Goal: Task Accomplishment & Management: Use online tool/utility

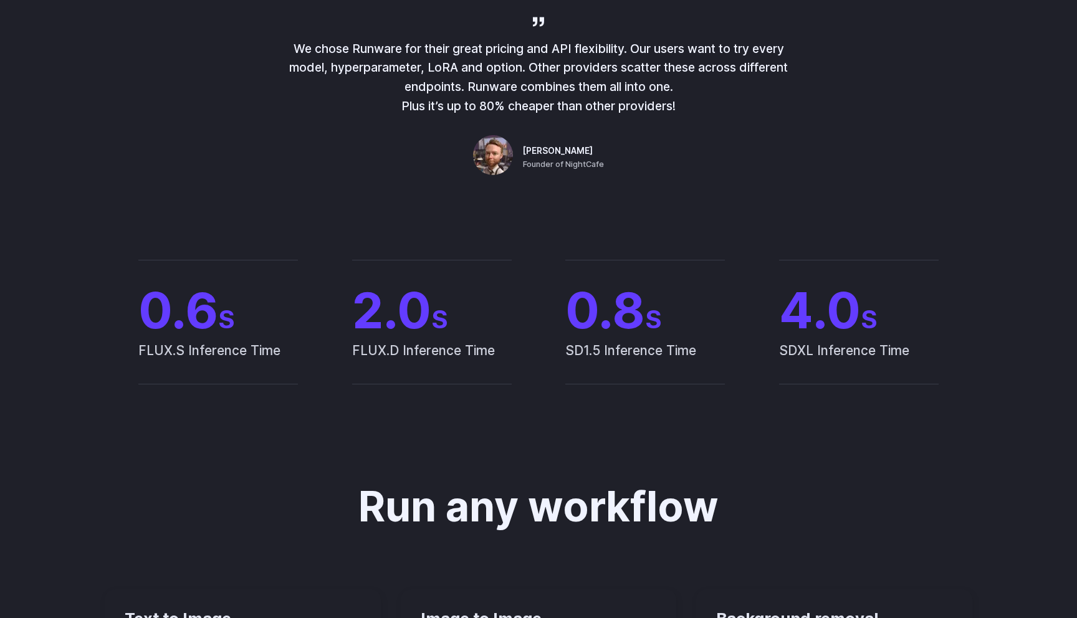
scroll to position [715, 0]
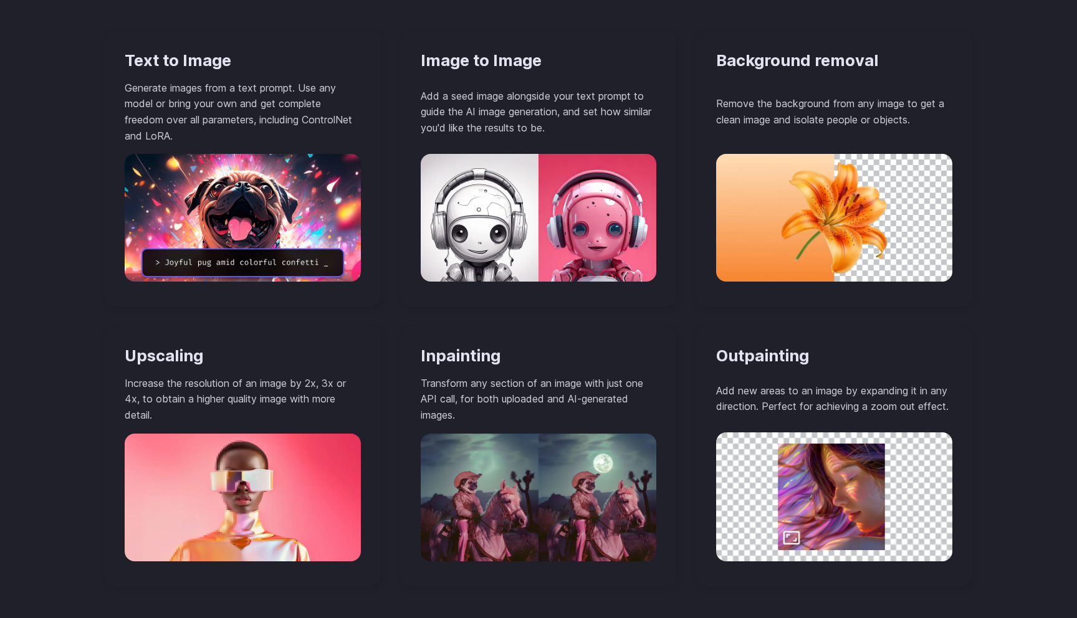
scroll to position [1172, 0]
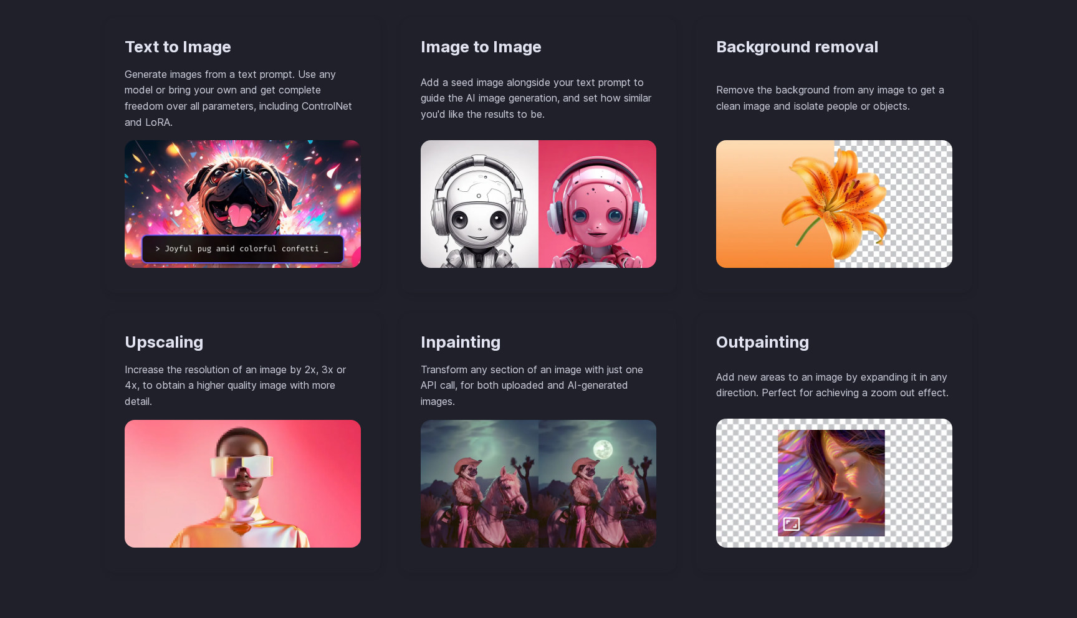
click at [101, 401] on div "Run any workflow Text to Image Generate images from a text prompt. Use any mode…" at bounding box center [538, 242] width 897 height 660
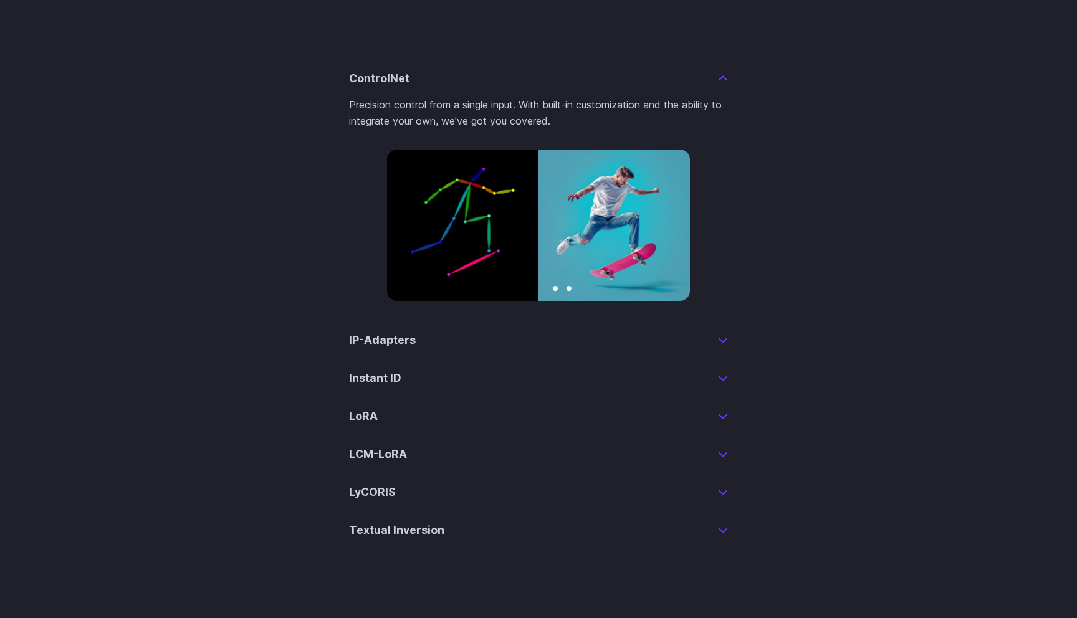
scroll to position [3005, 0]
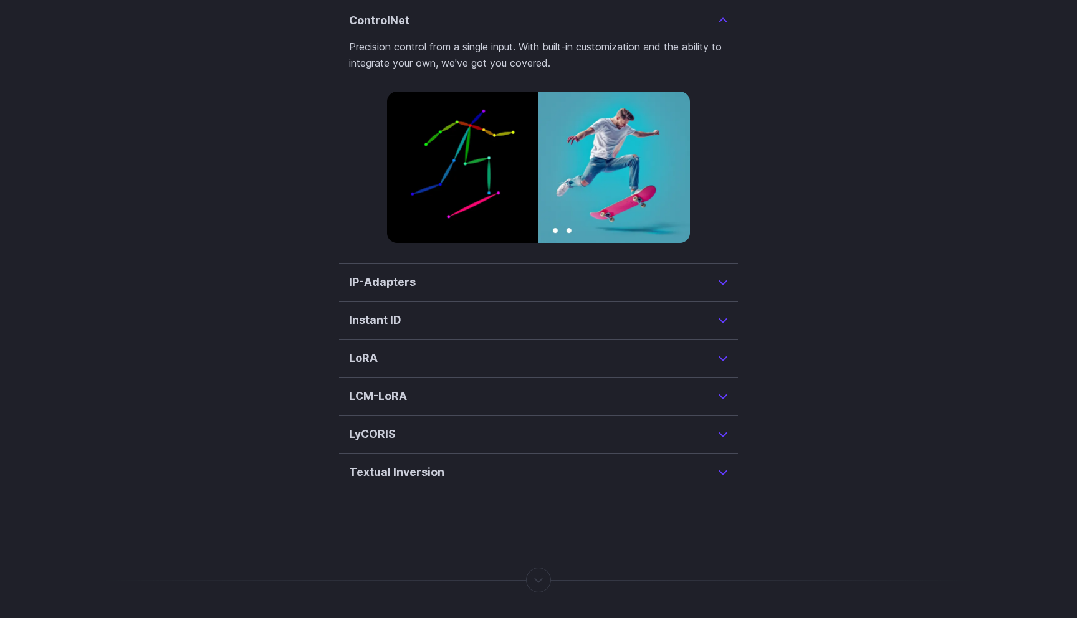
click at [540, 274] on summary "IP-Adapters" at bounding box center [538, 282] width 379 height 17
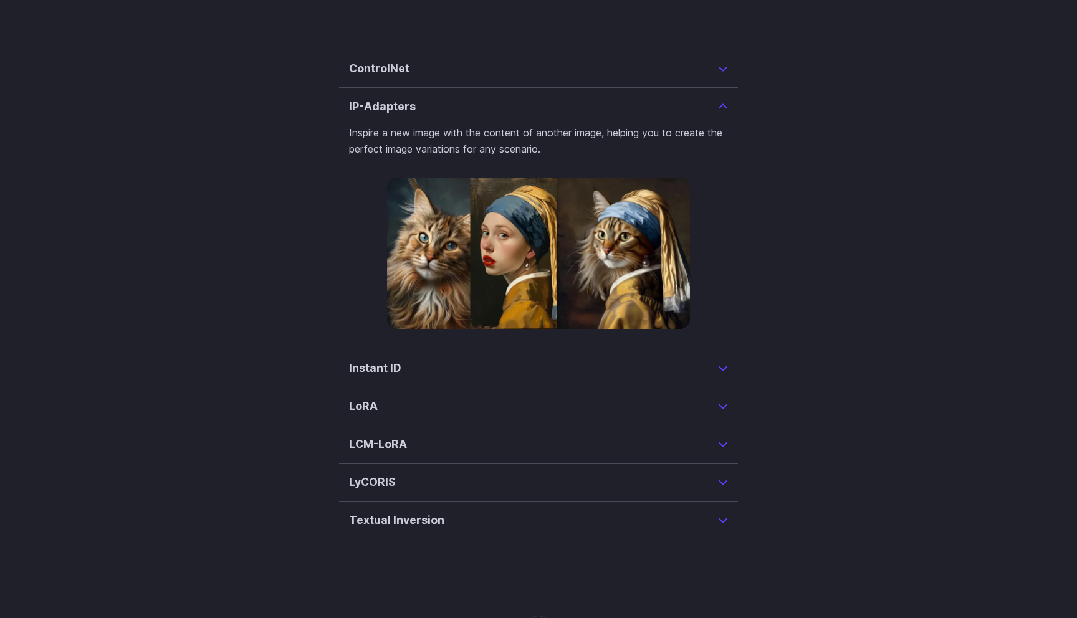
scroll to position [3004, 0]
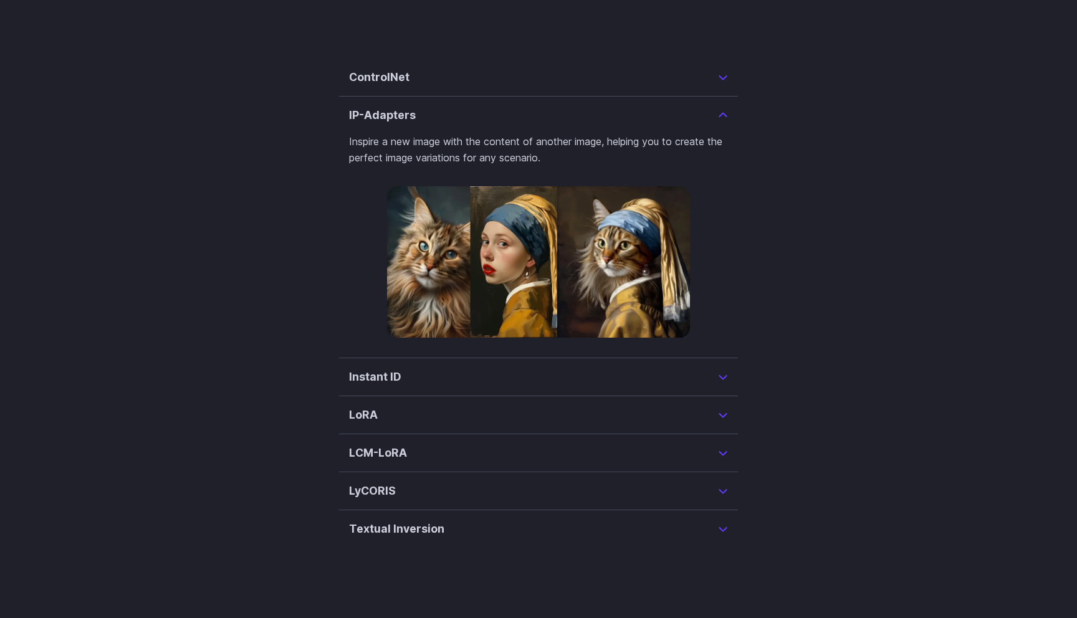
click at [528, 368] on summary "Instant ID" at bounding box center [538, 376] width 379 height 17
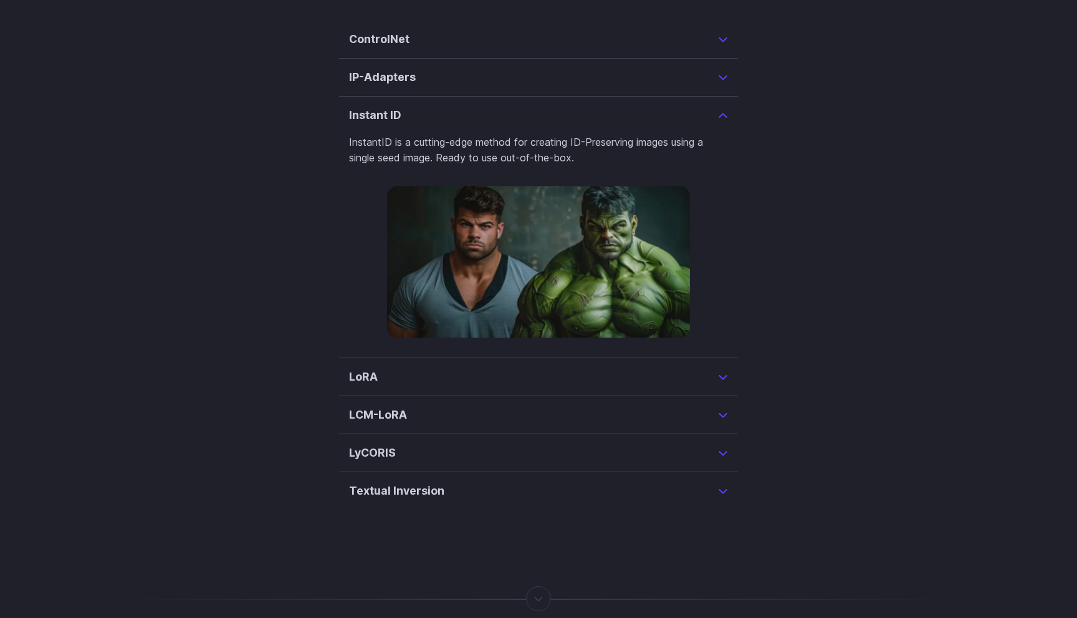
scroll to position [3042, 0]
click at [526, 368] on summary "LoRA" at bounding box center [538, 376] width 379 height 17
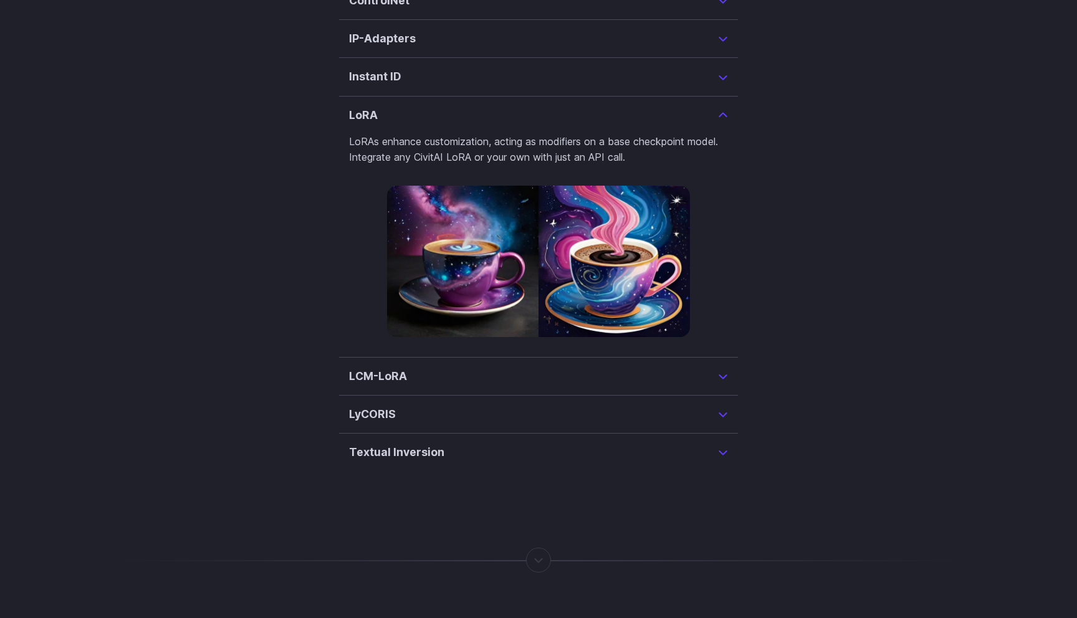
click at [526, 368] on summary "LCM-LoRA" at bounding box center [538, 376] width 379 height 17
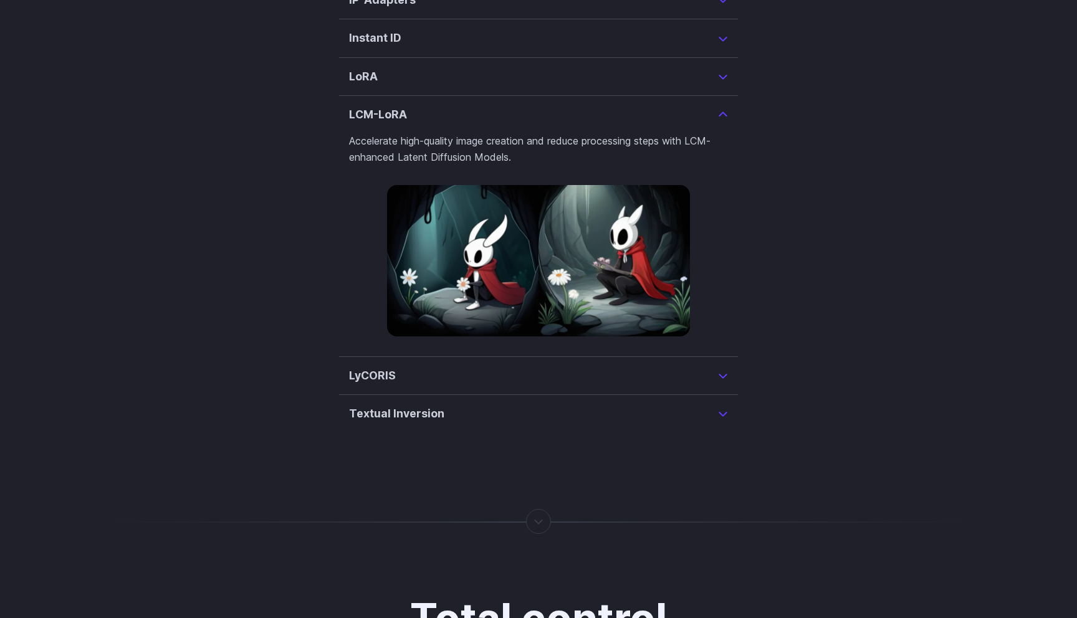
click at [526, 367] on summary "LyCORIS" at bounding box center [538, 375] width 379 height 17
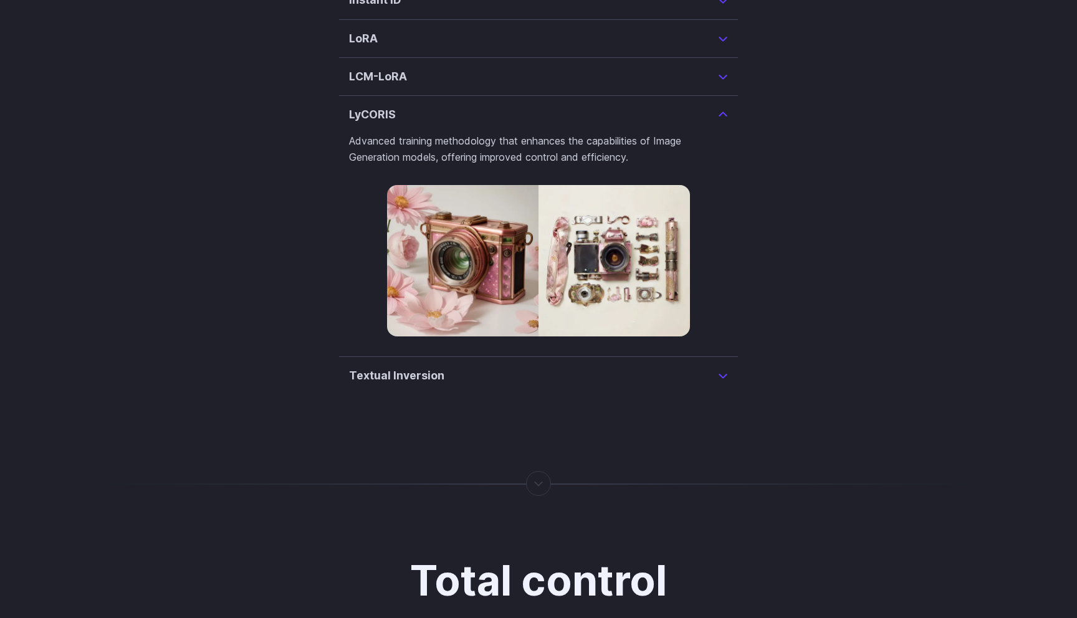
click at [526, 367] on summary "Textual Inversion" at bounding box center [538, 375] width 379 height 17
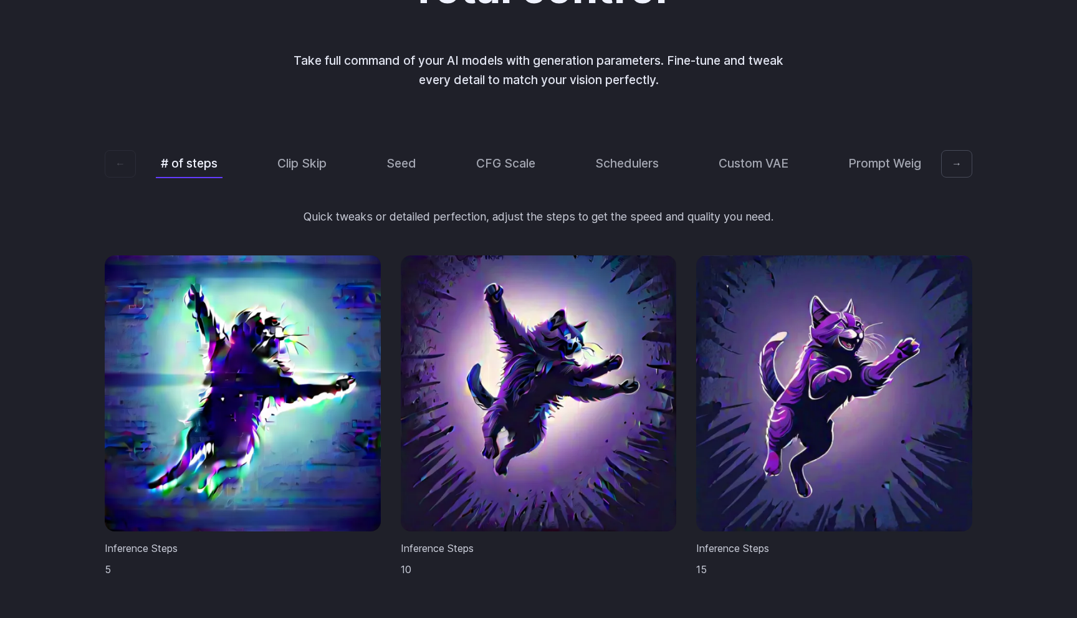
scroll to position [3813, 0]
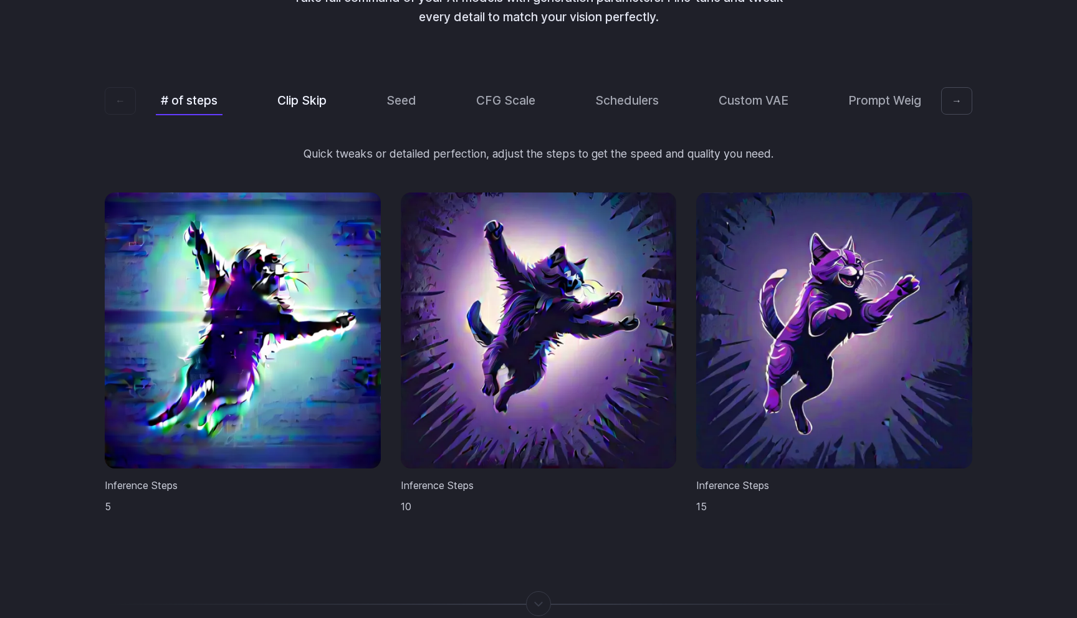
click at [287, 88] on button "Clip Skip" at bounding box center [301, 100] width 59 height 29
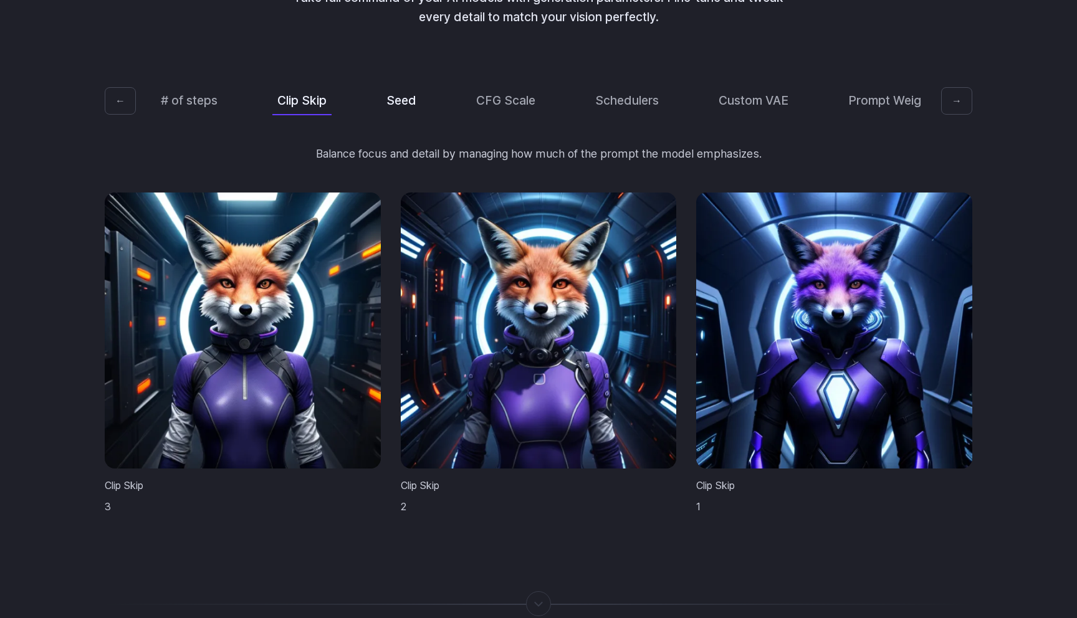
click at [404, 88] on button "Seed" at bounding box center [401, 100] width 40 height 29
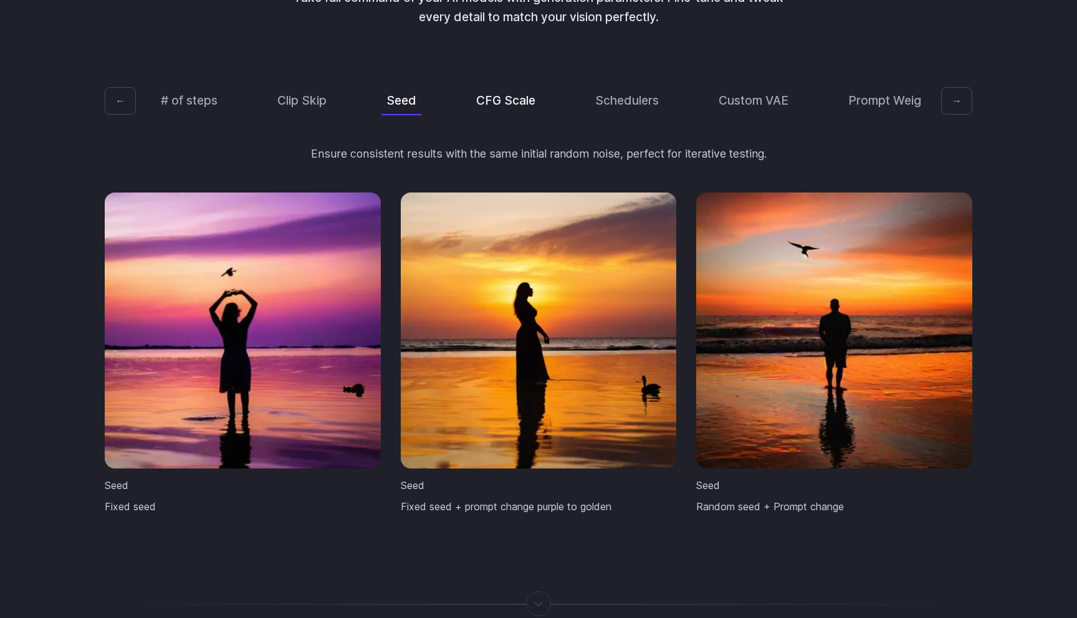
click at [498, 86] on button "CFG Scale" at bounding box center [505, 100] width 69 height 29
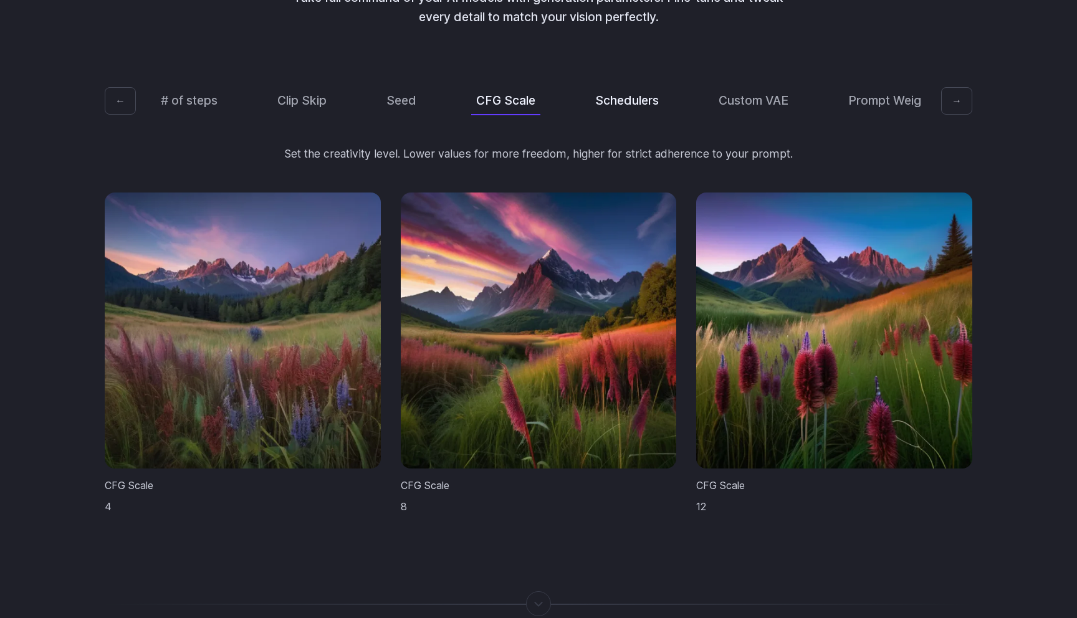
click at [616, 88] on button "Schedulers" at bounding box center [627, 100] width 74 height 29
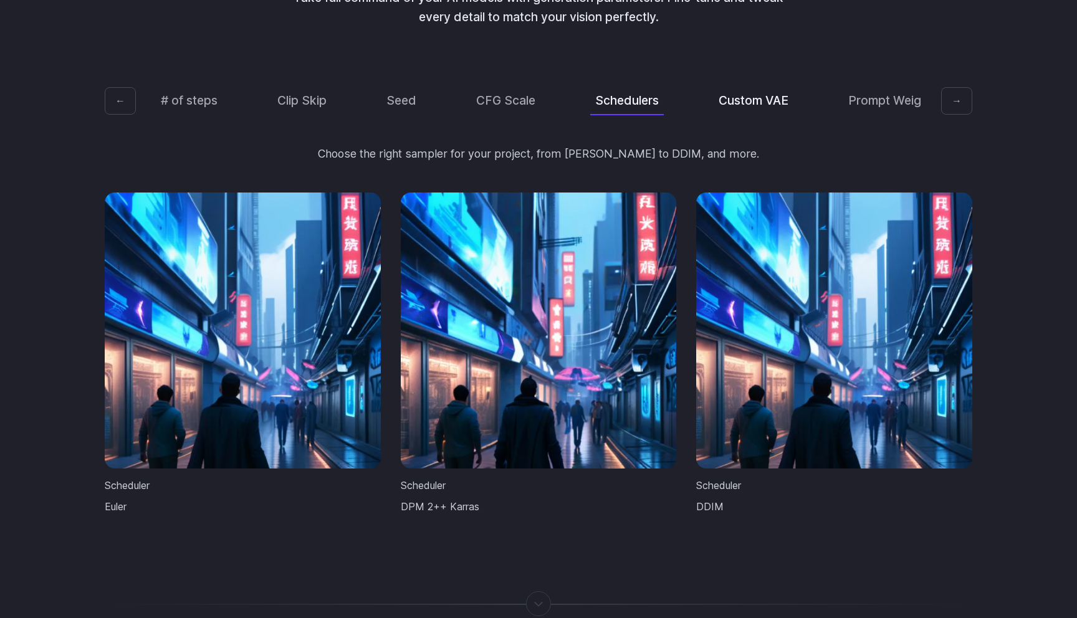
click at [745, 86] on button "Custom VAE" at bounding box center [754, 100] width 80 height 29
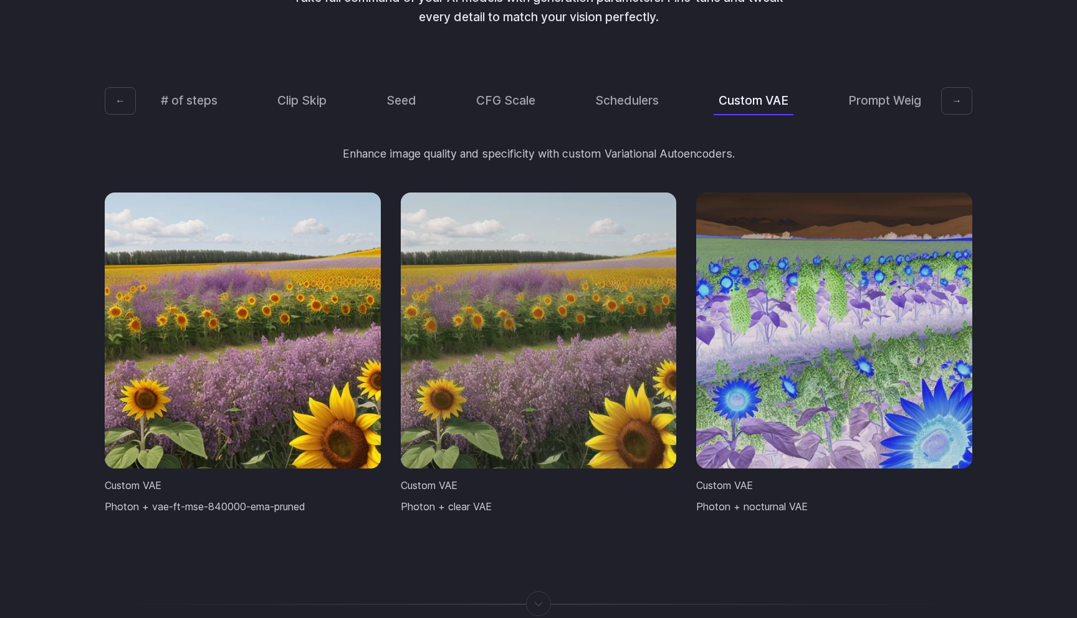
scroll to position [0, 27]
click at [843, 86] on button "Prompt Weights" at bounding box center [871, 100] width 100 height 29
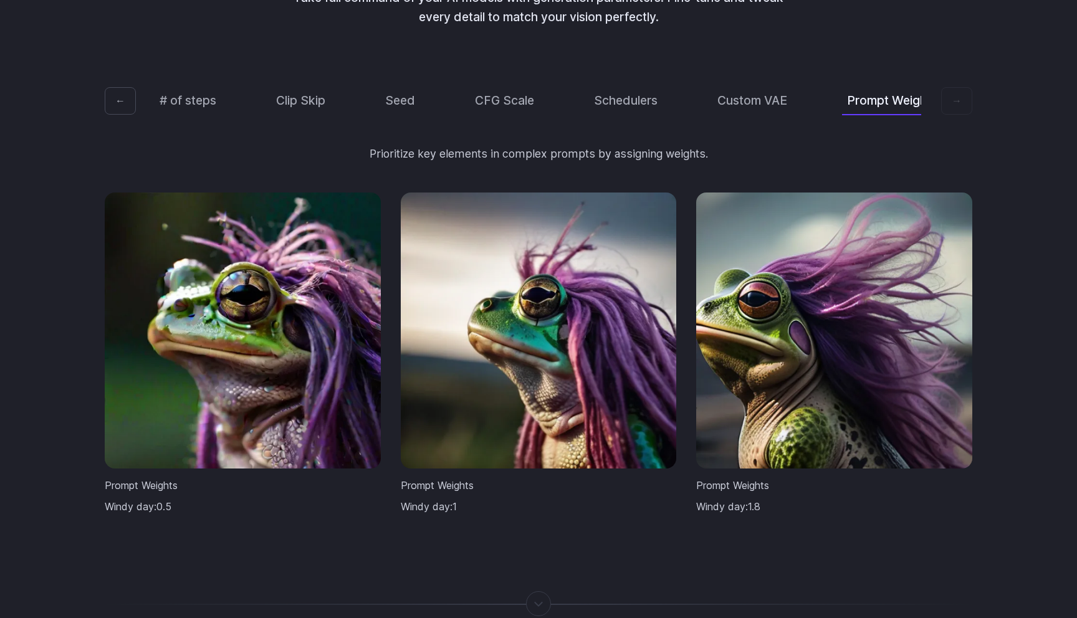
scroll to position [0, 0]
click at [73, 256] on div "Total control Take full command of your AI models with generation parameters. F…" at bounding box center [538, 209] width 1077 height 732
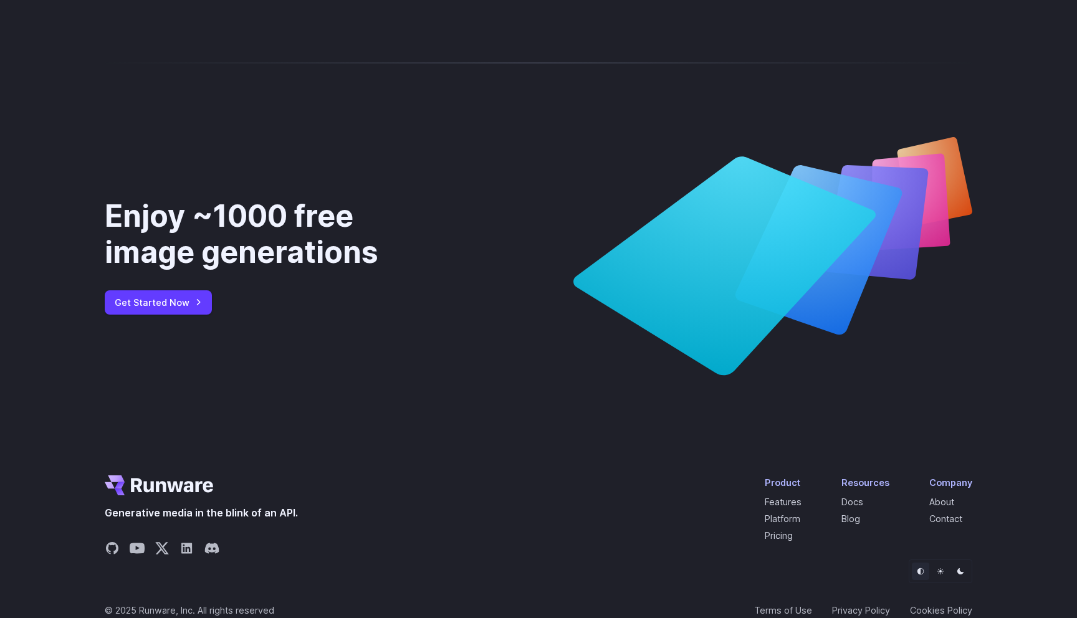
scroll to position [4999, 0]
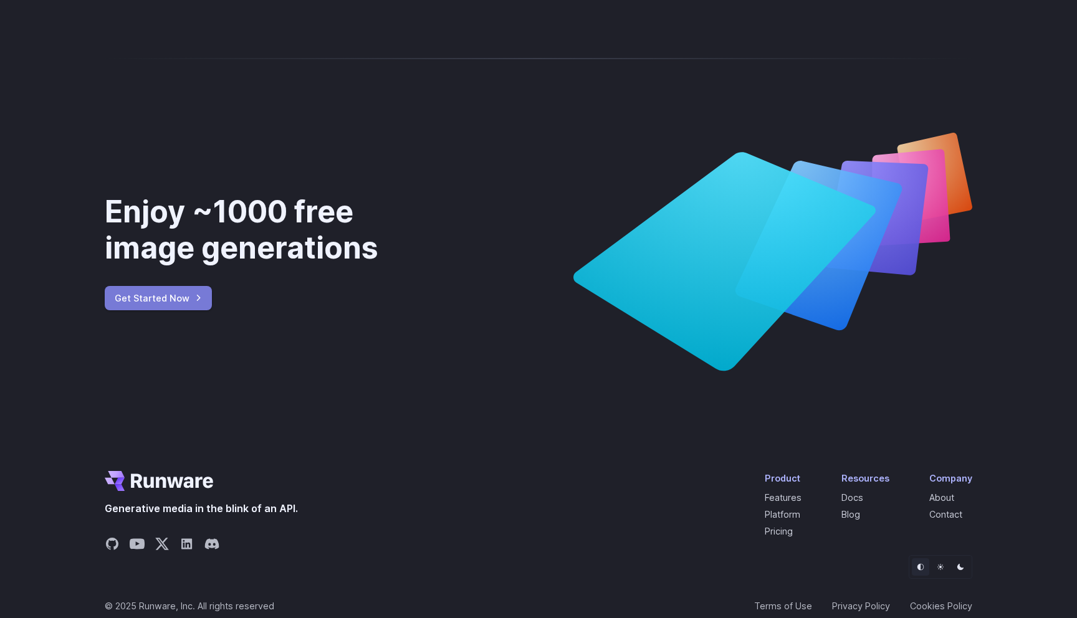
click at [161, 288] on link "Get Started Now" at bounding box center [158, 298] width 107 height 24
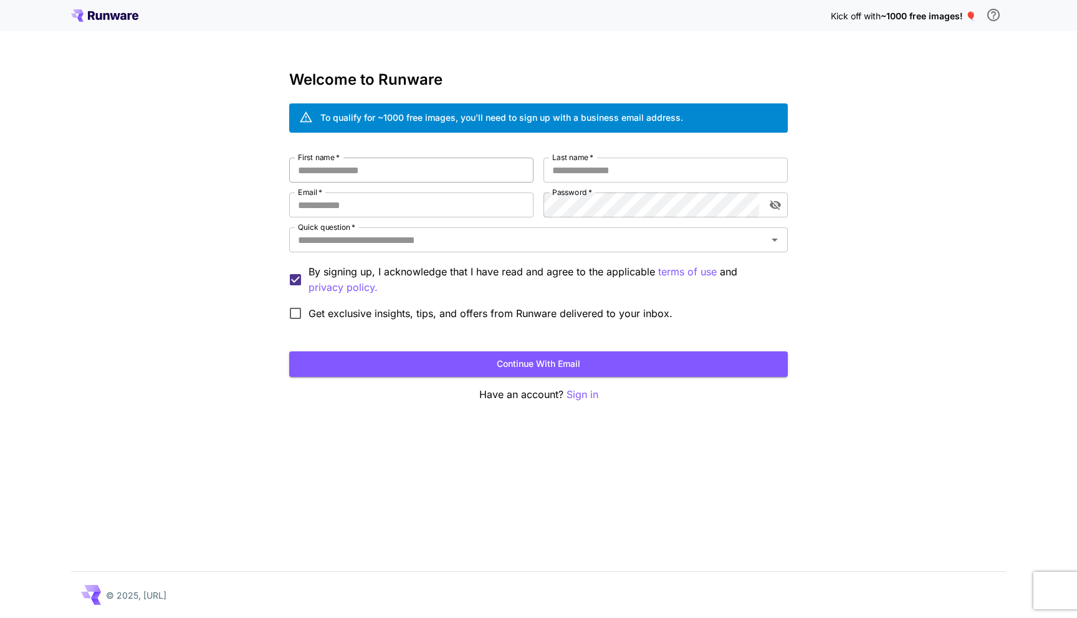
click at [375, 169] on input "First name   *" at bounding box center [411, 170] width 244 height 25
click at [396, 118] on div "To qualify for ~1000 free images, you’ll need to sign up with a business email …" at bounding box center [501, 117] width 363 height 13
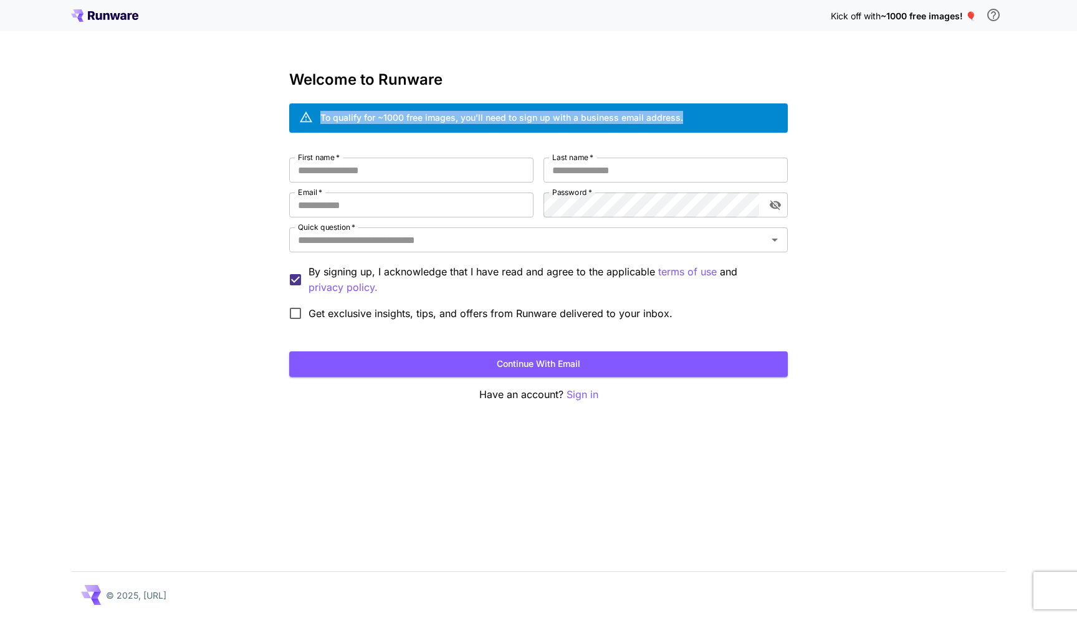
click at [396, 118] on div "To qualify for ~1000 free images, you’ll need to sign up with a business email …" at bounding box center [501, 117] width 363 height 13
click at [406, 118] on div "To qualify for ~1000 free images, you’ll need to sign up with a business email …" at bounding box center [501, 117] width 363 height 13
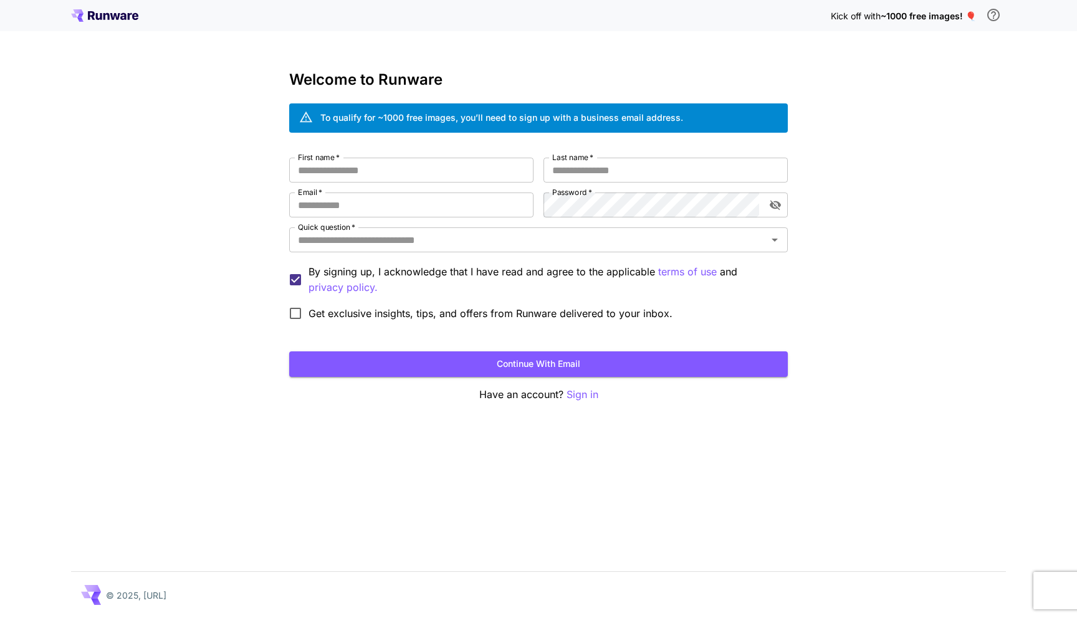
click at [406, 118] on div "To qualify for ~1000 free images, you’ll need to sign up with a business email …" at bounding box center [501, 117] width 363 height 13
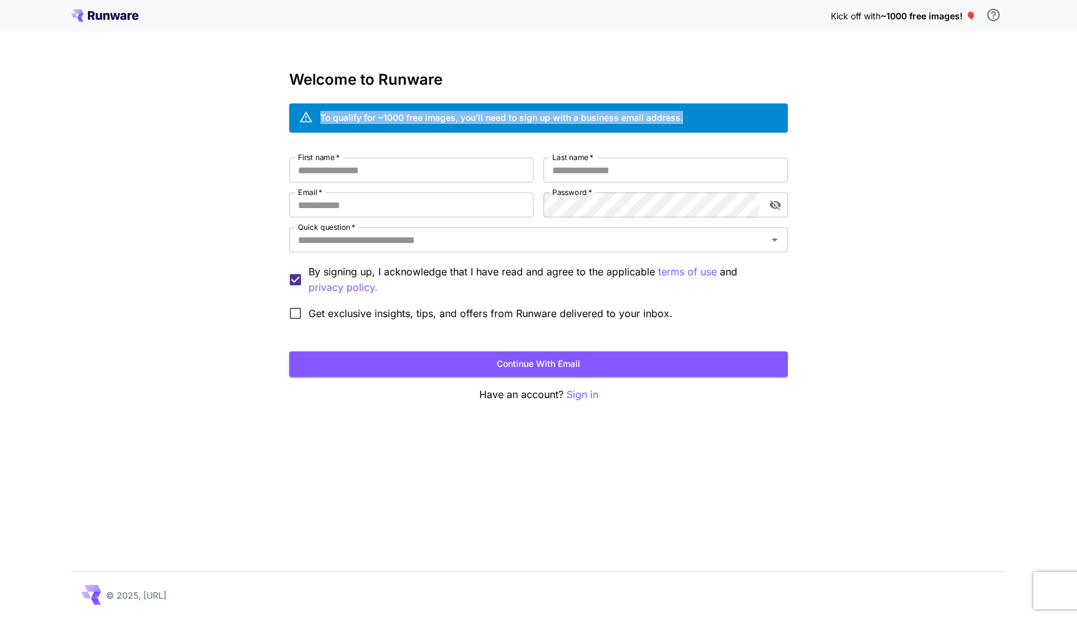
click at [414, 123] on div "To qualify for ~1000 free images, you’ll need to sign up with a business email …" at bounding box center [501, 117] width 363 height 13
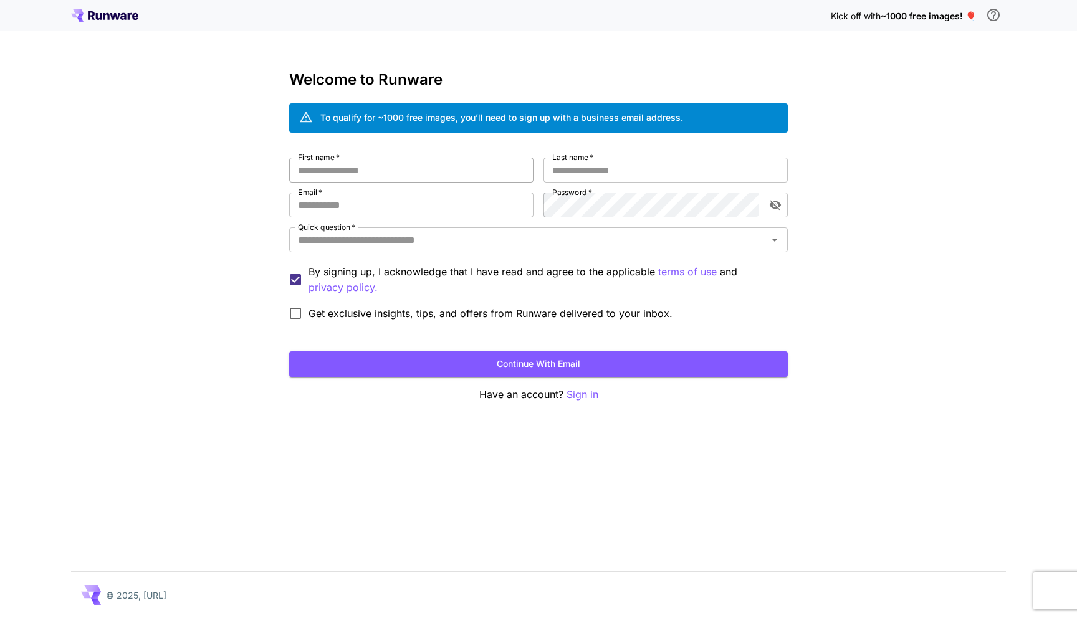
click at [404, 169] on input "First name   *" at bounding box center [411, 170] width 244 height 25
click at [402, 194] on input "Email   *" at bounding box center [411, 205] width 244 height 25
click at [441, 165] on input "First name   *" at bounding box center [411, 170] width 244 height 25
click at [399, 272] on p "By signing up, I acknowledge that I have read and agree to the applicable terms…" at bounding box center [542, 279] width 469 height 31
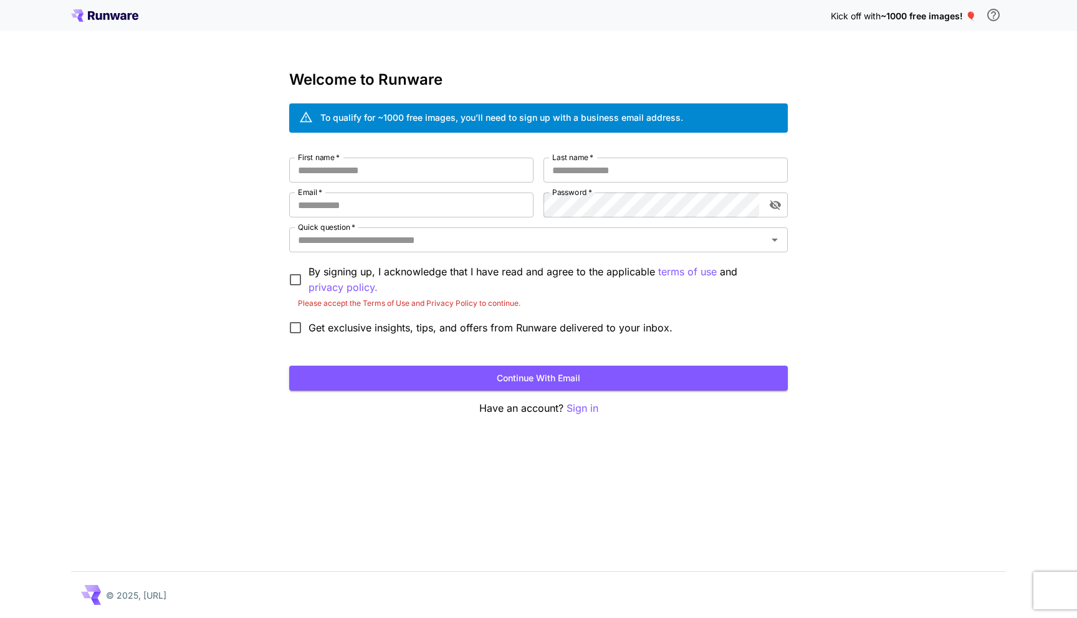
click at [399, 272] on p "By signing up, I acknowledge that I have read and agree to the applicable terms…" at bounding box center [542, 279] width 469 height 31
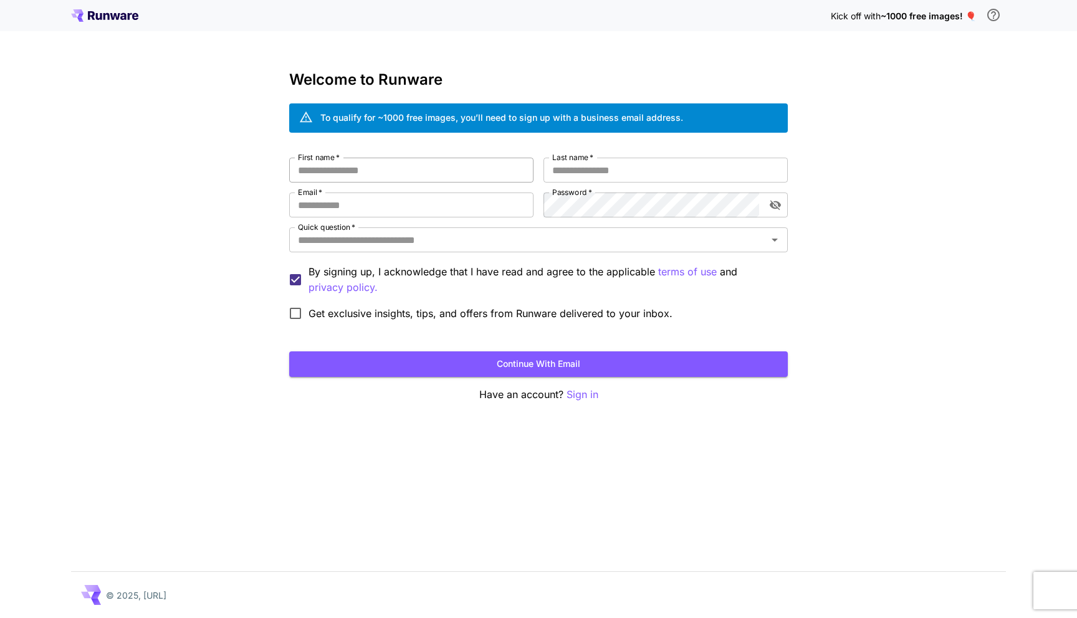
click at [401, 179] on input "First name   *" at bounding box center [411, 170] width 244 height 25
type input "****"
type input "*****"
type input "**********"
click at [614, 236] on input "Quick question   *" at bounding box center [528, 239] width 471 height 17
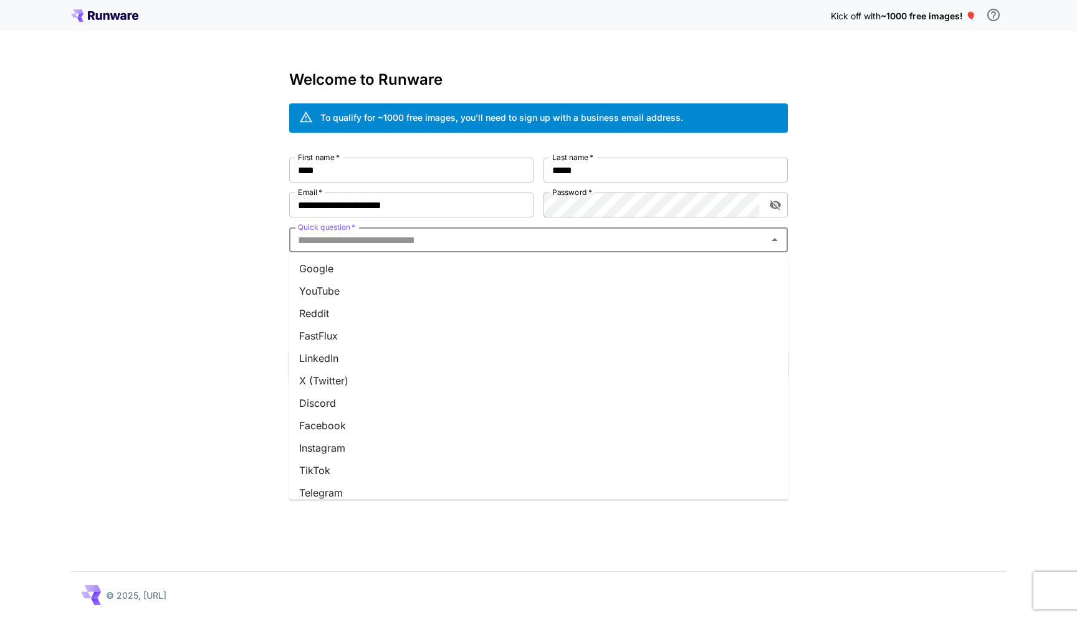
click at [375, 271] on li "Google" at bounding box center [538, 268] width 499 height 22
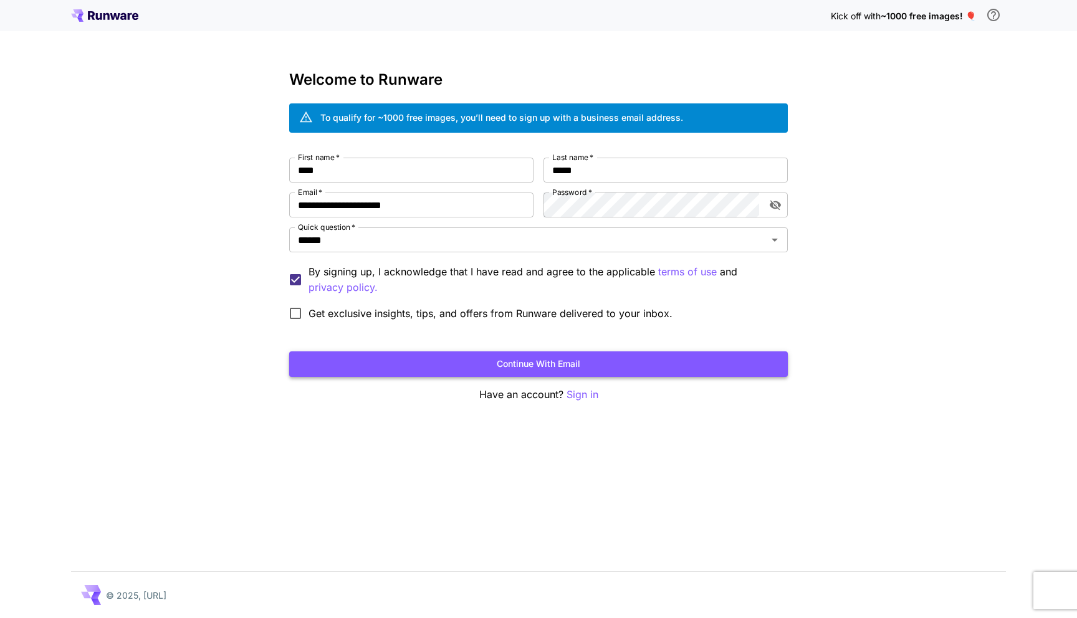
click at [461, 366] on button "Continue with email" at bounding box center [538, 364] width 499 height 26
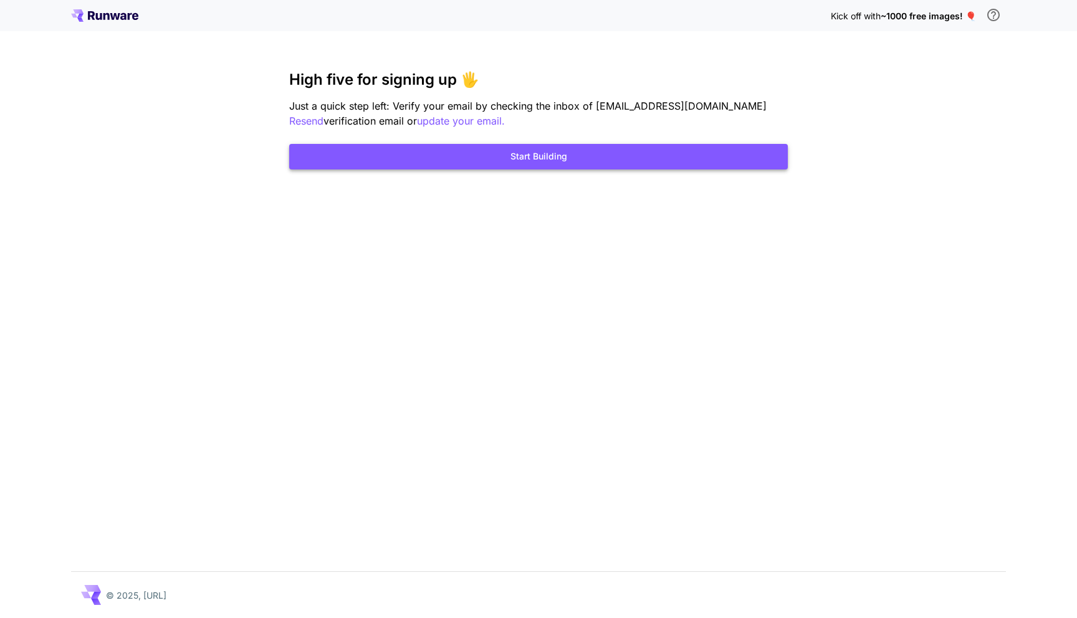
click at [562, 167] on button "Start Building" at bounding box center [538, 157] width 499 height 26
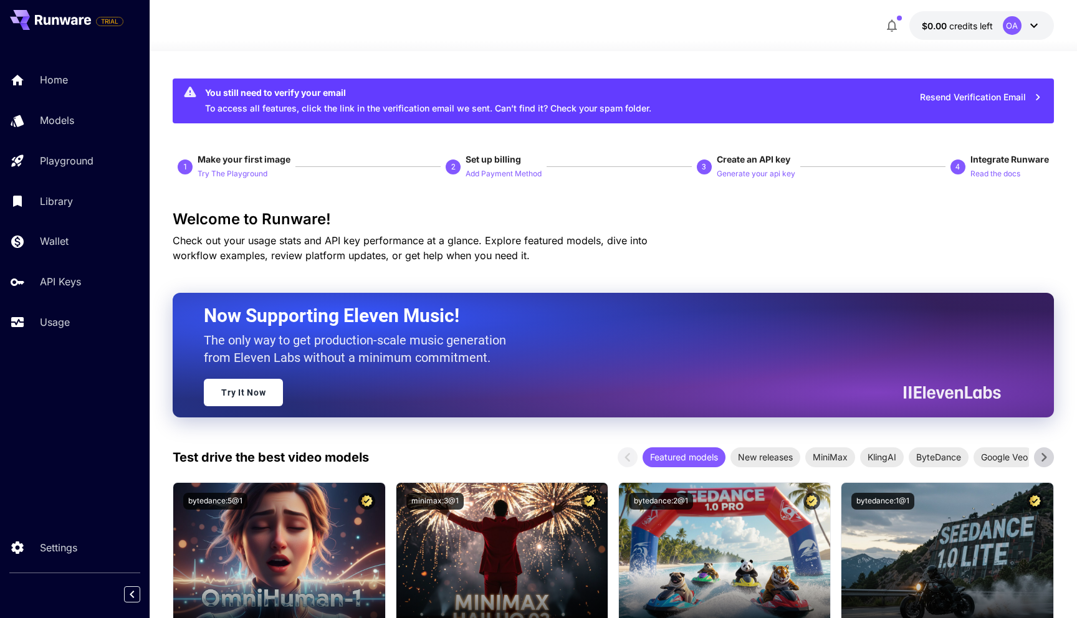
click at [245, 163] on span "Make your first image" at bounding box center [244, 159] width 93 height 11
click at [270, 163] on span "Make your first image" at bounding box center [244, 159] width 93 height 11
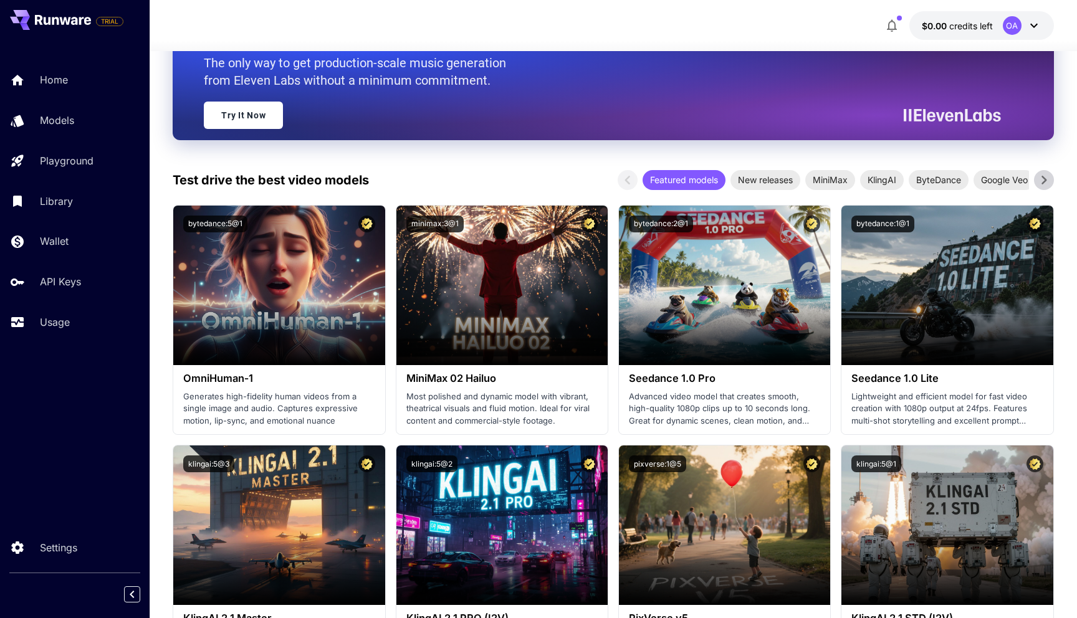
scroll to position [335, 0]
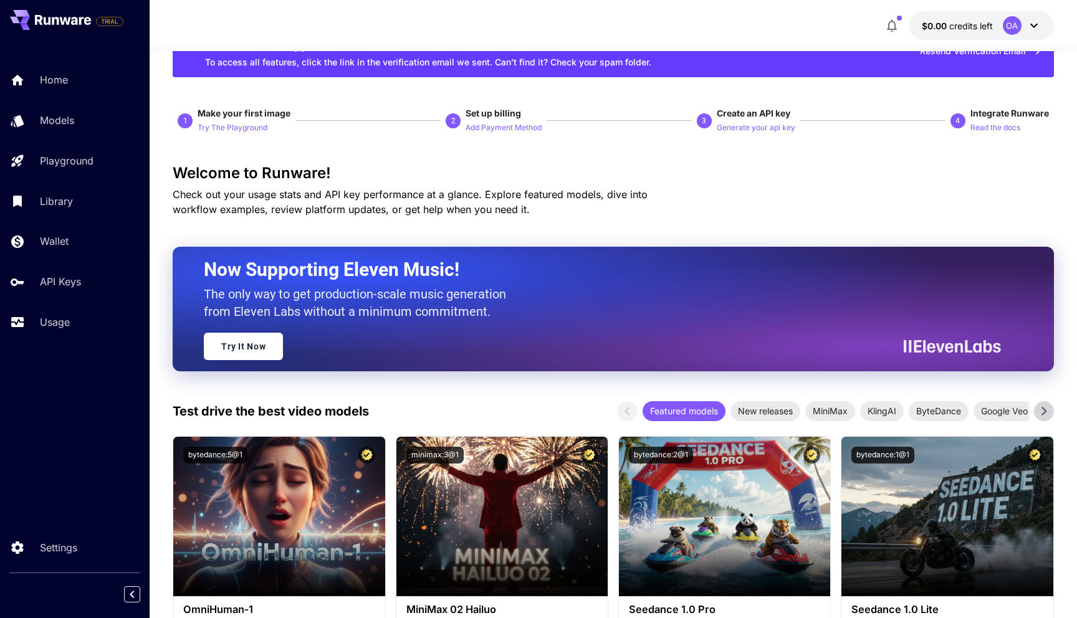
scroll to position [0, 0]
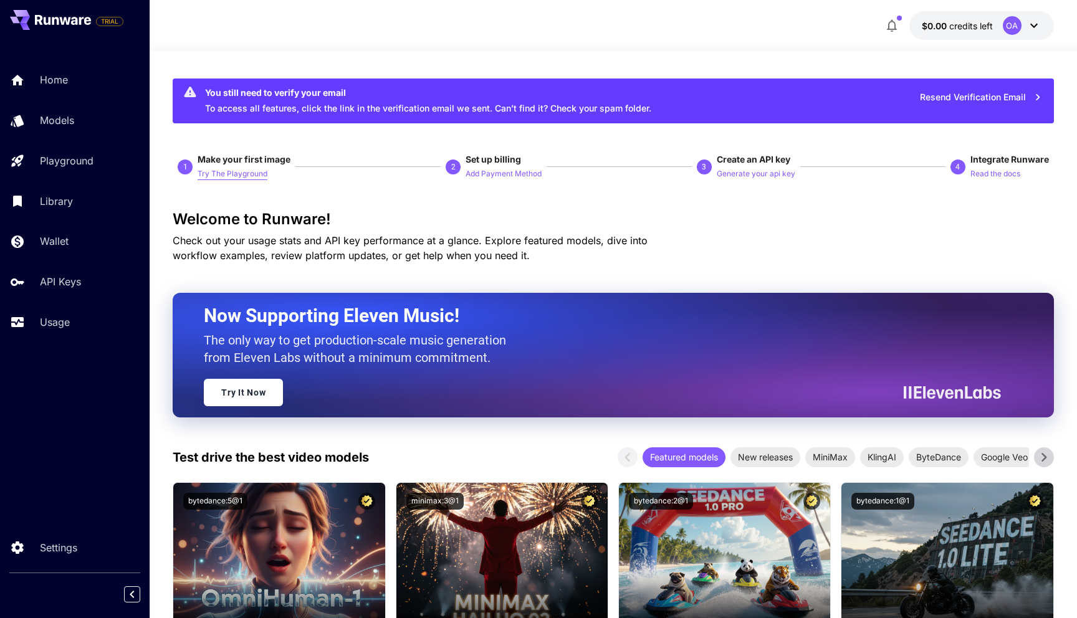
click at [250, 174] on p "Try The Playground" at bounding box center [233, 174] width 70 height 12
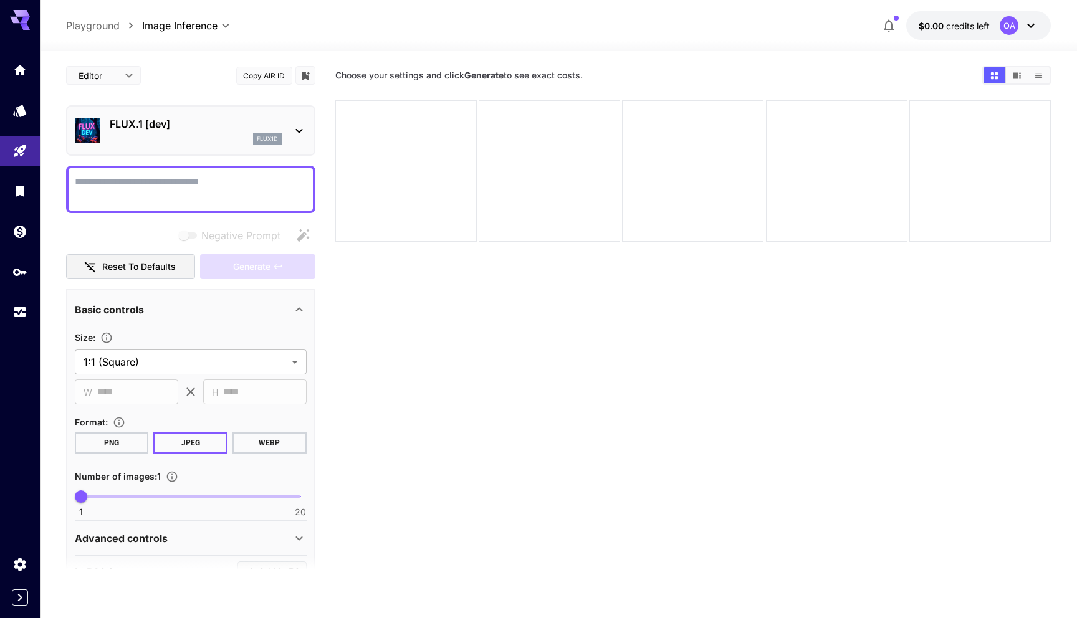
click at [244, 183] on textarea "Negative Prompt" at bounding box center [191, 189] width 232 height 30
click at [385, 178] on div at bounding box center [405, 170] width 141 height 141
click at [206, 186] on textarea "Negative Prompt" at bounding box center [191, 189] width 232 height 30
click at [195, 140] on div "flux1d" at bounding box center [196, 138] width 172 height 11
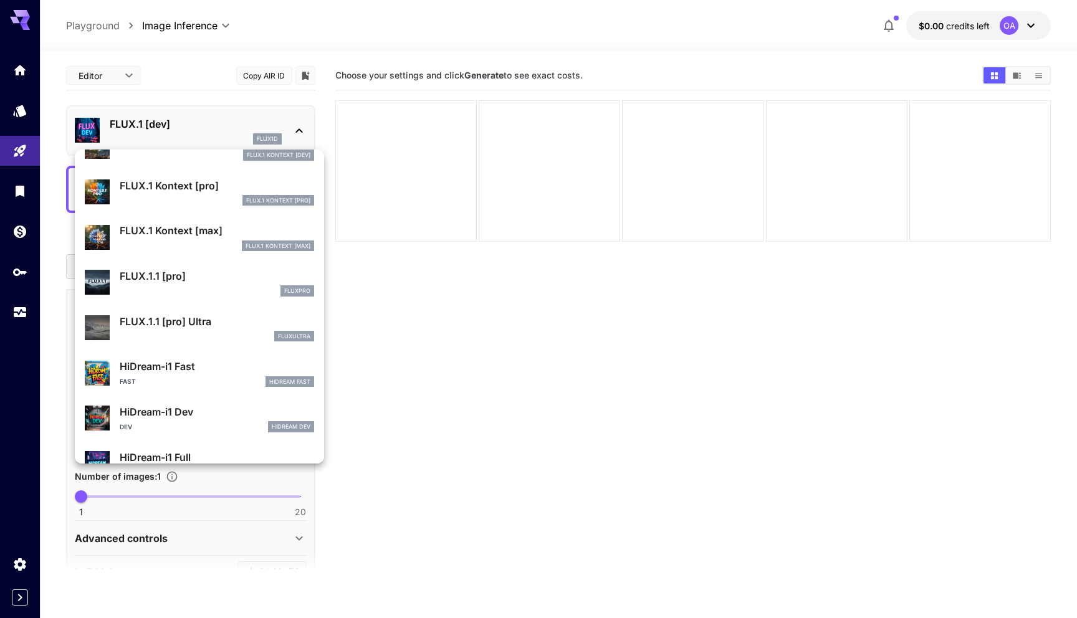
scroll to position [835, 0]
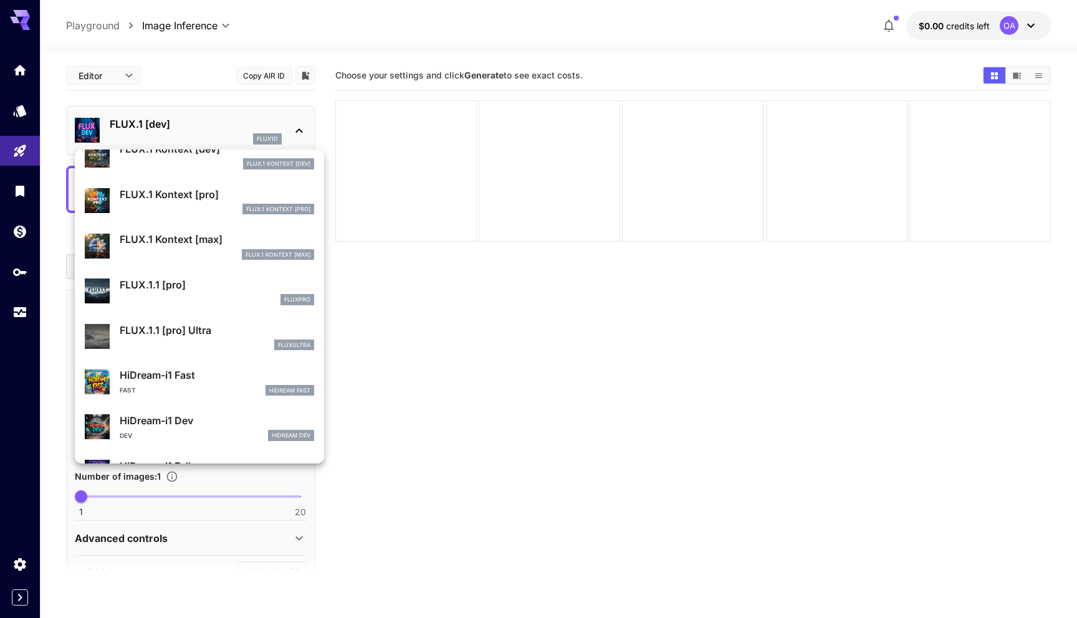
click at [218, 298] on div "fluxpro" at bounding box center [217, 299] width 194 height 11
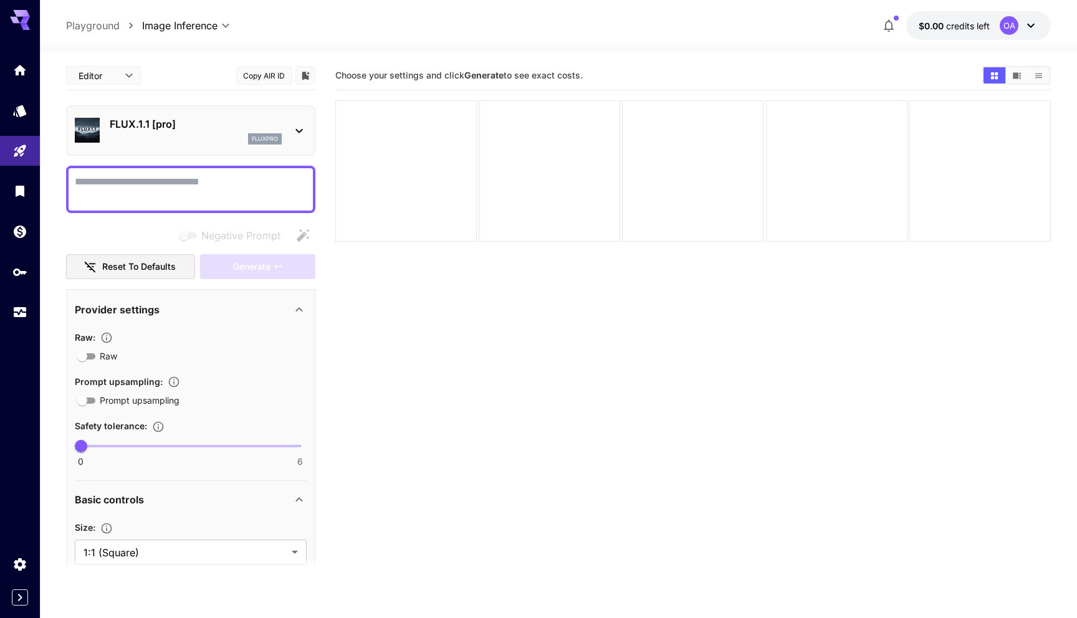
click at [194, 189] on textarea "Negative Prompt" at bounding box center [191, 189] width 232 height 30
paste textarea "**********"
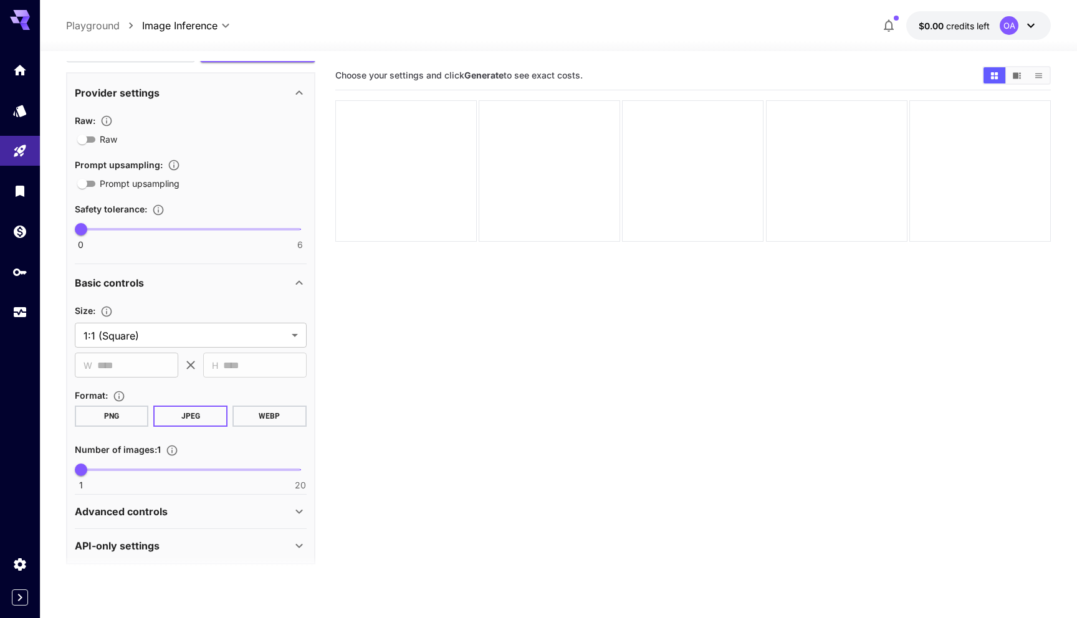
scroll to position [570, 0]
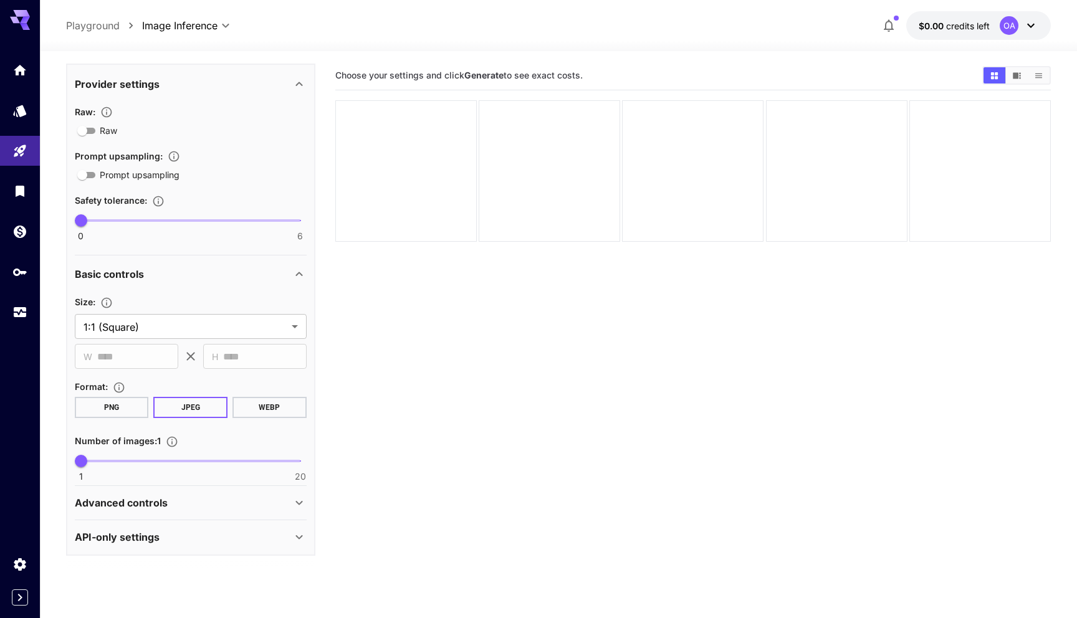
type textarea "**********"
click at [136, 398] on button "PNG" at bounding box center [112, 407] width 74 height 21
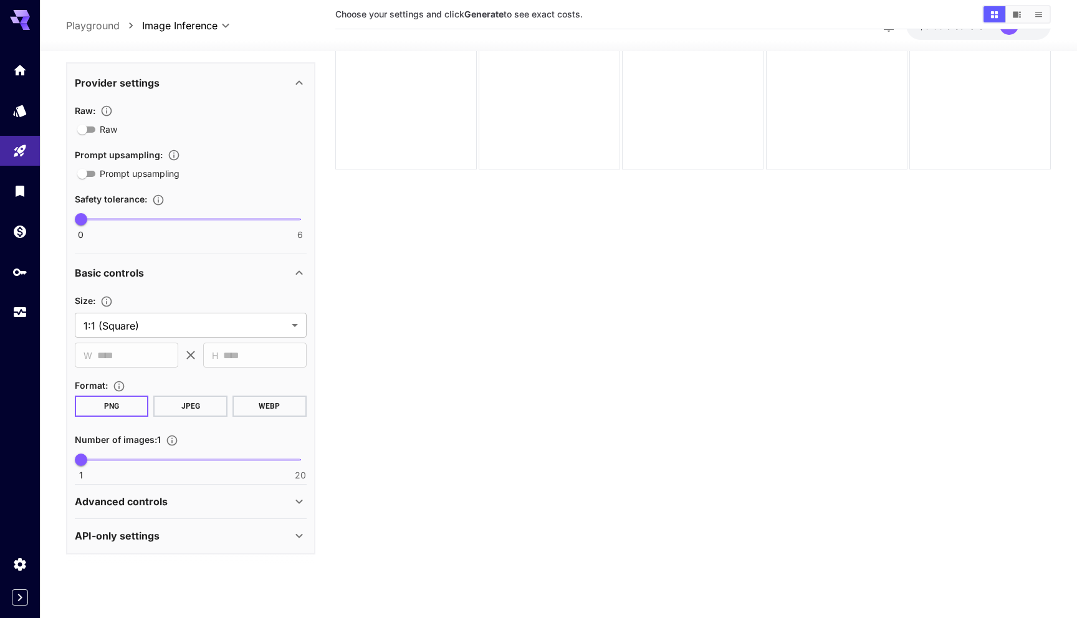
scroll to position [98, 0]
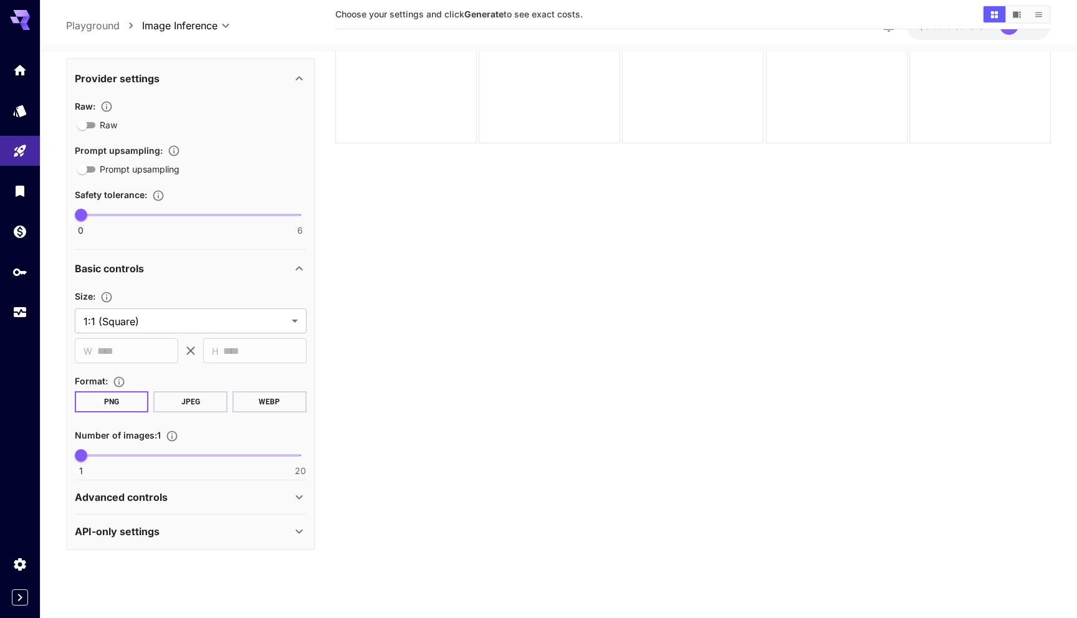
click at [149, 451] on span "1 20 1" at bounding box center [190, 455] width 219 height 19
drag, startPoint x: 144, startPoint y: 452, endPoint x: 105, endPoint y: 451, distance: 39.3
click at [105, 451] on span "3" at bounding box center [104, 455] width 12 height 12
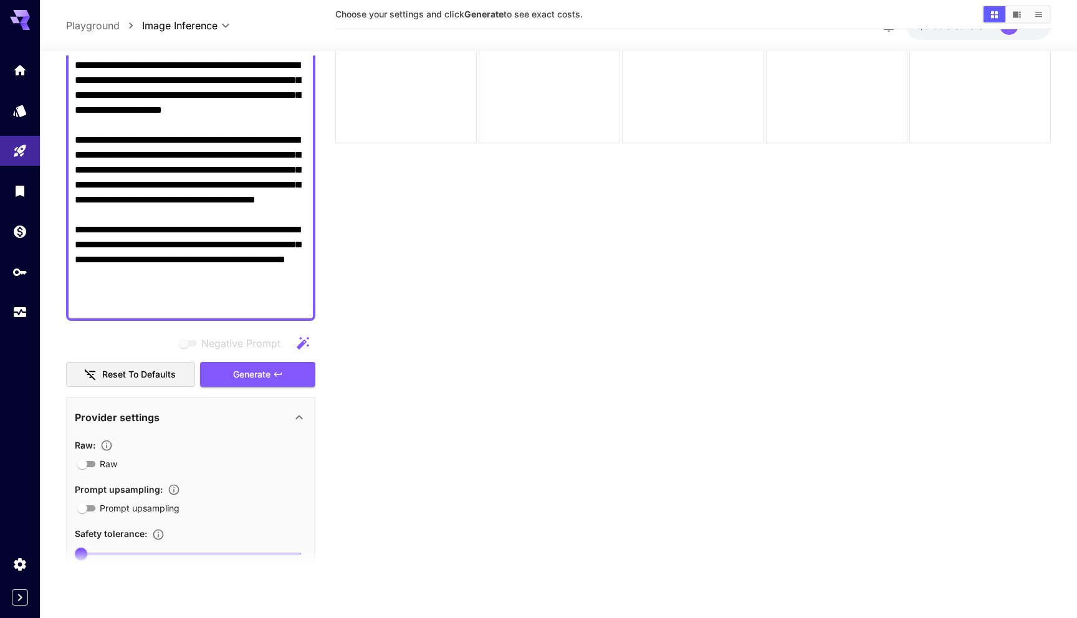
scroll to position [319, 0]
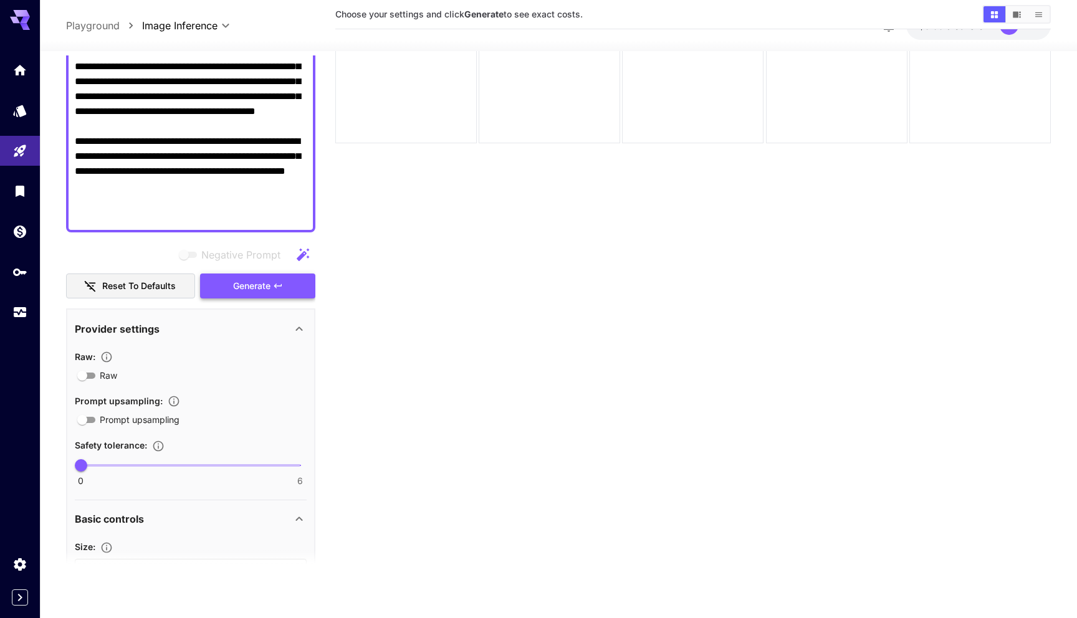
click at [259, 288] on span "Generate" at bounding box center [251, 287] width 37 height 16
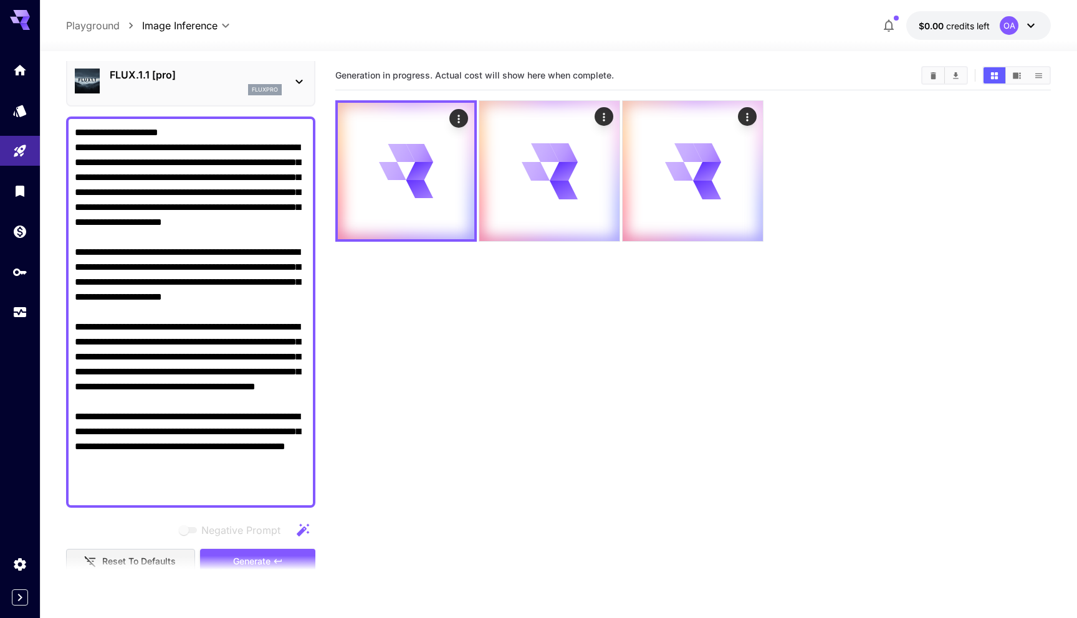
scroll to position [0, 0]
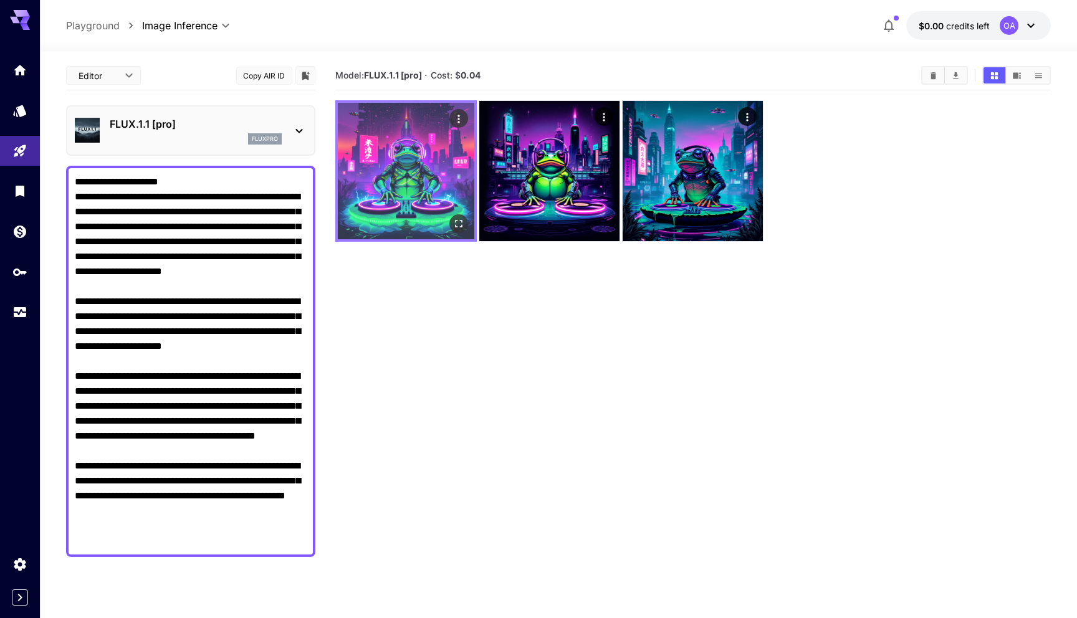
click at [350, 147] on img at bounding box center [406, 171] width 136 height 136
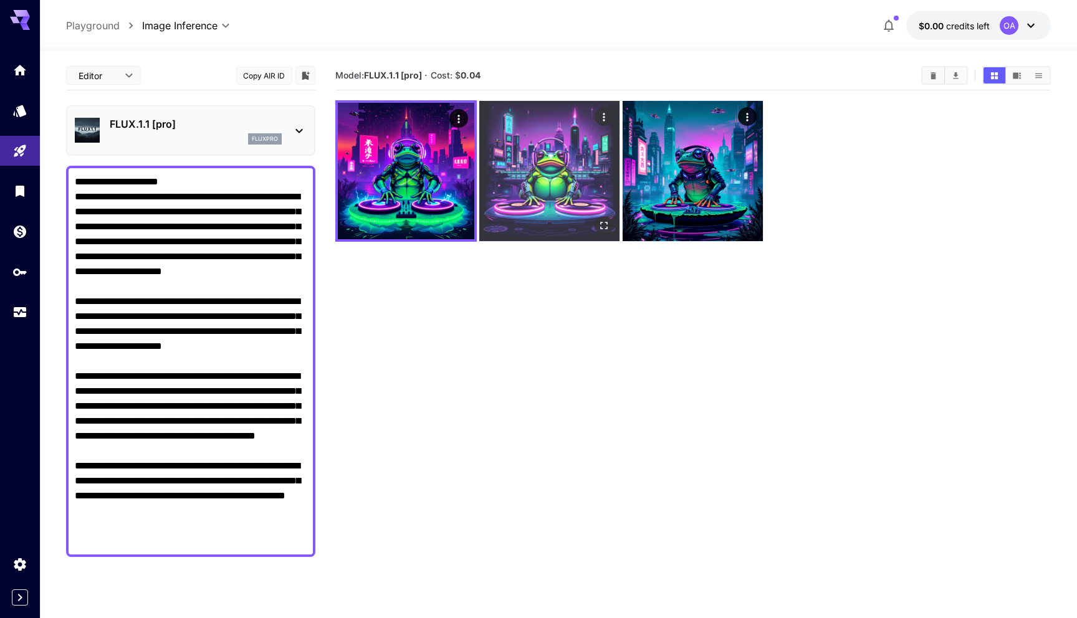
click at [515, 191] on img at bounding box center [549, 171] width 140 height 140
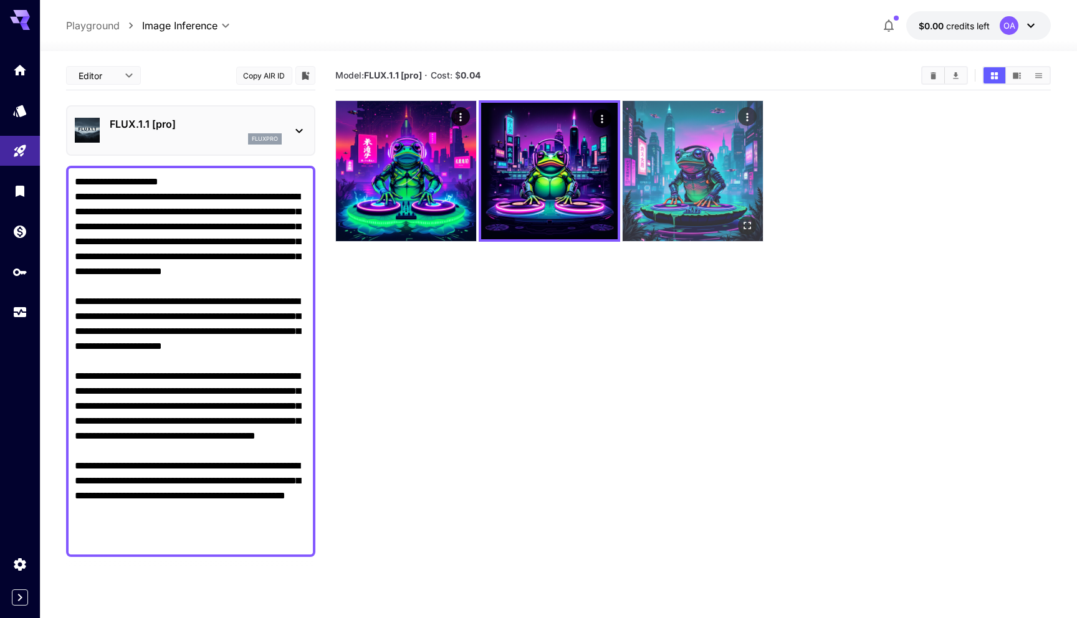
click at [686, 193] on img at bounding box center [693, 171] width 140 height 140
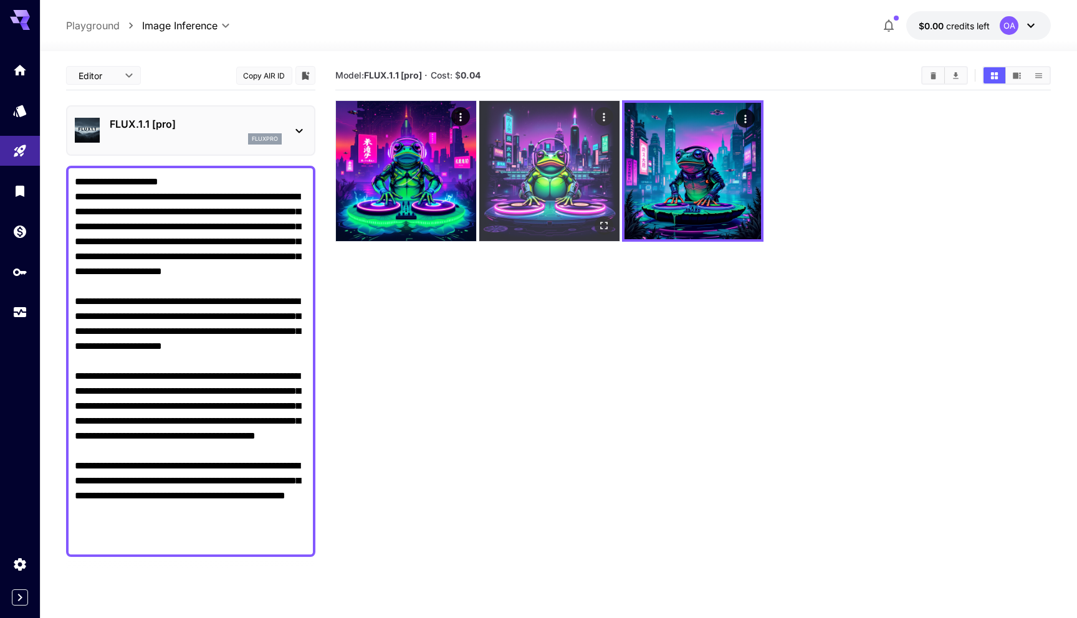
click at [547, 190] on img at bounding box center [549, 171] width 140 height 140
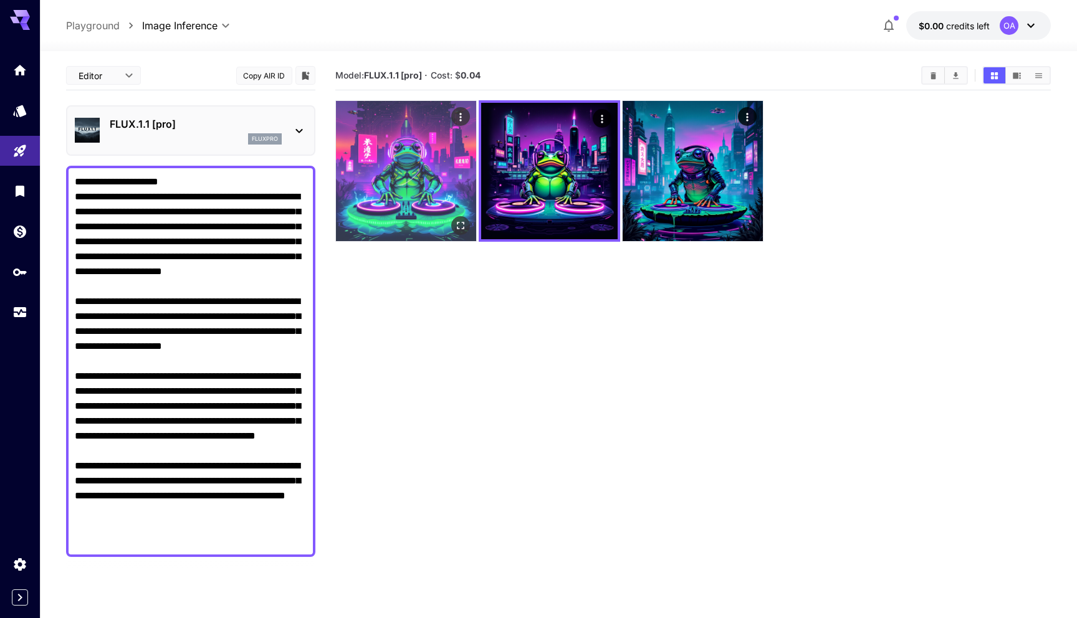
click at [412, 191] on img at bounding box center [406, 171] width 140 height 140
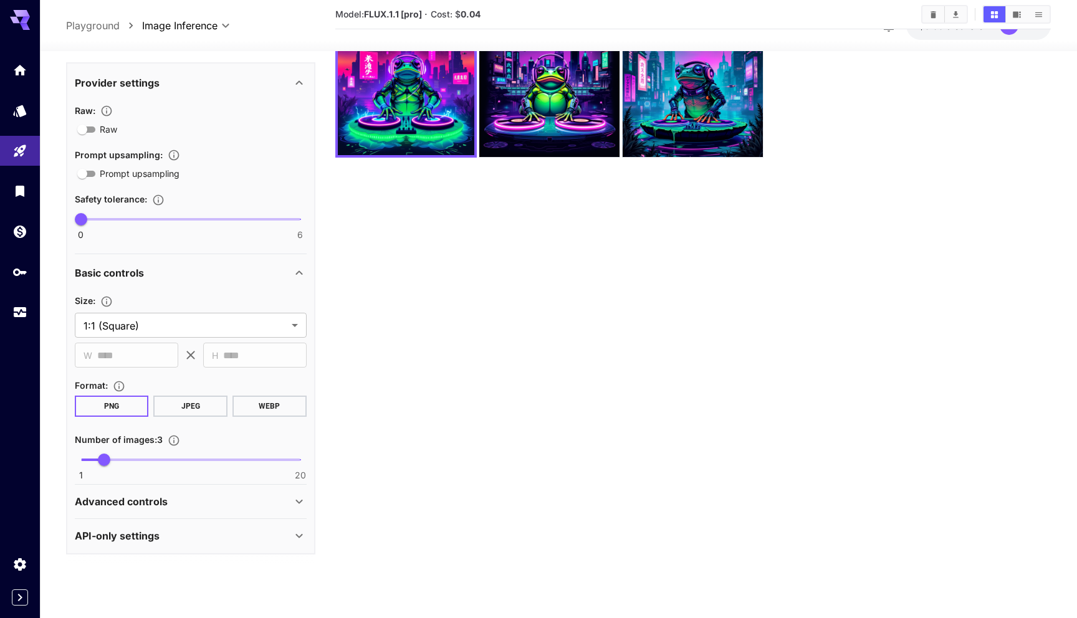
scroll to position [98, 0]
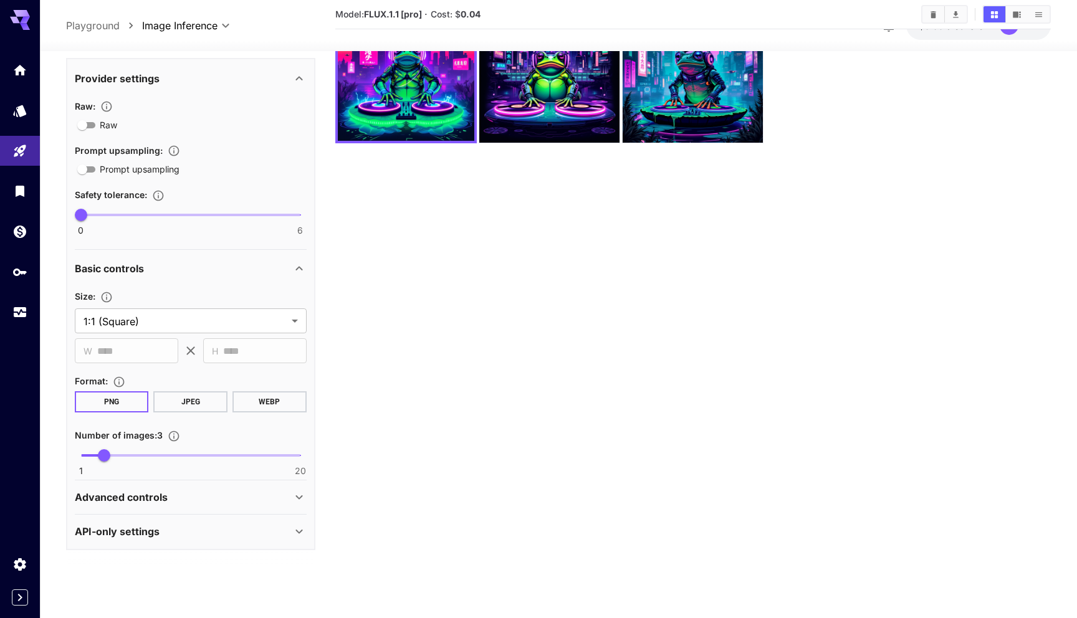
click at [196, 507] on div "Advanced controls" at bounding box center [191, 497] width 232 height 30
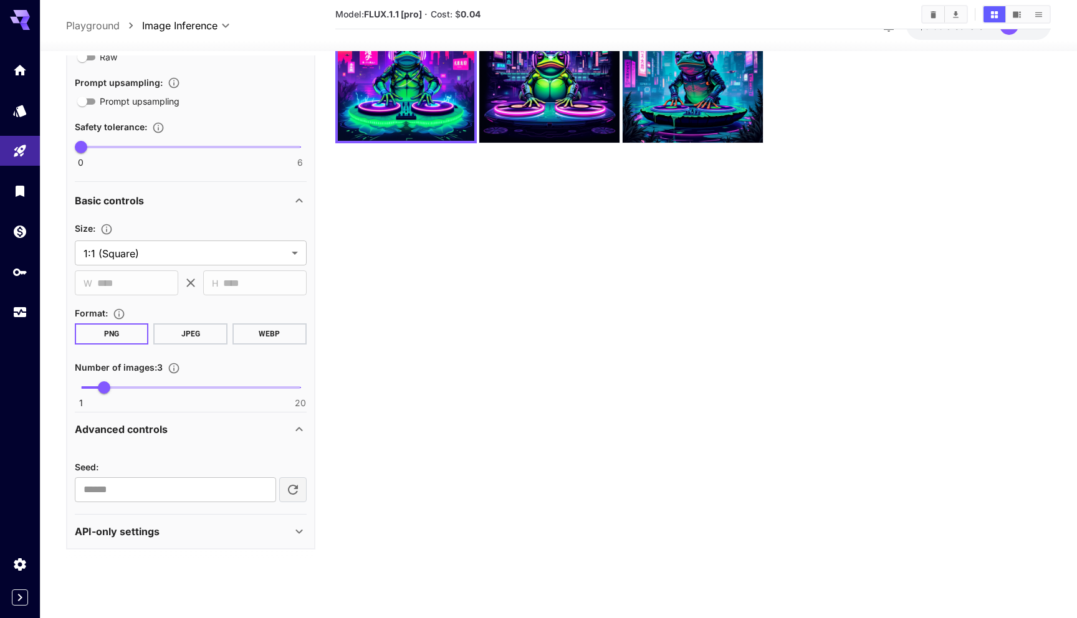
click at [220, 528] on div "API-only settings" at bounding box center [183, 531] width 217 height 15
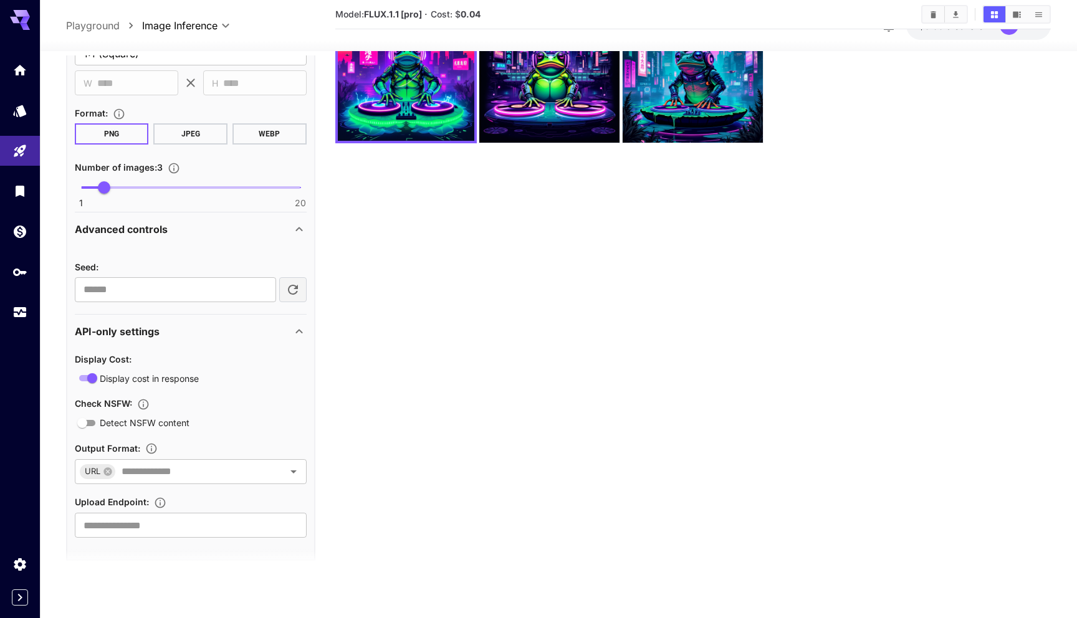
scroll to position [849, 0]
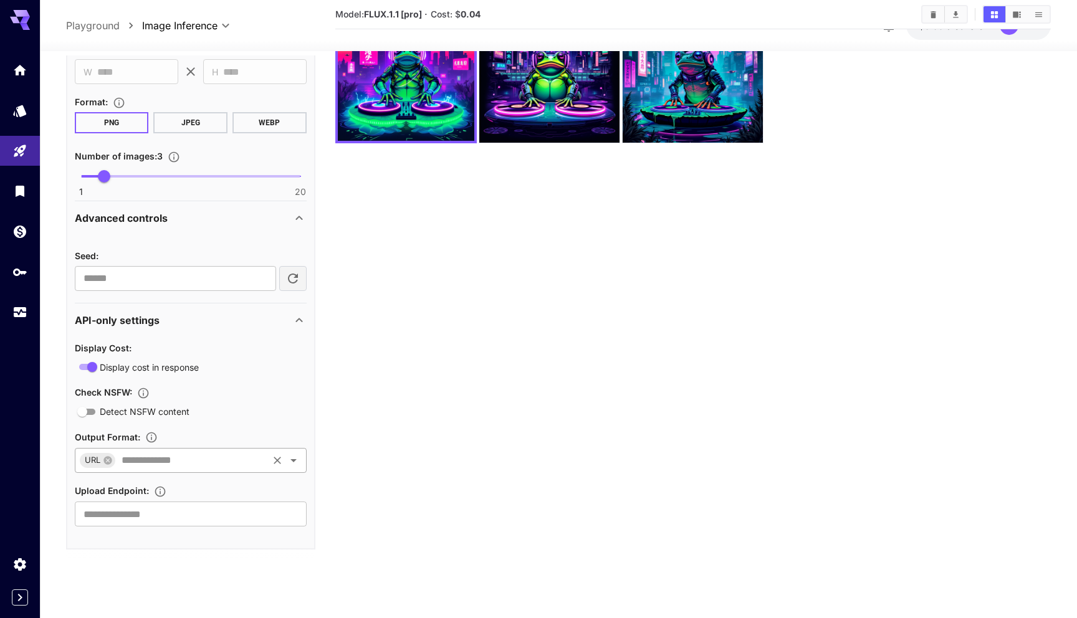
click at [158, 460] on input "text" at bounding box center [192, 460] width 150 height 17
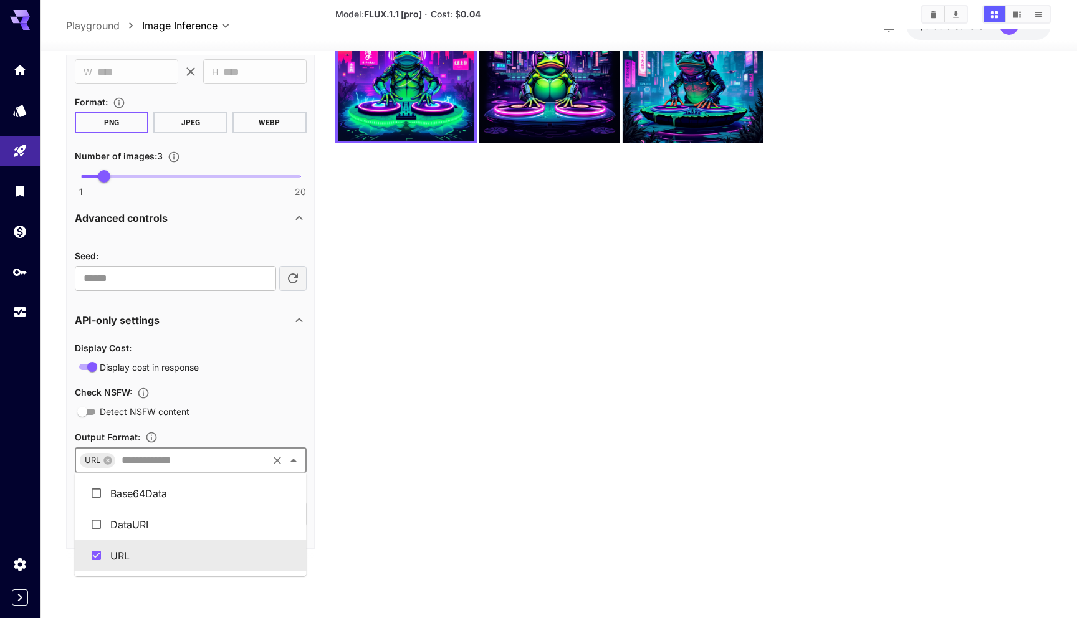
click at [180, 460] on input "text" at bounding box center [192, 460] width 150 height 17
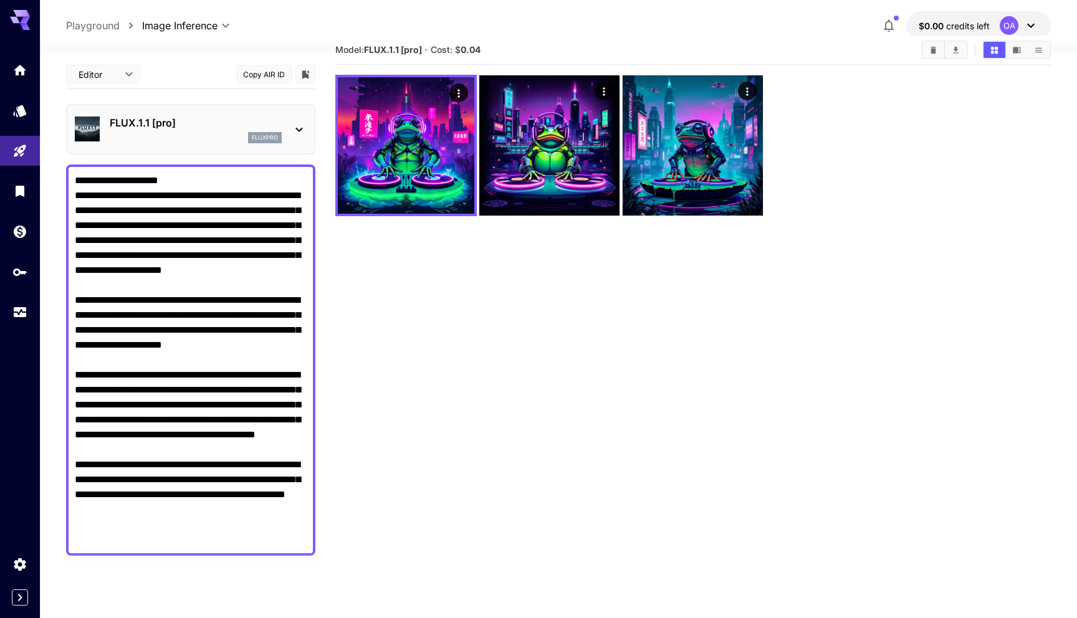
scroll to position [0, 0]
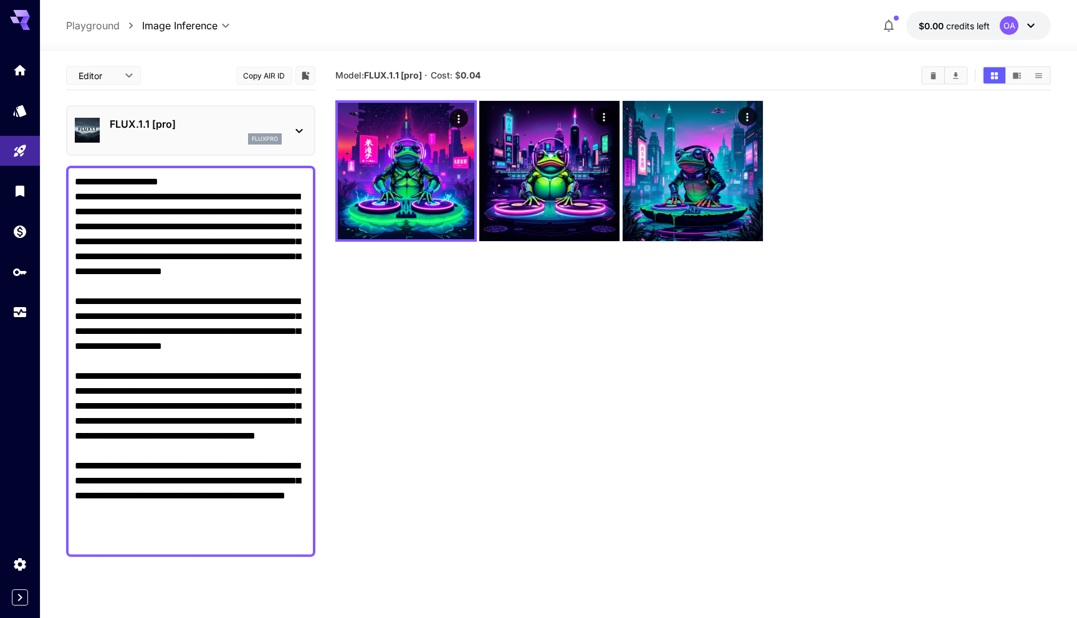
click at [446, 345] on section "Model: FLUX.1.1 [pro] · Cost: $ 0.04" at bounding box center [693, 370] width 716 height 618
click at [207, 138] on div "fluxpro" at bounding box center [196, 138] width 172 height 11
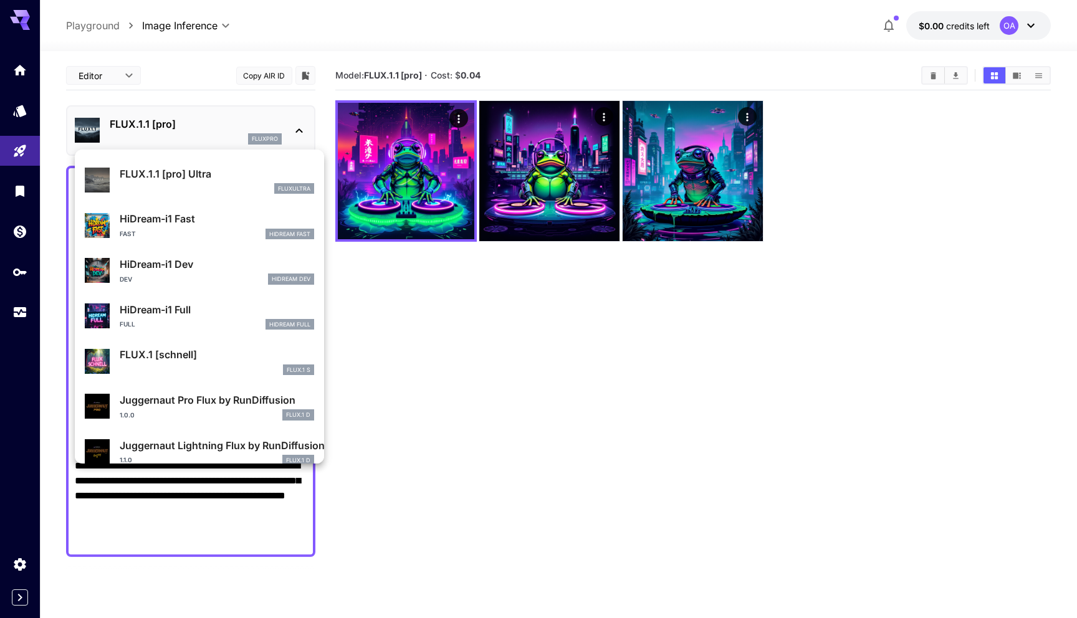
scroll to position [1008, 0]
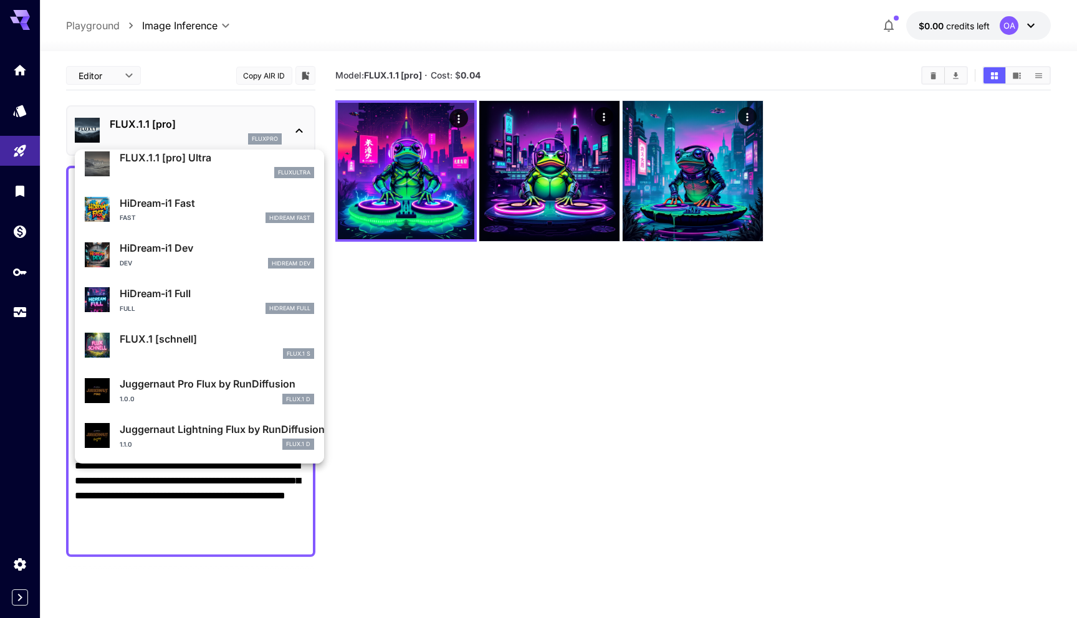
click at [205, 221] on div "Fast HiDream Fast" at bounding box center [217, 218] width 194 height 11
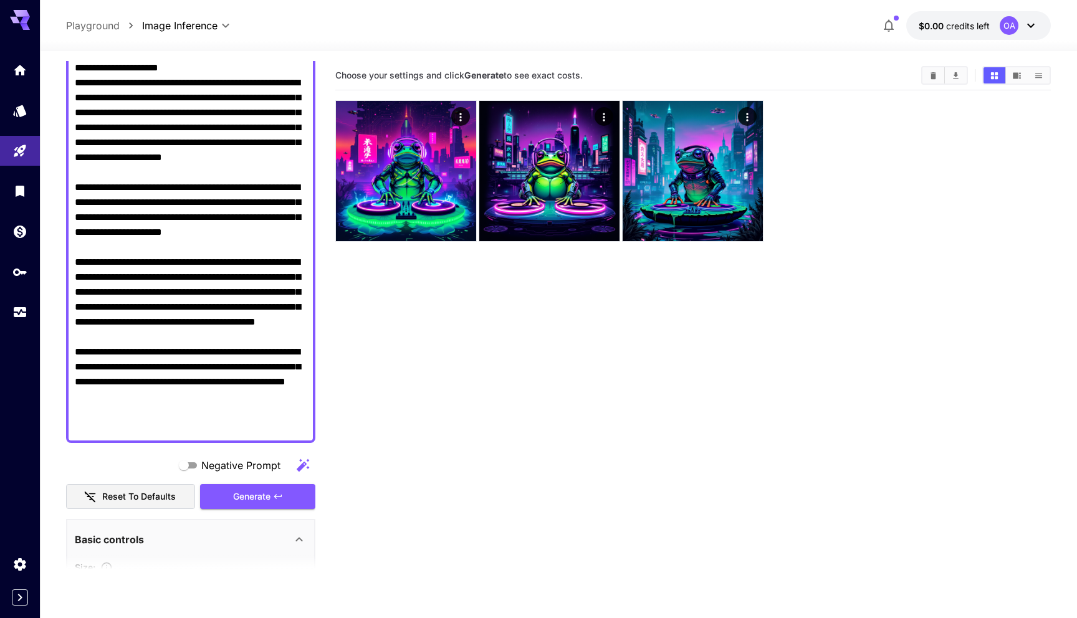
scroll to position [130, 0]
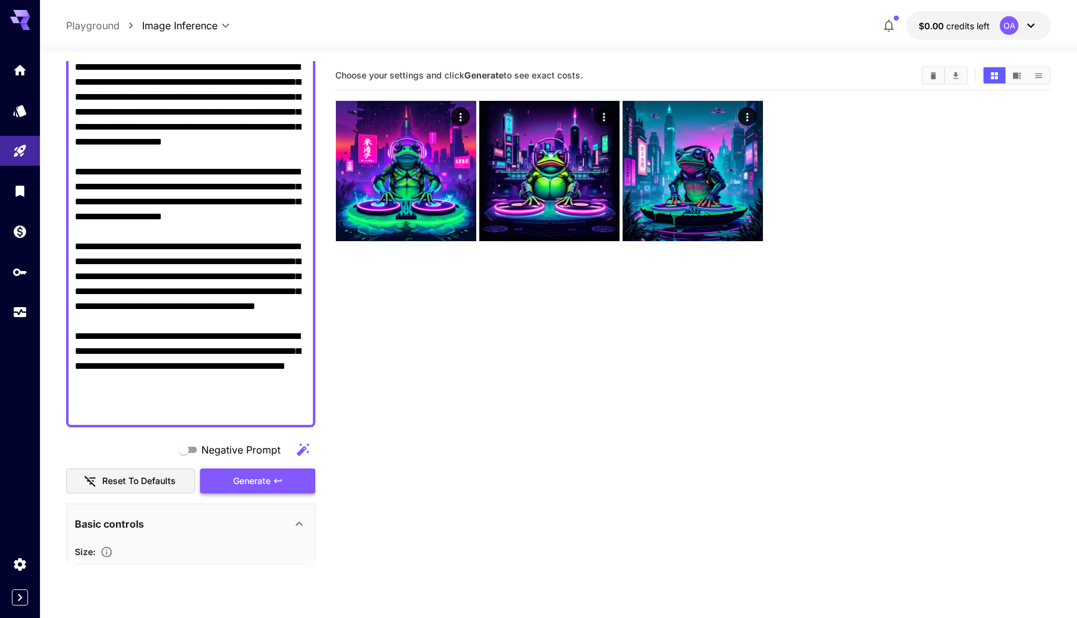
click at [268, 480] on span "Generate" at bounding box center [251, 482] width 37 height 16
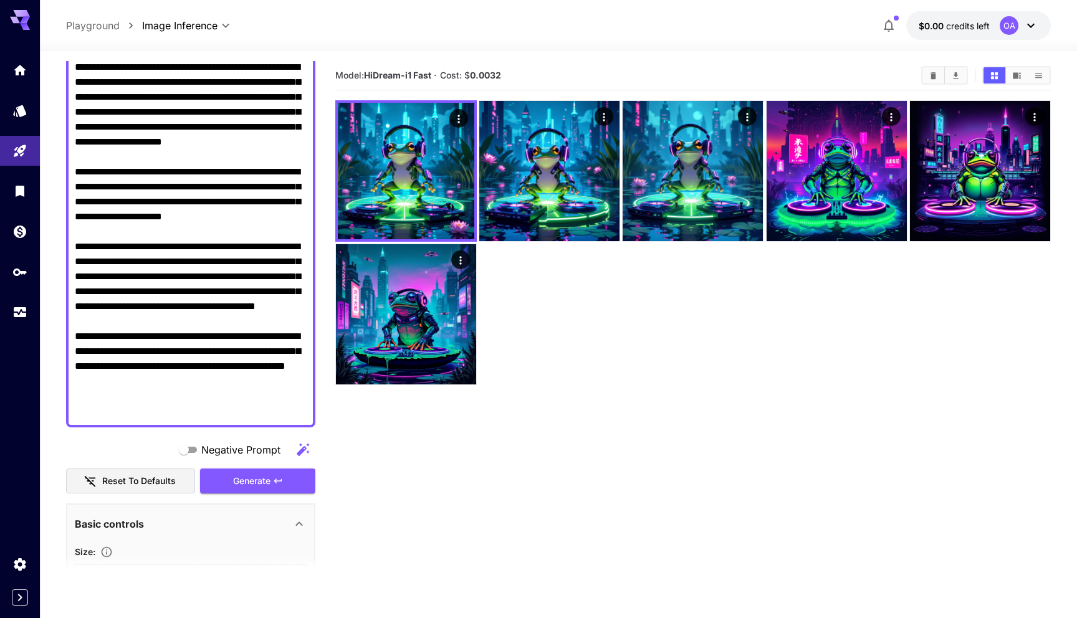
scroll to position [0, 0]
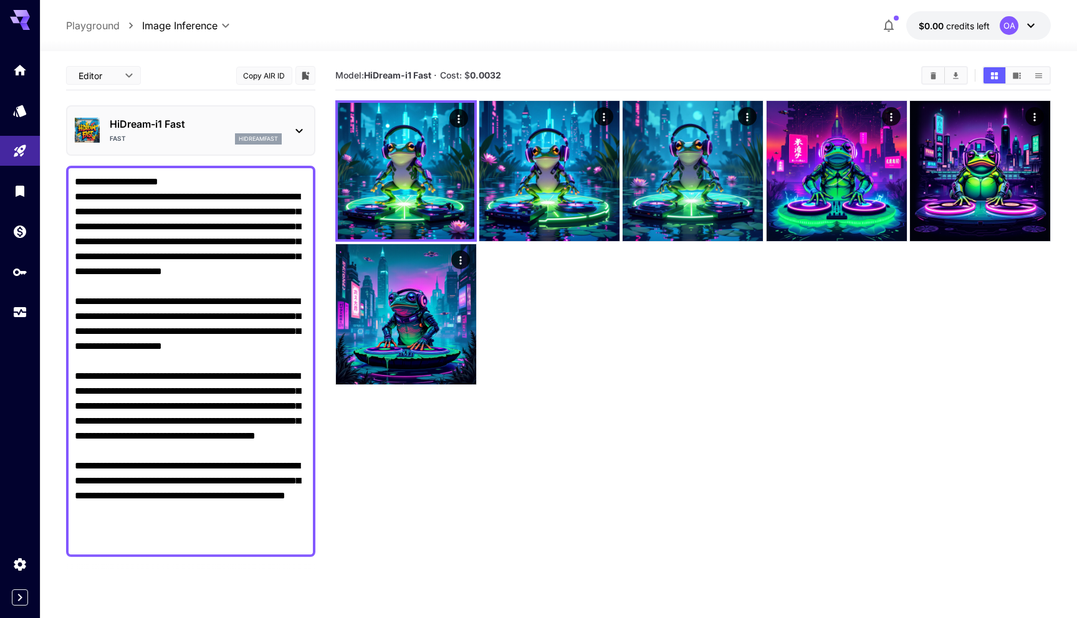
click at [155, 138] on div "Fast hidreamfast" at bounding box center [196, 138] width 172 height 11
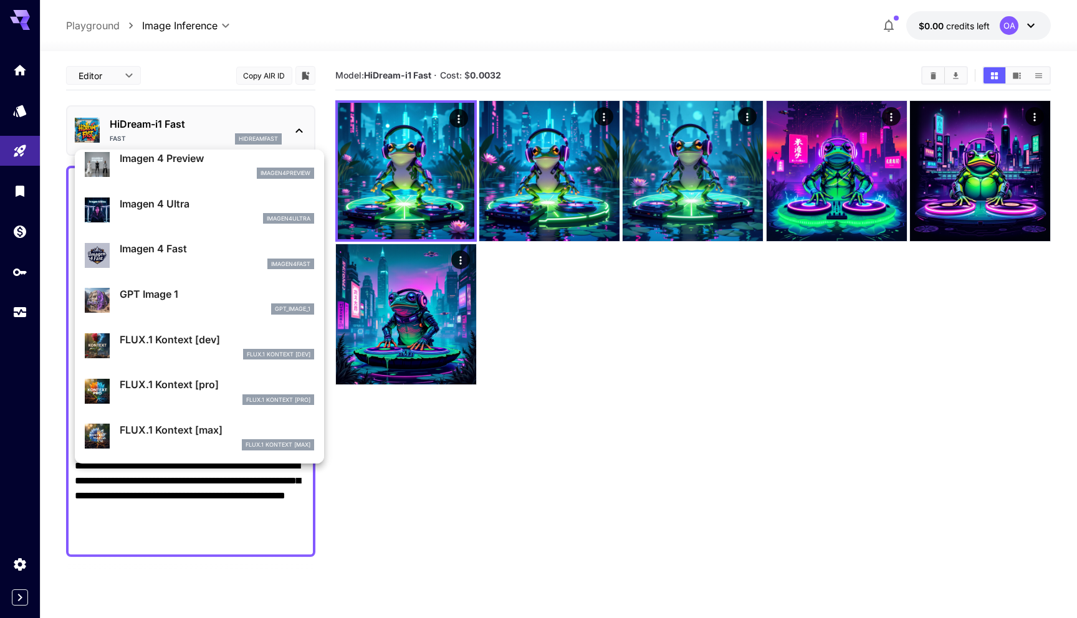
scroll to position [669, 0]
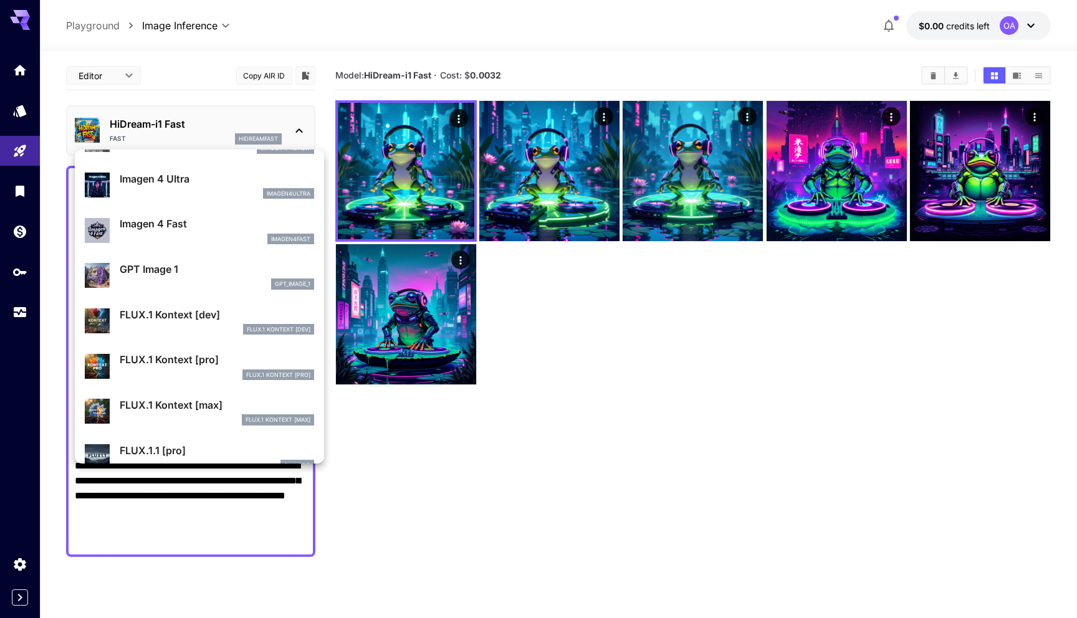
click at [201, 186] on div "Imagen 4 Ultra imagen4ultra" at bounding box center [217, 185] width 194 height 28
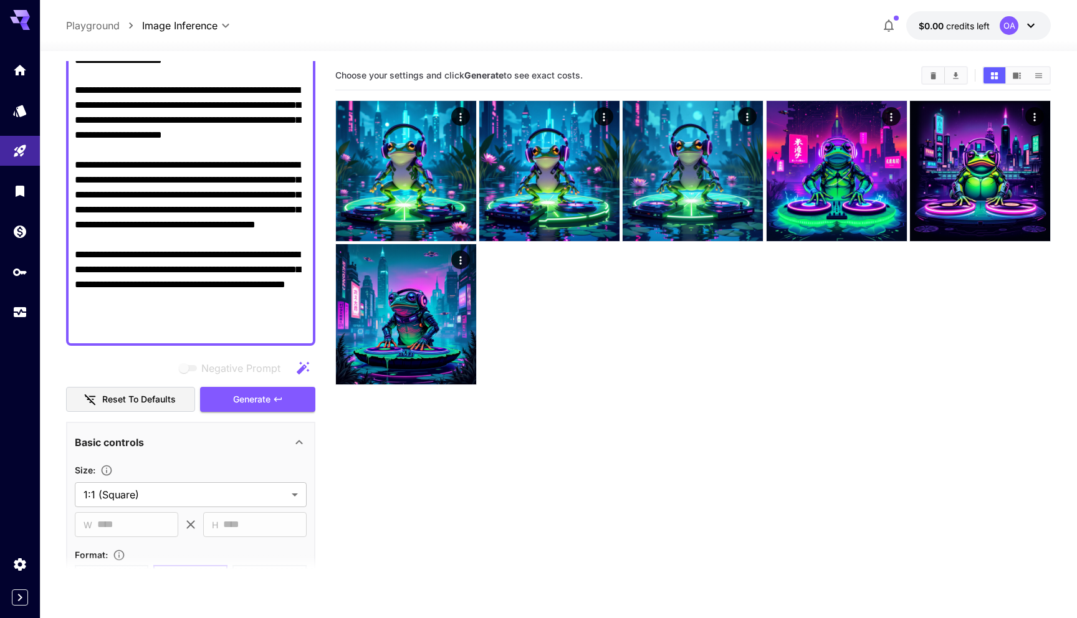
scroll to position [243, 0]
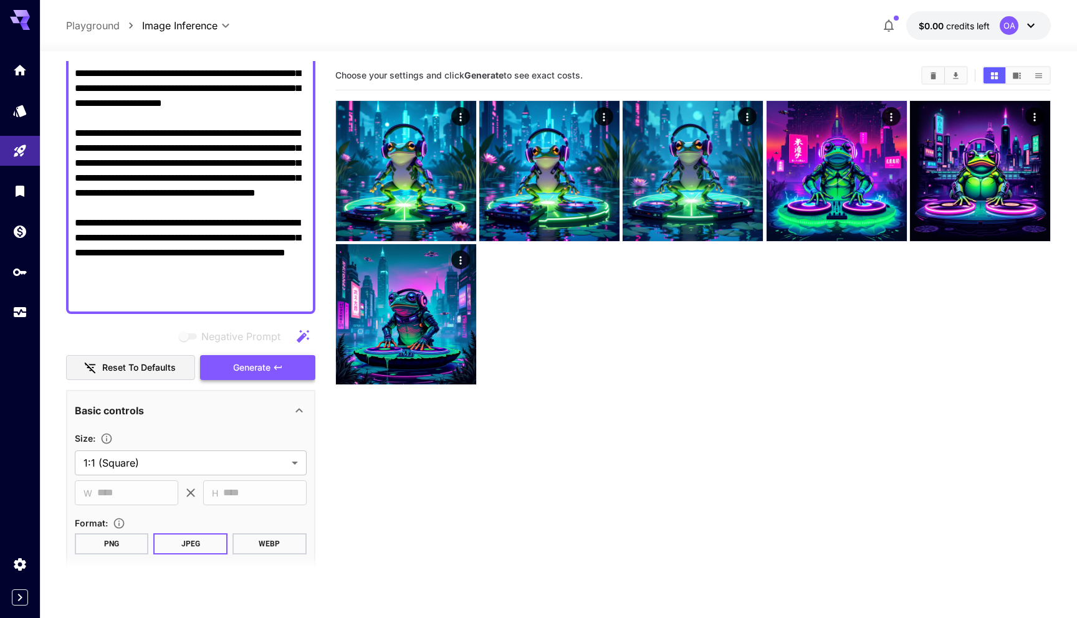
click at [258, 368] on span "Generate" at bounding box center [251, 368] width 37 height 16
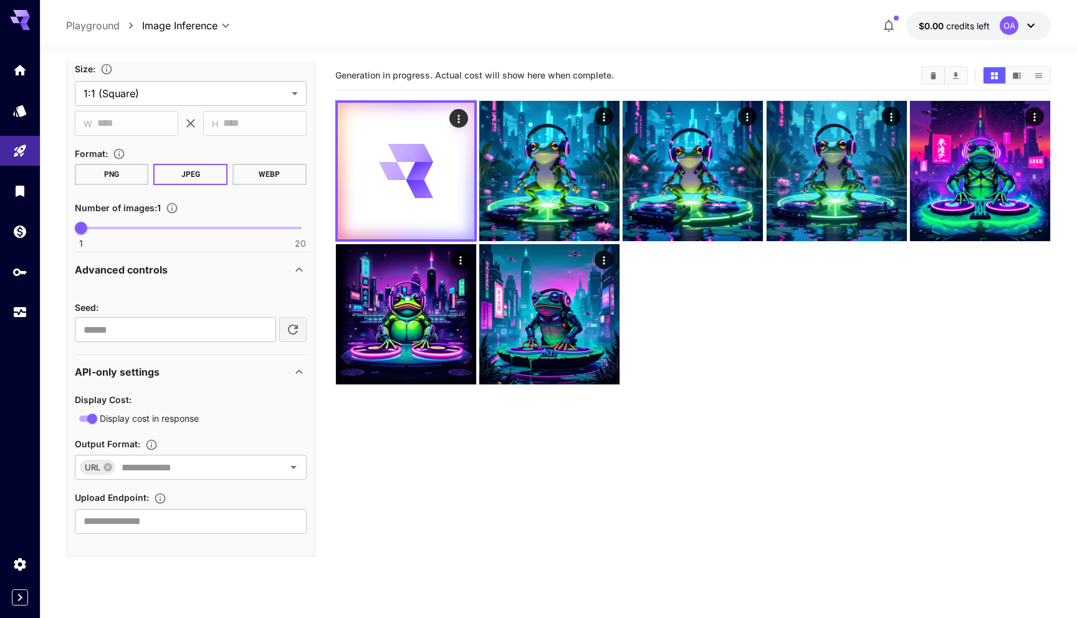
scroll to position [614, 0]
click at [107, 230] on span "1 20 1" at bounding box center [190, 226] width 219 height 19
type input "*"
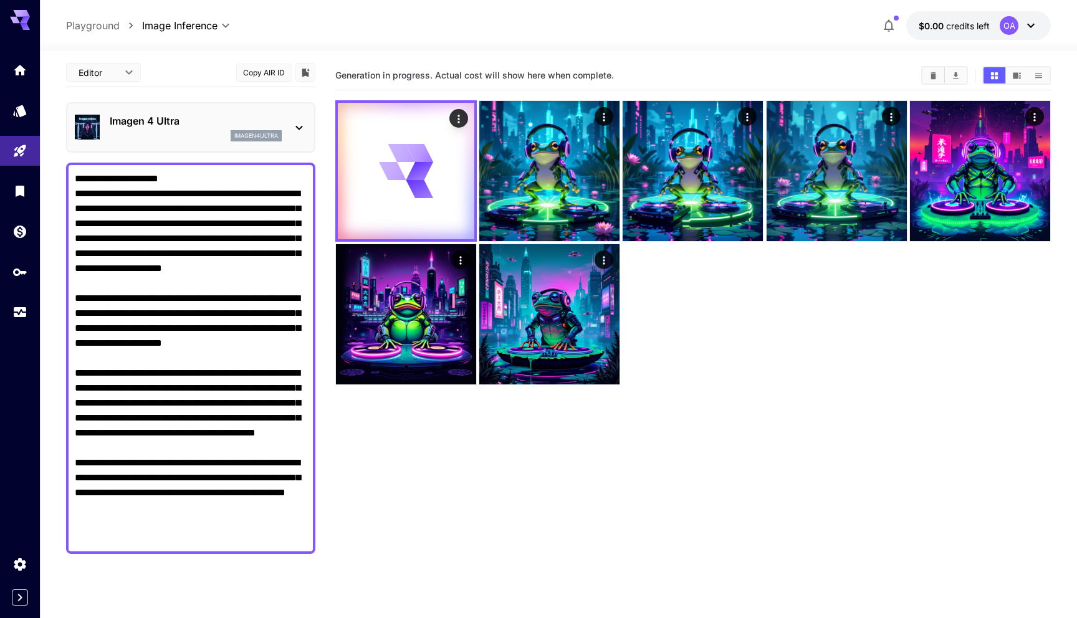
scroll to position [0, 0]
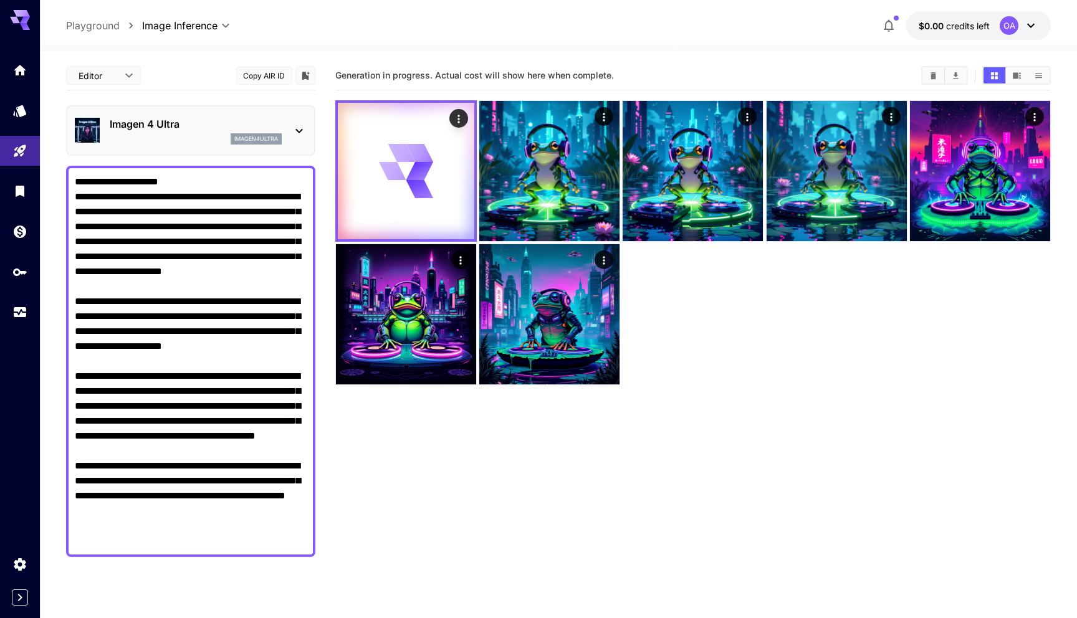
click at [181, 69] on div "Editor **** ​ Copy AIR ID" at bounding box center [190, 75] width 249 height 29
click at [195, 75] on div "Editor **** ​ Copy AIR ID" at bounding box center [190, 75] width 249 height 29
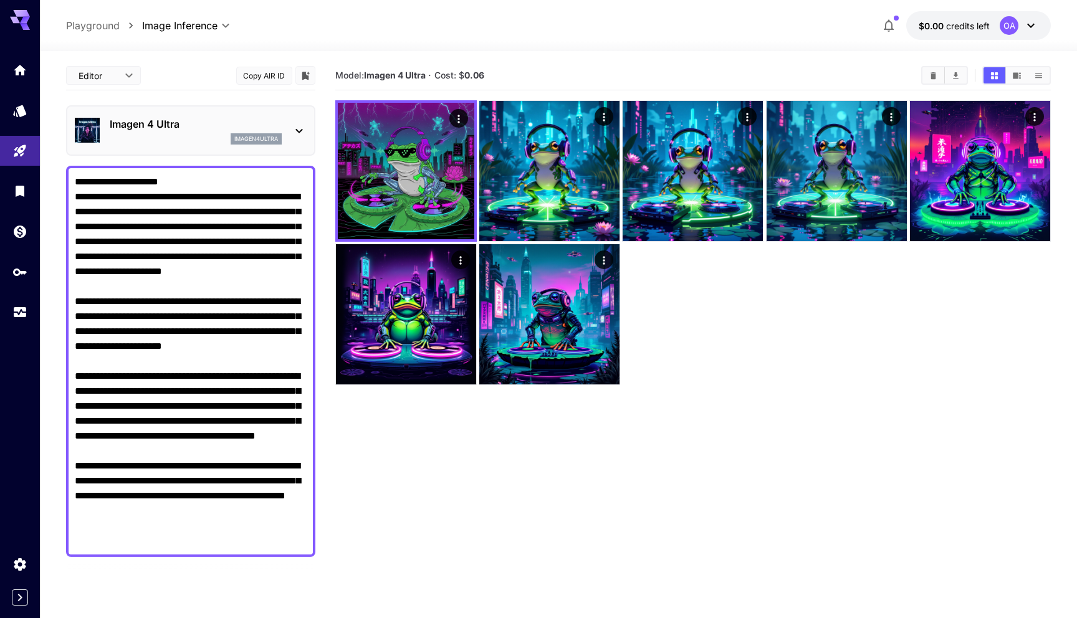
click at [191, 133] on div "imagen4ultra" at bounding box center [196, 138] width 172 height 11
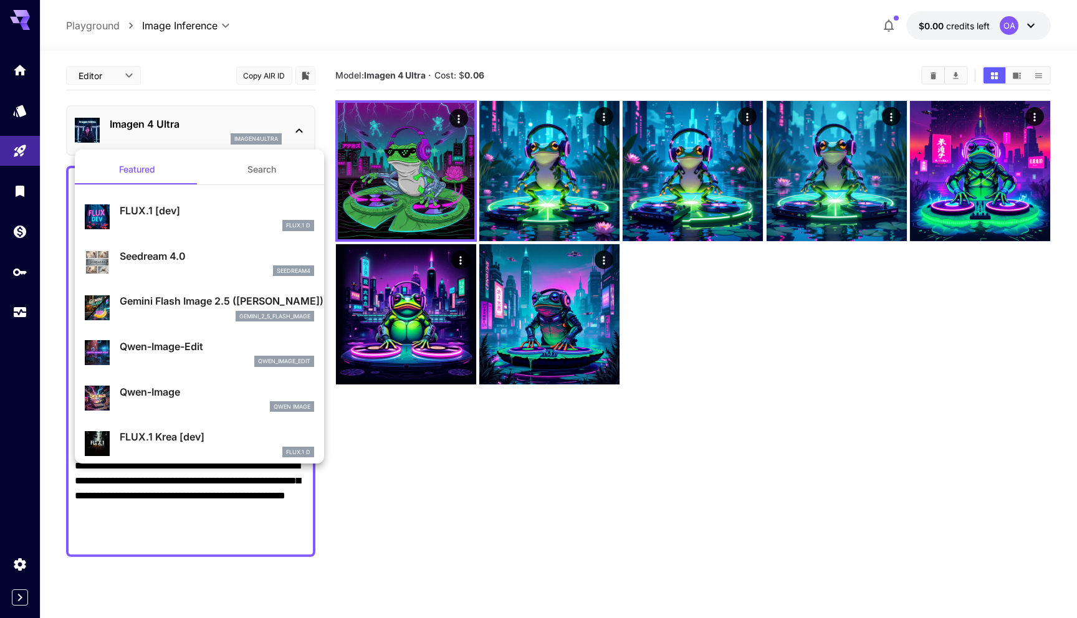
click at [185, 224] on div "FLUX.1 D" at bounding box center [217, 225] width 194 height 11
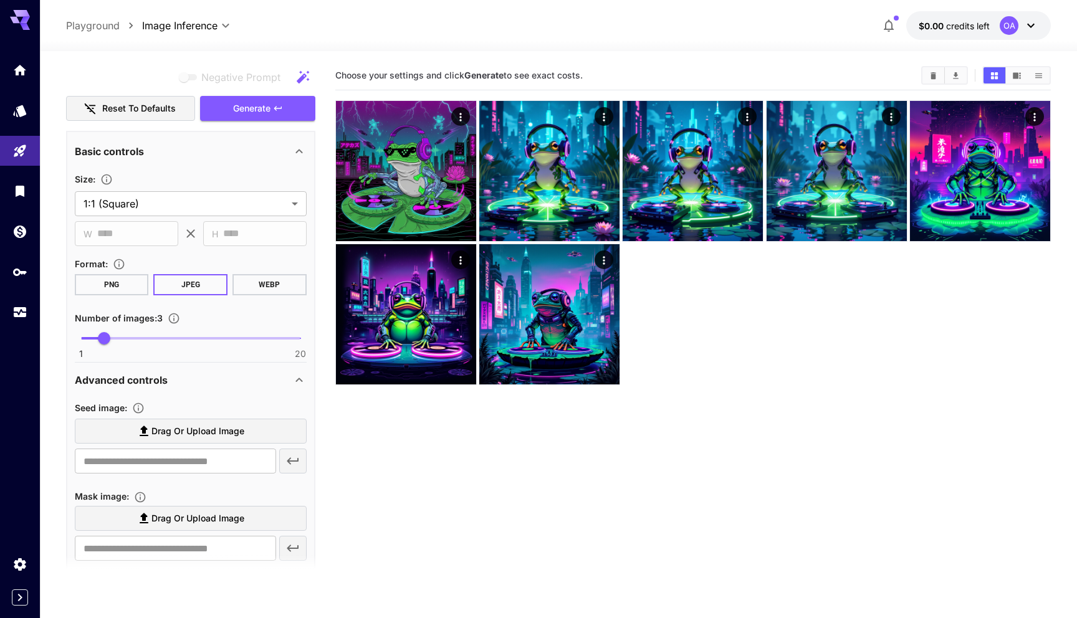
scroll to position [507, 0]
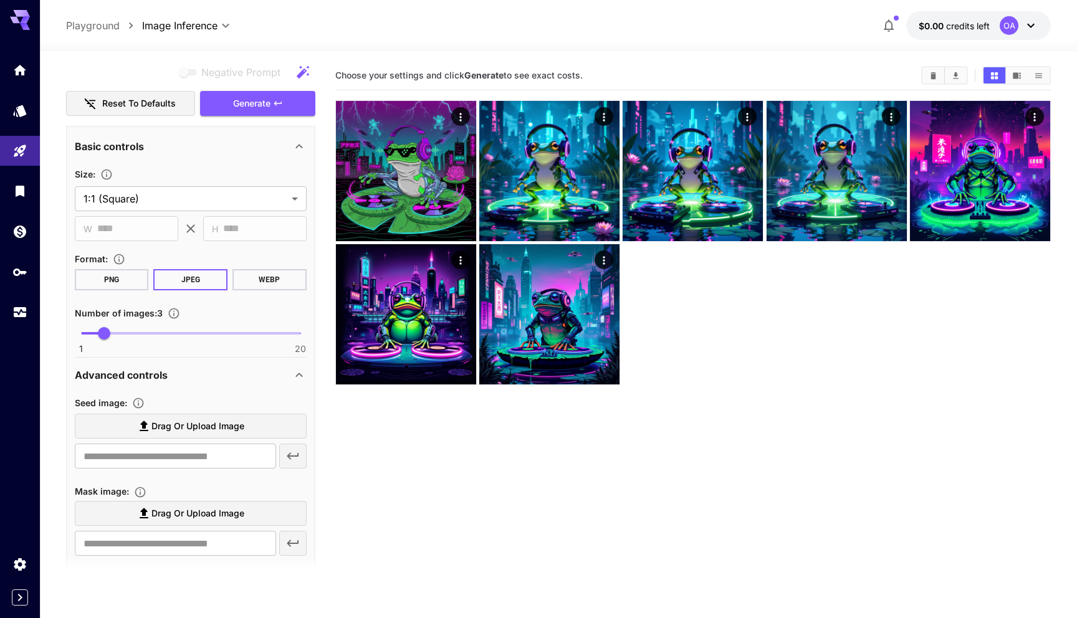
click at [137, 286] on button "PNG" at bounding box center [112, 279] width 74 height 21
click at [251, 107] on span "Generate" at bounding box center [251, 104] width 37 height 16
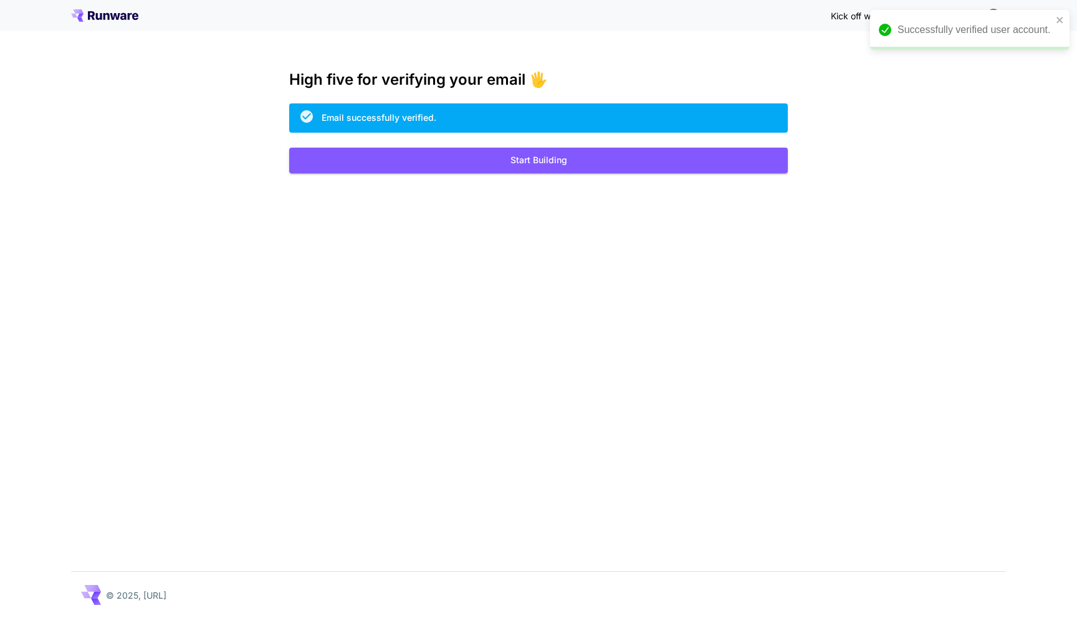
click at [535, 221] on div "Kick off with ~1000 free images! 🎈 High five for verifying your email 🖐️ Email …" at bounding box center [538, 309] width 1077 height 618
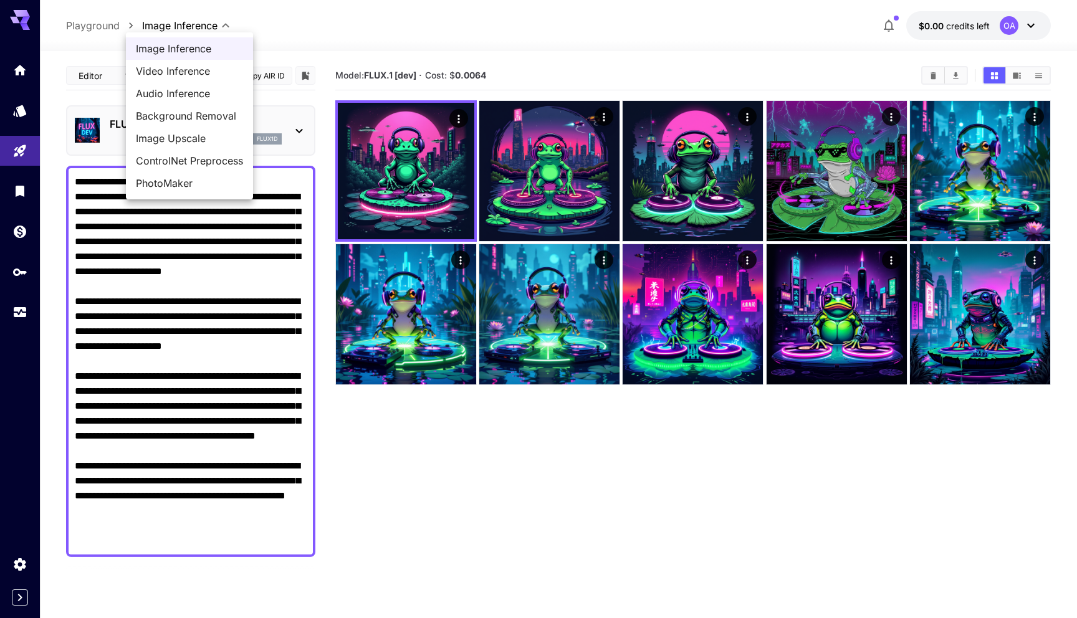
click at [193, 115] on span "Background Removal" at bounding box center [189, 115] width 107 height 15
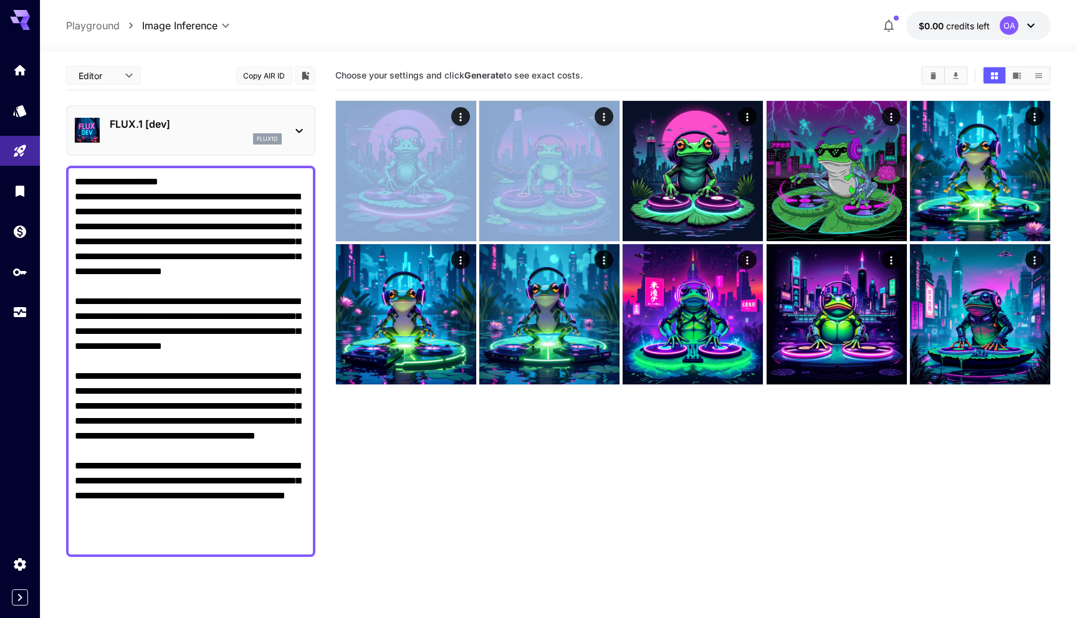
click at [189, 35] on div "**********" at bounding box center [558, 25] width 985 height 29
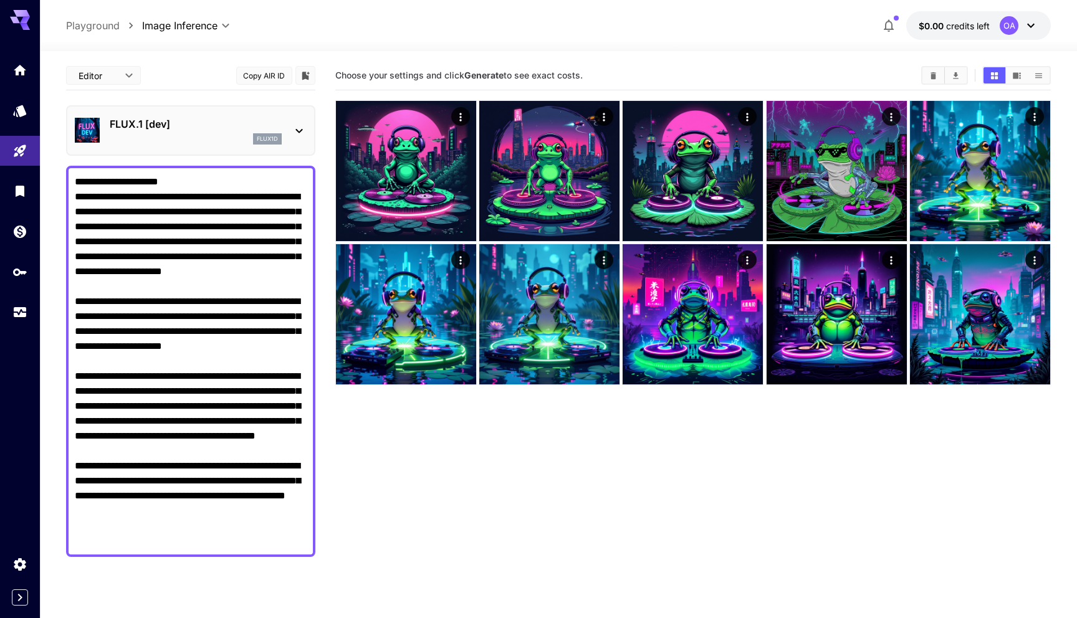
click at [195, 29] on body "**********" at bounding box center [538, 358] width 1077 height 717
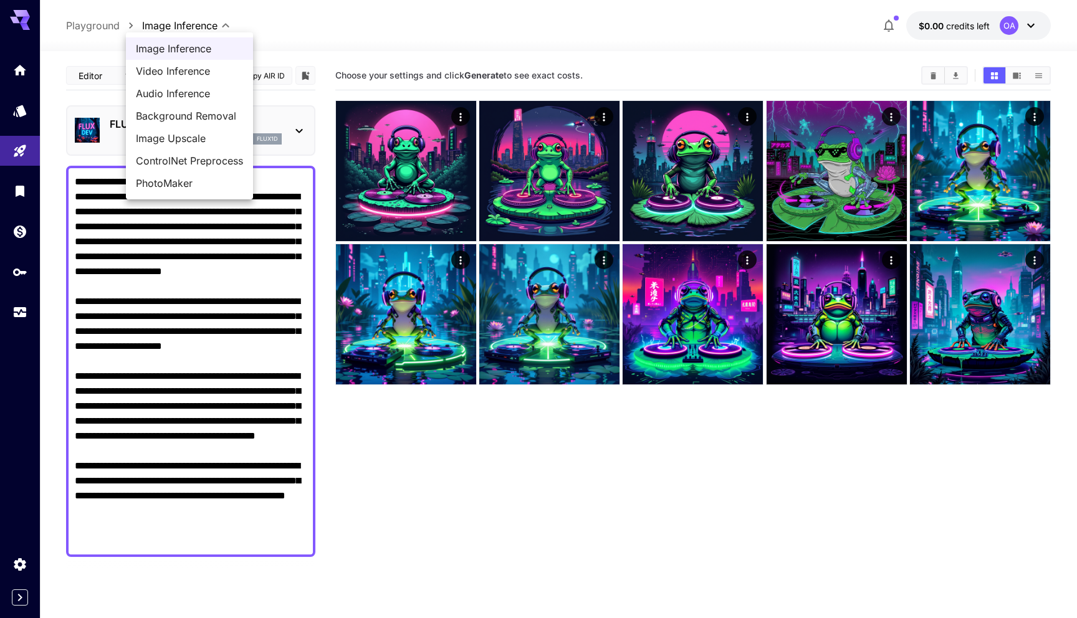
click at [197, 109] on span "Background Removal" at bounding box center [189, 115] width 107 height 15
type input "**********"
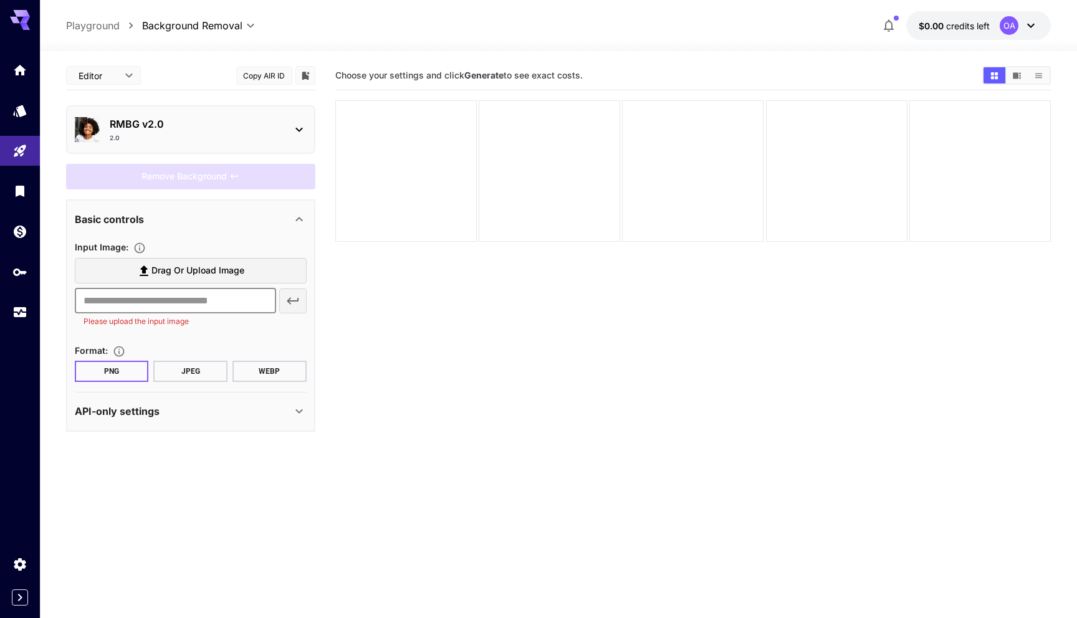
click at [186, 307] on input "text" at bounding box center [175, 301] width 201 height 25
click at [222, 208] on div "Basic controls" at bounding box center [191, 219] width 232 height 30
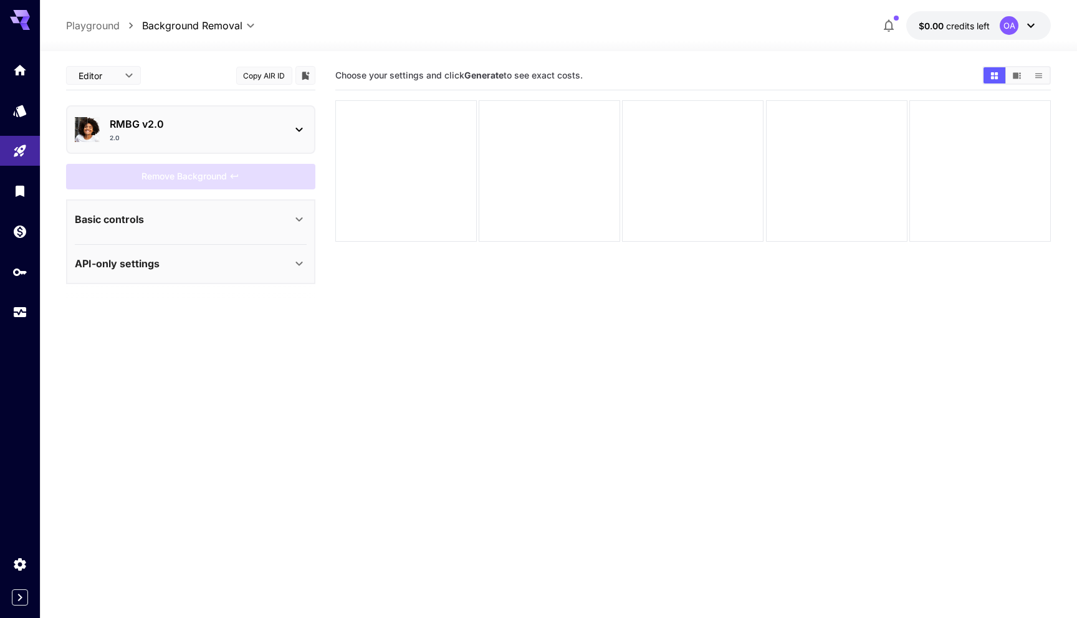
click at [249, 214] on div "Basic controls" at bounding box center [183, 219] width 217 height 15
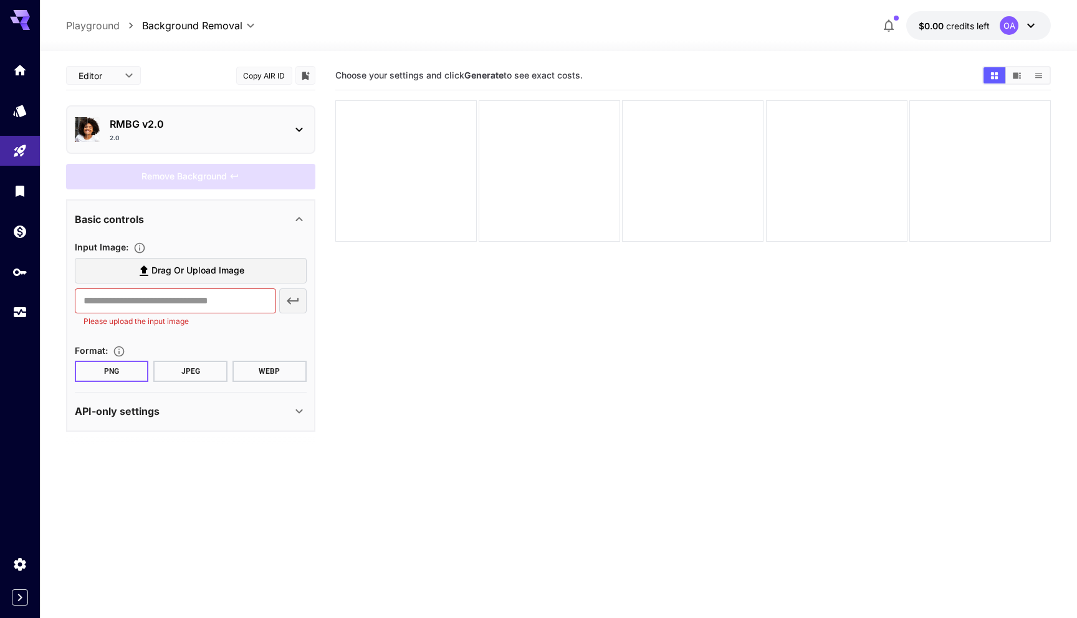
click at [295, 304] on div "​ Please upload the input image" at bounding box center [191, 308] width 232 height 39
click at [237, 270] on span "Drag or upload image" at bounding box center [197, 271] width 93 height 16
click at [0, 0] on input "Drag or upload image" at bounding box center [0, 0] width 0 height 0
click at [100, 36] on div at bounding box center [558, 43] width 1037 height 15
click at [21, 113] on icon "Models" at bounding box center [20, 107] width 13 height 12
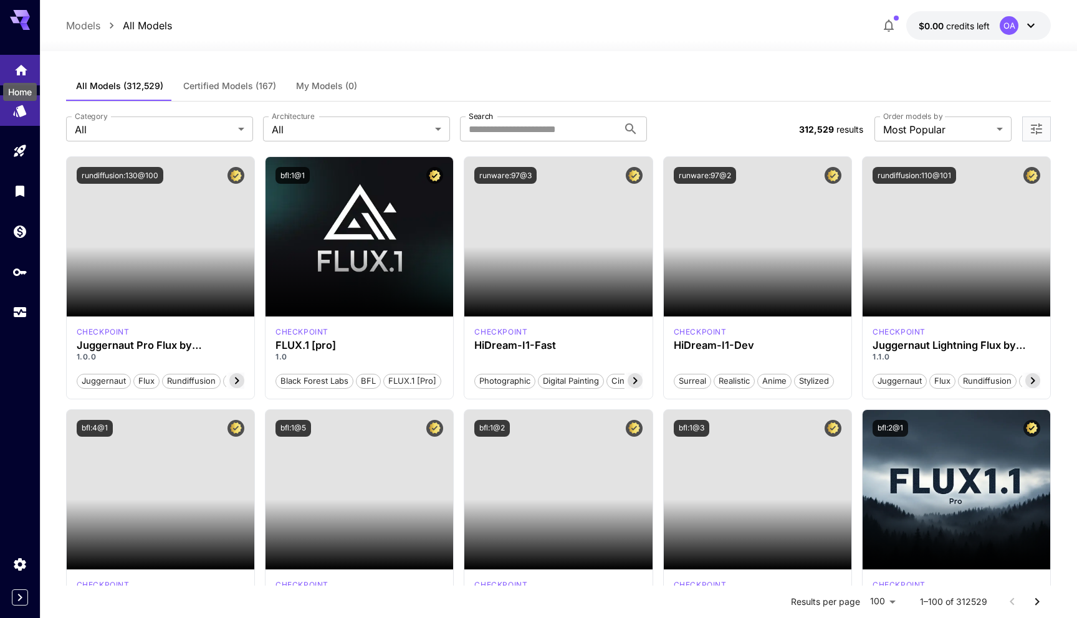
click at [17, 67] on icon "Home" at bounding box center [21, 66] width 12 height 11
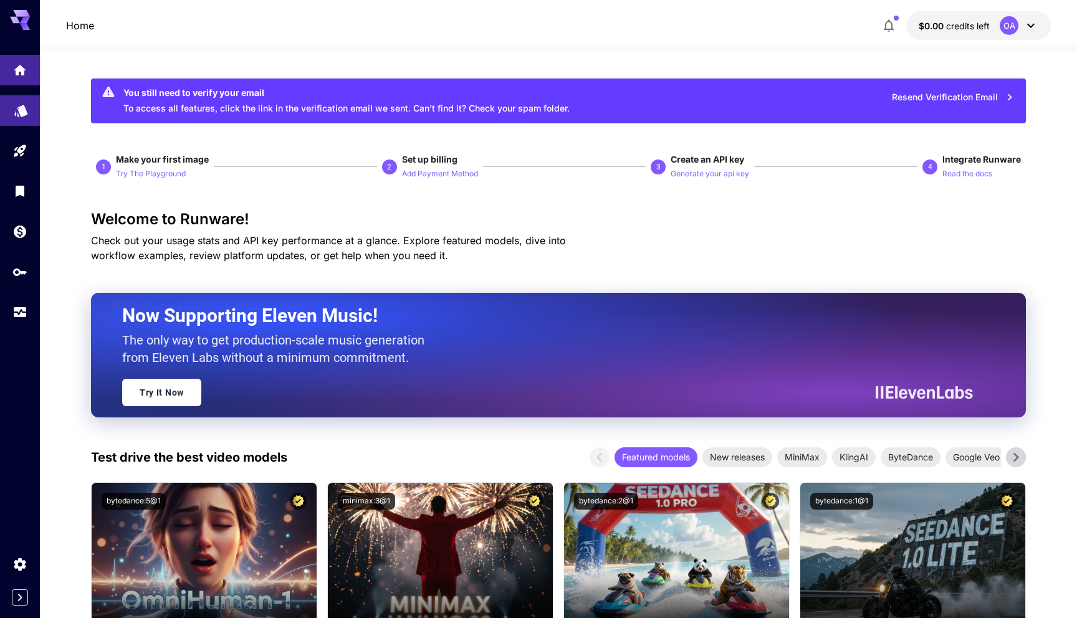
click at [31, 115] on link at bounding box center [20, 110] width 40 height 31
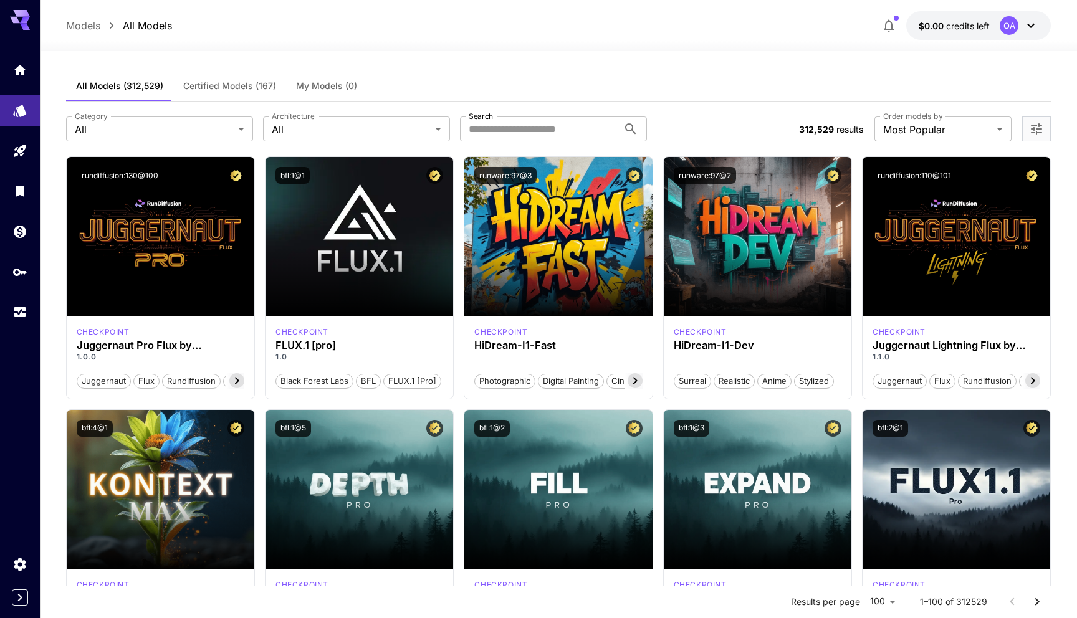
click at [254, 149] on div "**********" at bounding box center [558, 129] width 985 height 55
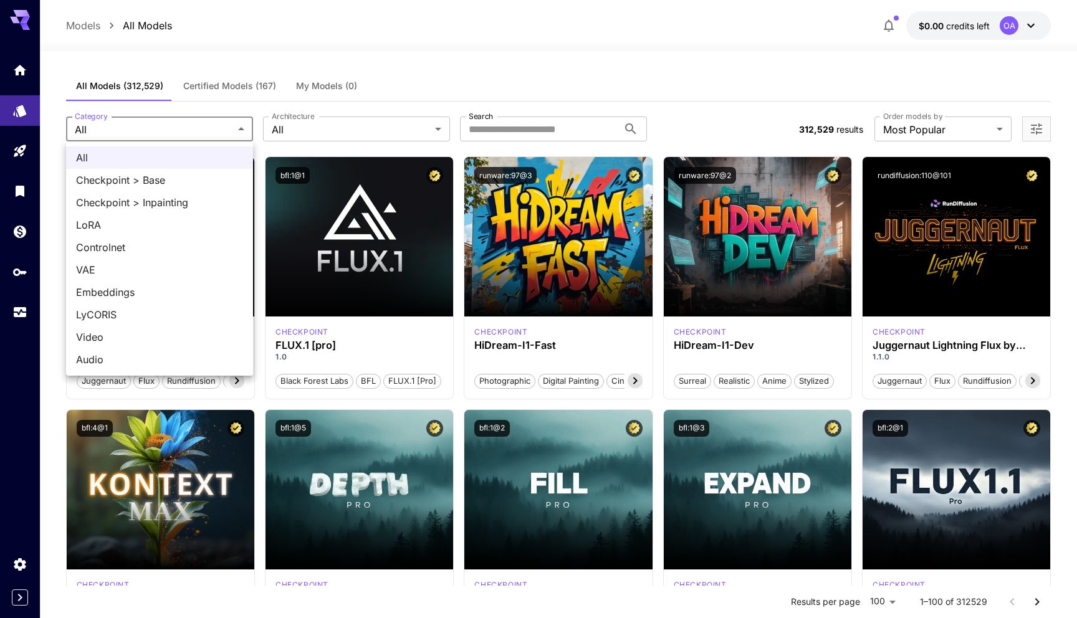
click at [328, 15] on div at bounding box center [538, 309] width 1077 height 618
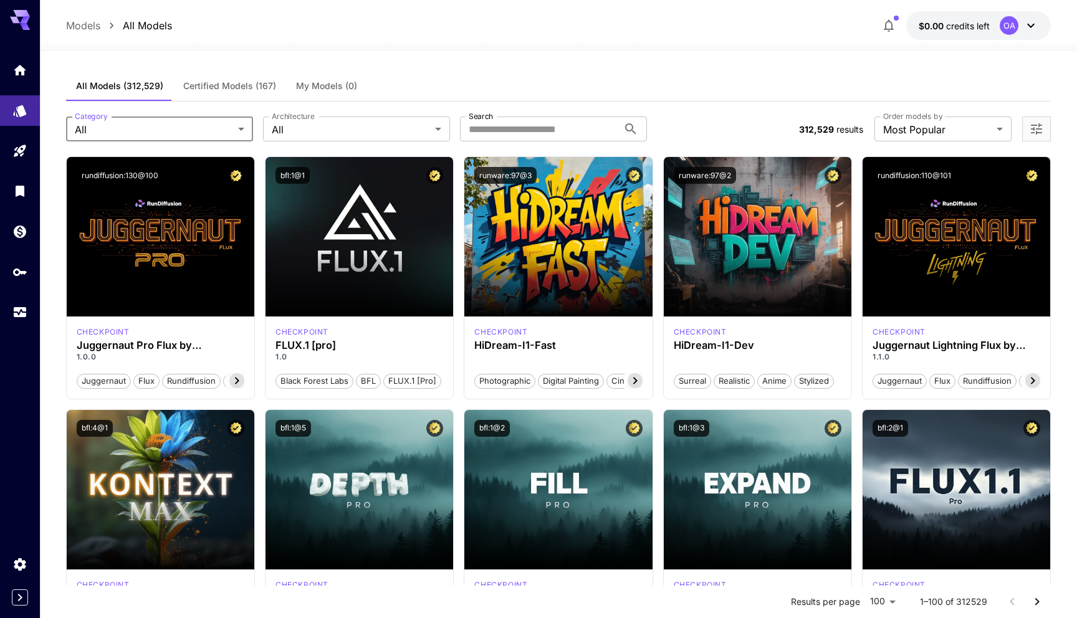
click at [461, 152] on div "**********" at bounding box center [558, 129] width 985 height 55
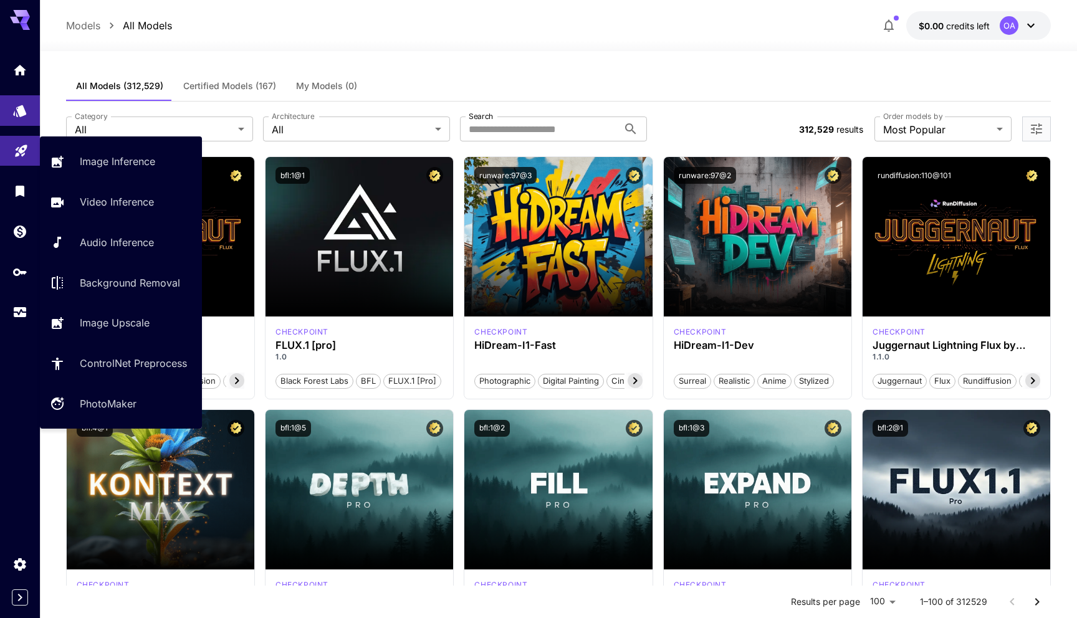
click at [18, 155] on icon "Playground" at bounding box center [21, 147] width 15 height 15
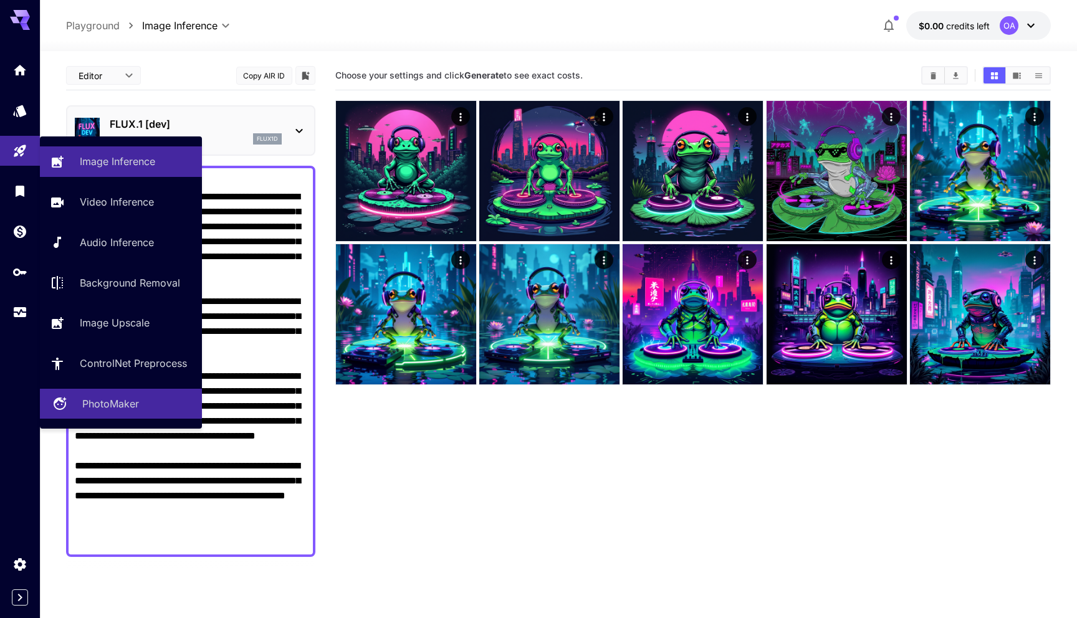
click at [112, 419] on link "PhotoMaker" at bounding box center [121, 404] width 162 height 31
type input "**********"
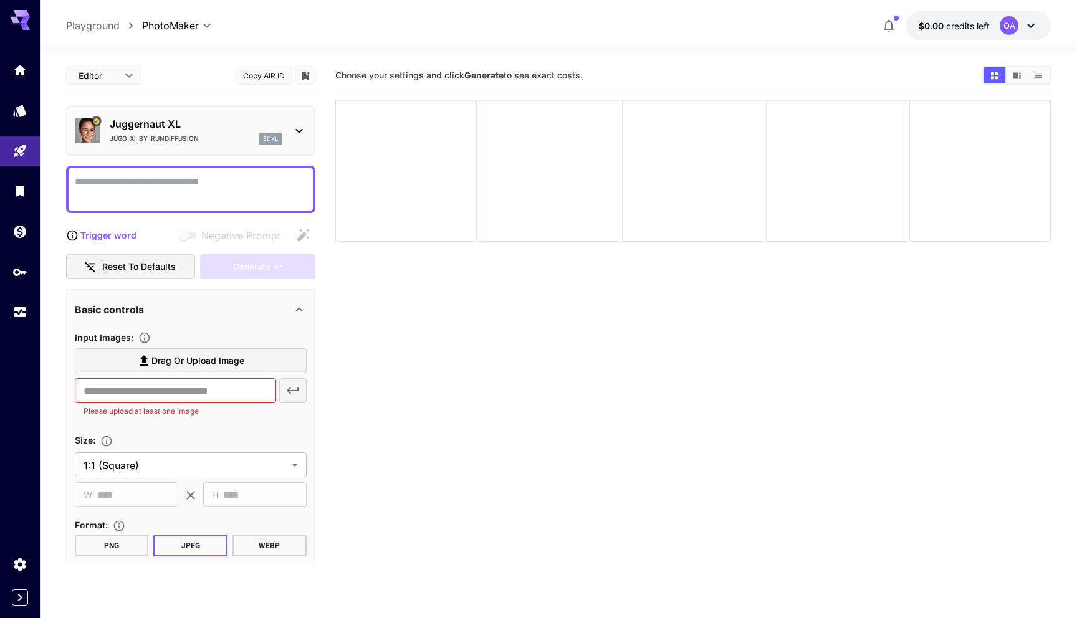
click at [171, 194] on textarea "Negative Prompt" at bounding box center [191, 189] width 232 height 30
click at [377, 381] on section "Choose your settings and click Generate to see exact costs." at bounding box center [693, 370] width 716 height 618
click at [221, 171] on div at bounding box center [190, 189] width 249 height 47
click at [219, 181] on textarea "Negative Prompt" at bounding box center [191, 189] width 232 height 30
paste textarea "**********"
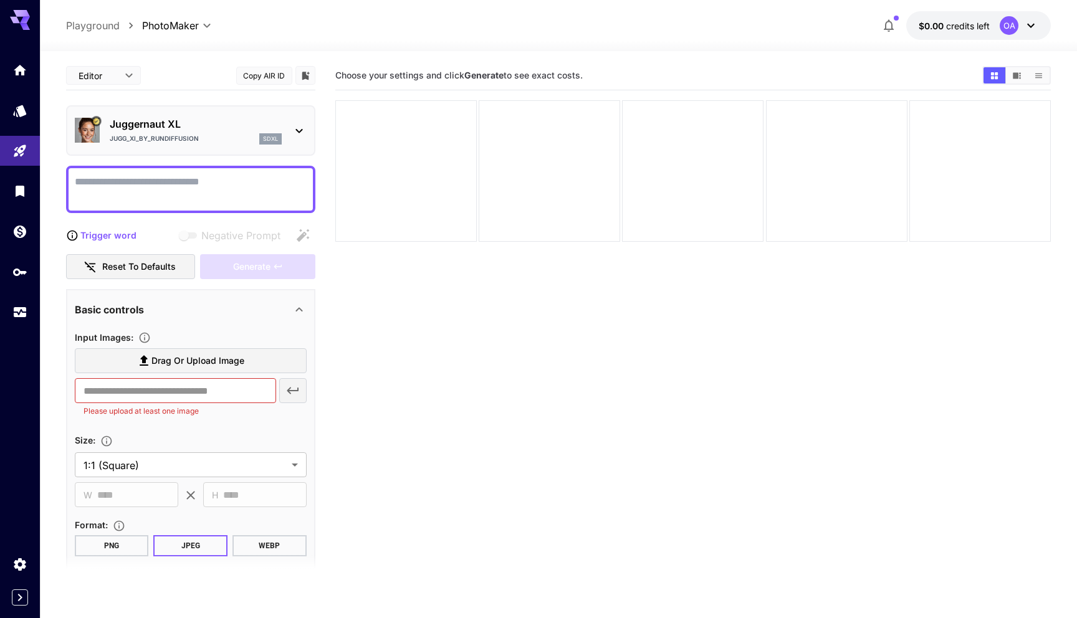
type textarea "**********"
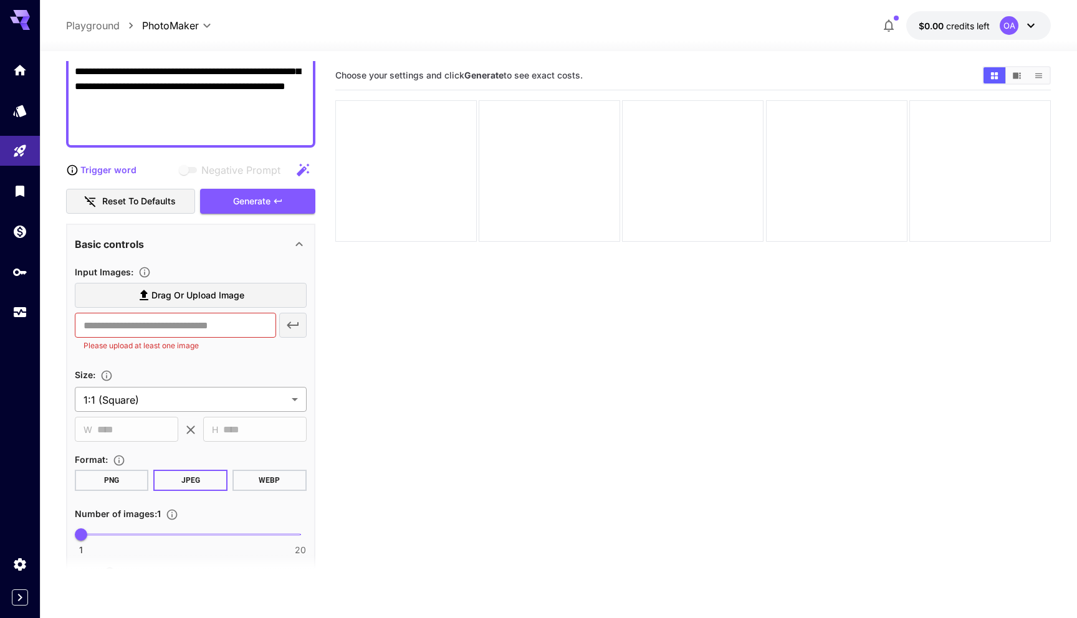
scroll to position [381, 0]
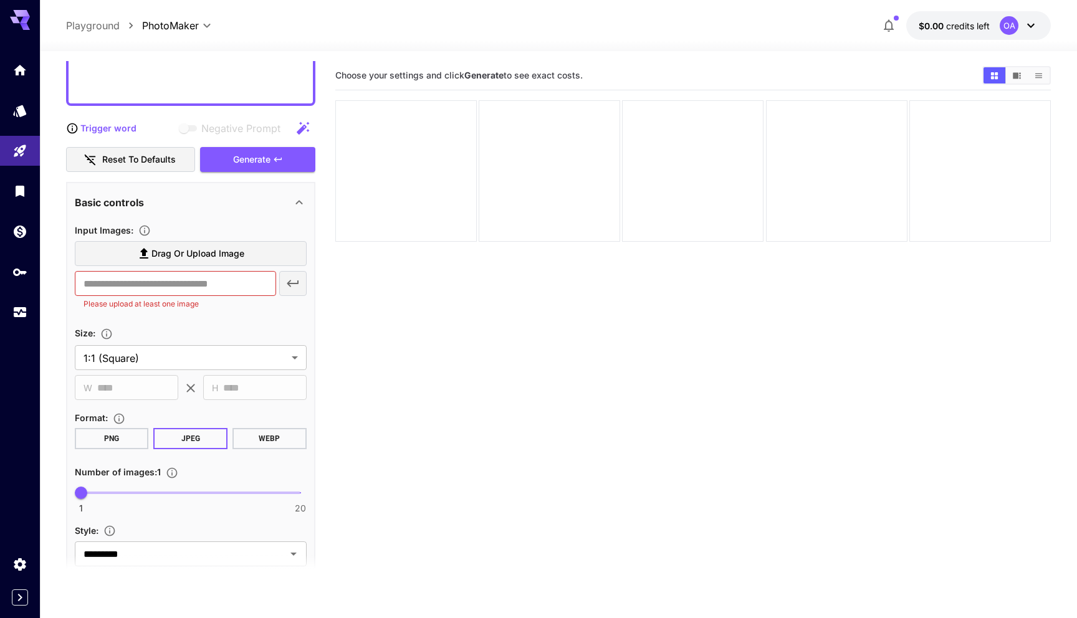
scroll to position [480, 0]
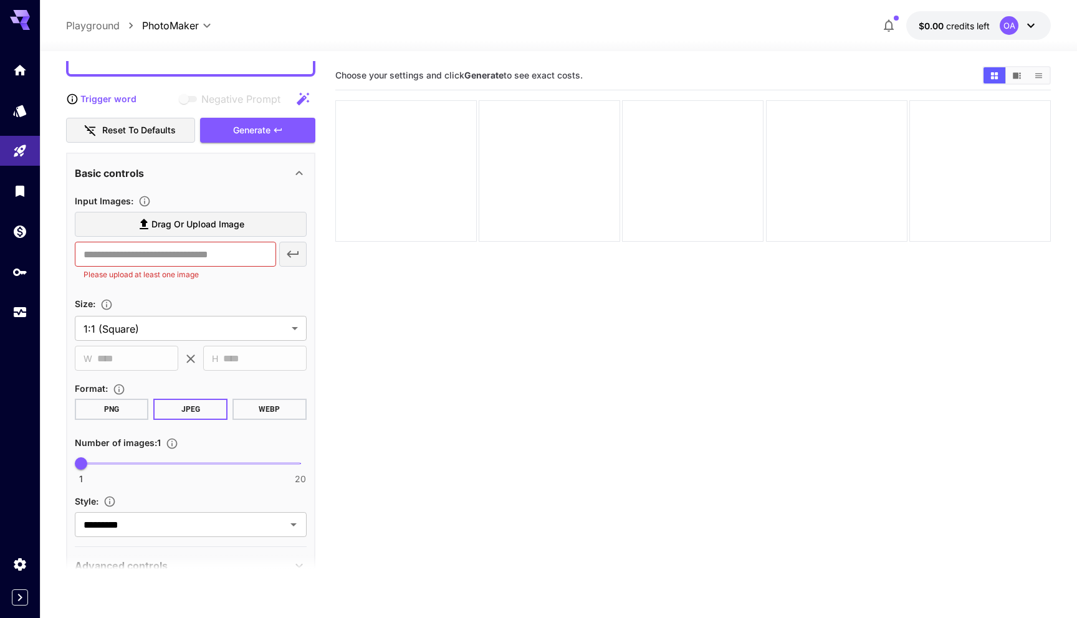
type textarea "**********"
click at [121, 416] on button "PNG" at bounding box center [112, 409] width 74 height 21
click at [125, 466] on span "1 20 1" at bounding box center [190, 463] width 219 height 19
type input "*"
click at [108, 465] on span "1 20 3" at bounding box center [190, 463] width 219 height 19
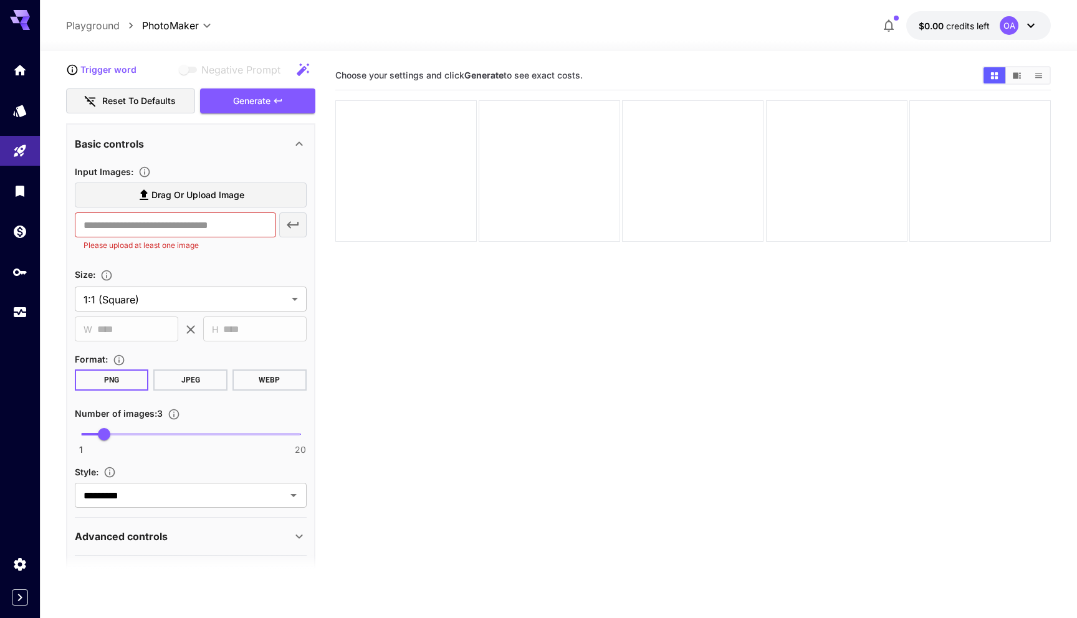
scroll to position [549, 0]
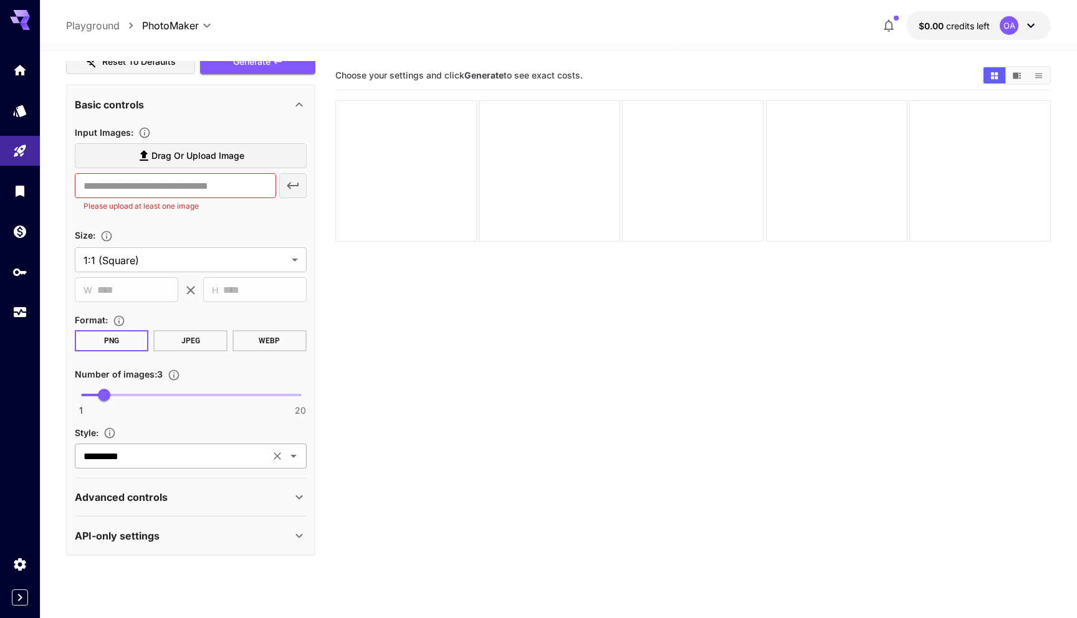
click at [155, 454] on input "*********" at bounding box center [173, 455] width 188 height 17
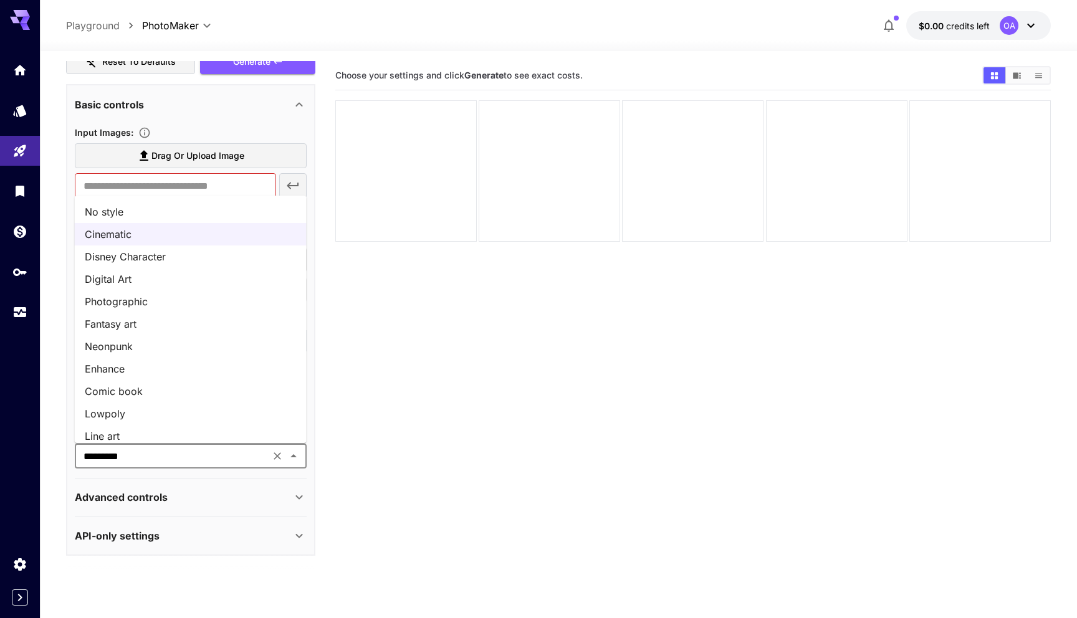
click at [153, 346] on li "Neonpunk" at bounding box center [191, 346] width 232 height 22
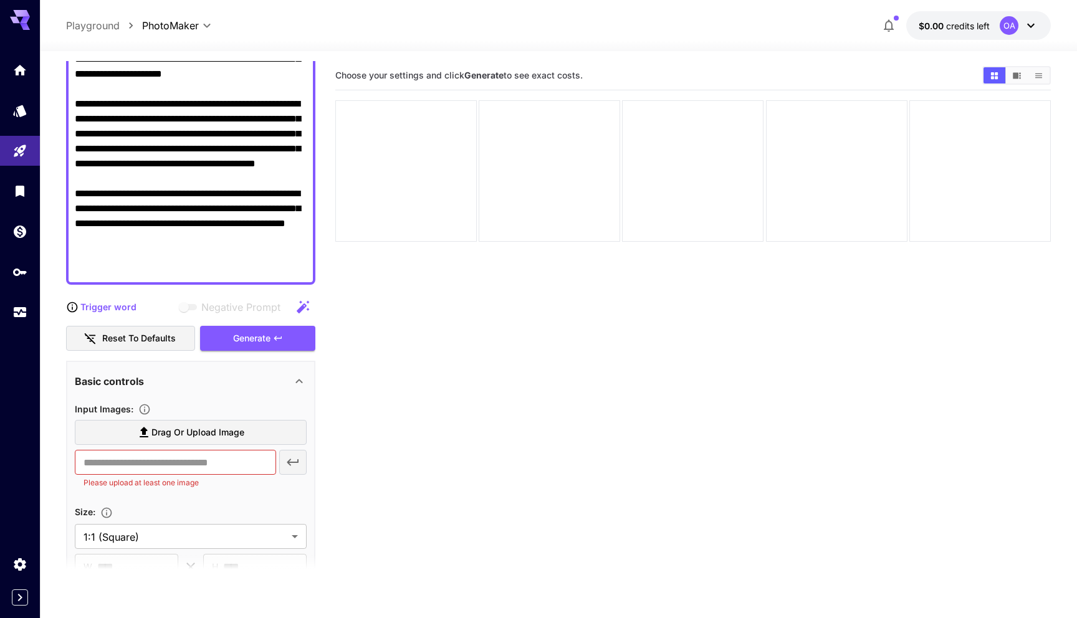
scroll to position [287, 0]
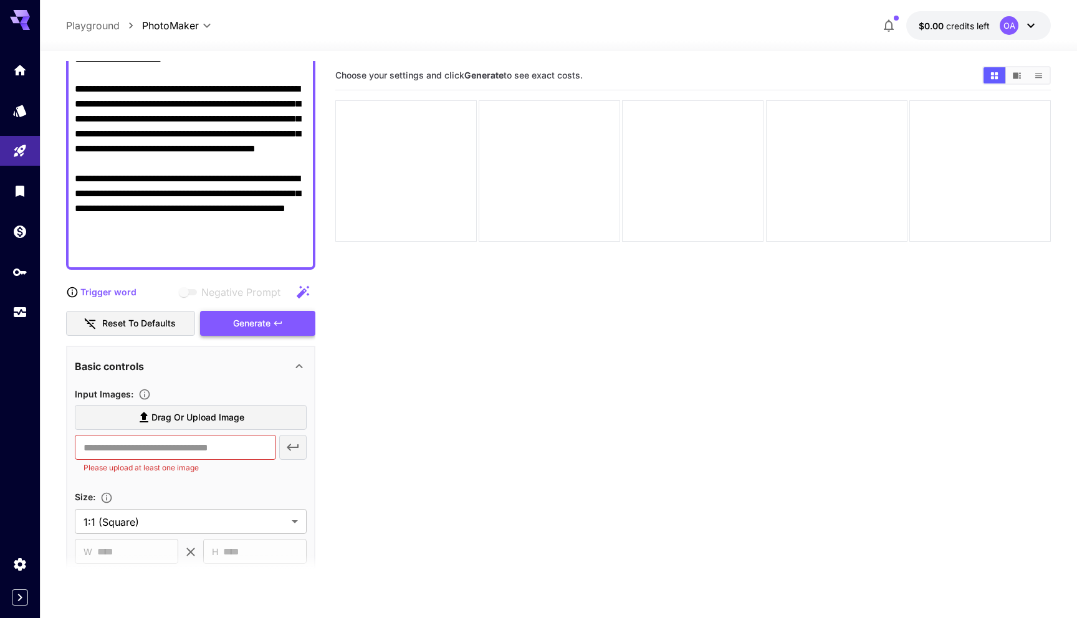
click at [241, 328] on span "Generate" at bounding box center [251, 324] width 37 height 16
click at [198, 451] on input "text" at bounding box center [175, 447] width 201 height 25
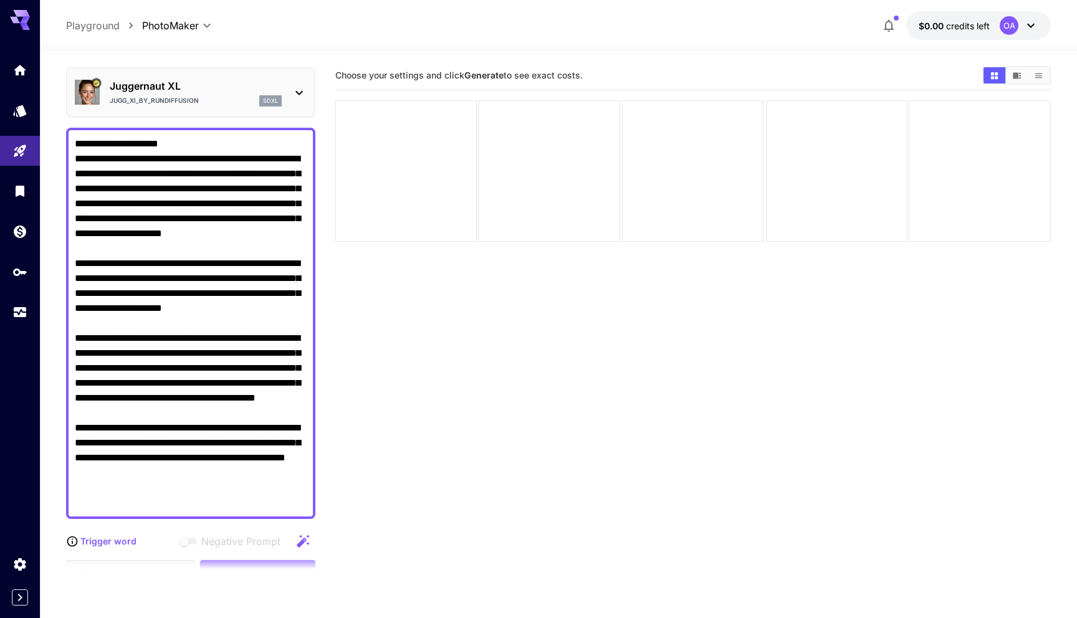
scroll to position [0, 0]
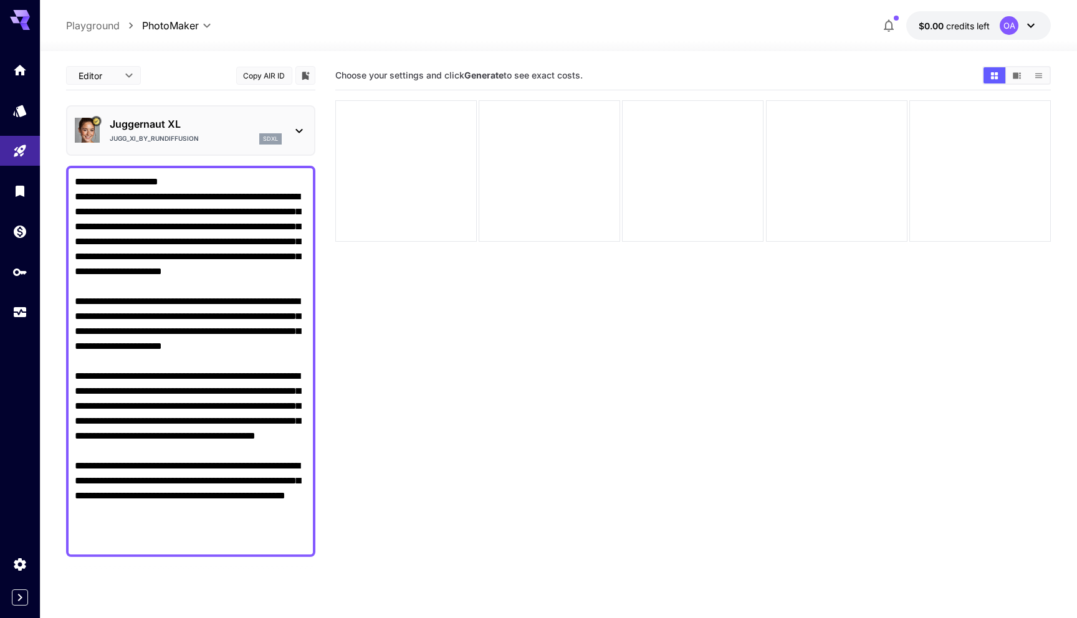
click at [168, 120] on p "Juggernaut XL" at bounding box center [196, 124] width 172 height 15
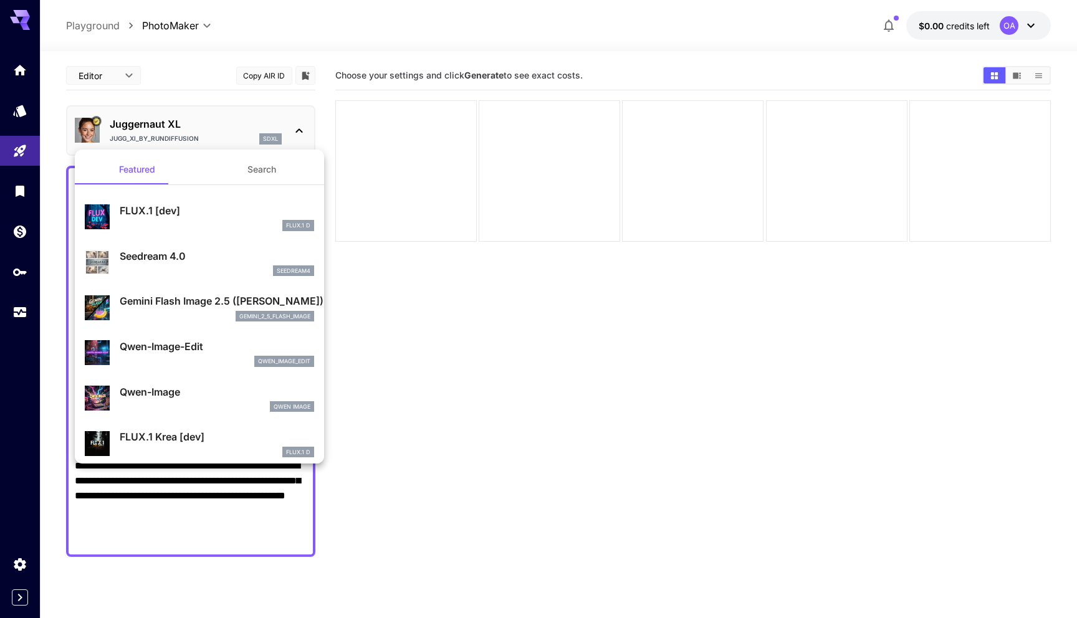
click at [168, 120] on div at bounding box center [538, 309] width 1077 height 618
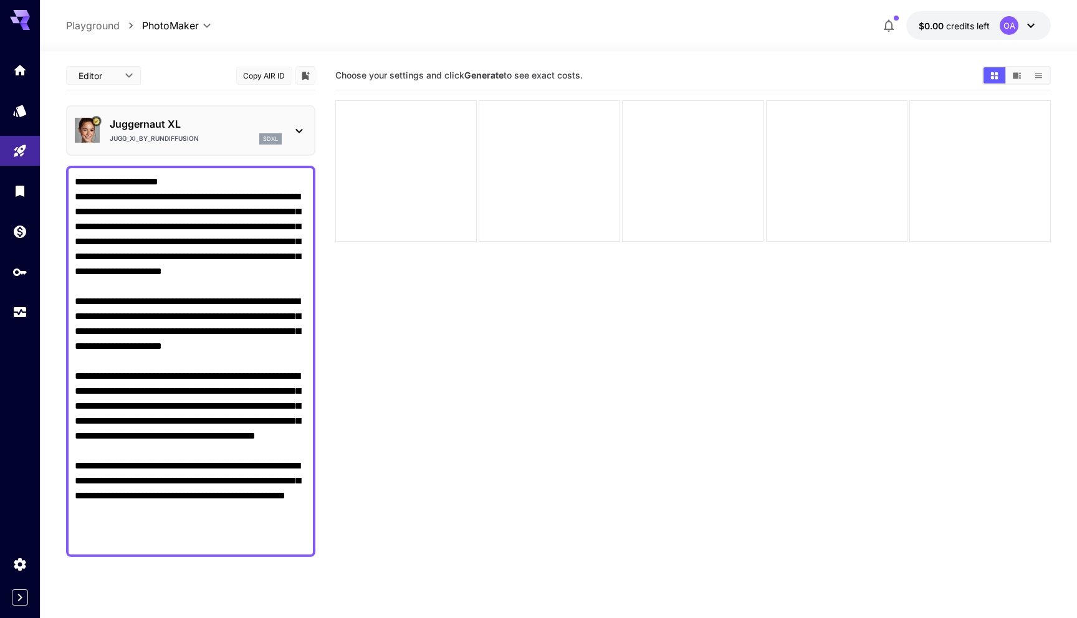
click at [176, 136] on p "Jugg_XI_by_RunDiffusion" at bounding box center [154, 138] width 89 height 9
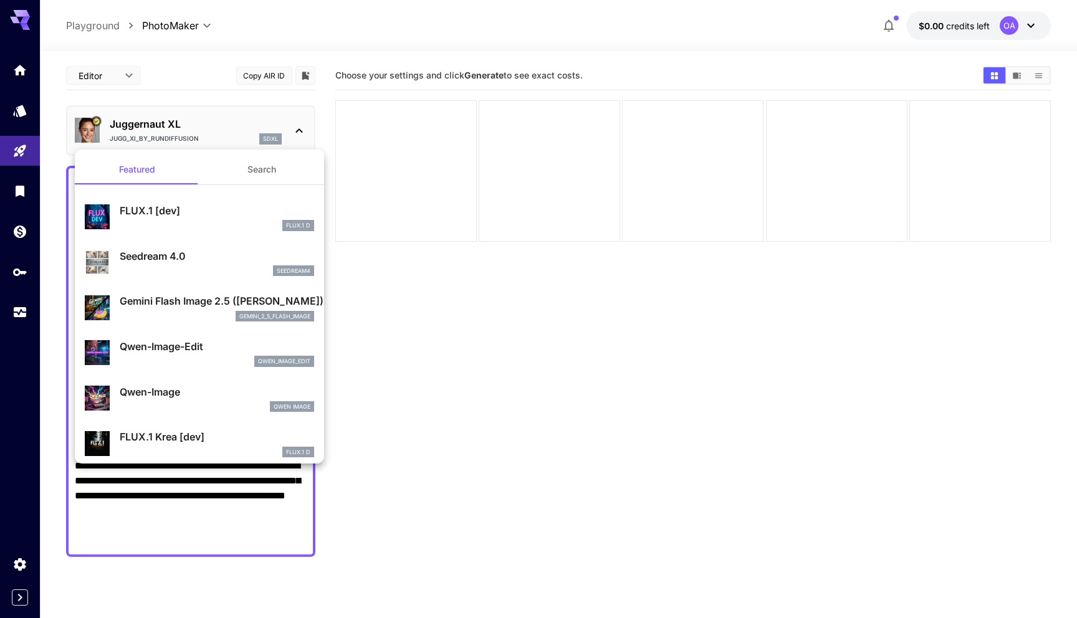
click at [210, 128] on div at bounding box center [538, 309] width 1077 height 618
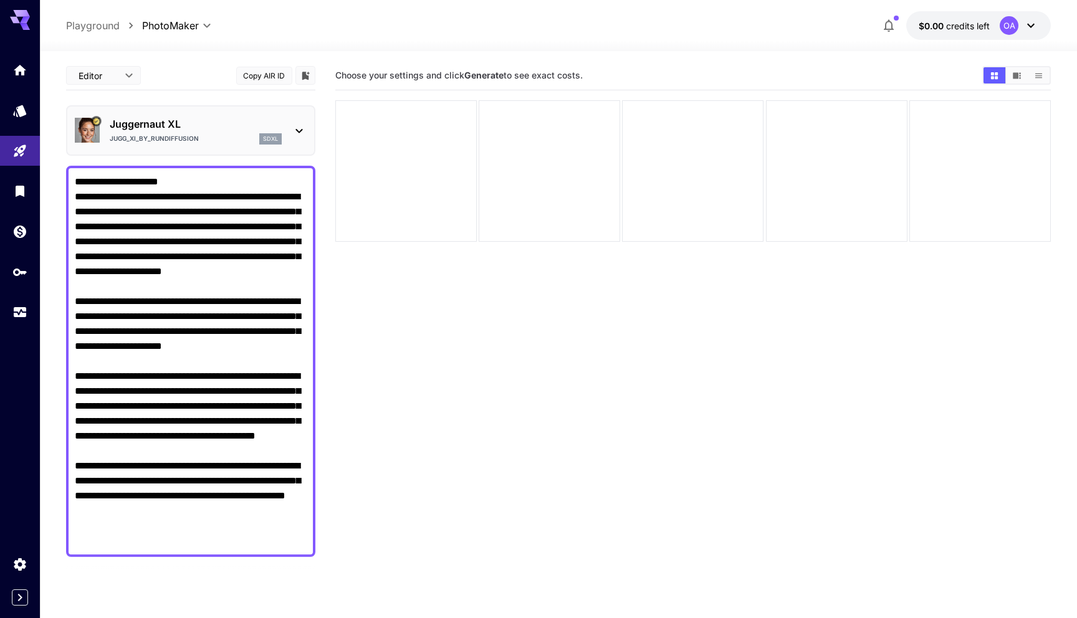
click at [197, 90] on div "Editor **** ​ Copy AIR ID" at bounding box center [190, 75] width 249 height 29
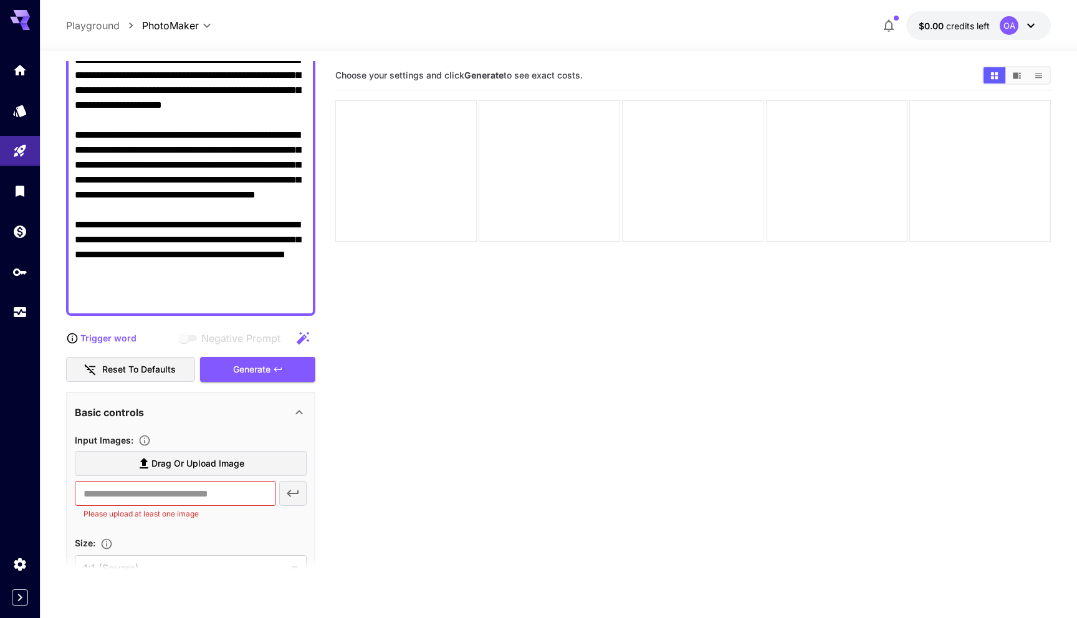
scroll to position [297, 0]
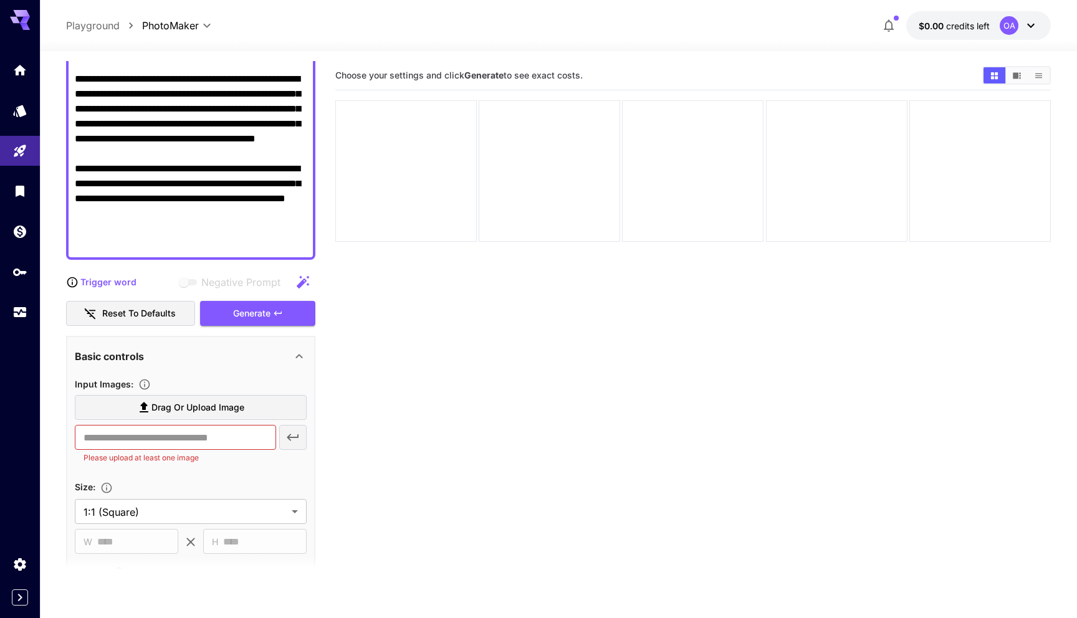
click at [179, 412] on span "Drag or upload image" at bounding box center [197, 408] width 93 height 16
click at [0, 0] on input "Drag or upload image" at bounding box center [0, 0] width 0 height 0
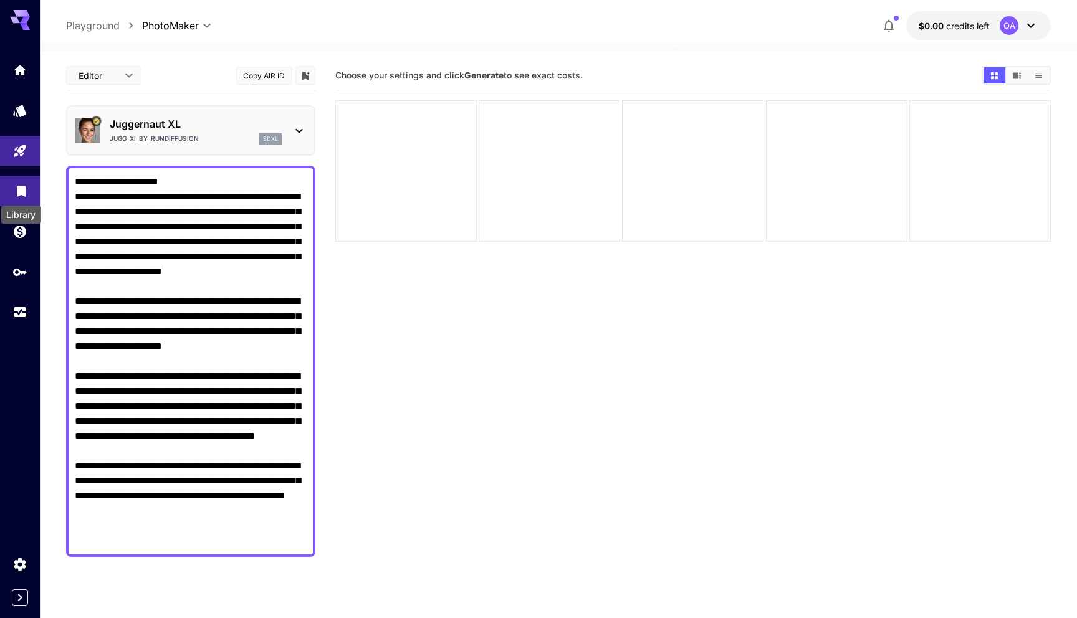
click at [16, 194] on icon "Library" at bounding box center [21, 187] width 15 height 15
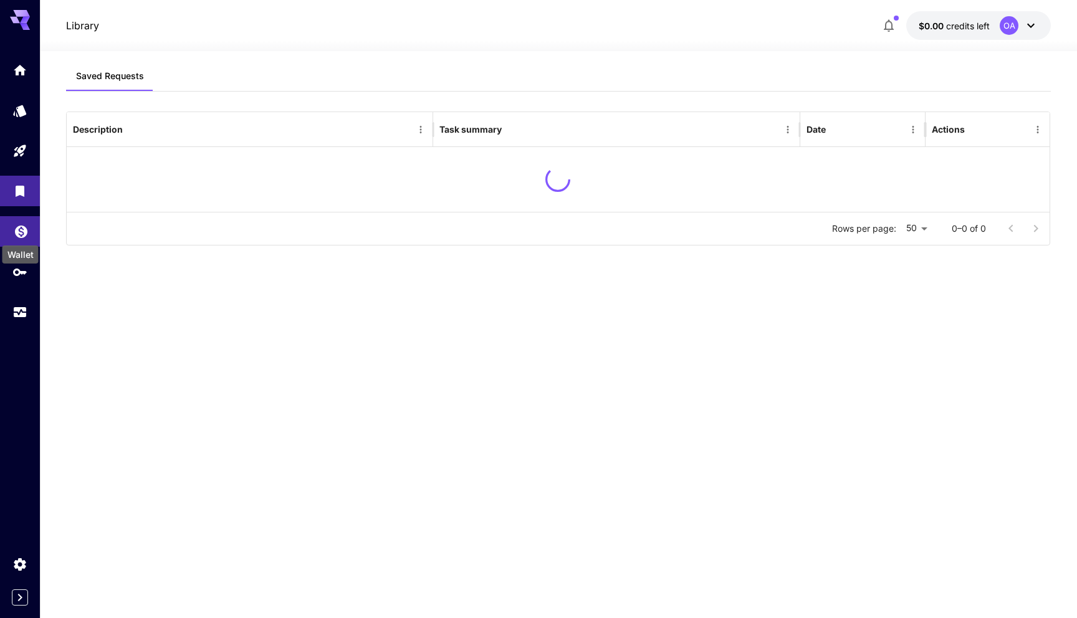
click at [21, 238] on div "Wallet" at bounding box center [20, 251] width 39 height 28
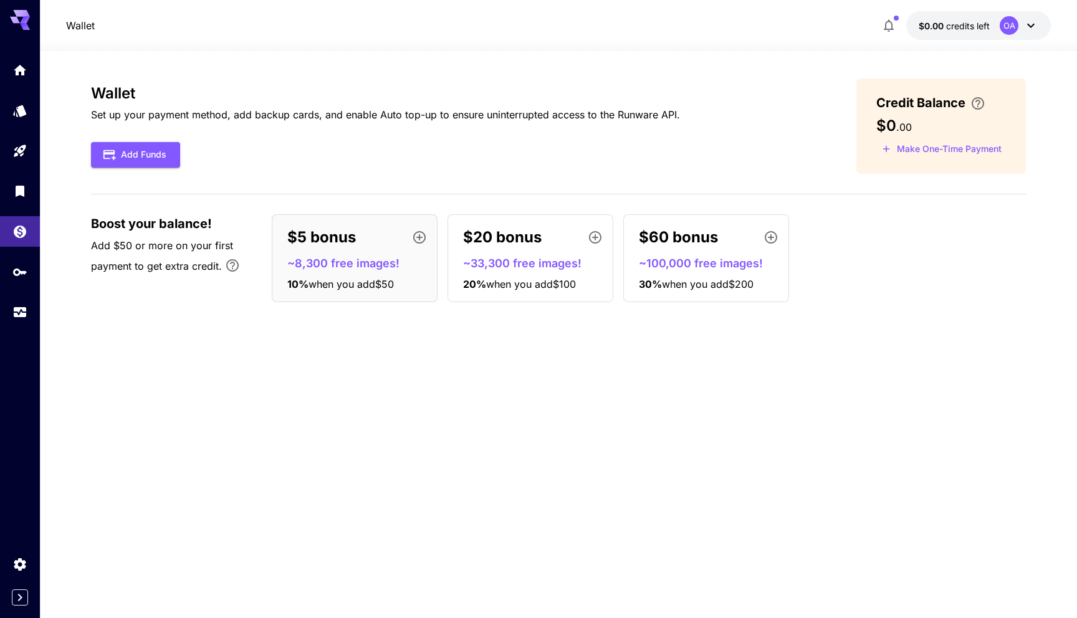
click at [202, 373] on div "Wallet Set up your payment method, add backup cards, and enable Auto top-up to …" at bounding box center [558, 335] width 935 height 512
click at [314, 311] on div "Wallet Set up your payment method, add backup cards, and enable Auto top-up to …" at bounding box center [558, 196] width 935 height 234
click at [137, 242] on span "Add $50 or more on your first payment to get extra credit." at bounding box center [162, 255] width 142 height 33
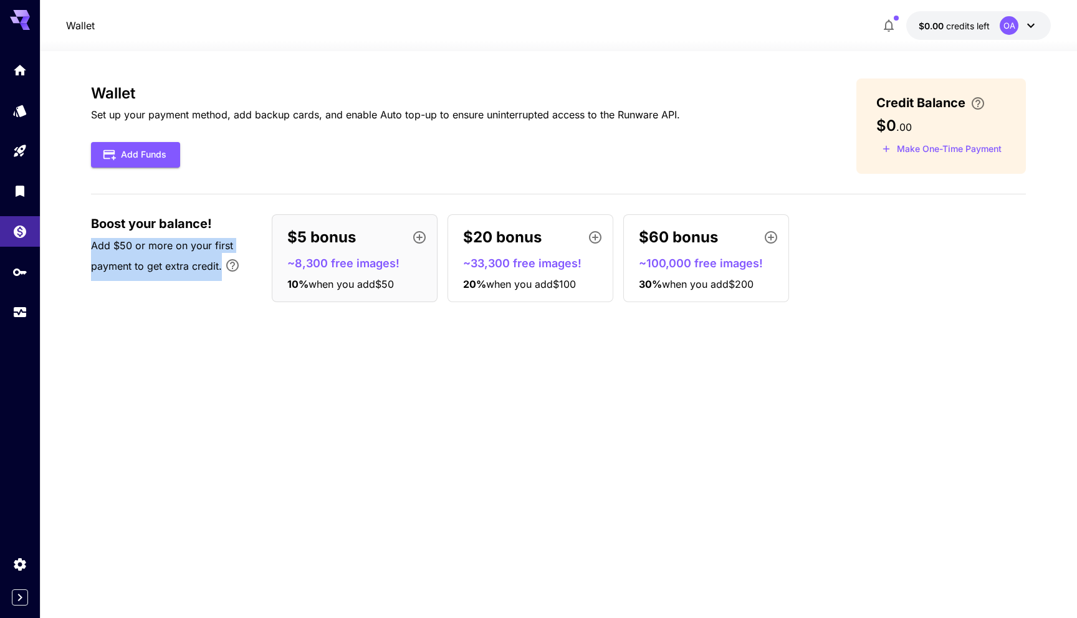
click at [174, 230] on span "Boost your balance!" at bounding box center [151, 223] width 121 height 19
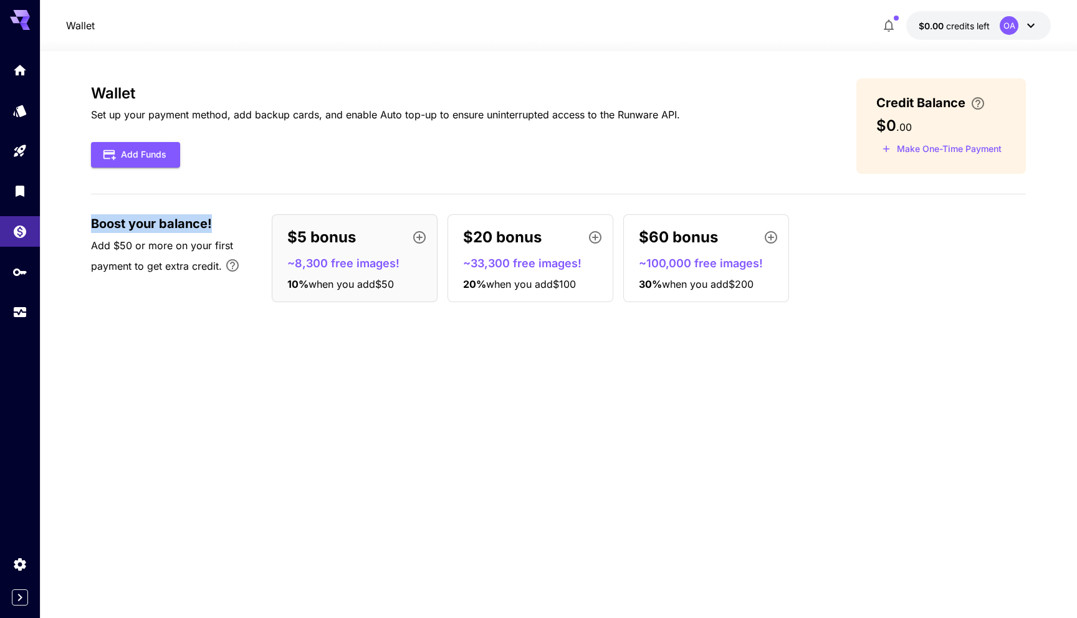
click at [171, 249] on span "Add $50 or more on your first payment to get extra credit." at bounding box center [162, 255] width 142 height 33
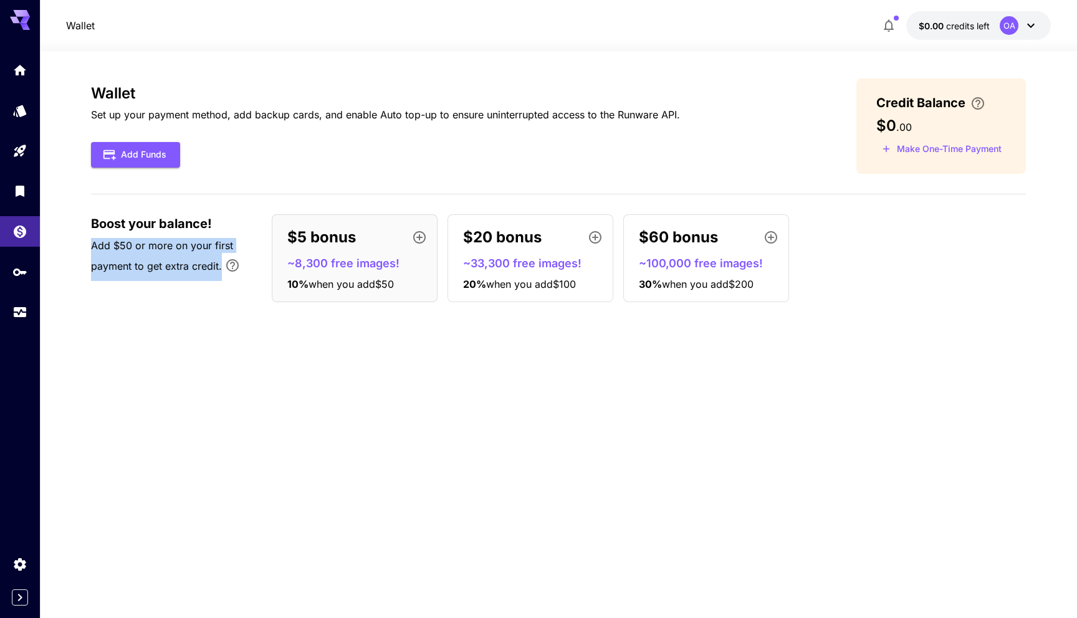
click at [172, 251] on span "Add $50 or more on your first payment to get extra credit." at bounding box center [162, 255] width 142 height 33
click at [179, 266] on span "Add $50 or more on your first payment to get extra credit." at bounding box center [162, 255] width 142 height 33
click at [17, 265] on icon "API Keys" at bounding box center [21, 267] width 15 height 15
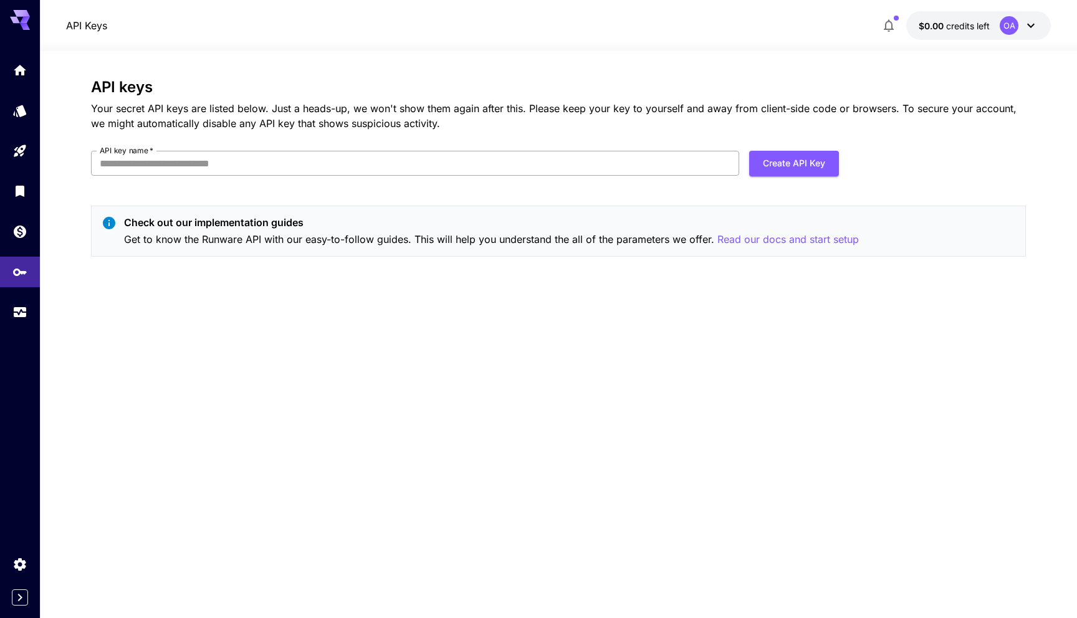
click at [247, 154] on input "API key name   *" at bounding box center [415, 163] width 648 height 25
type input "****"
click at [788, 166] on button "Create API Key" at bounding box center [794, 164] width 90 height 26
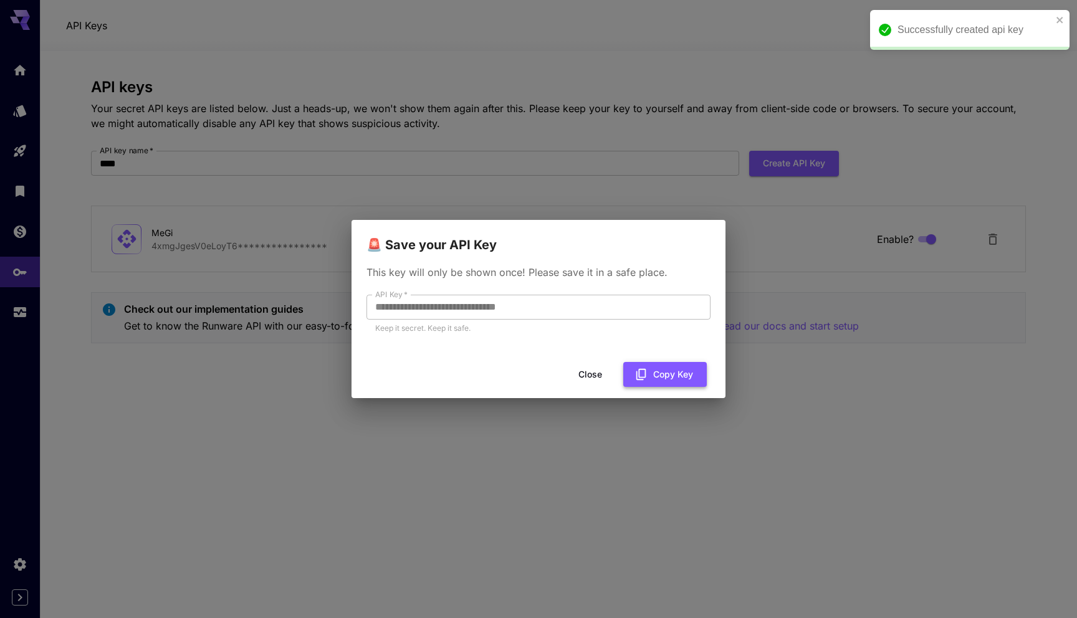
click at [670, 375] on button "Copy Key" at bounding box center [665, 375] width 84 height 26
click at [596, 373] on button "Close" at bounding box center [590, 375] width 56 height 26
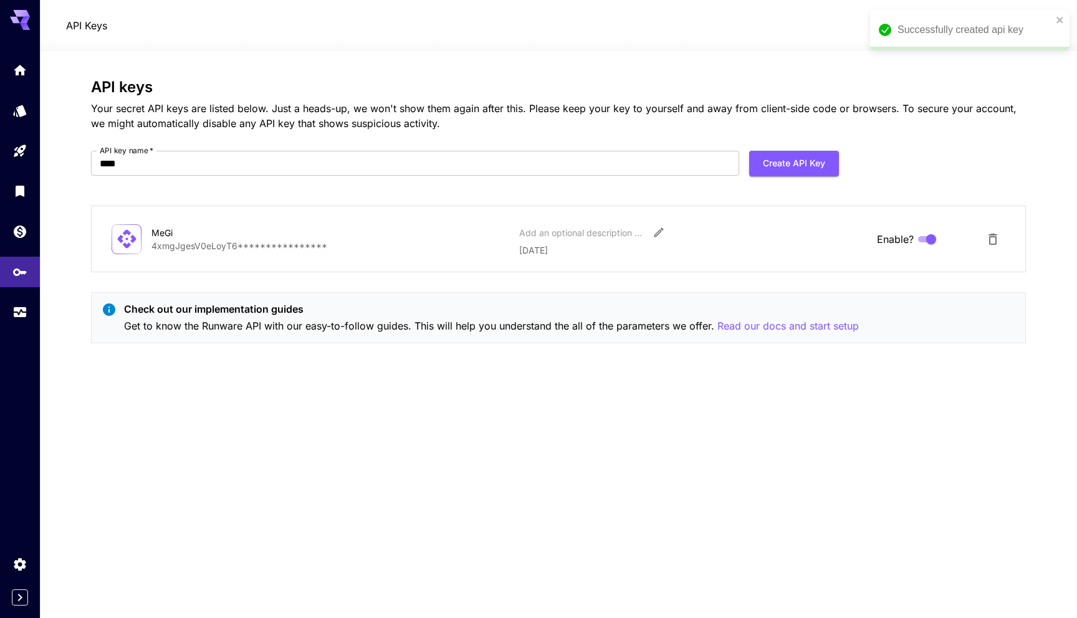
click at [600, 405] on div "**********" at bounding box center [558, 335] width 935 height 512
click at [1056, 19] on icon "close" at bounding box center [1060, 20] width 9 height 10
click at [336, 419] on div "**********" at bounding box center [558, 335] width 935 height 512
click at [299, 391] on div "**********" at bounding box center [558, 335] width 935 height 512
click at [25, 307] on icon "Usage" at bounding box center [21, 306] width 12 height 6
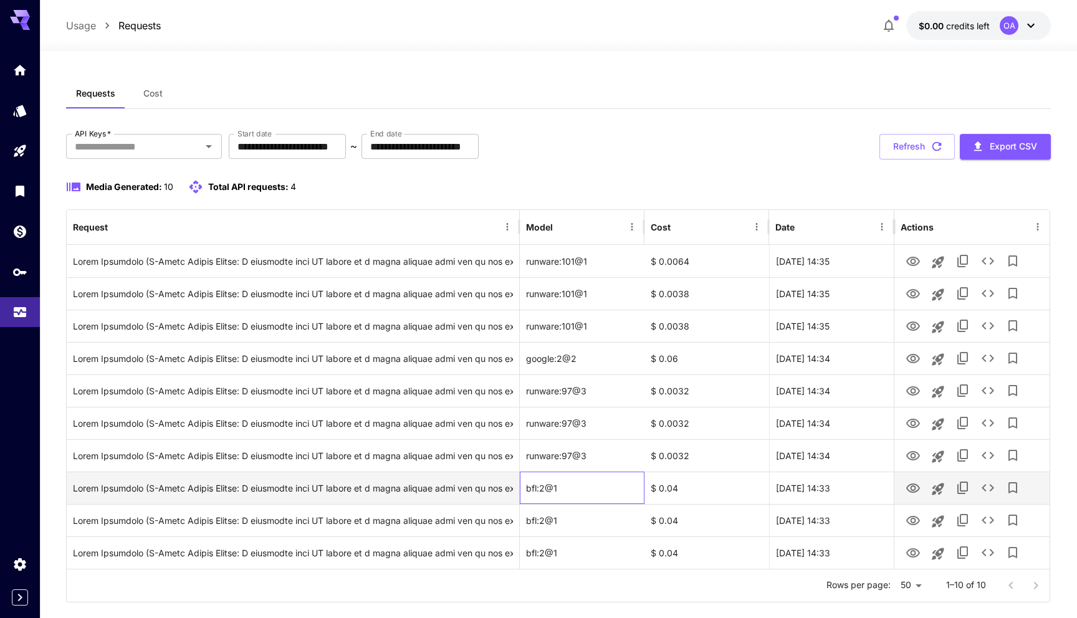
click at [535, 490] on div "bfl:2@1" at bounding box center [582, 488] width 125 height 32
click at [548, 493] on div "bfl:2@1" at bounding box center [582, 488] width 125 height 32
click at [553, 477] on div "bfl:2@1" at bounding box center [582, 488] width 125 height 32
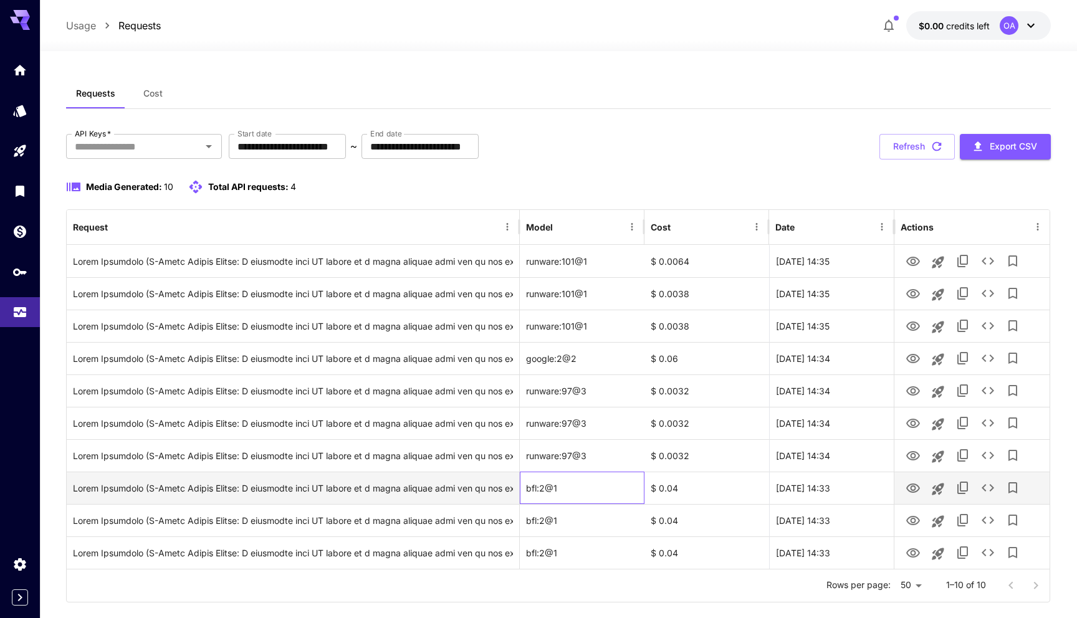
click at [553, 477] on div "bfl:2@1" at bounding box center [582, 488] width 125 height 32
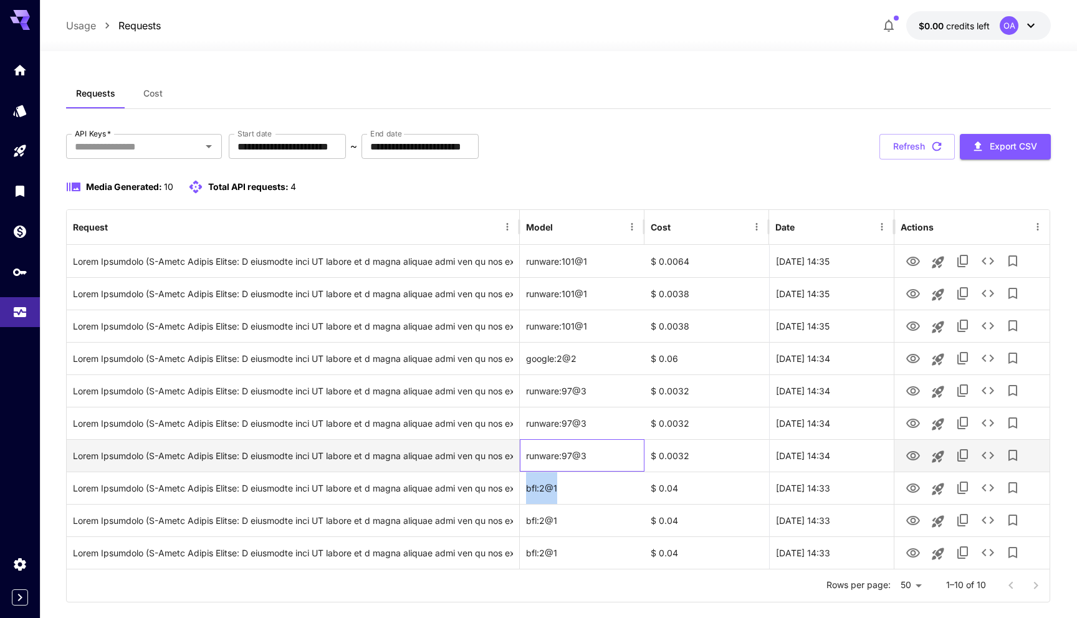
click at [573, 446] on div "runware:97@3" at bounding box center [582, 455] width 125 height 32
click at [598, 439] on div "runware:97@3" at bounding box center [582, 455] width 125 height 32
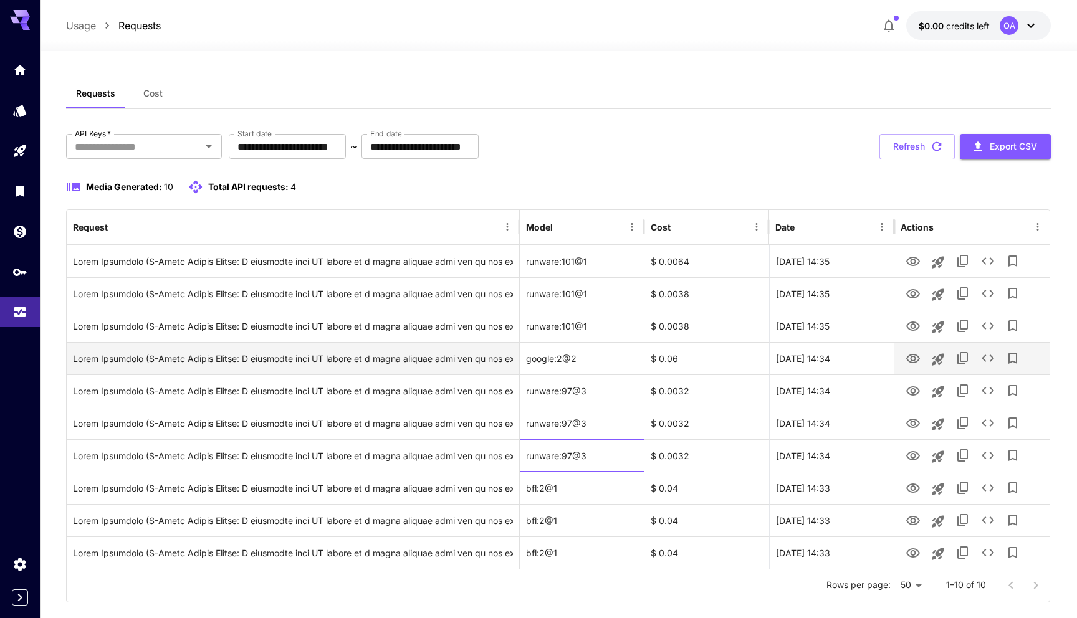
scroll to position [21, 0]
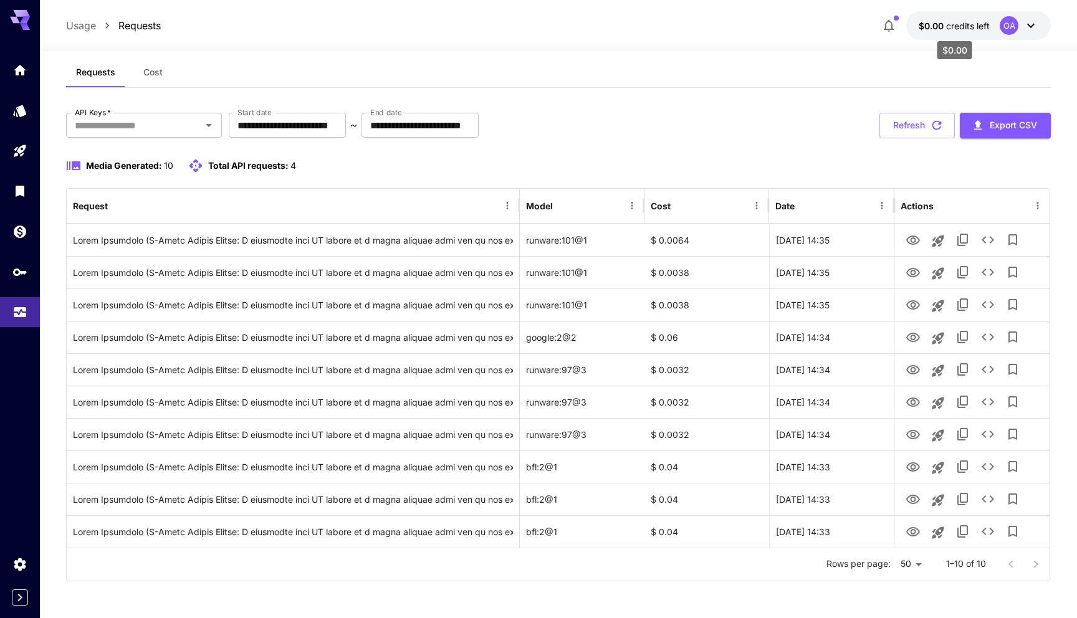
click at [985, 25] on span "credits left" at bounding box center [968, 26] width 44 height 11
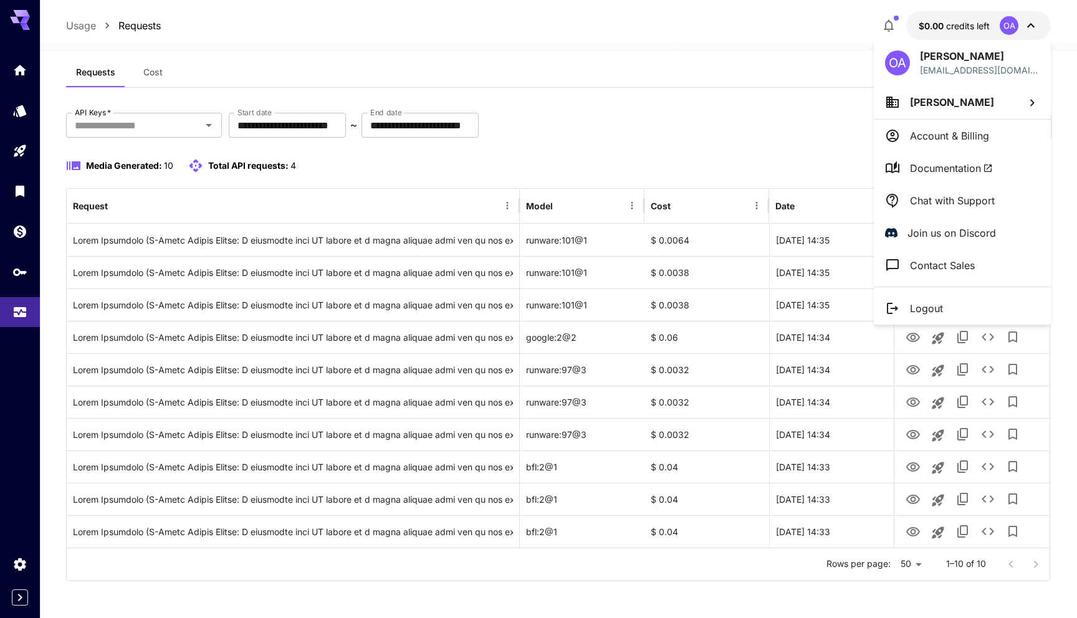
click at [985, 25] on div at bounding box center [538, 309] width 1077 height 618
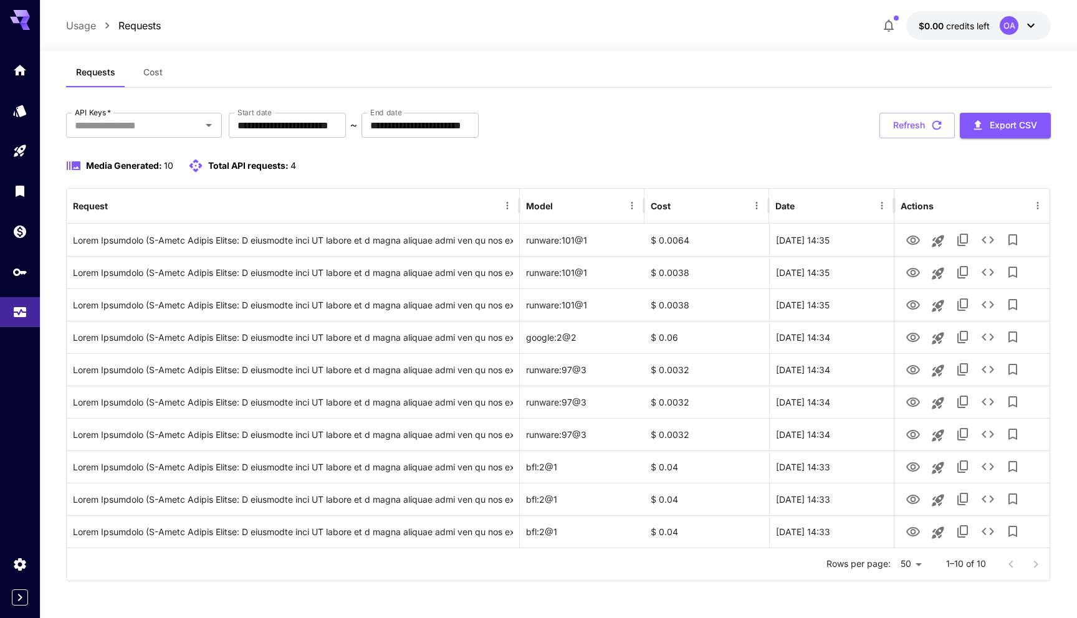
click at [758, 136] on div "**********" at bounding box center [558, 126] width 985 height 26
click at [680, 150] on div "**********" at bounding box center [558, 347] width 985 height 469
click at [618, 137] on div "**********" at bounding box center [558, 126] width 985 height 26
click at [123, 87] on div "**********" at bounding box center [558, 324] width 985 height 534
click at [149, 71] on span "Cost" at bounding box center [152, 72] width 19 height 11
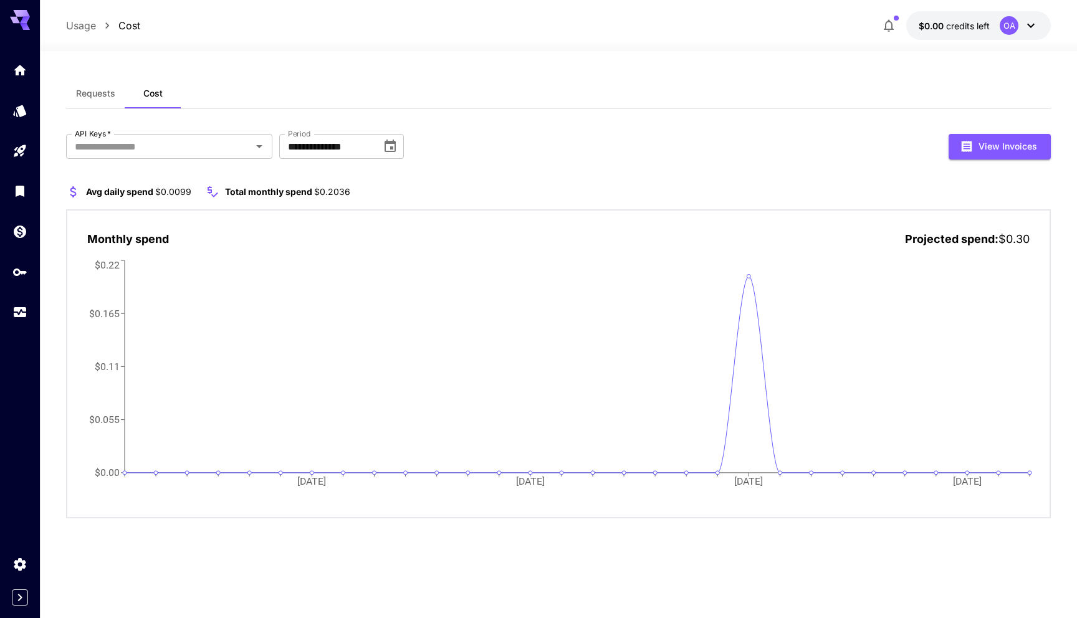
click at [537, 128] on div "**********" at bounding box center [558, 304] width 985 height 450
click at [511, 139] on div "**********" at bounding box center [558, 147] width 985 height 26
click at [107, 103] on button "Requests" at bounding box center [95, 94] width 59 height 30
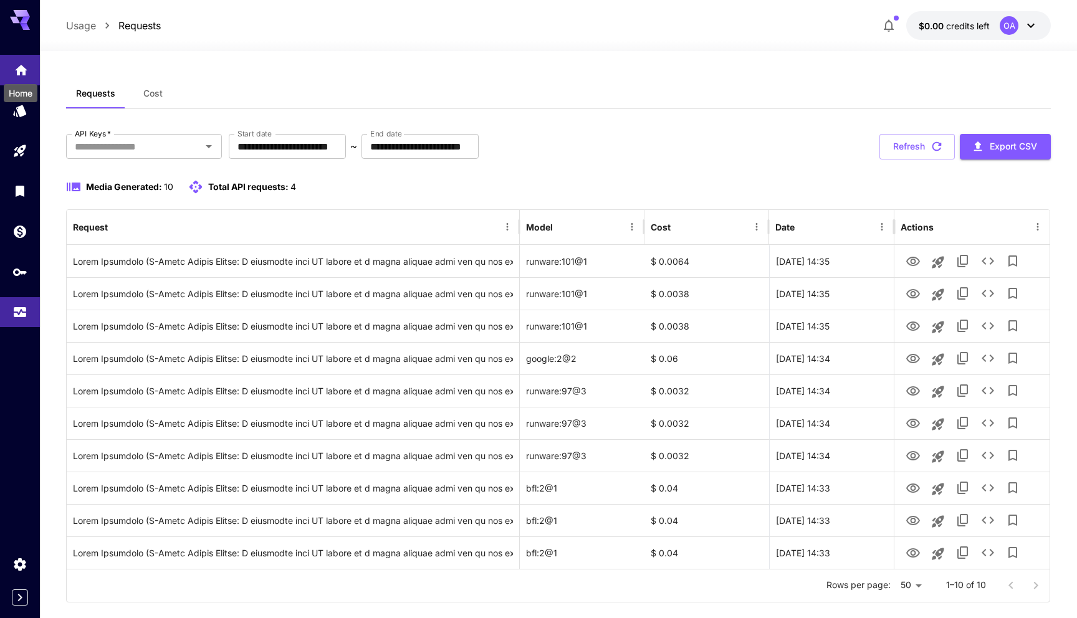
click at [14, 66] on icon "Home" at bounding box center [21, 66] width 15 height 15
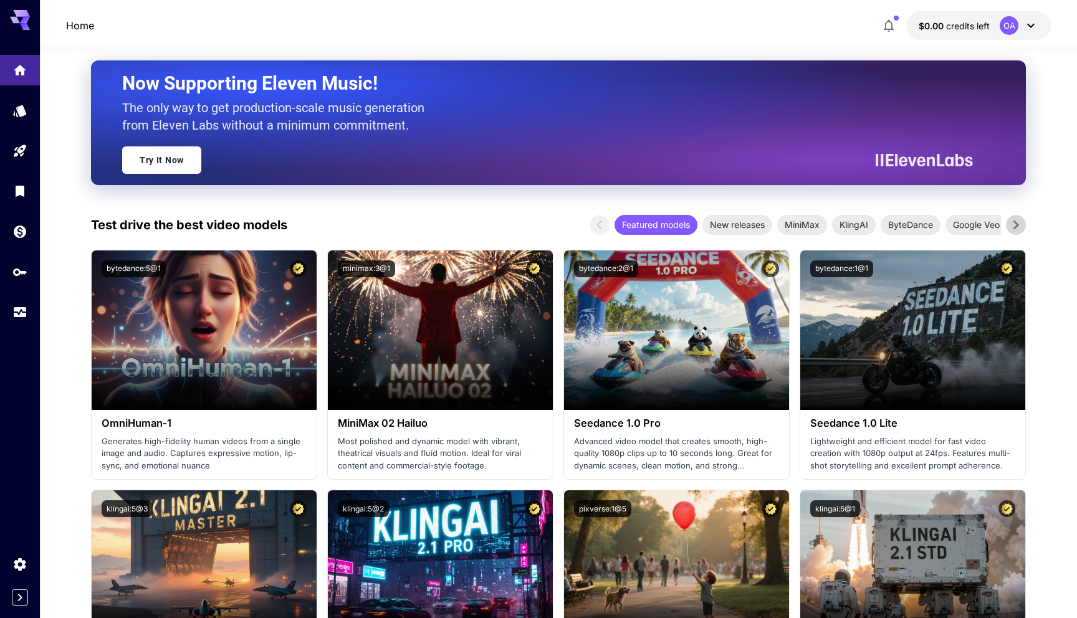
scroll to position [236, 0]
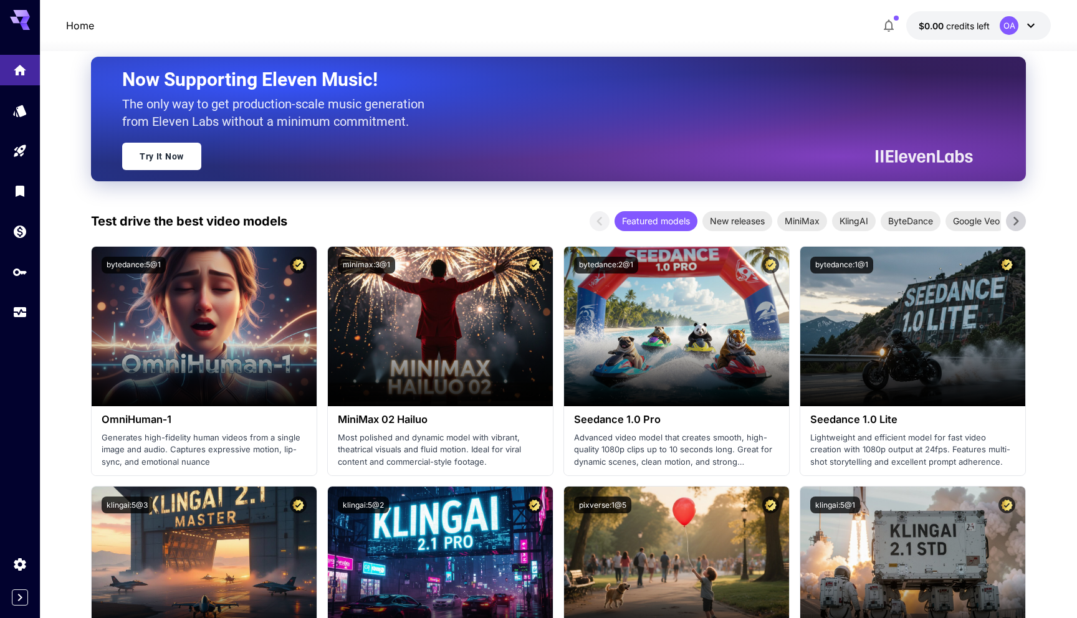
click at [322, 227] on div "Test drive the best video models Featured models New releases MiniMax KlingAI B…" at bounding box center [558, 221] width 935 height 20
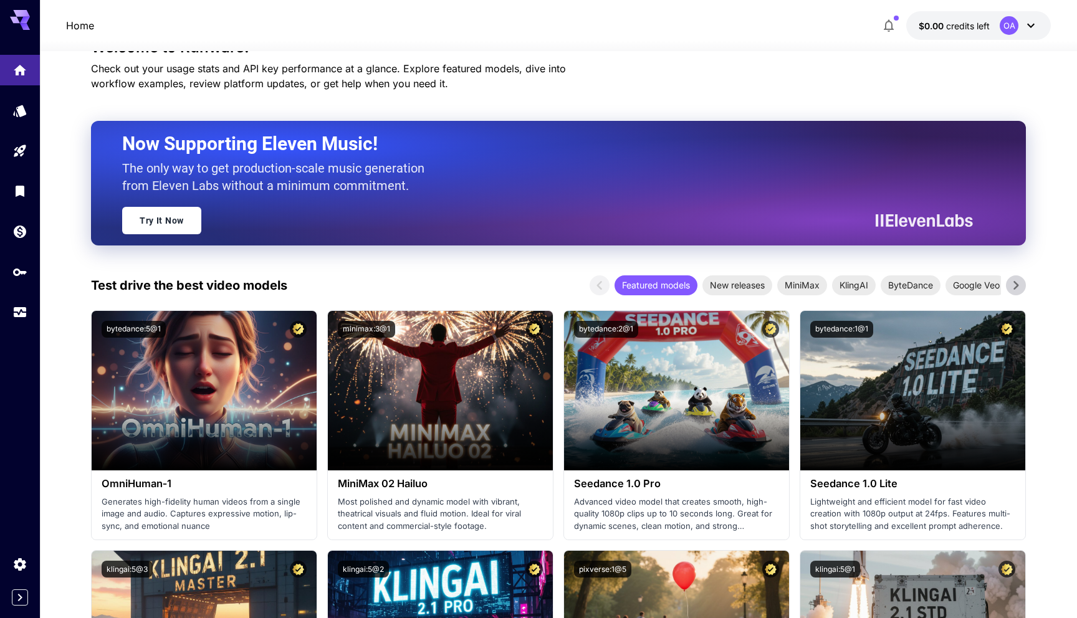
scroll to position [0, 0]
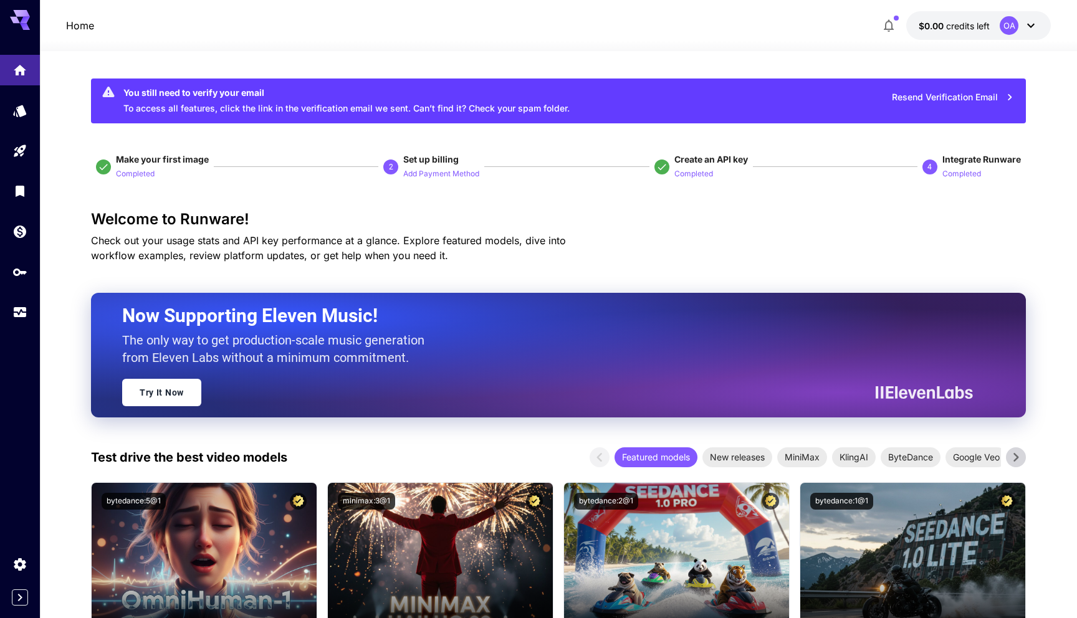
click at [555, 90] on div "You still need to verify your email" at bounding box center [346, 92] width 446 height 13
click at [21, 230] on icon "Wallet" at bounding box center [21, 228] width 15 height 15
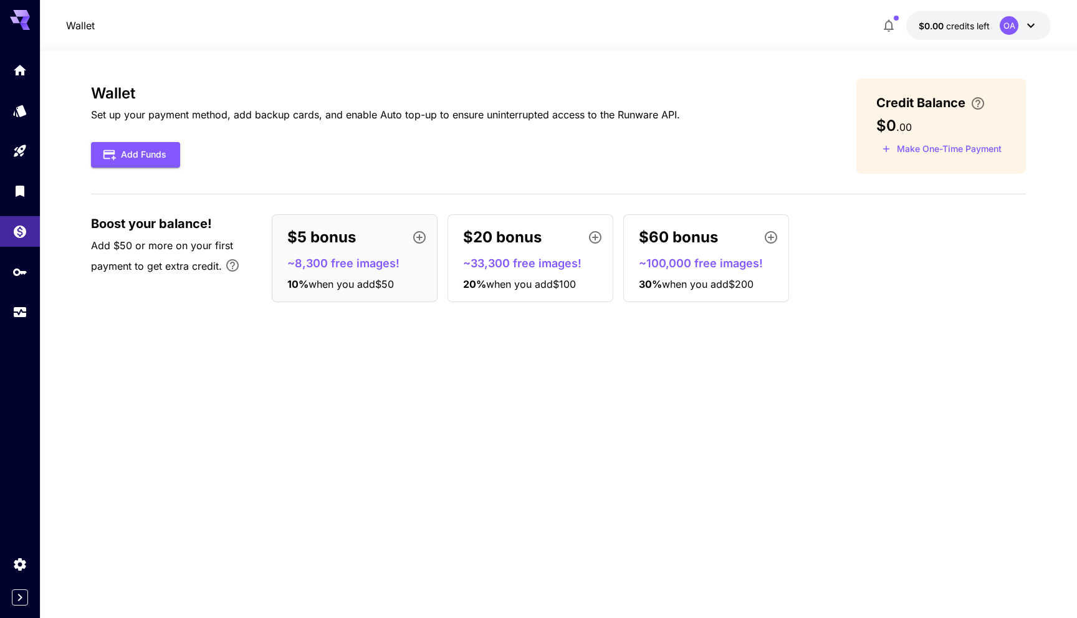
click at [27, 53] on div at bounding box center [20, 181] width 40 height 303
click at [417, 232] on icon "button" at bounding box center [419, 237] width 12 height 12
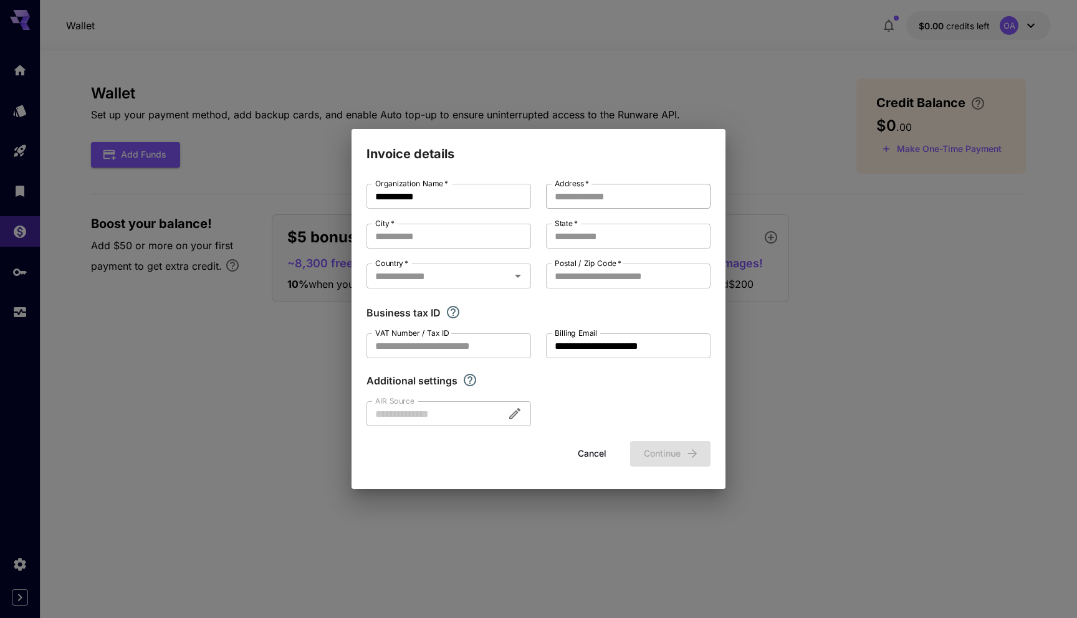
click at [569, 199] on input "Address   *" at bounding box center [628, 196] width 165 height 25
click at [329, 272] on div "**********" at bounding box center [538, 309] width 1077 height 618
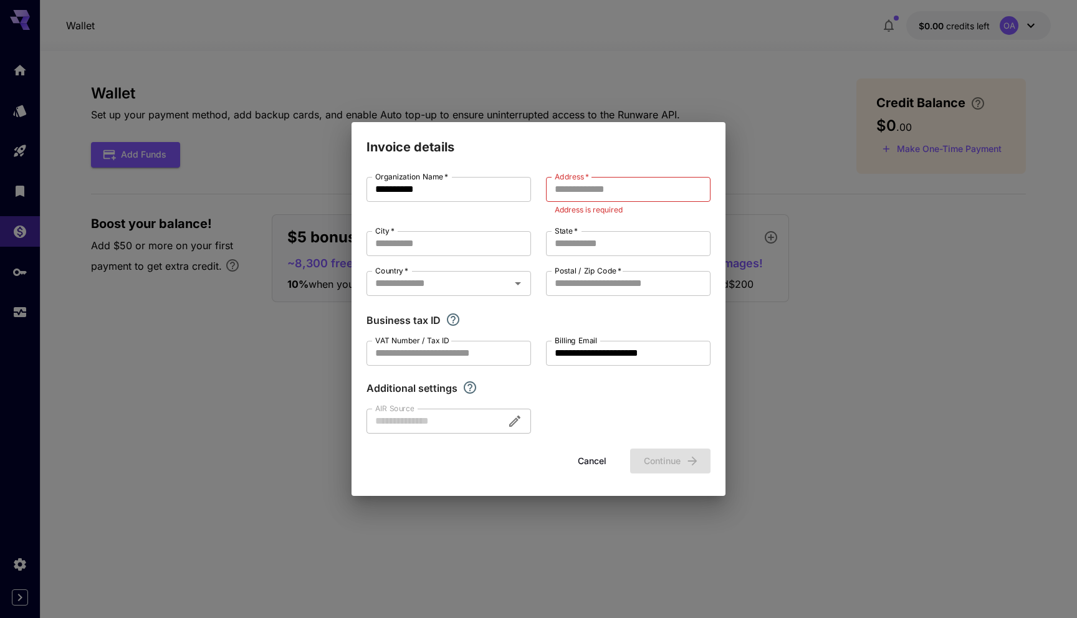
click at [286, 307] on div "**********" at bounding box center [538, 309] width 1077 height 618
click at [584, 452] on button "Cancel" at bounding box center [592, 462] width 56 height 26
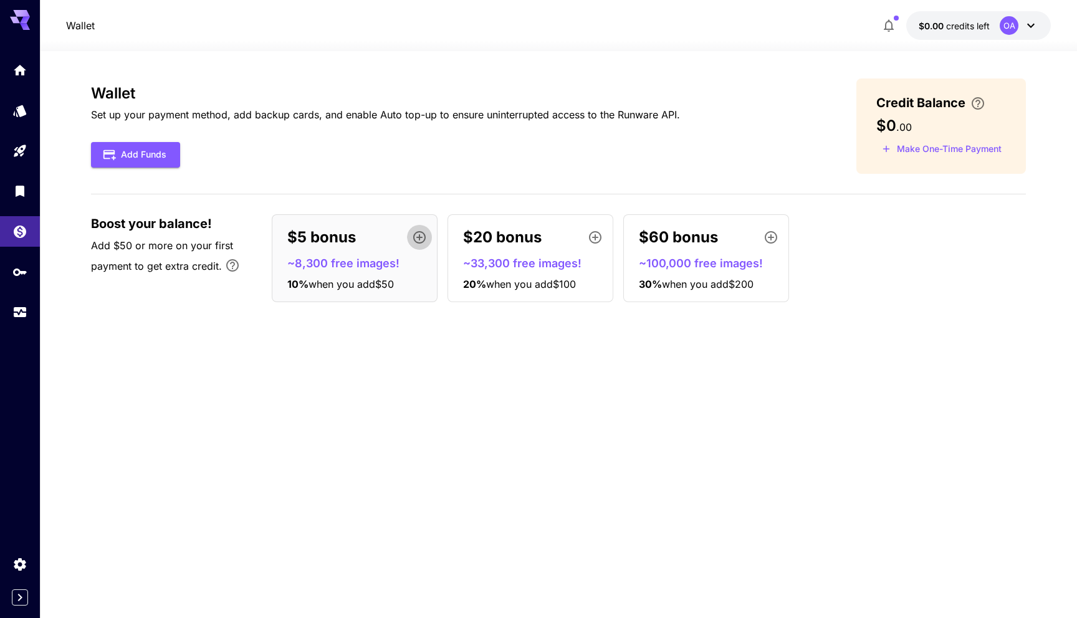
click at [421, 236] on icon "button" at bounding box center [419, 237] width 15 height 15
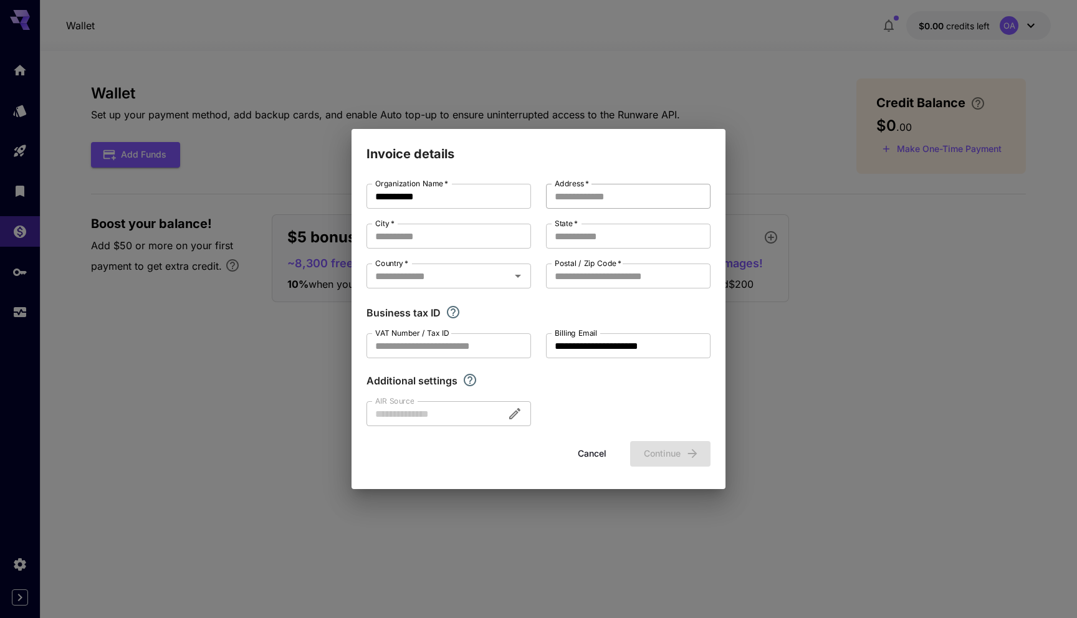
click at [558, 196] on input "Address   *" at bounding box center [628, 196] width 165 height 25
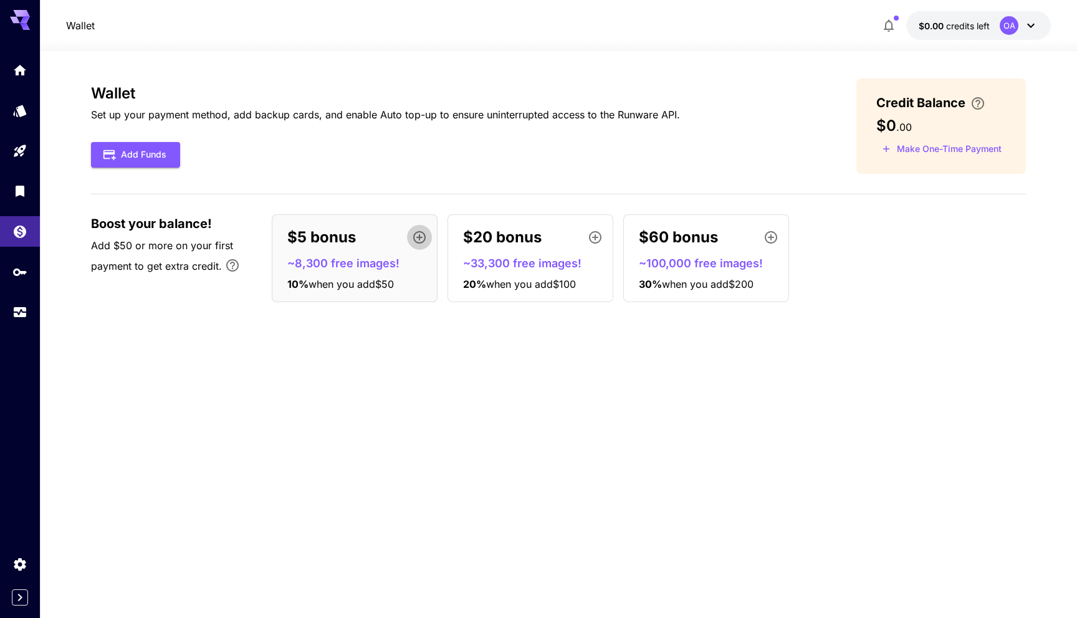
drag, startPoint x: 420, startPoint y: 235, endPoint x: 417, endPoint y: 325, distance: 90.4
click at [417, 325] on div "Wallet Set up your payment method, add backup cards, and enable Auto top-up to …" at bounding box center [558, 335] width 935 height 512
click at [397, 148] on div "Add Funds" at bounding box center [385, 155] width 589 height 26
click at [19, 33] on div at bounding box center [20, 181] width 40 height 303
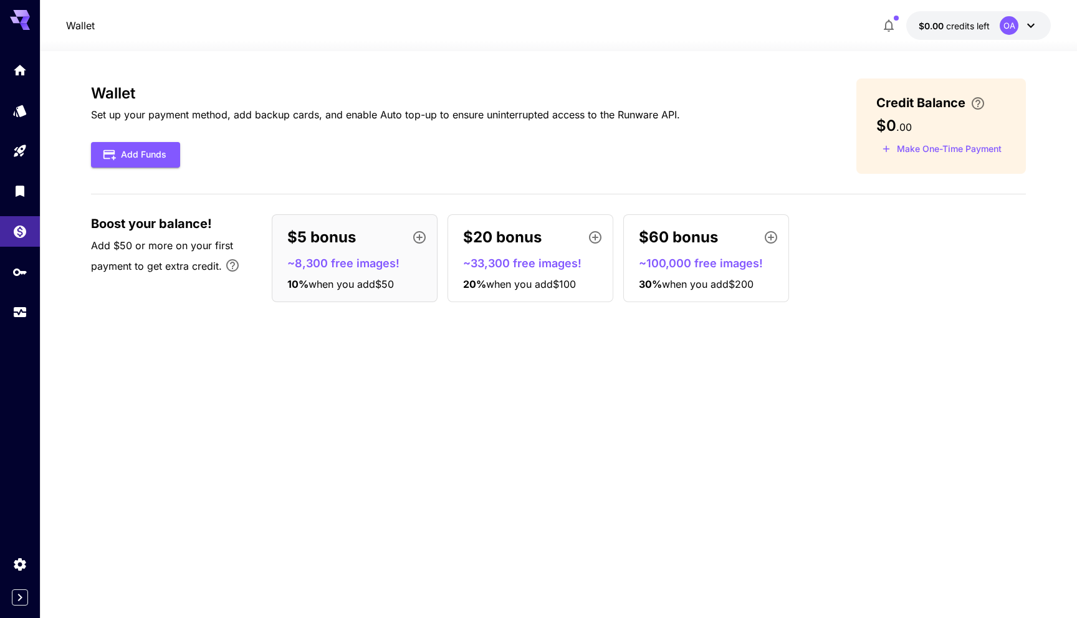
click at [18, 19] on icon at bounding box center [20, 20] width 20 height 20
click at [20, 64] on icon "Home" at bounding box center [21, 66] width 12 height 11
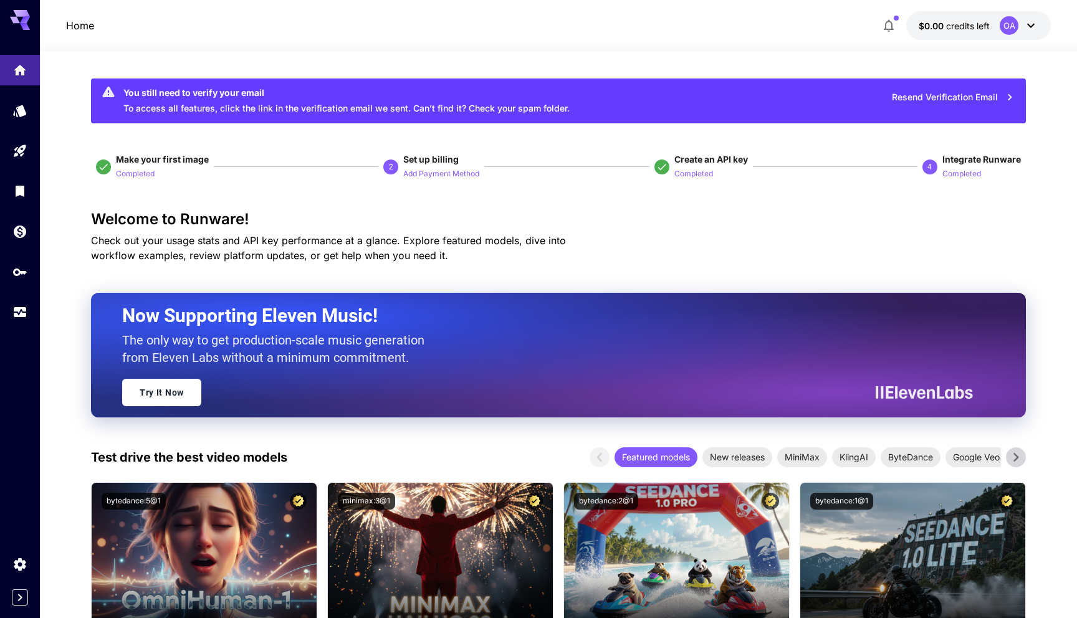
click at [17, 29] on icon at bounding box center [20, 20] width 20 height 20
click at [16, 551] on link at bounding box center [20, 564] width 40 height 31
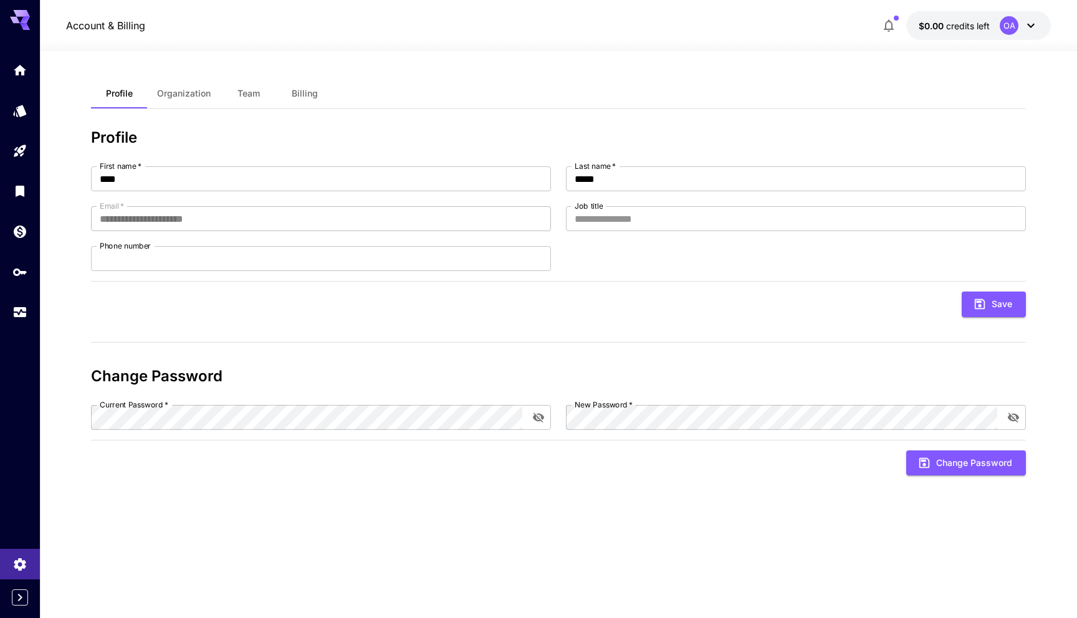
click at [302, 92] on span "Billing" at bounding box center [305, 93] width 26 height 11
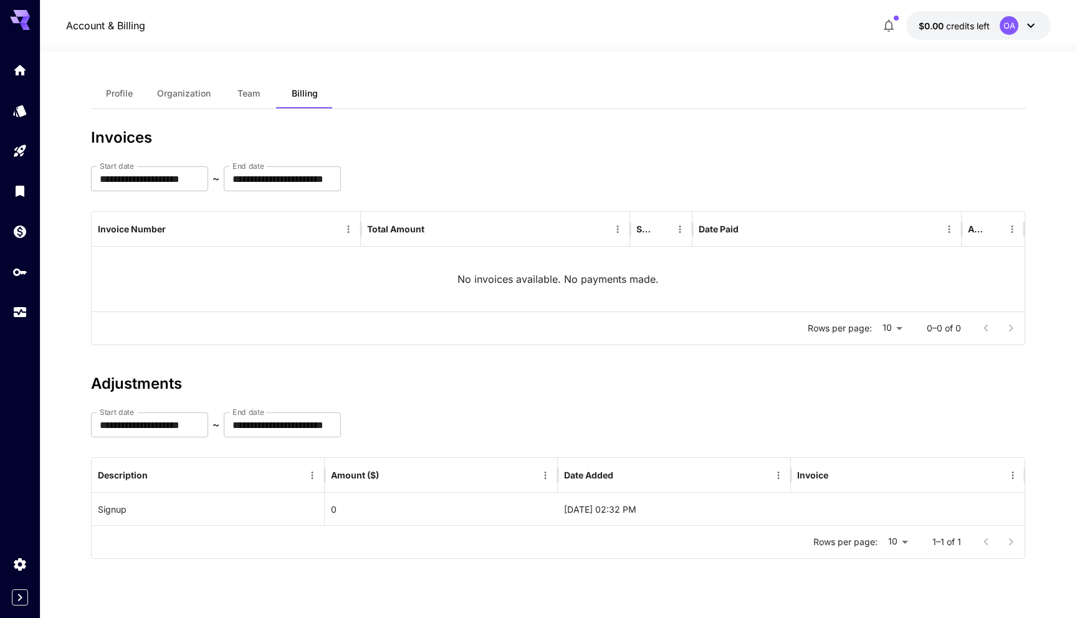
click at [112, 98] on span "Profile" at bounding box center [119, 93] width 27 height 11
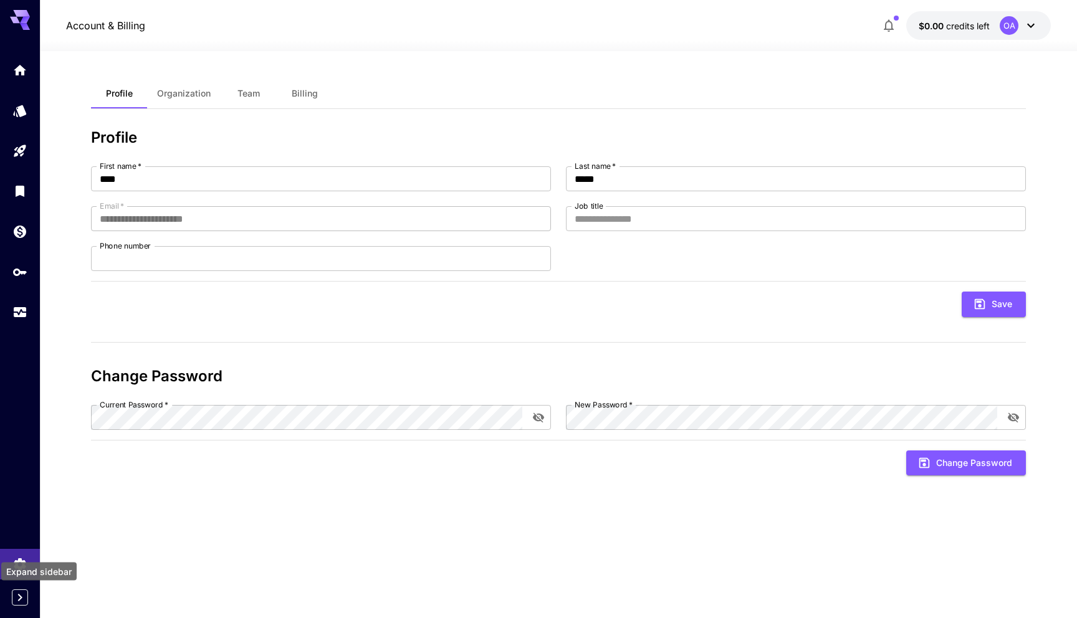
click at [21, 600] on icon "Expand sidebar" at bounding box center [19, 597] width 15 height 15
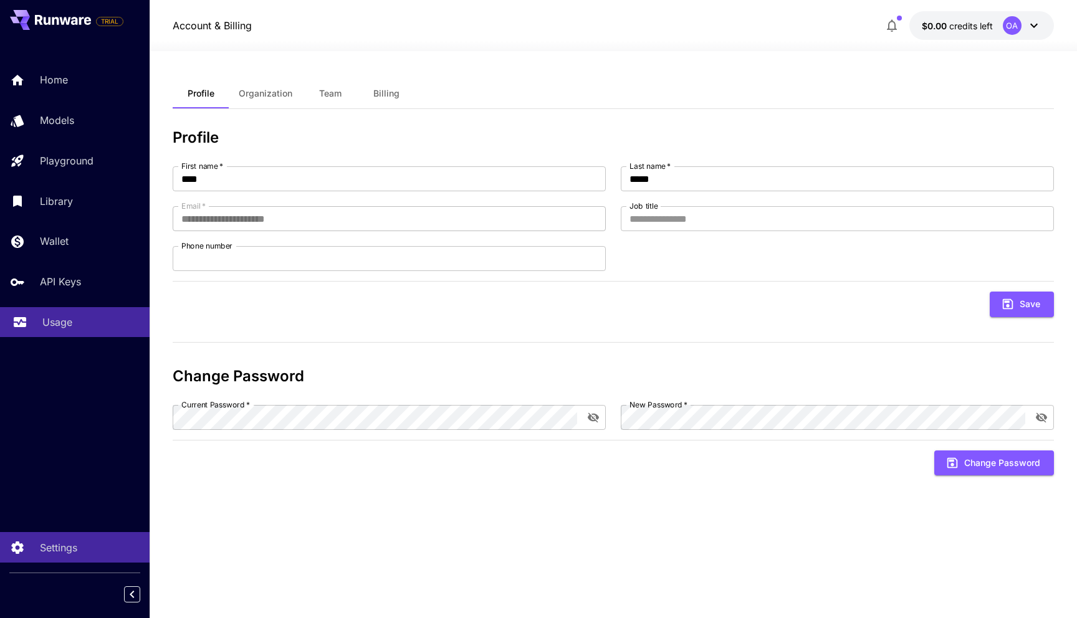
click at [57, 322] on p "Usage" at bounding box center [57, 322] width 30 height 15
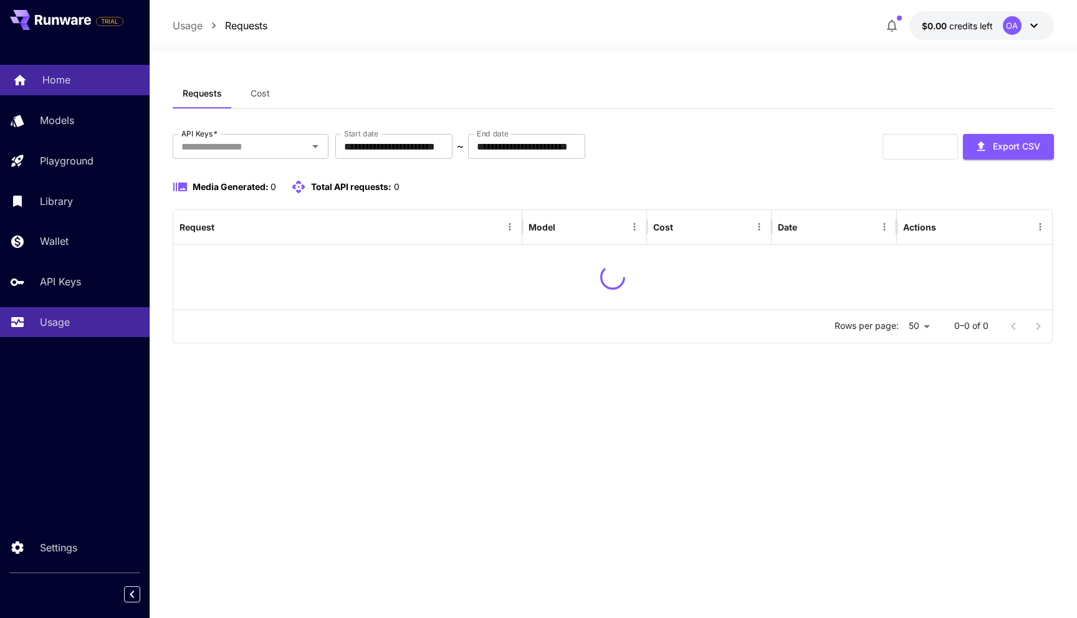
click at [49, 84] on p "Home" at bounding box center [56, 79] width 28 height 15
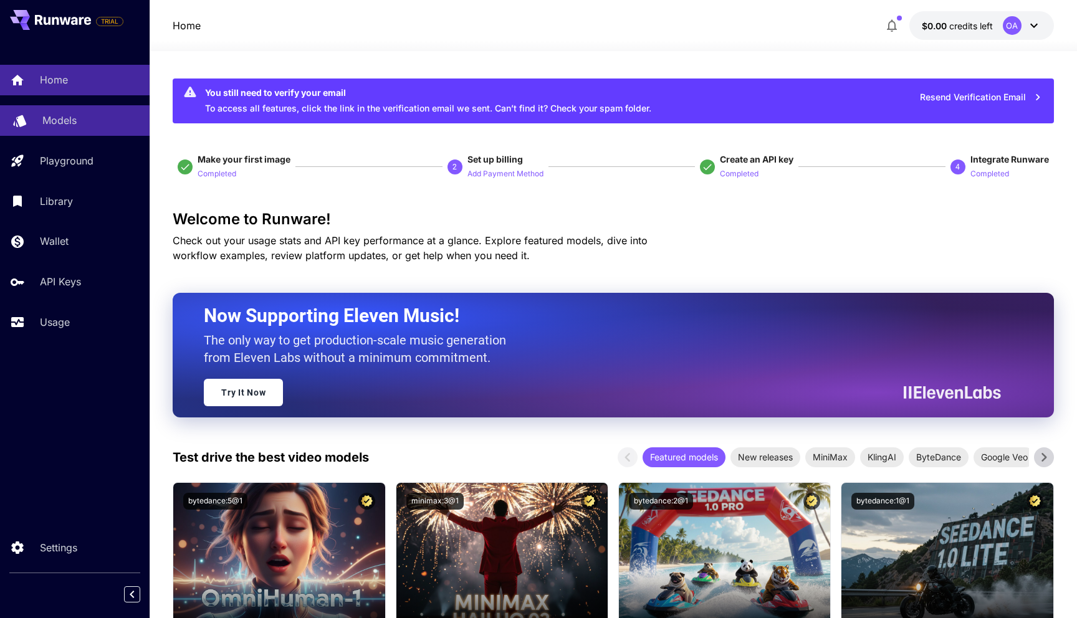
click at [79, 124] on div "Models" at bounding box center [90, 120] width 97 height 15
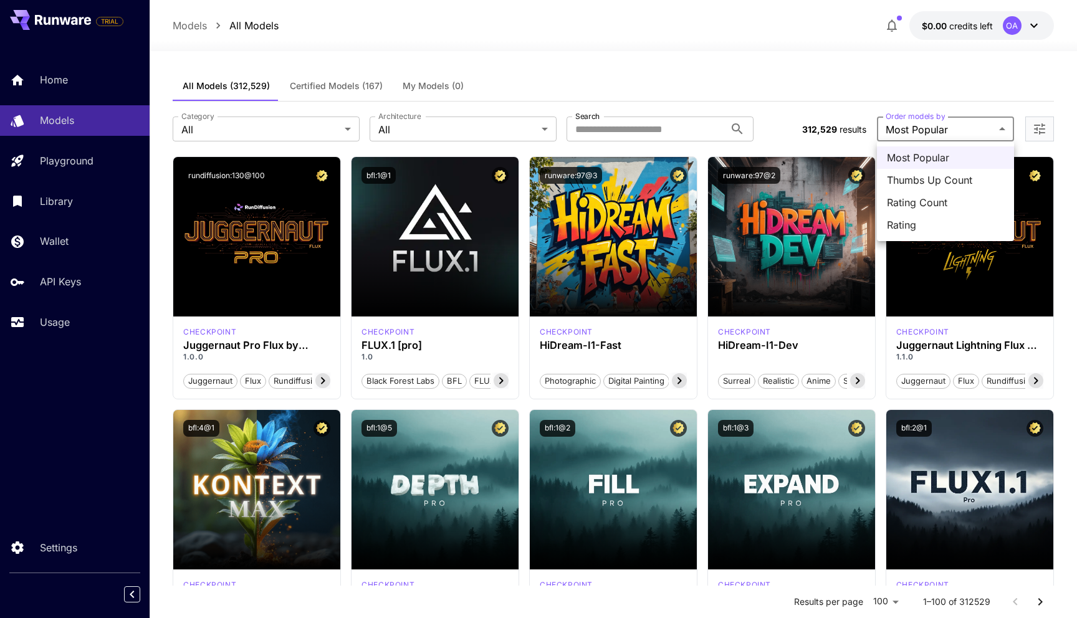
click at [899, 90] on div at bounding box center [538, 309] width 1077 height 618
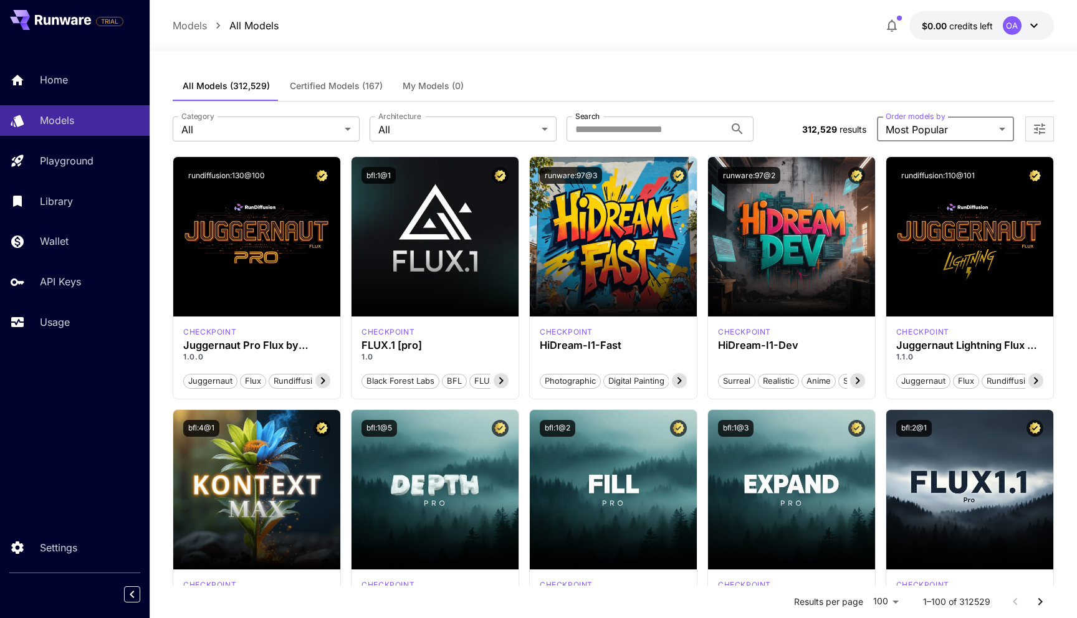
click at [1044, 130] on icon "Open more filters" at bounding box center [1039, 129] width 15 height 15
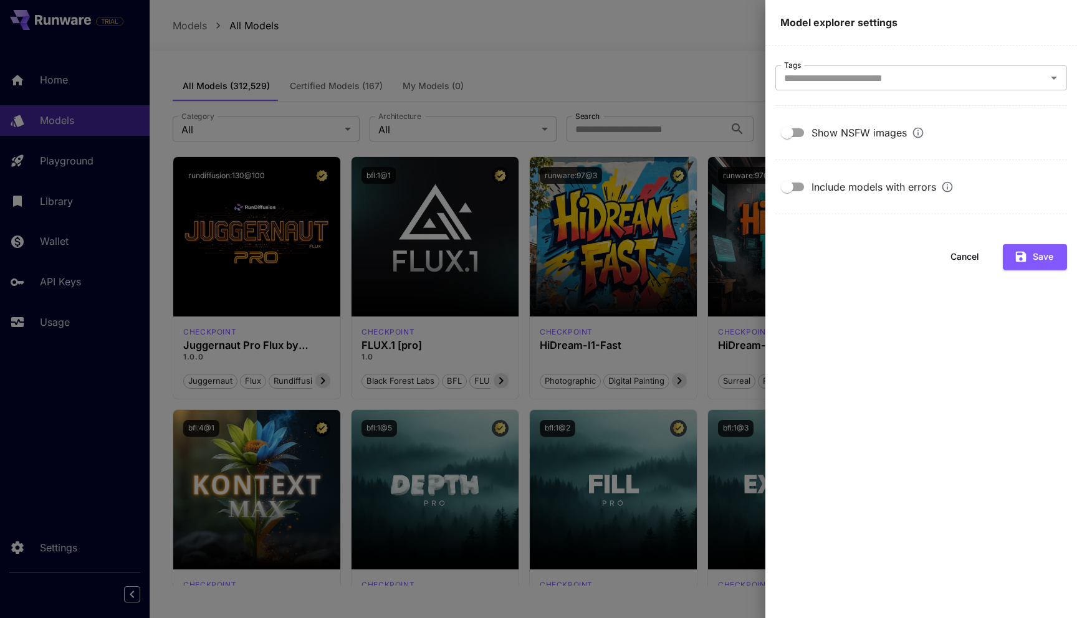
click at [831, 141] on label "Show NSFW images" at bounding box center [849, 133] width 149 height 24
click at [1039, 252] on button "Save" at bounding box center [1035, 257] width 64 height 26
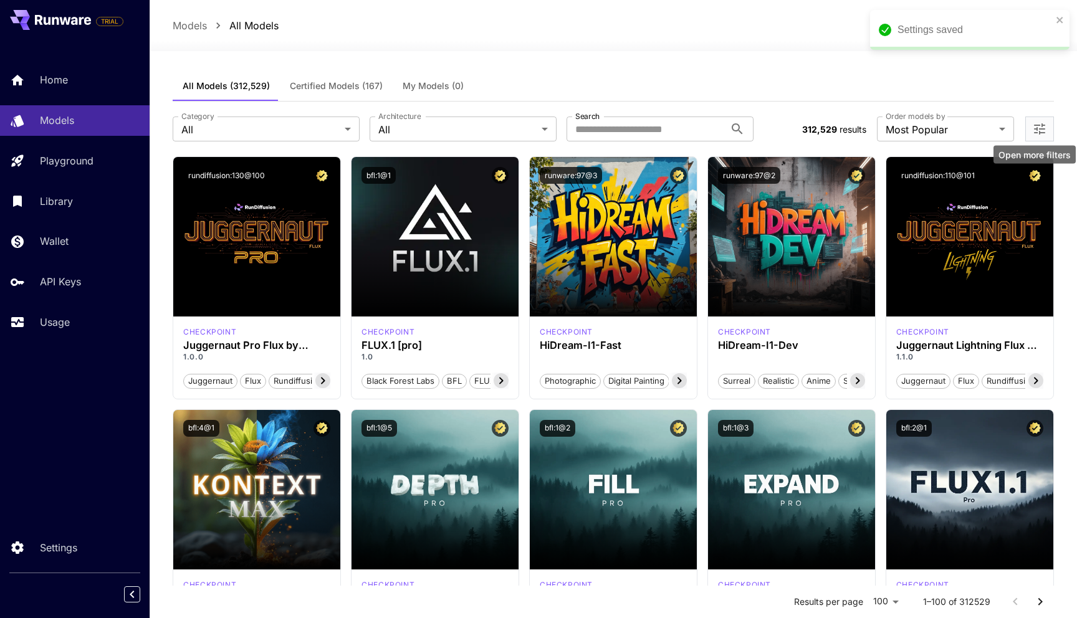
click at [1038, 128] on icon "Open more filters" at bounding box center [1039, 129] width 15 height 15
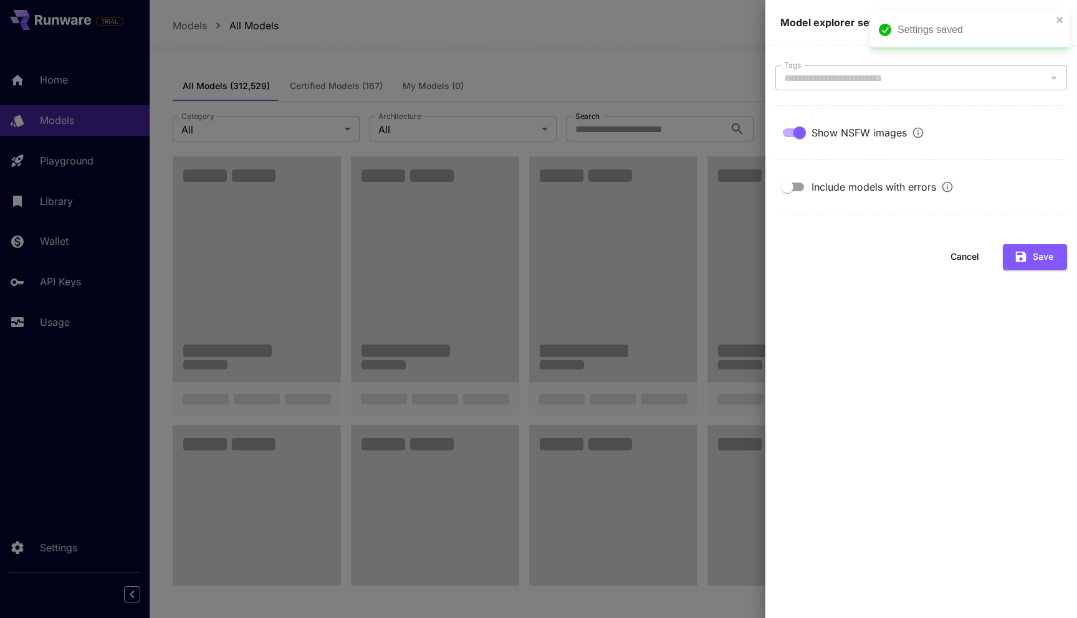
click at [692, 72] on div at bounding box center [538, 309] width 1077 height 618
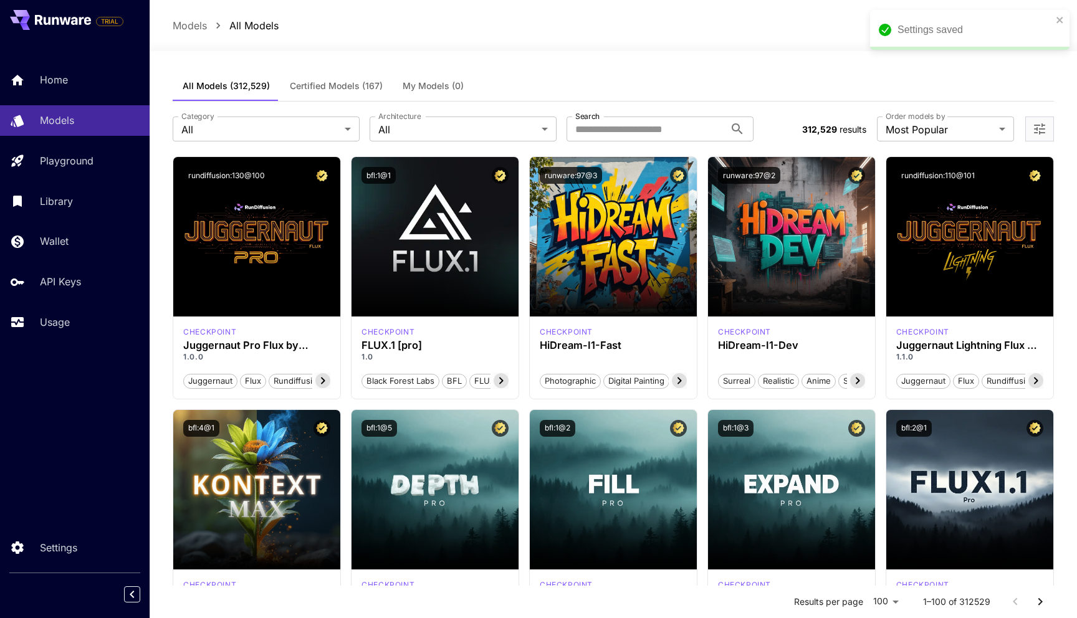
click at [1048, 128] on div at bounding box center [1039, 129] width 29 height 25
click at [1032, 128] on icon "Open more filters" at bounding box center [1039, 129] width 15 height 15
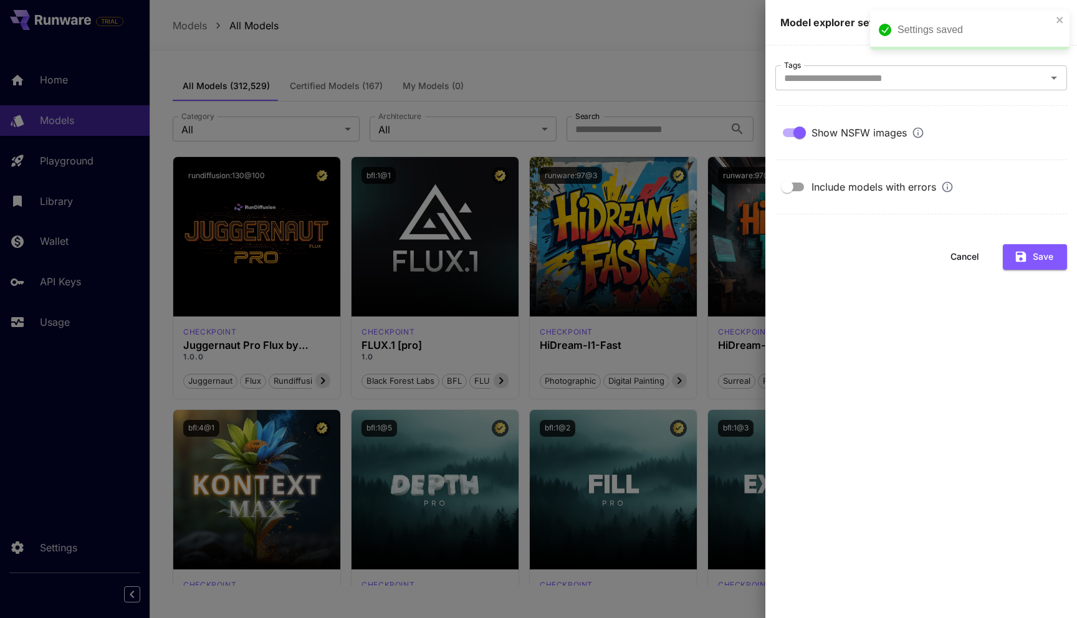
click at [826, 130] on div "Show NSFW images" at bounding box center [867, 132] width 113 height 15
click at [829, 77] on input "Tags" at bounding box center [911, 77] width 264 height 17
type input "****"
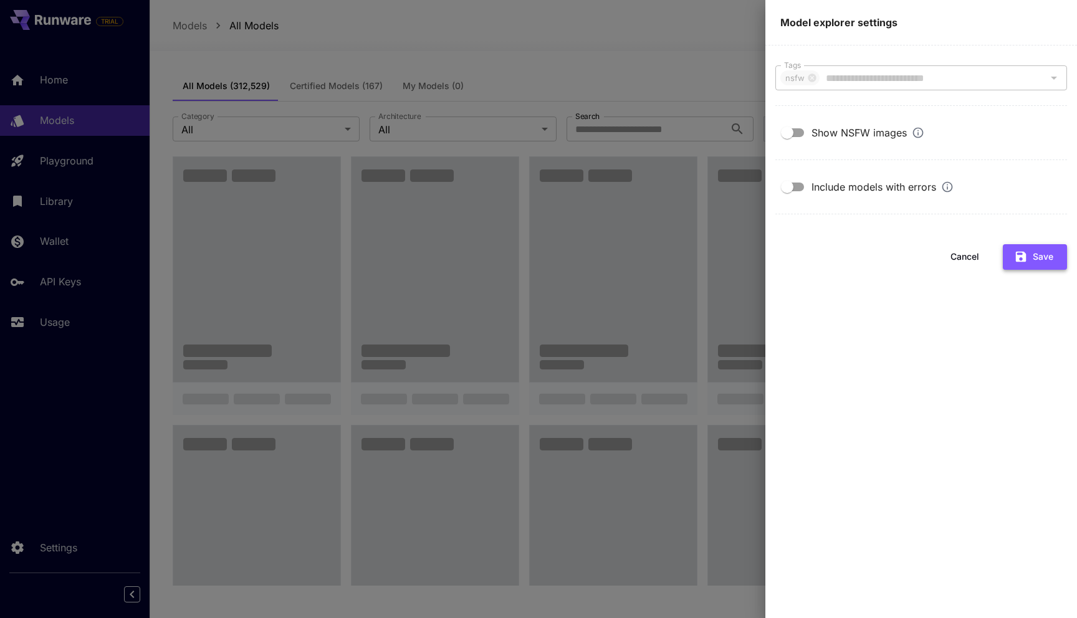
click at [1024, 247] on button "Save" at bounding box center [1035, 257] width 64 height 26
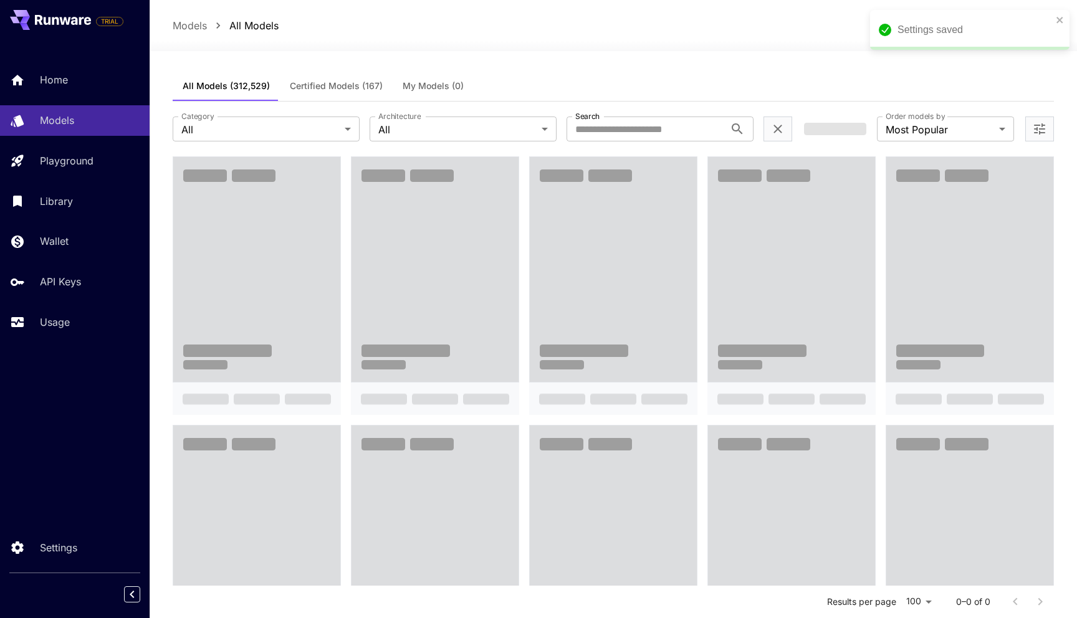
click at [1035, 133] on icon "Open more filters" at bounding box center [1039, 128] width 11 height 11
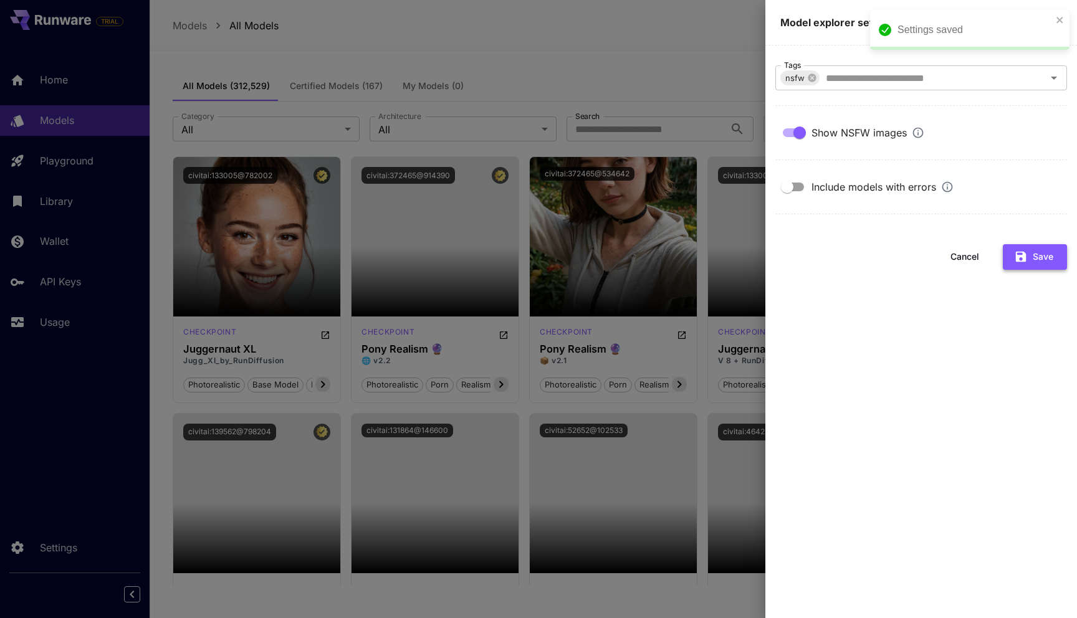
click at [1038, 255] on button "Save" at bounding box center [1035, 257] width 64 height 26
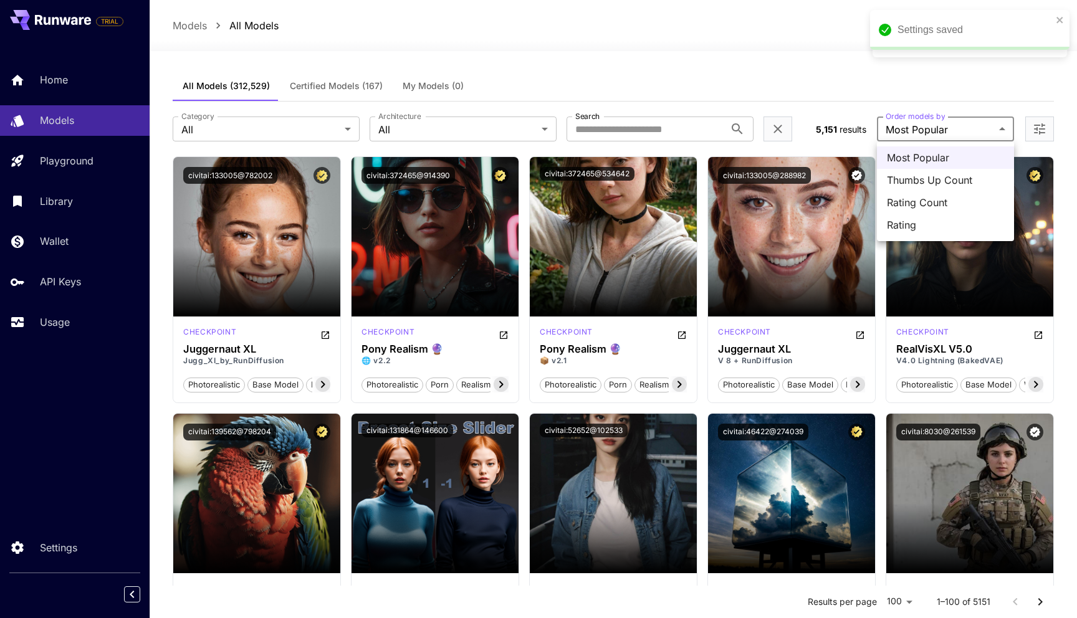
click at [851, 82] on div at bounding box center [538, 309] width 1077 height 618
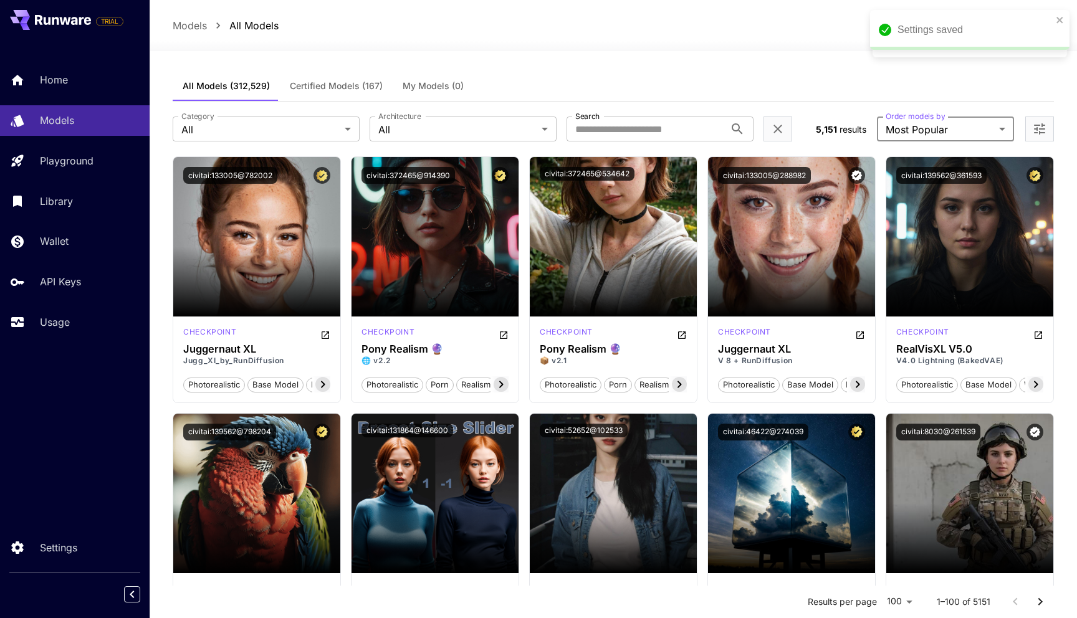
click at [1039, 127] on icon "Open more filters" at bounding box center [1039, 129] width 15 height 15
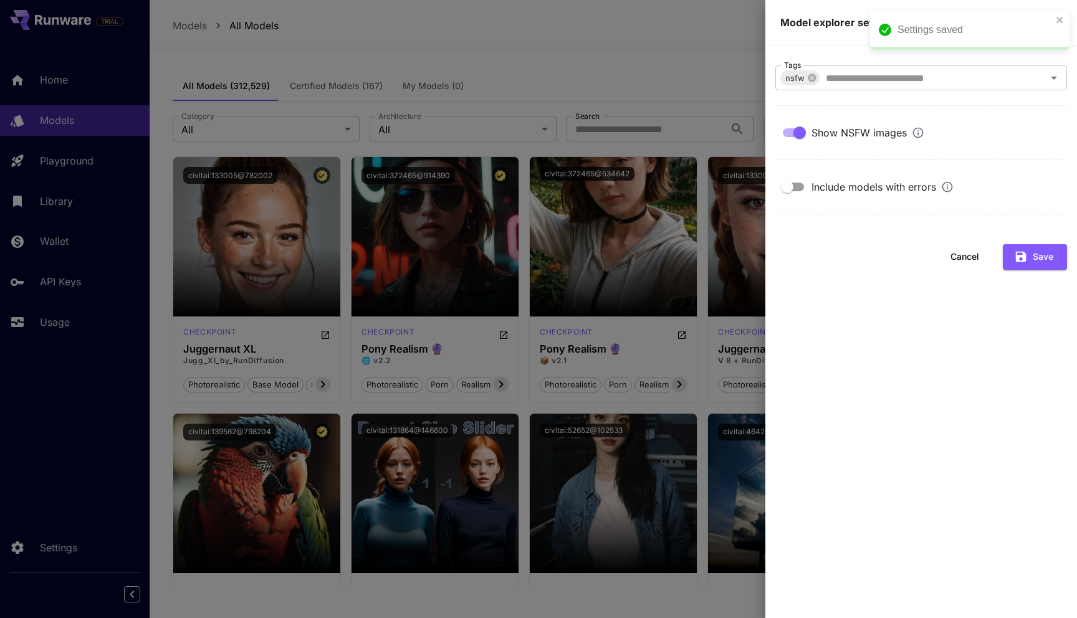
click at [694, 68] on div at bounding box center [538, 309] width 1077 height 618
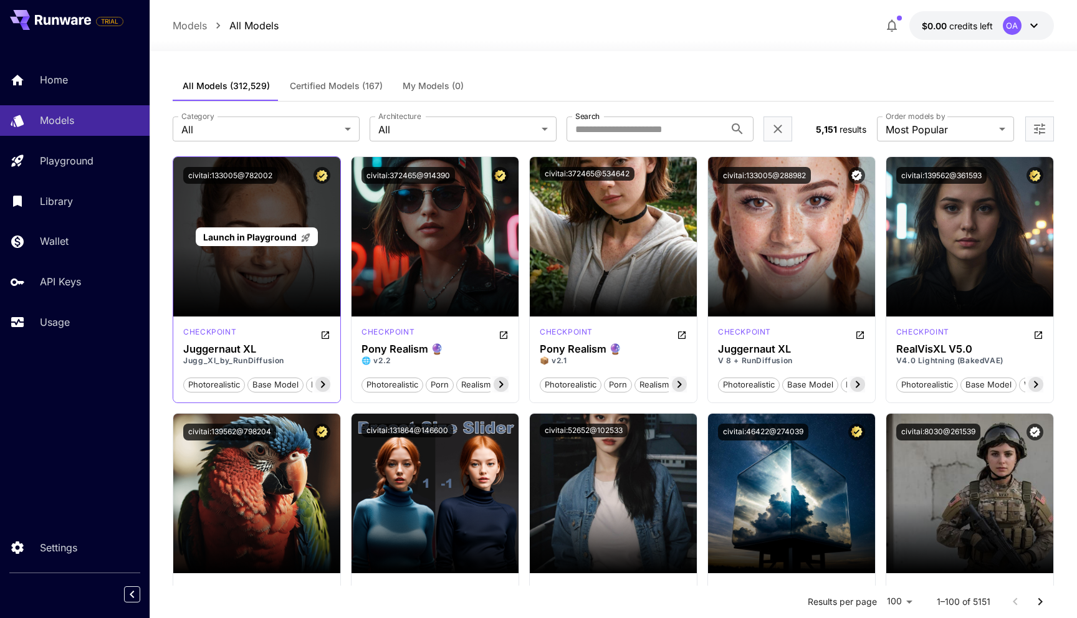
click at [256, 244] on div "Launch in Playground" at bounding box center [257, 236] width 122 height 19
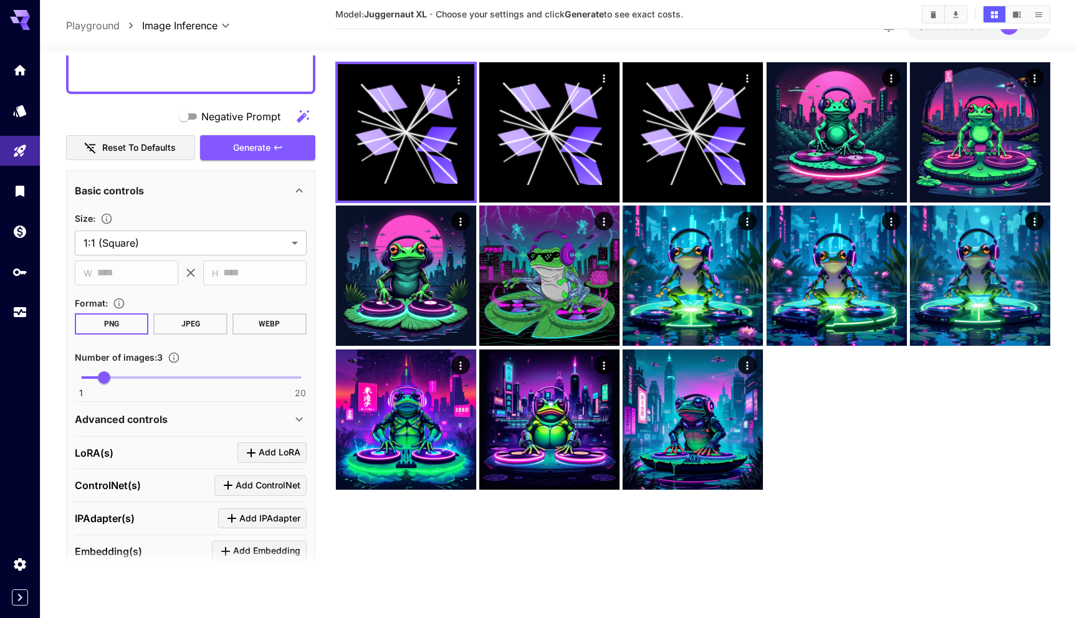
scroll to position [354, 0]
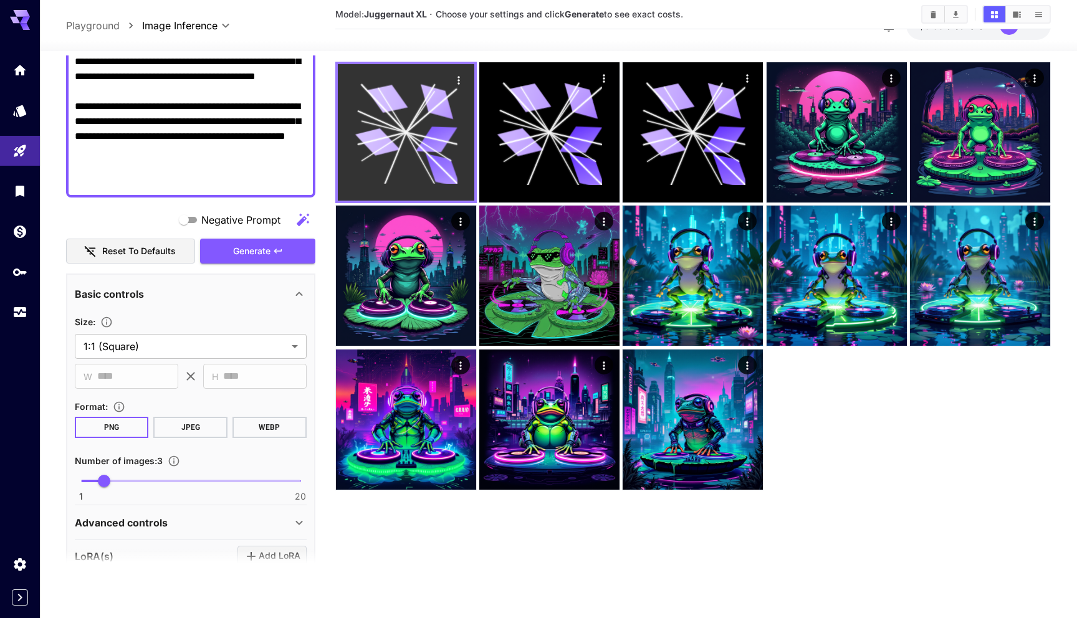
click at [440, 153] on icon at bounding box center [437, 140] width 42 height 26
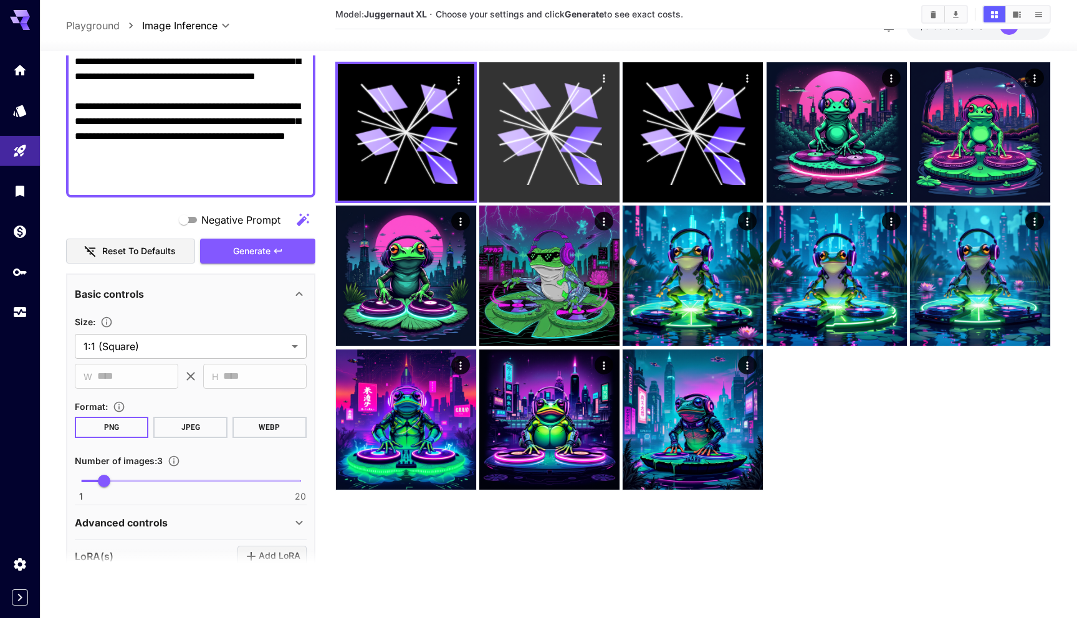
click at [535, 157] on icon at bounding box center [520, 142] width 46 height 34
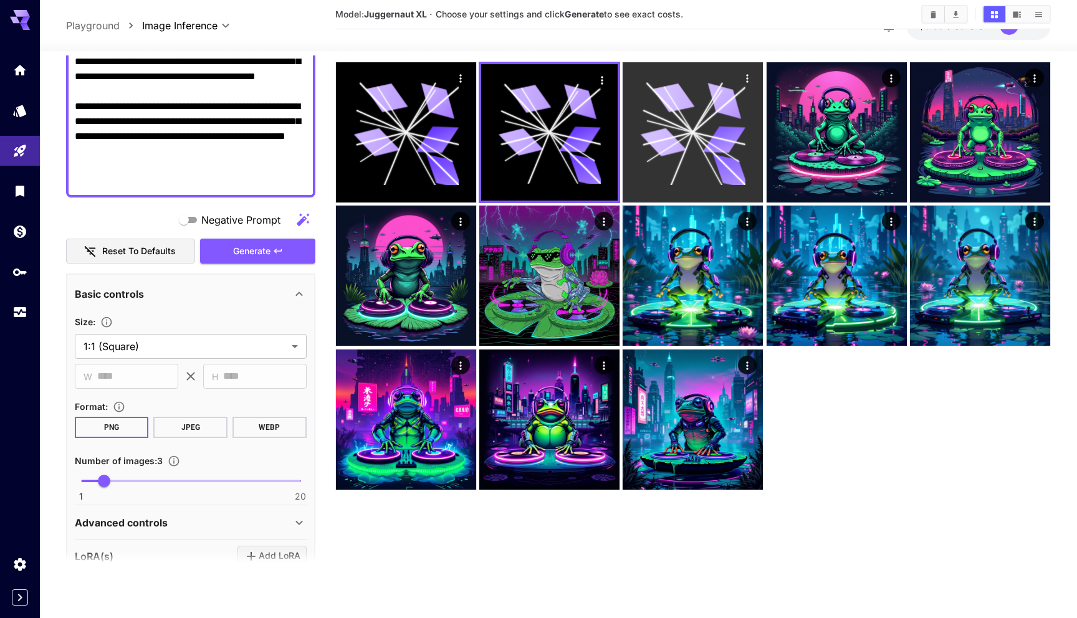
click at [672, 151] on icon at bounding box center [664, 142] width 46 height 34
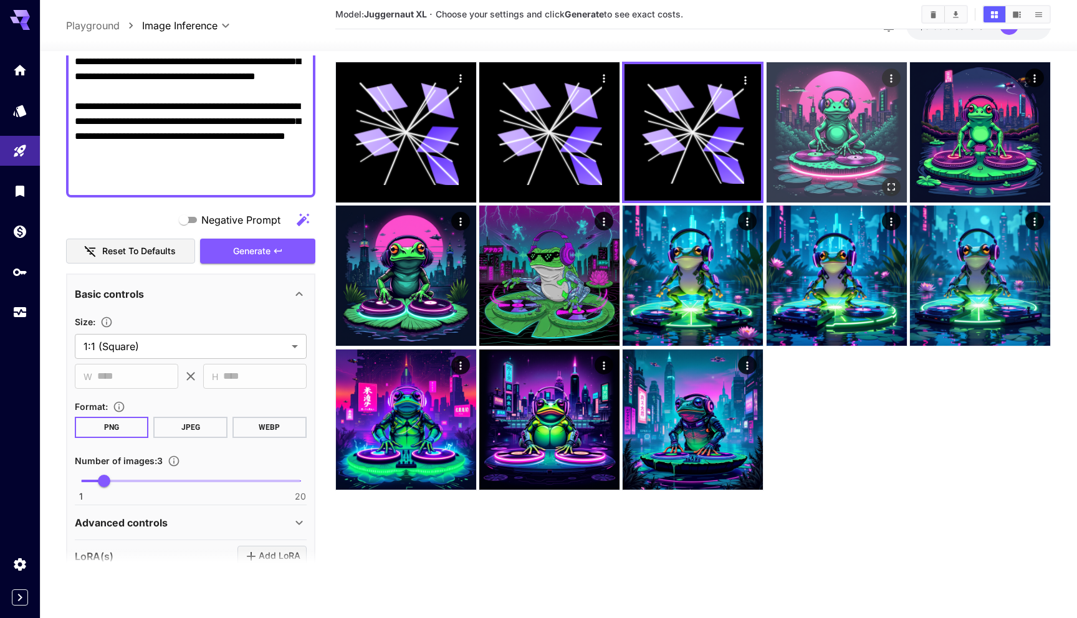
click at [823, 148] on img at bounding box center [837, 132] width 140 height 140
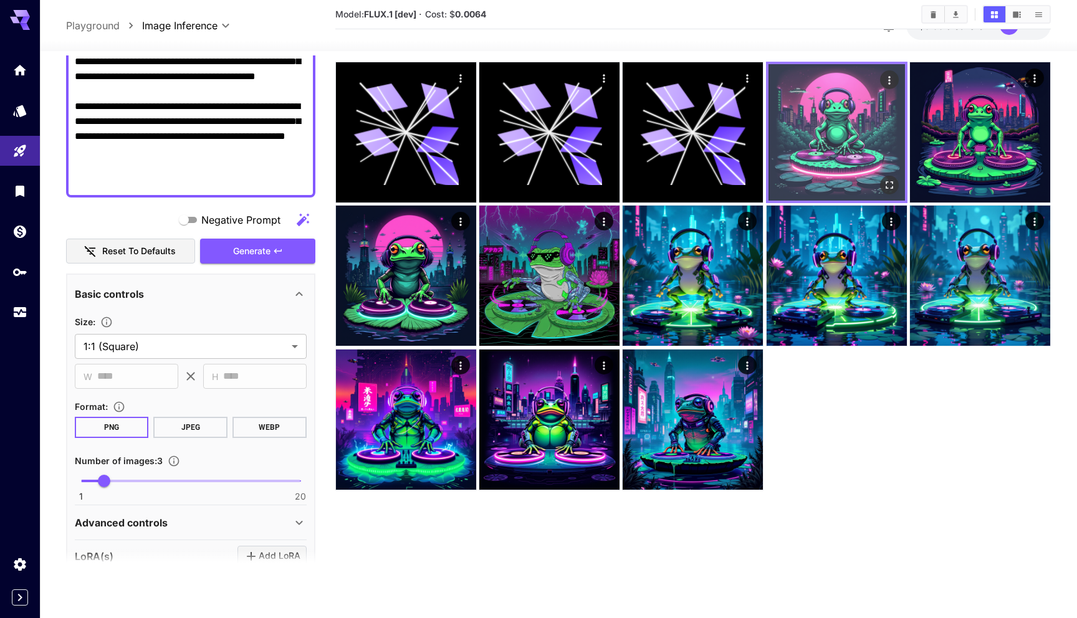
click at [823, 148] on img at bounding box center [836, 132] width 136 height 136
click at [885, 191] on icon "Open in fullscreen" at bounding box center [889, 185] width 12 height 12
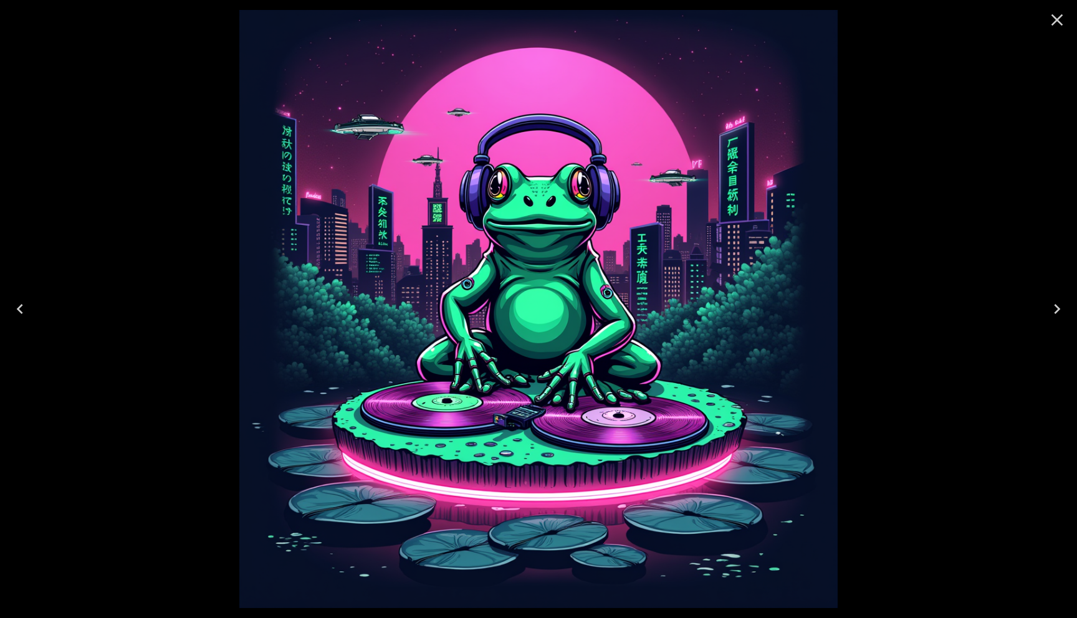
click at [922, 198] on div at bounding box center [538, 309] width 1077 height 618
click at [1068, 19] on button "Close" at bounding box center [1057, 20] width 30 height 30
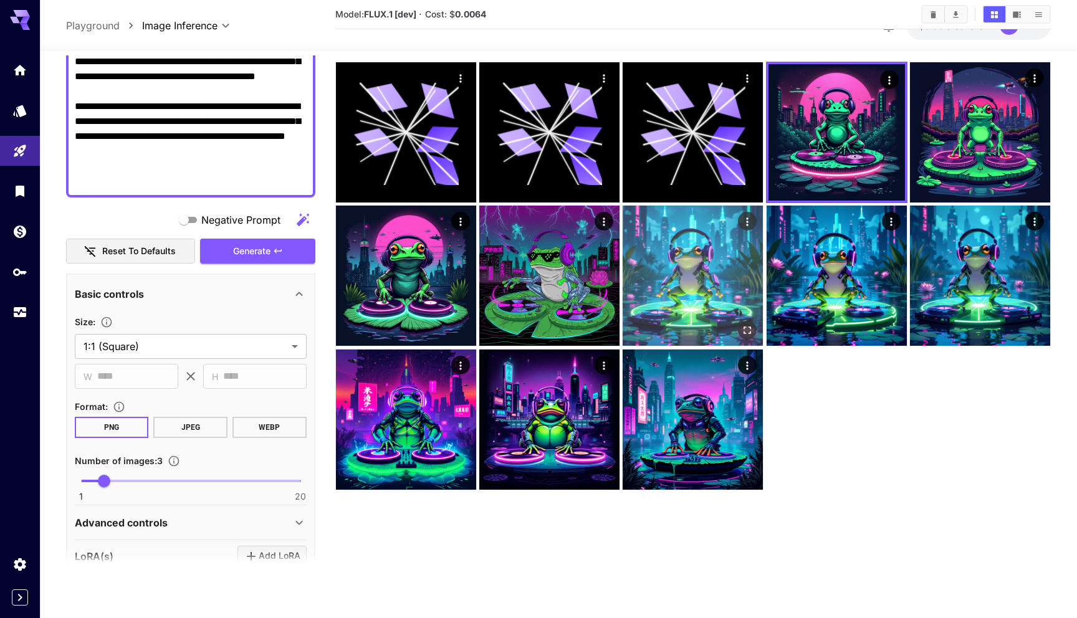
click at [722, 340] on img at bounding box center [693, 276] width 140 height 140
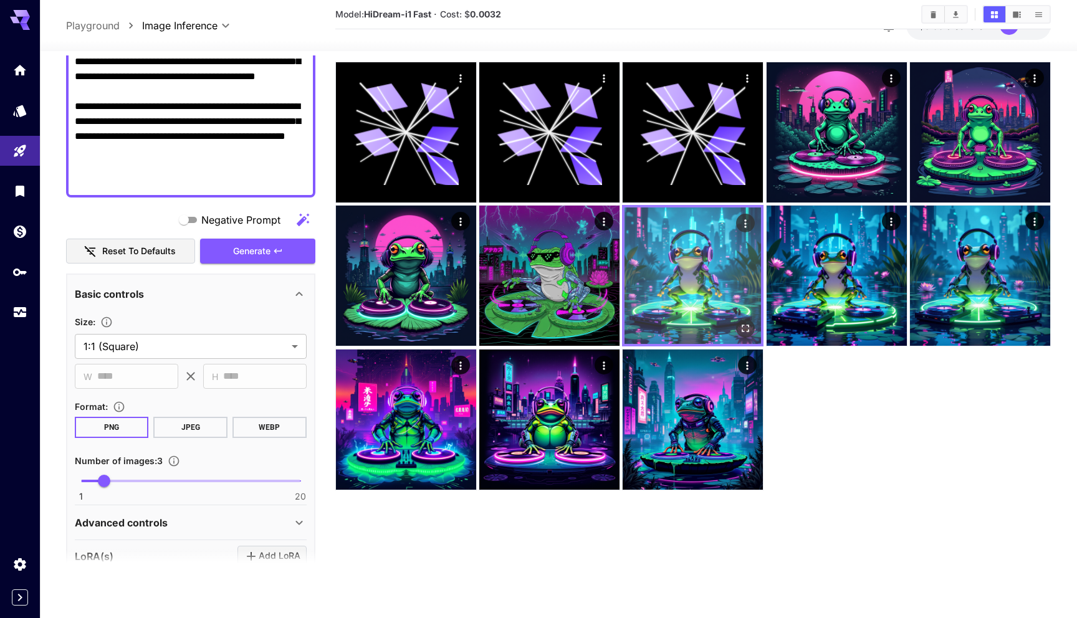
click at [745, 335] on icon "Open in fullscreen" at bounding box center [746, 329] width 12 height 12
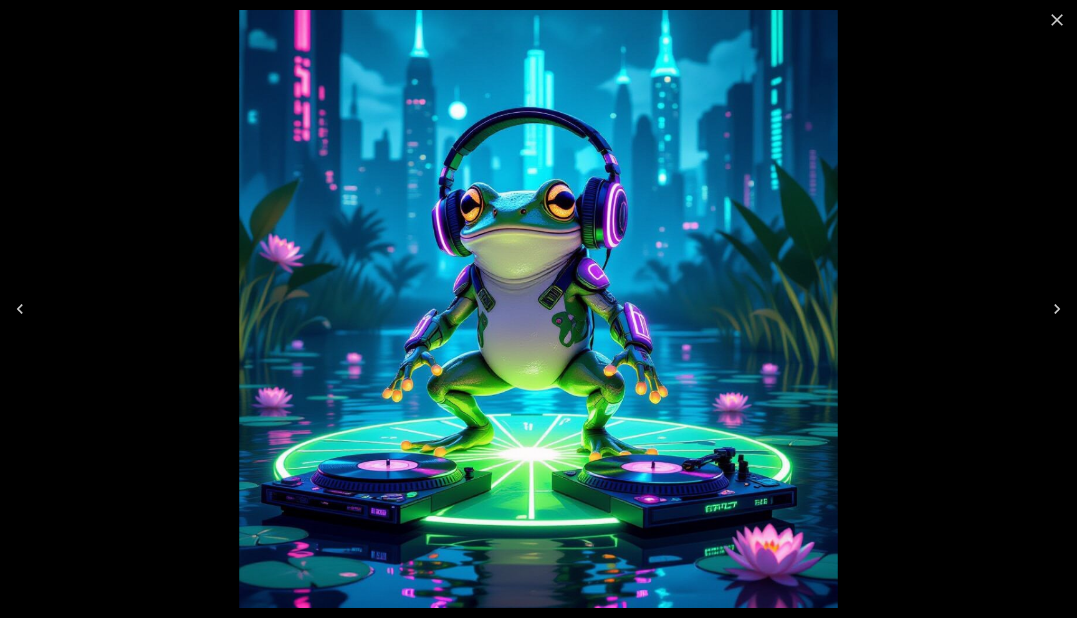
click at [1057, 19] on icon "Close" at bounding box center [1057, 20] width 12 height 12
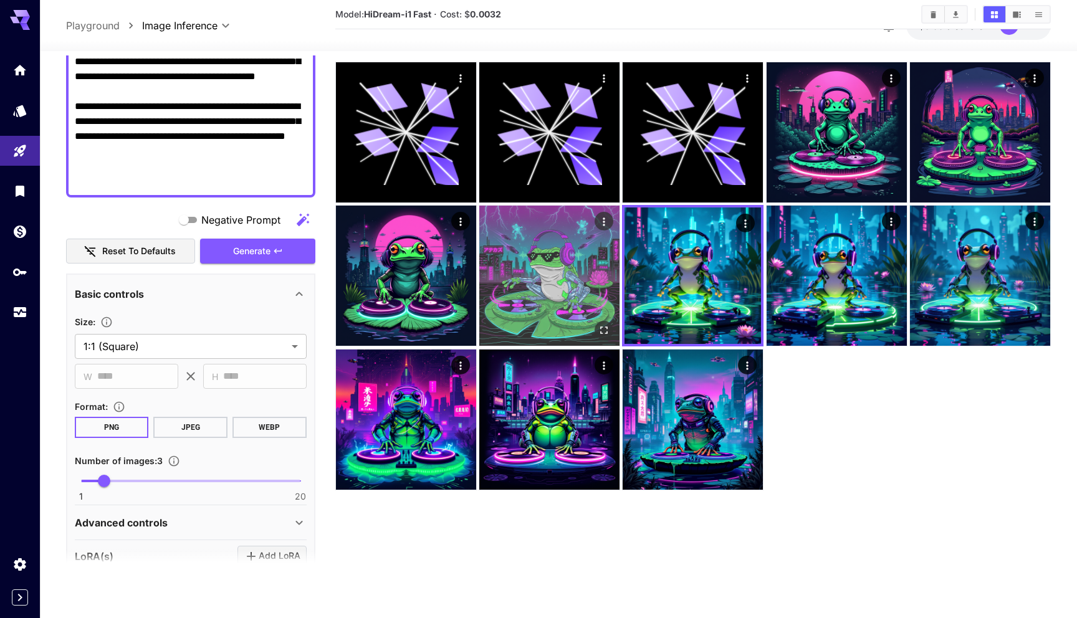
click at [582, 279] on img at bounding box center [549, 276] width 140 height 140
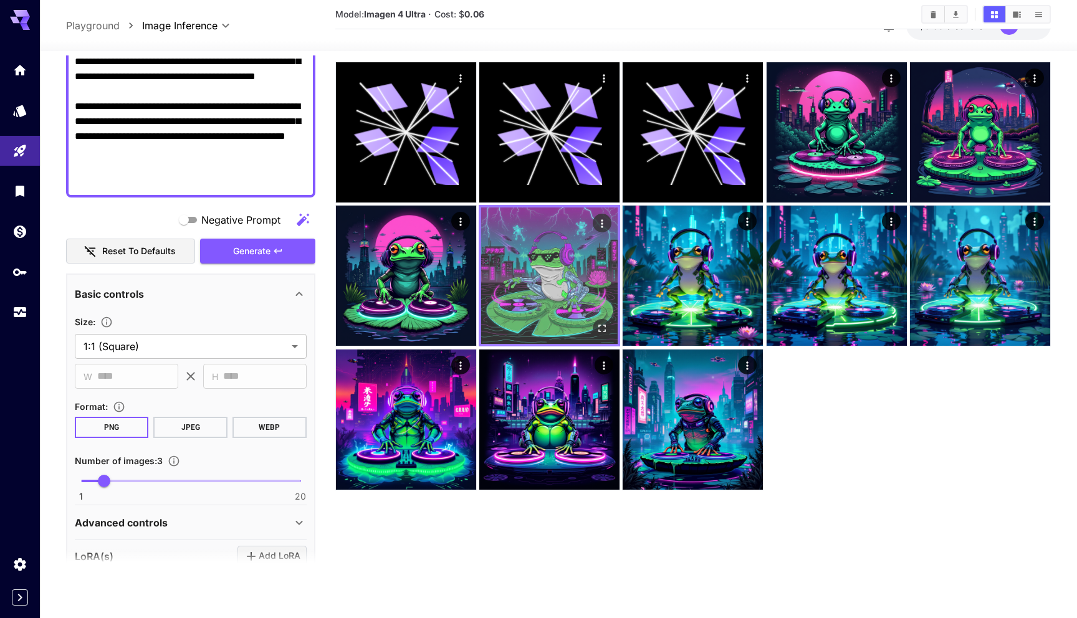
click at [598, 330] on img at bounding box center [549, 276] width 136 height 136
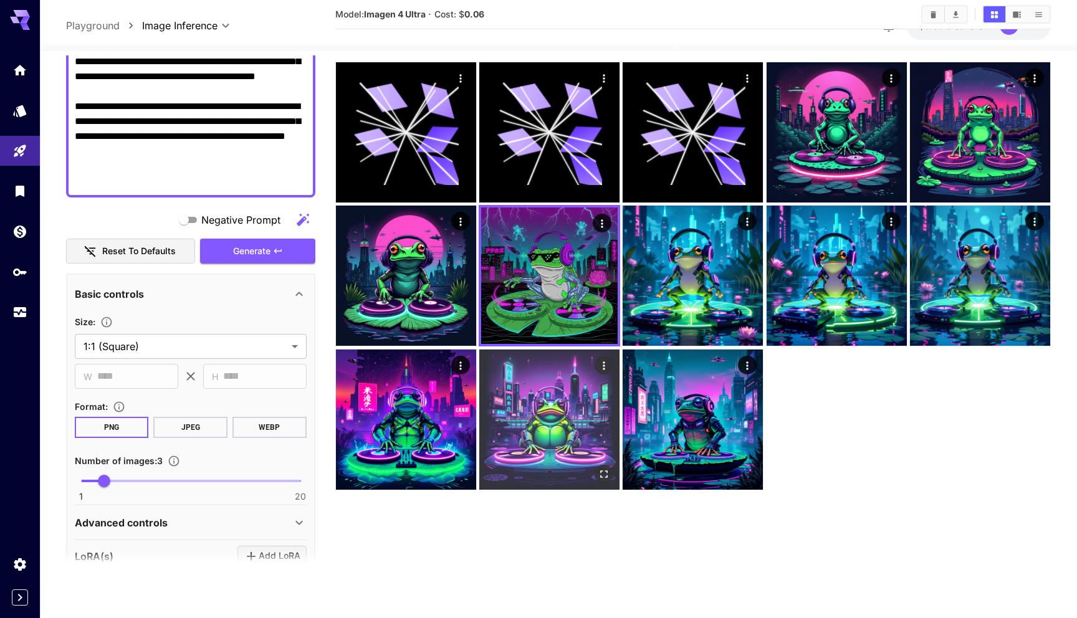
click at [606, 430] on img at bounding box center [549, 420] width 140 height 140
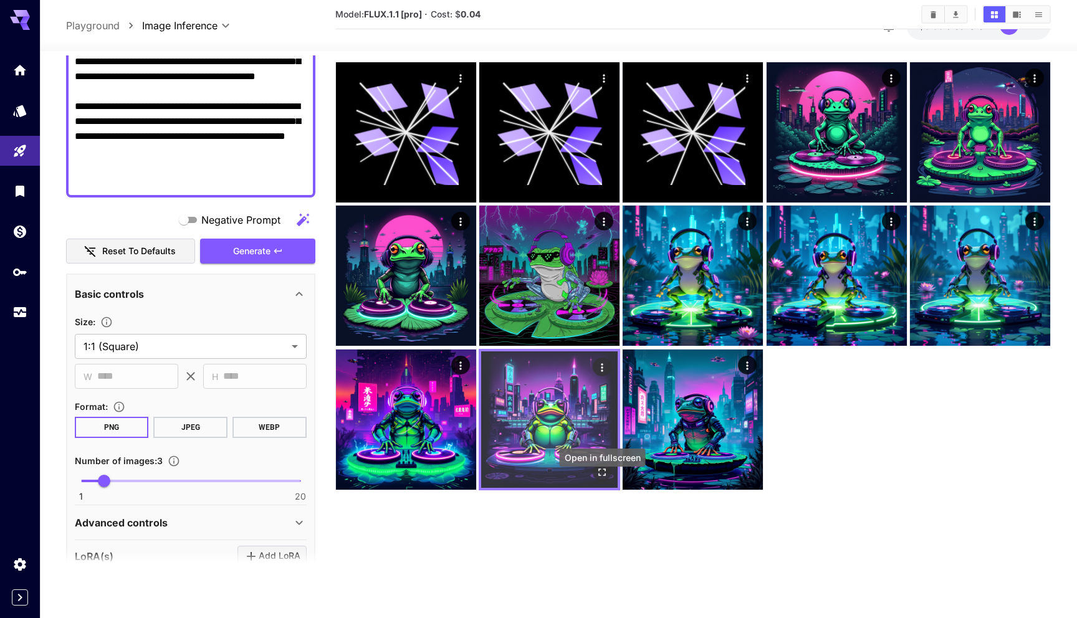
click at [602, 479] on icon "Open in fullscreen" at bounding box center [602, 472] width 12 height 12
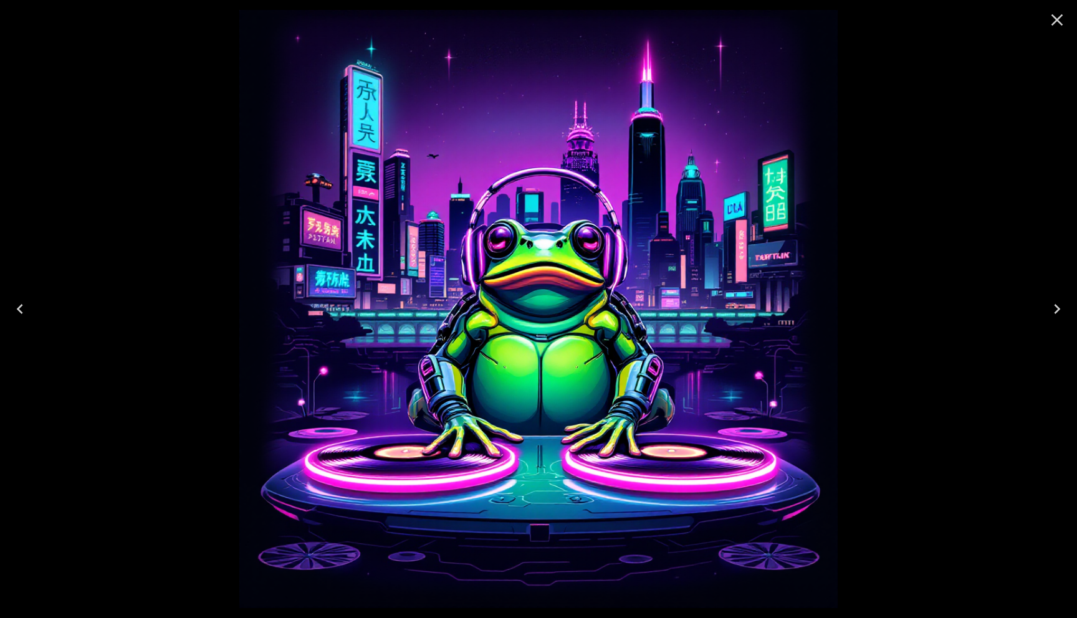
click at [1058, 19] on icon "Close" at bounding box center [1057, 20] width 12 height 12
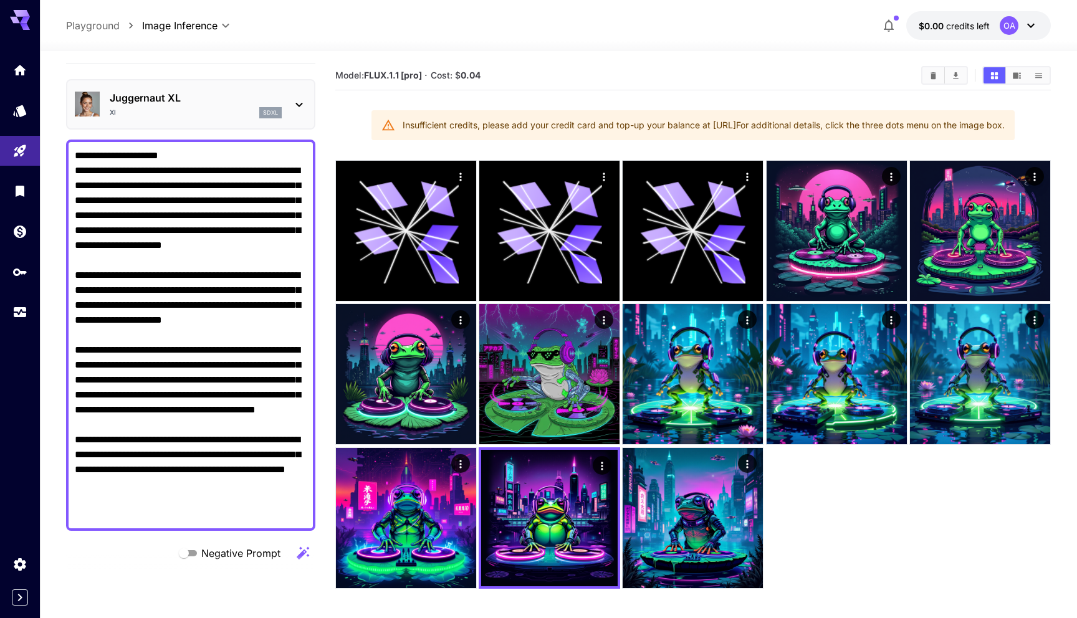
scroll to position [0, 0]
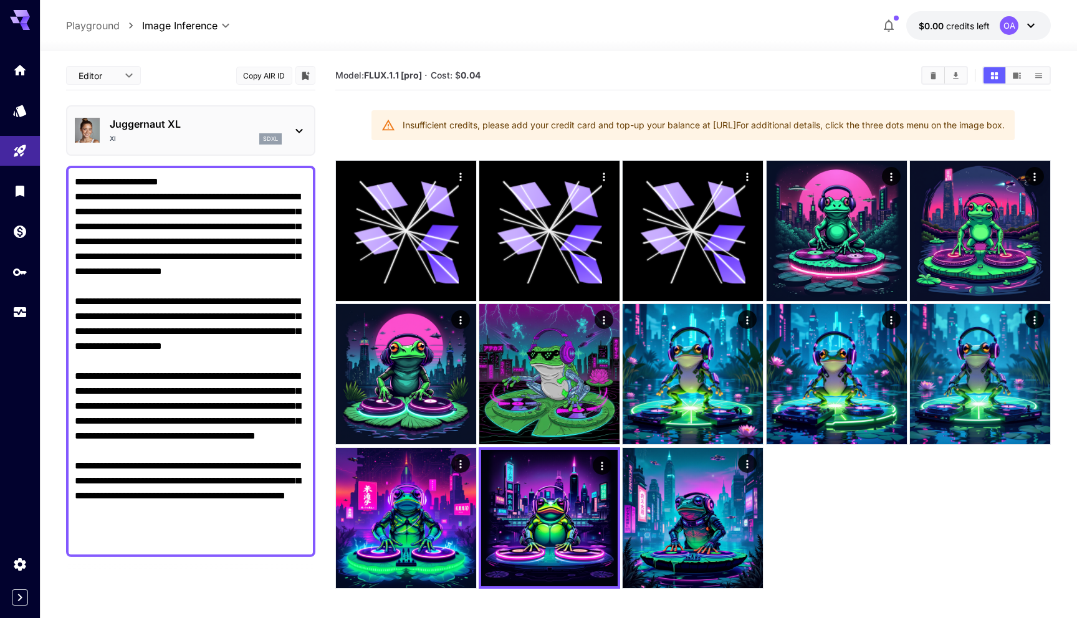
click at [423, 118] on div "Insufficient credits, please add your credit card and top-up your balance at ht…" at bounding box center [704, 125] width 602 height 22
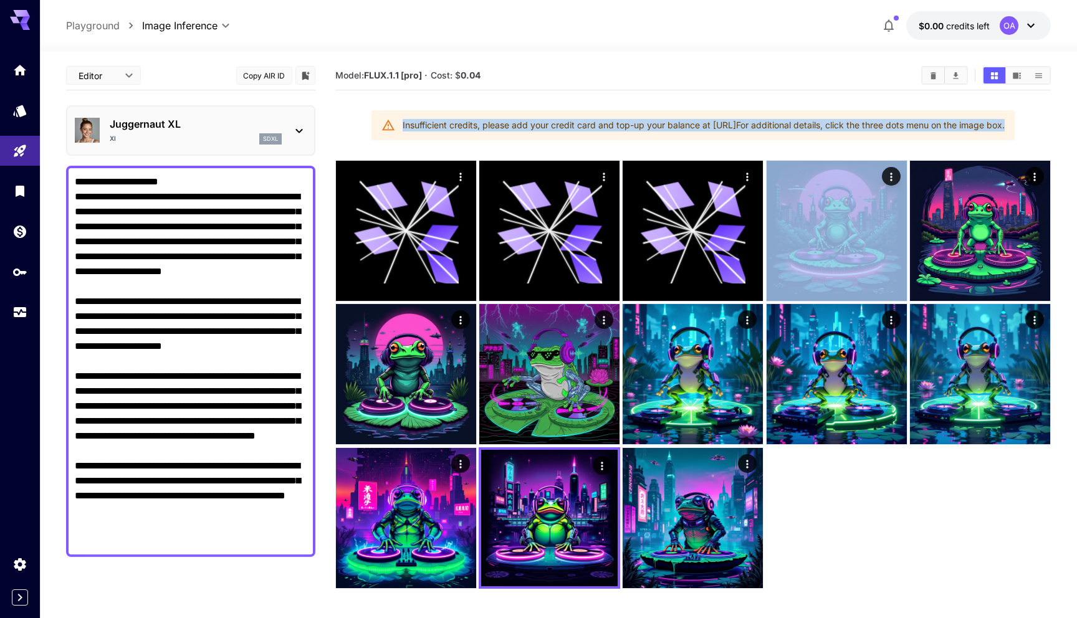
click at [438, 126] on div "Insufficient credits, please add your credit card and top-up your balance at ht…" at bounding box center [704, 125] width 602 height 22
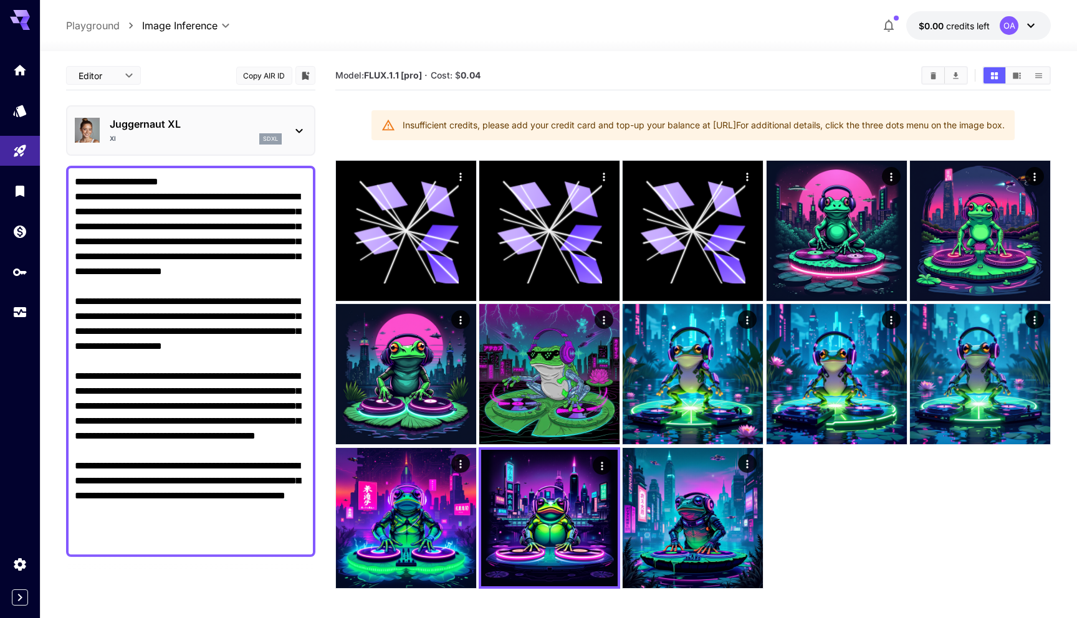
click at [17, 87] on div at bounding box center [20, 191] width 40 height 272
click at [16, 75] on link at bounding box center [20, 70] width 40 height 31
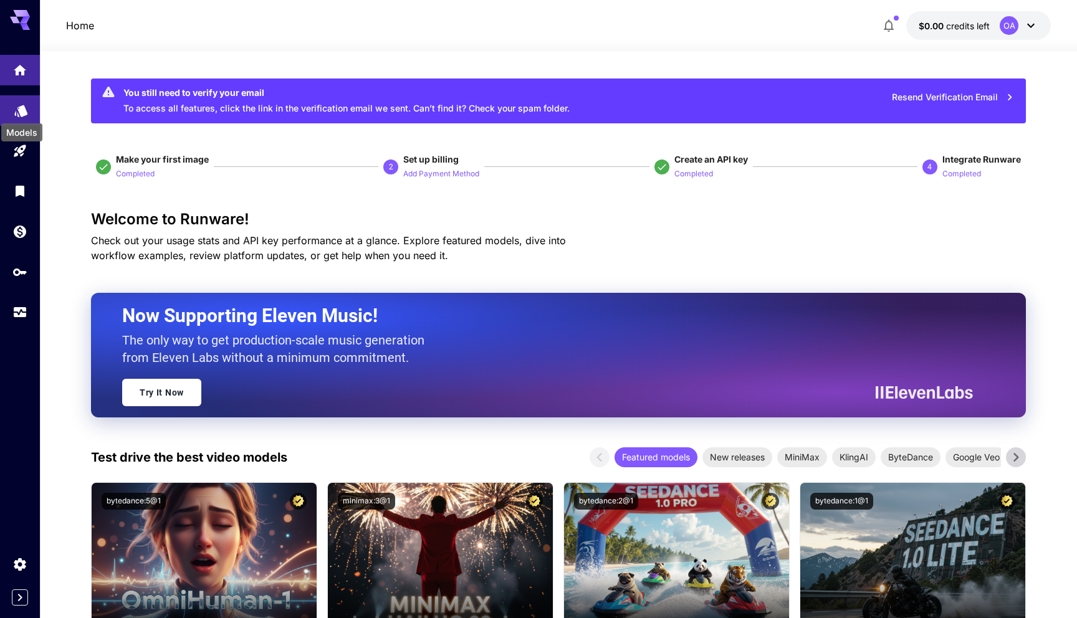
click at [19, 120] on div "Models" at bounding box center [22, 129] width 44 height 28
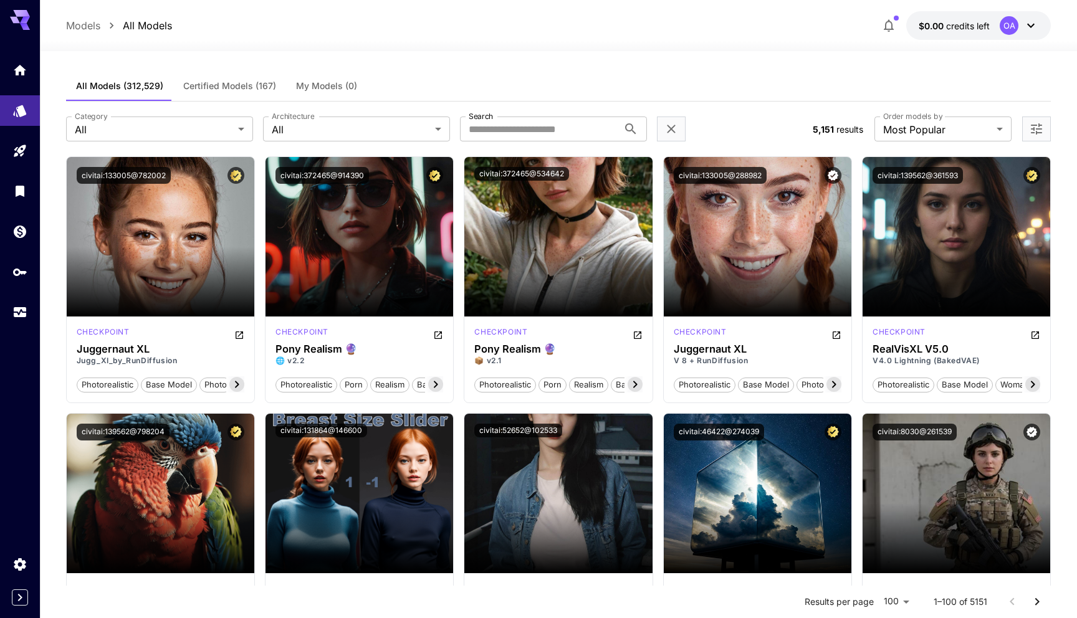
click at [1041, 130] on icon "Open more filters" at bounding box center [1036, 129] width 15 height 15
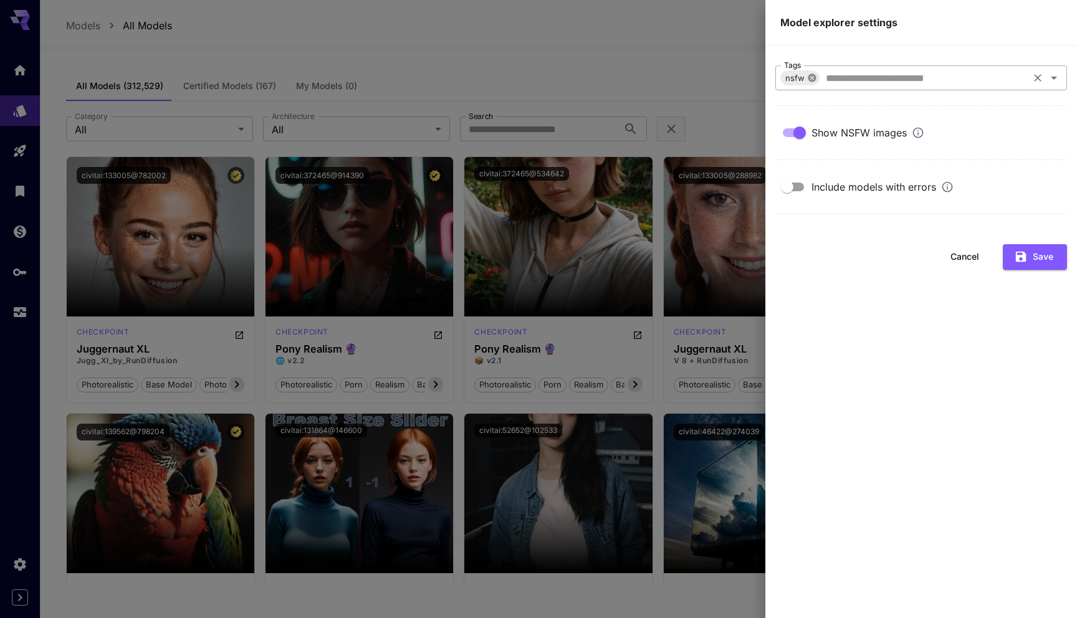
click at [814, 80] on icon at bounding box center [812, 78] width 8 height 8
click at [1035, 252] on button "Save" at bounding box center [1035, 257] width 64 height 26
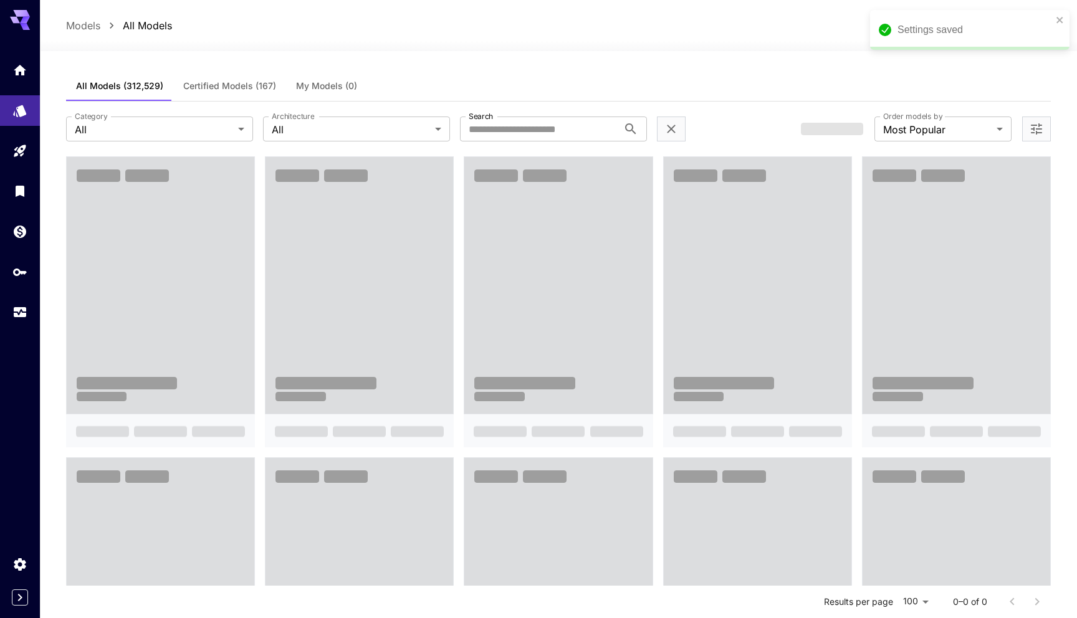
click at [1033, 119] on div at bounding box center [1036, 129] width 29 height 25
click at [1034, 131] on icon "Open more filters" at bounding box center [1036, 129] width 15 height 15
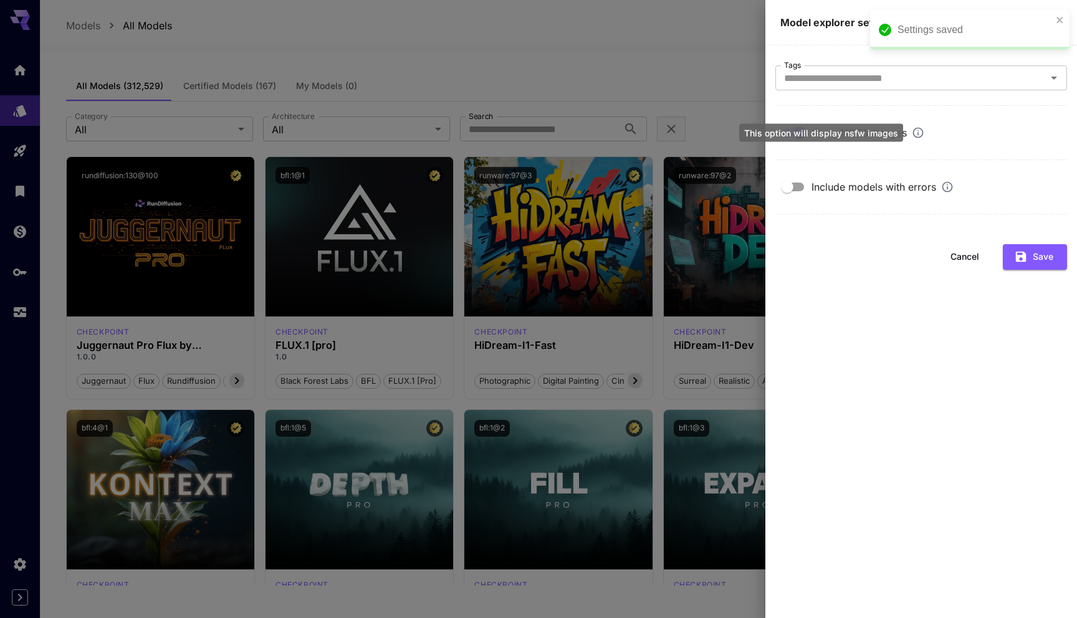
click at [798, 132] on div "This option will display nsfw images" at bounding box center [821, 133] width 164 height 18
click at [1046, 254] on button "Save" at bounding box center [1035, 257] width 64 height 26
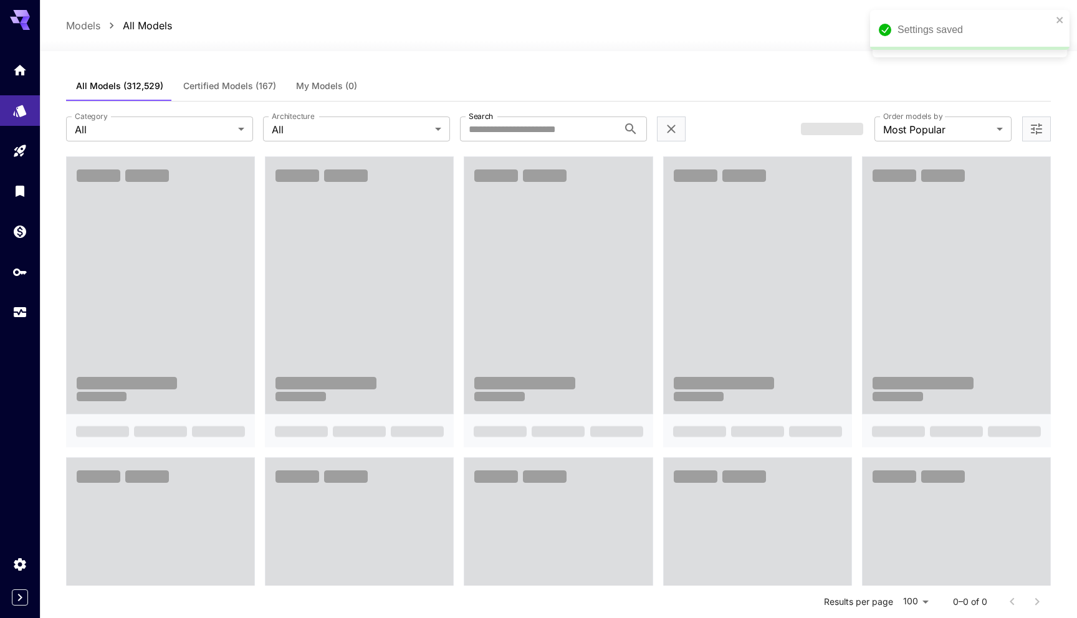
click at [736, 77] on div "All Models (312,529) Certified Models (167) My Models (0)" at bounding box center [558, 86] width 985 height 31
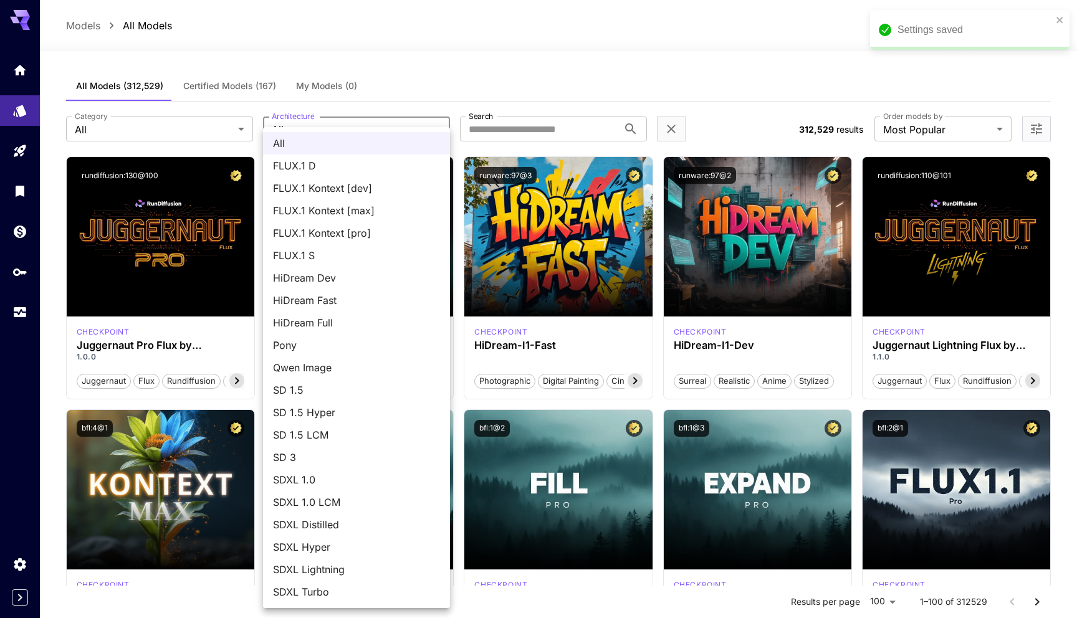
click at [362, 194] on span "FLUX.1 Kontext [dev]" at bounding box center [356, 188] width 167 height 15
type input "**********"
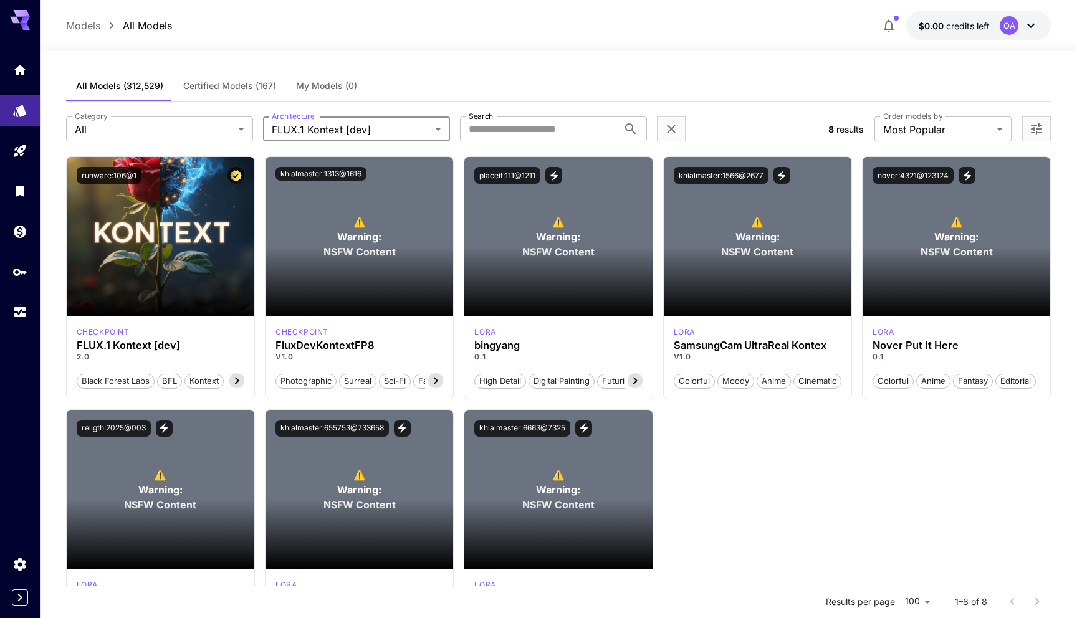
click at [579, 88] on div "All Models (312,529) Certified Models (167) My Models (0)" at bounding box center [558, 86] width 985 height 31
click at [259, 297] on div "Launch in Playground runware:106@1 checkpoint FLUX.1 Kontext [dev] 2.0 Black Fo…" at bounding box center [558, 404] width 985 height 496
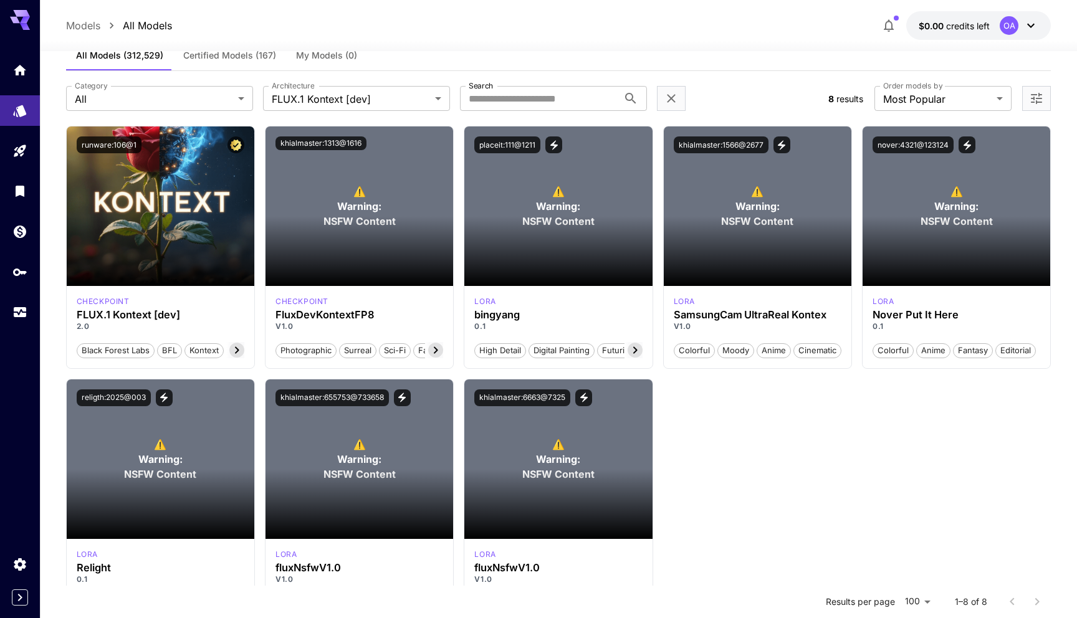
scroll to position [36, 0]
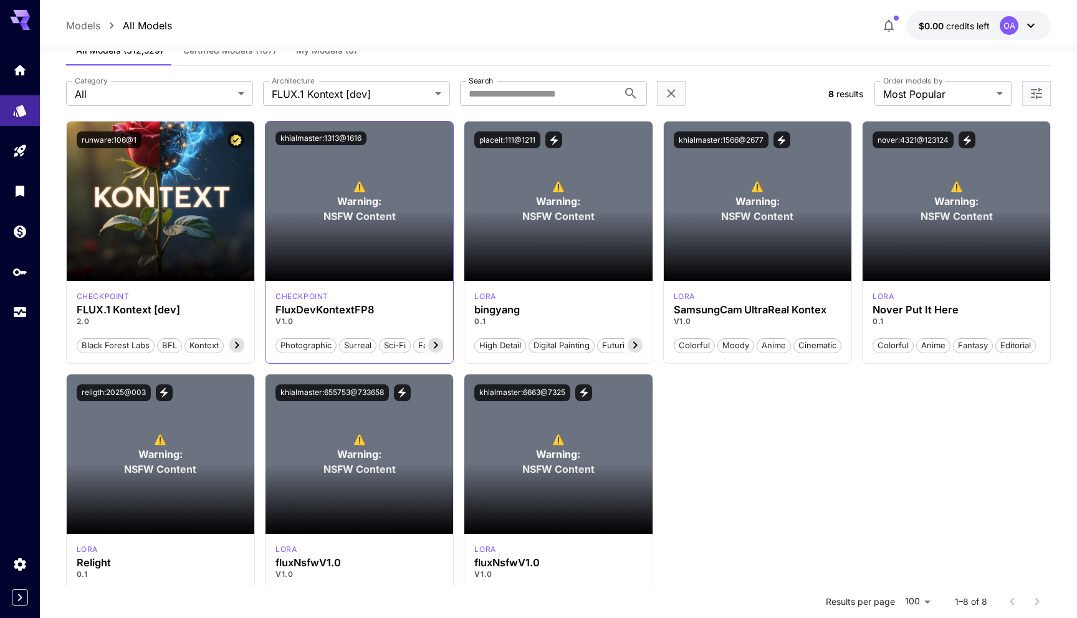
click at [389, 292] on div "checkpoint" at bounding box center [359, 296] width 168 height 11
click at [373, 235] on section at bounding box center [359, 246] width 188 height 70
click at [332, 246] on section at bounding box center [359, 246] width 188 height 70
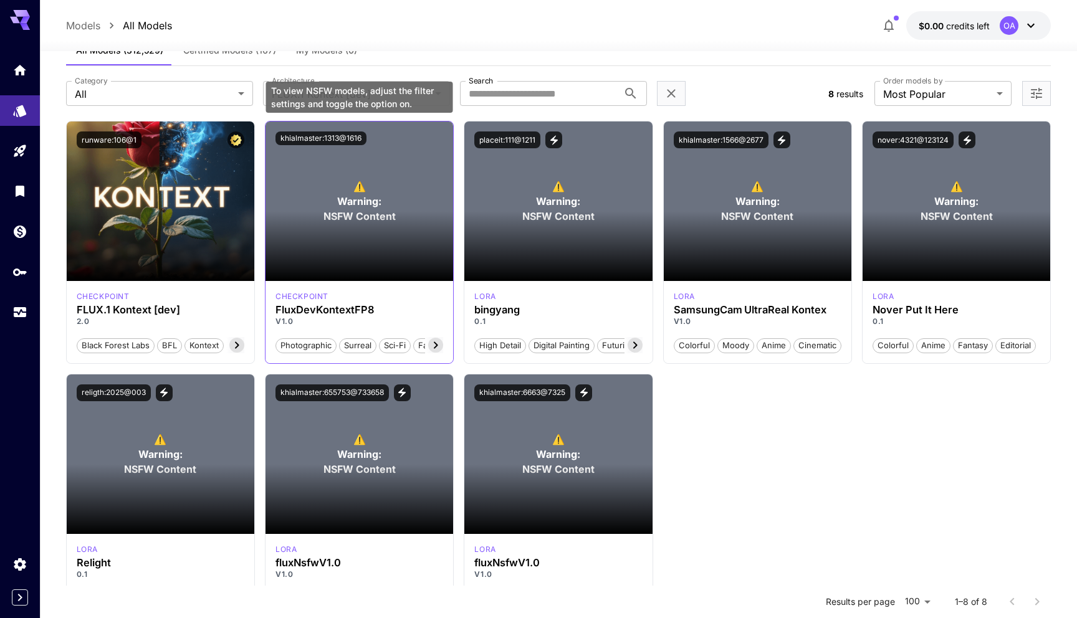
click at [354, 207] on span "Warning:" at bounding box center [359, 201] width 44 height 15
click at [338, 184] on p "⚠️ Warning: NSFW Content" at bounding box center [359, 201] width 72 height 45
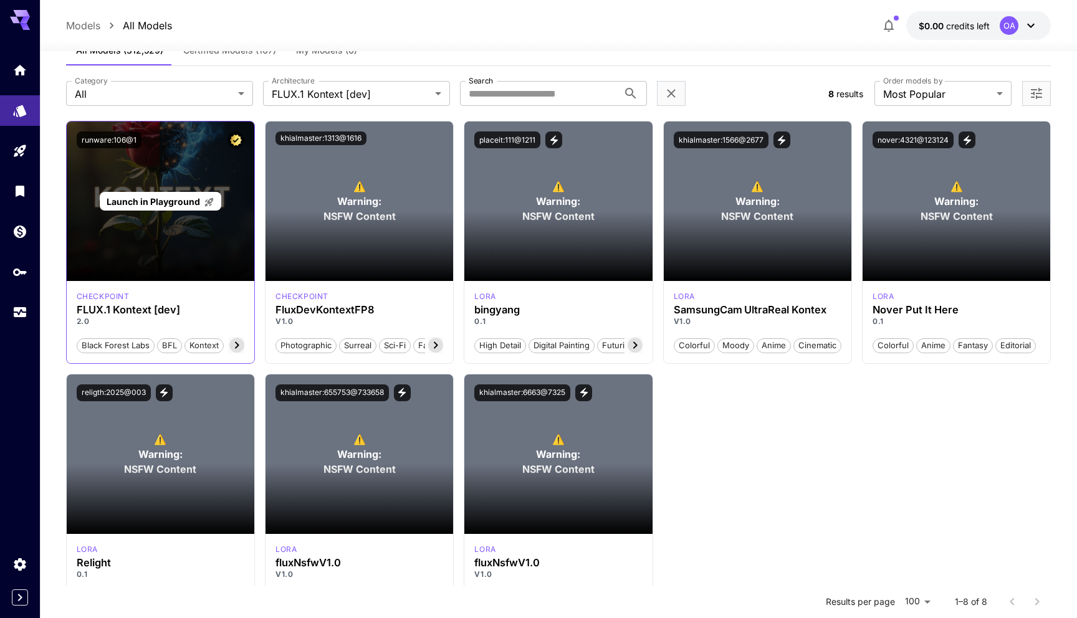
click at [162, 230] on div "Launch in Playground" at bounding box center [161, 202] width 188 height 160
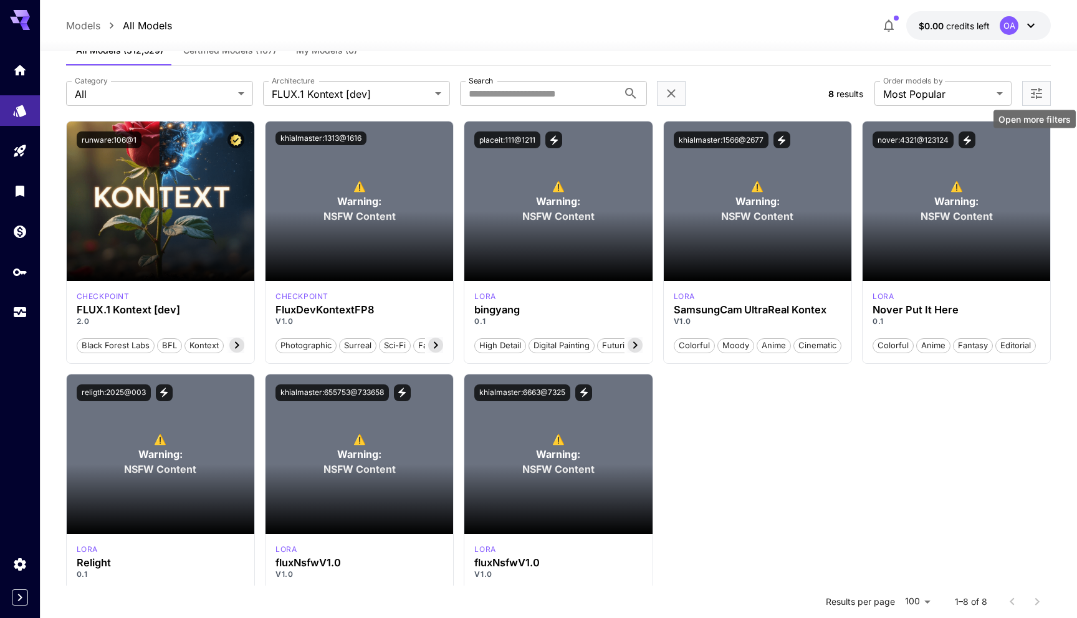
click at [1035, 93] on icon "Open more filters" at bounding box center [1036, 93] width 15 height 15
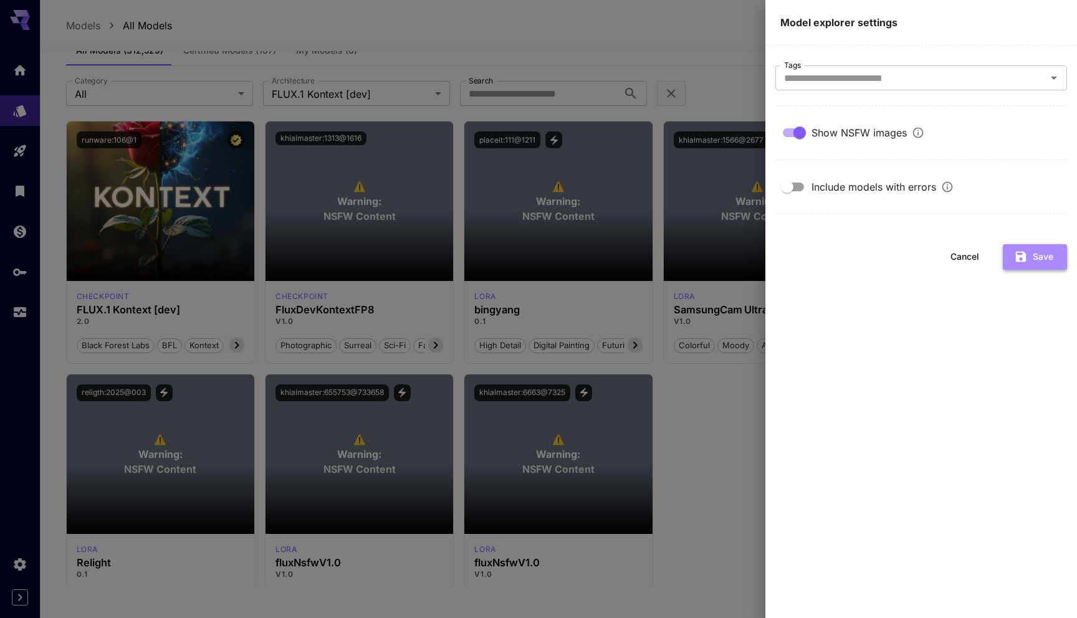
click at [1030, 255] on button "Save" at bounding box center [1035, 257] width 64 height 26
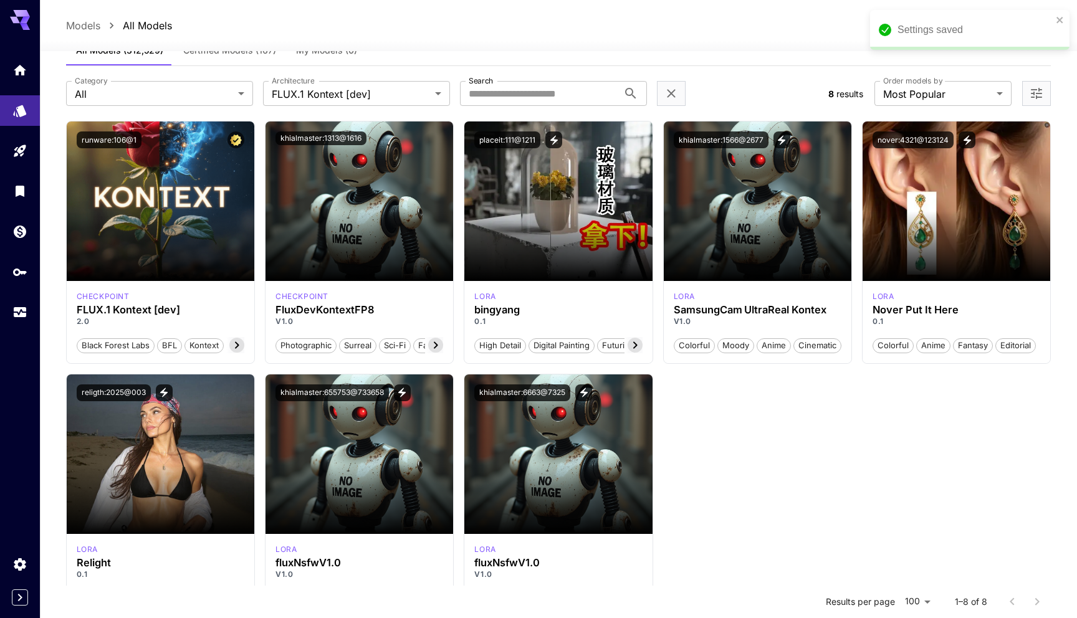
click at [766, 412] on div "Launch in Playground runware:106@1 checkpoint FLUX.1 Kontext [dev] 2.0 Black Fo…" at bounding box center [558, 369] width 985 height 496
click at [743, 414] on div "Launch in Playground runware:106@1 checkpoint FLUX.1 Kontext [dev] 2.0 Black Fo…" at bounding box center [558, 369] width 985 height 496
click at [1036, 100] on icon "Open more filters" at bounding box center [1036, 93] width 15 height 15
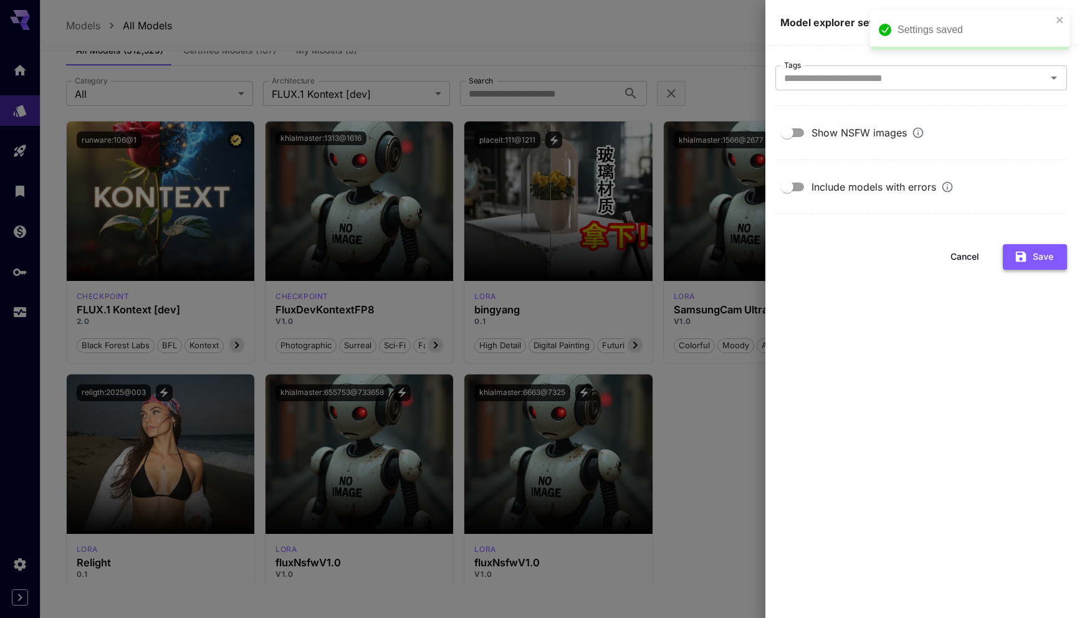
click at [1035, 250] on button "Save" at bounding box center [1035, 257] width 64 height 26
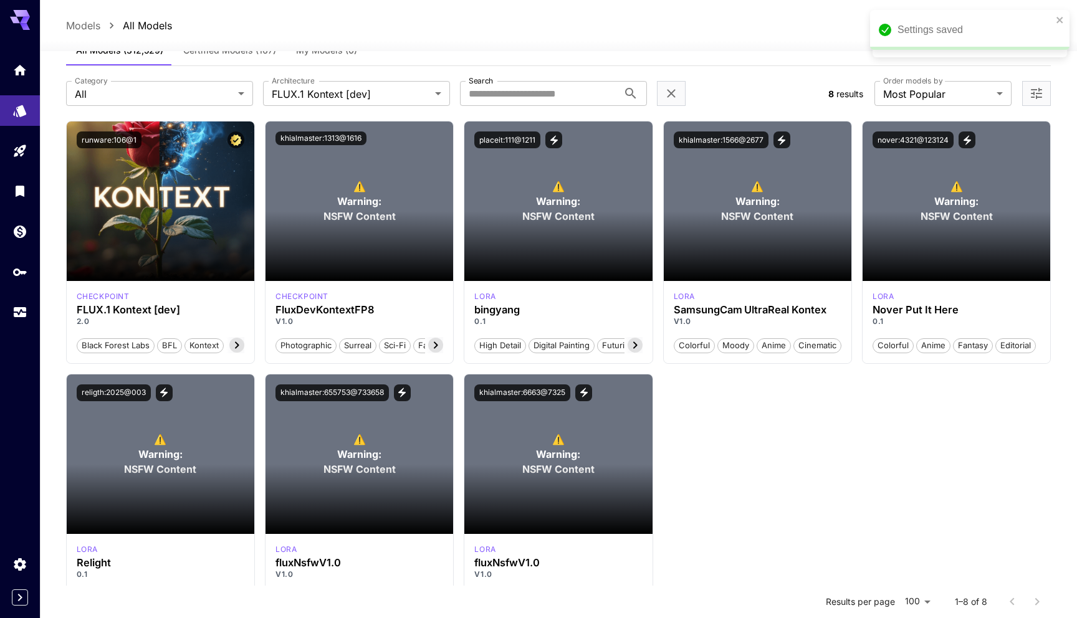
click at [786, 434] on div "Launch in Playground runware:106@1 checkpoint FLUX.1 Kontext [dev] 2.0 Black Fo…" at bounding box center [558, 369] width 985 height 496
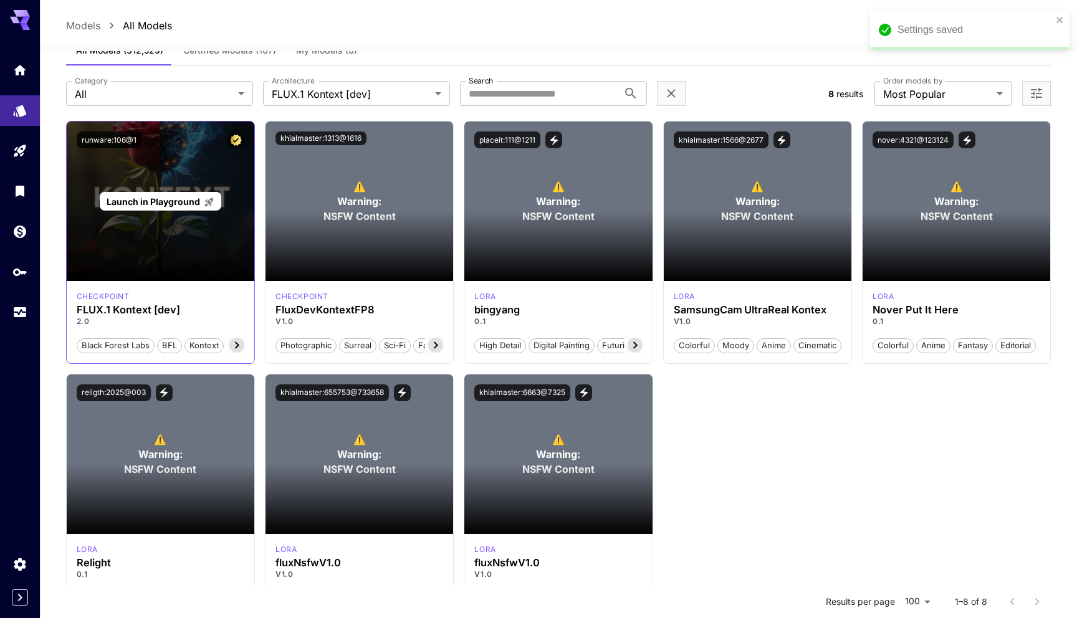
click at [161, 204] on span "Launch in Playground" at bounding box center [153, 201] width 93 height 11
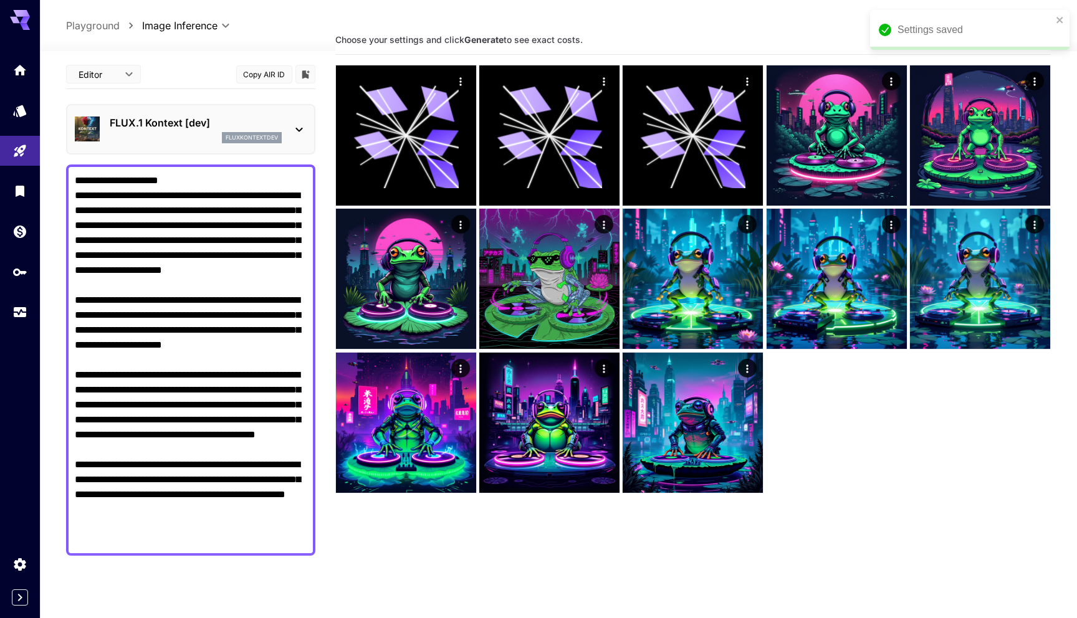
click at [161, 204] on textarea "**********" at bounding box center [191, 360] width 232 height 374
click at [155, 150] on div "FLUX.1 Kontext [dev] fluxkontextdev" at bounding box center [190, 129] width 249 height 50
click at [151, 124] on p "FLUX.1 Kontext [dev]" at bounding box center [196, 122] width 172 height 15
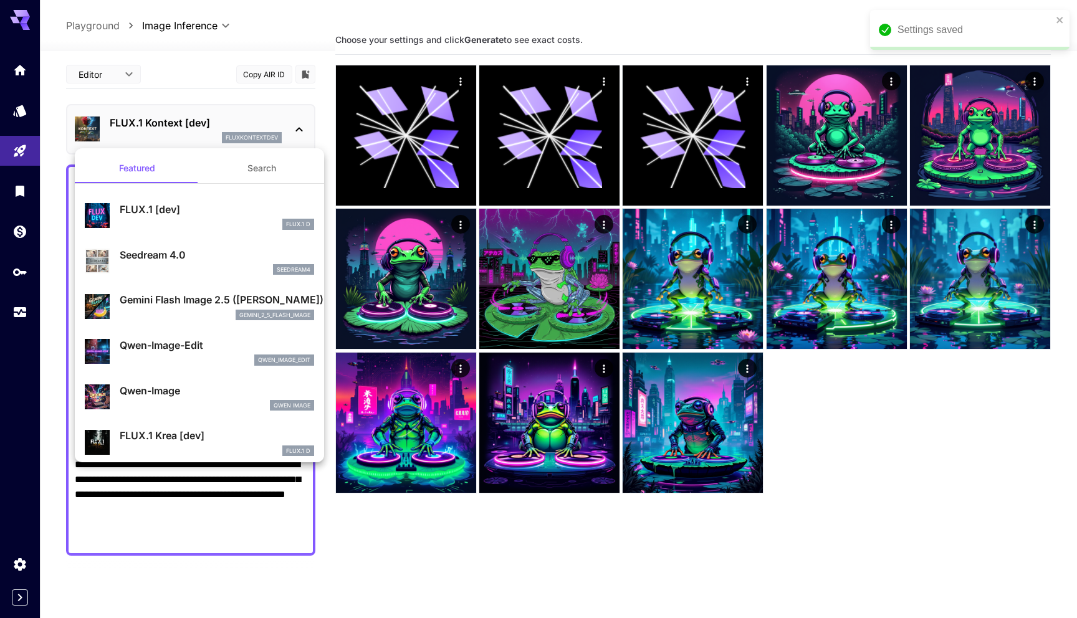
click at [161, 215] on p "FLUX.1 [dev]" at bounding box center [217, 209] width 194 height 15
type input "*"
type input "***"
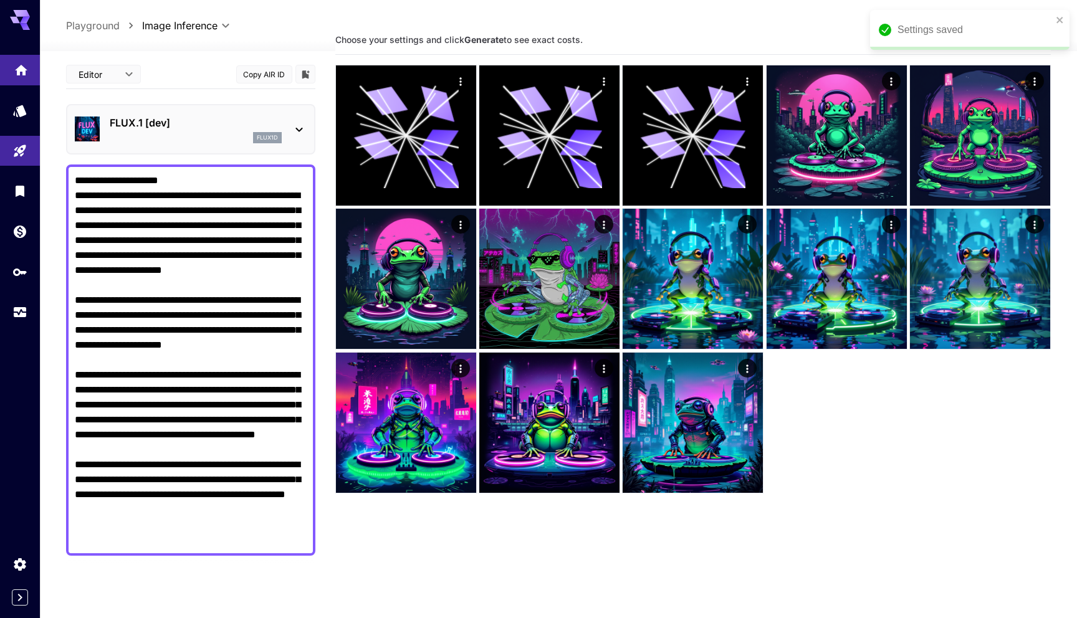
click at [23, 64] on icon "Home" at bounding box center [21, 66] width 15 height 15
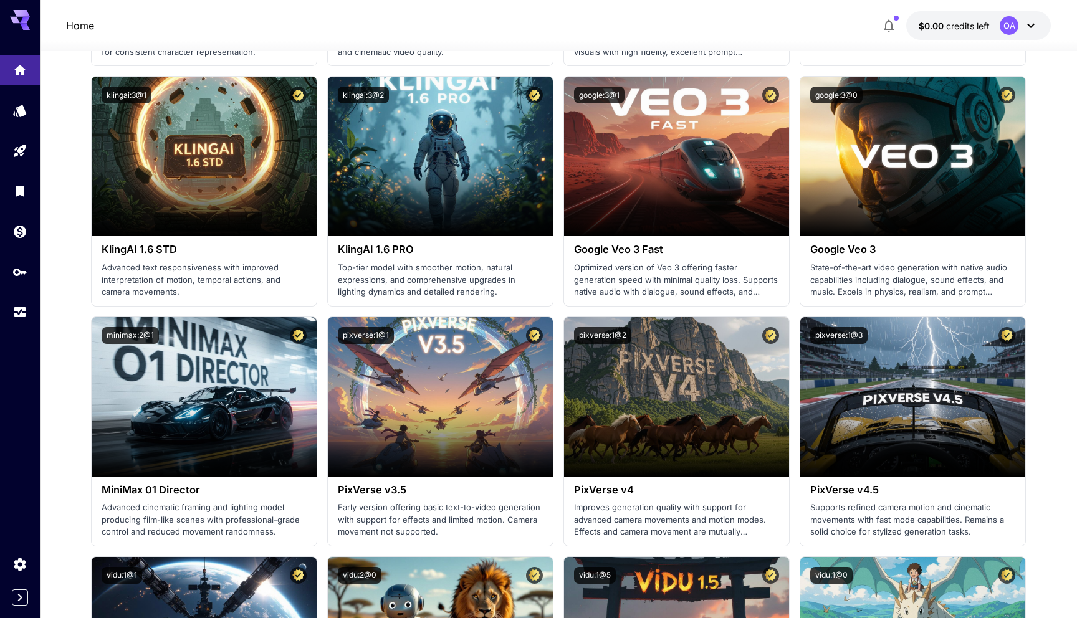
scroll to position [914, 0]
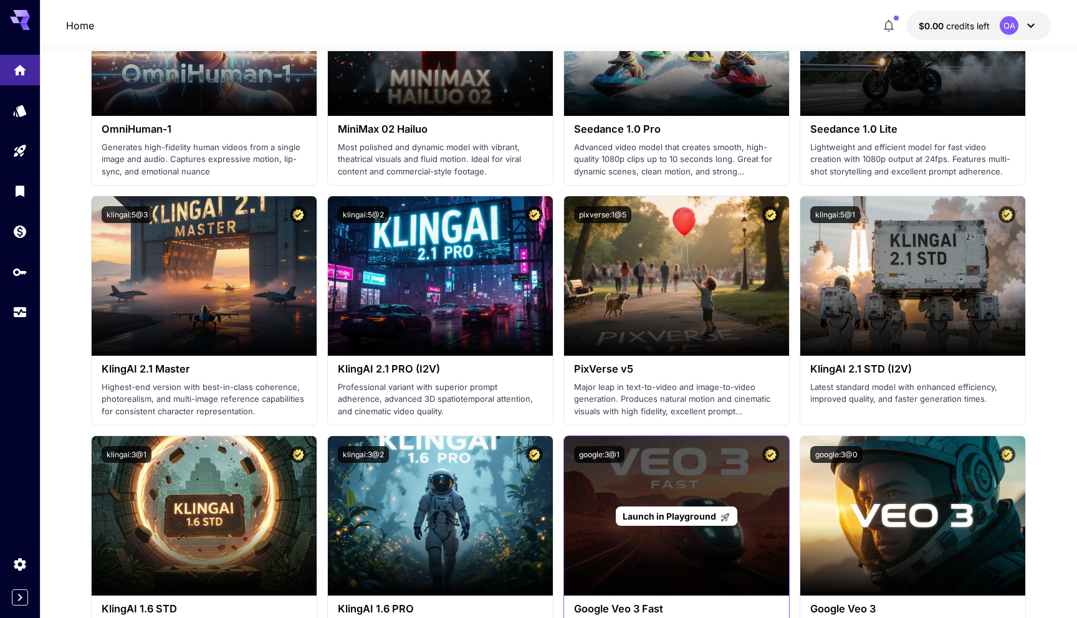
scroll to position [507, 0]
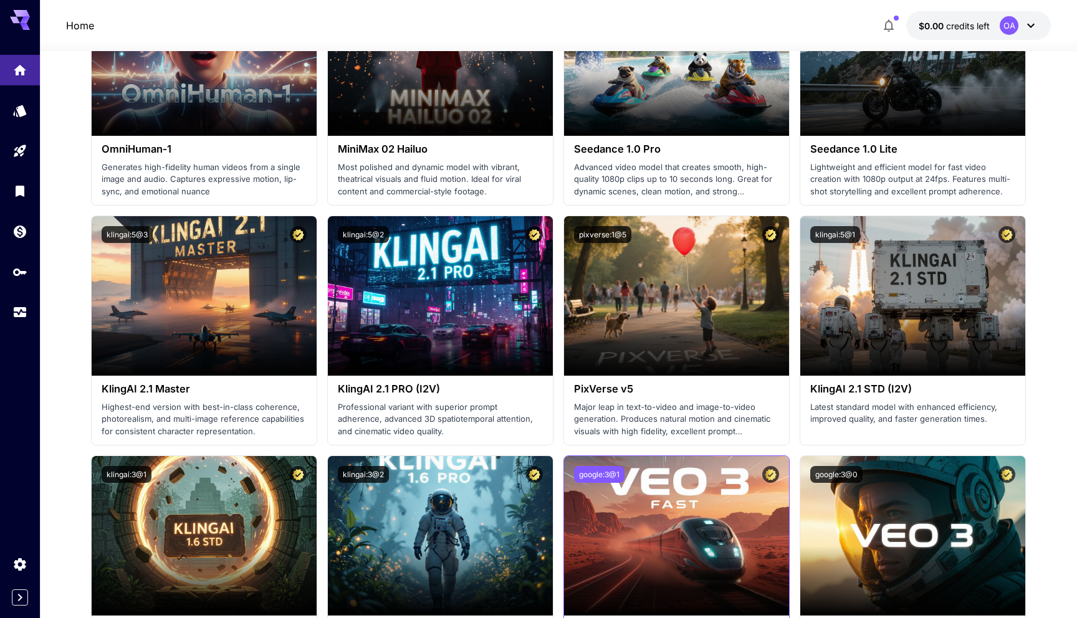
click at [597, 473] on button "google:3@1" at bounding box center [599, 474] width 50 height 17
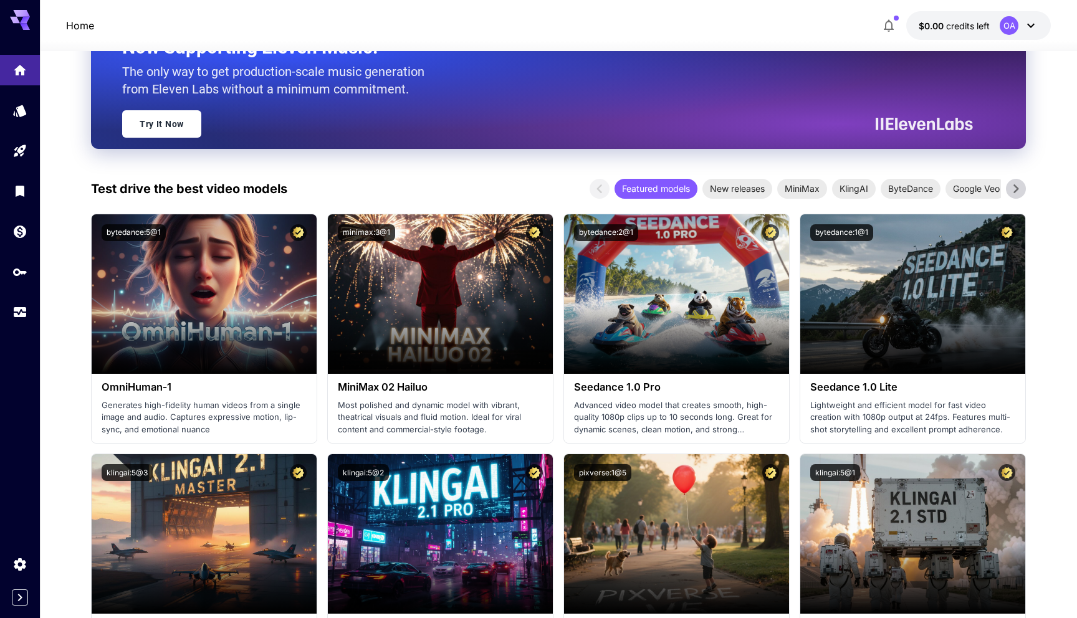
scroll to position [0, 0]
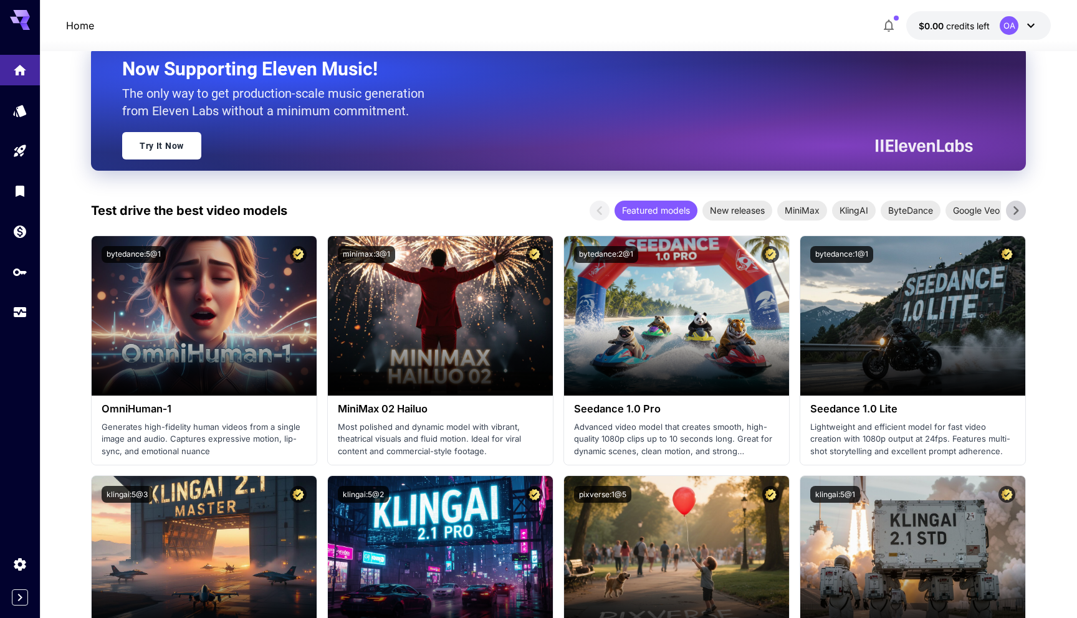
scroll to position [333, 0]
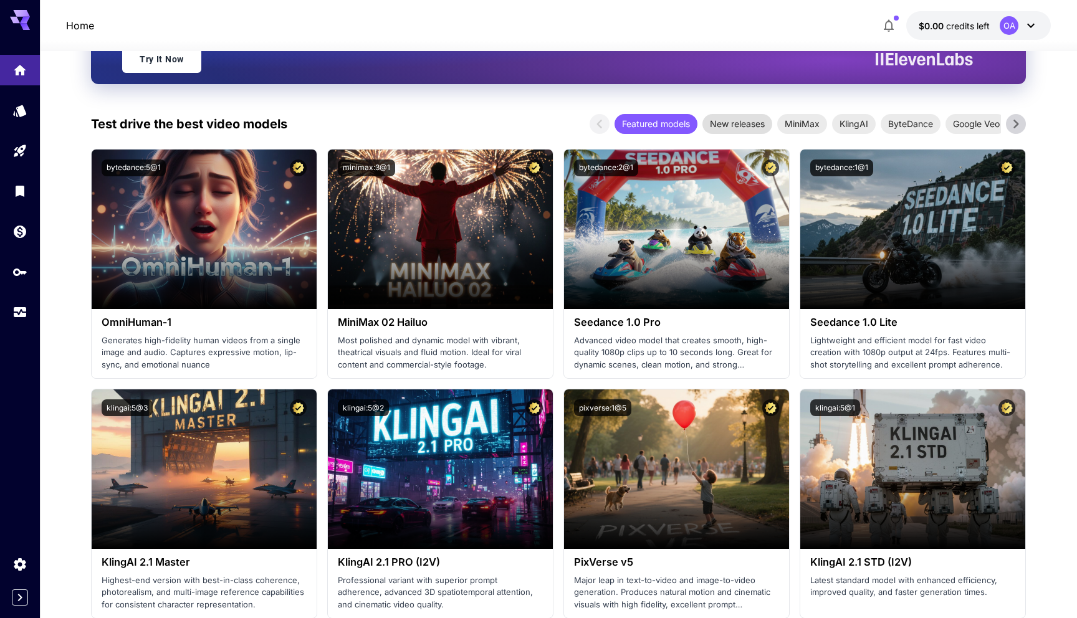
click at [761, 128] on span "New releases" at bounding box center [737, 123] width 70 height 13
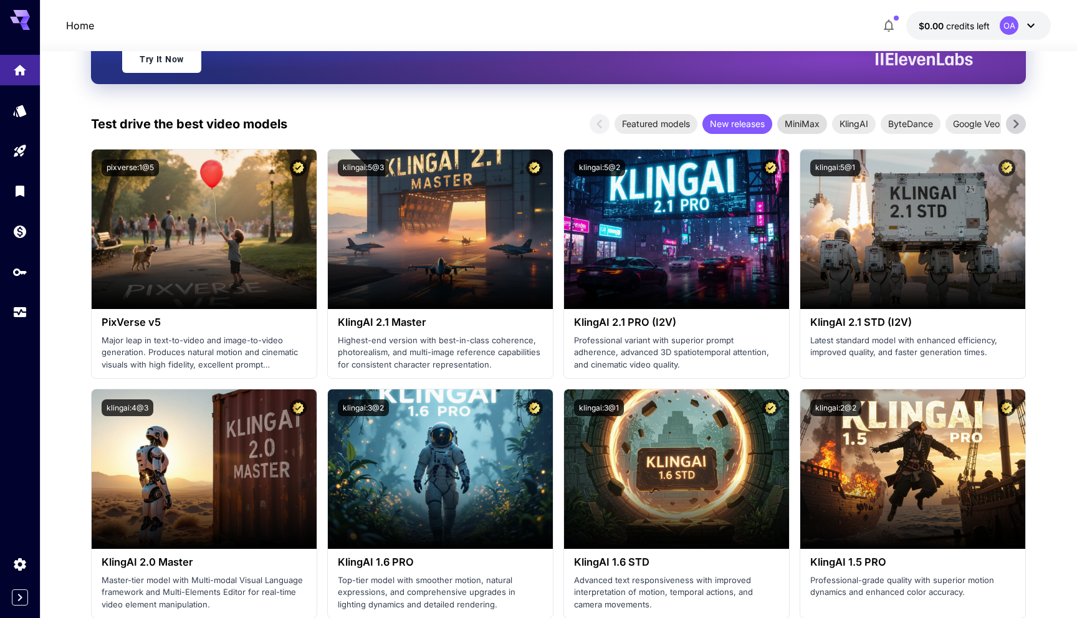
click at [817, 124] on span "MiniMax" at bounding box center [802, 123] width 50 height 13
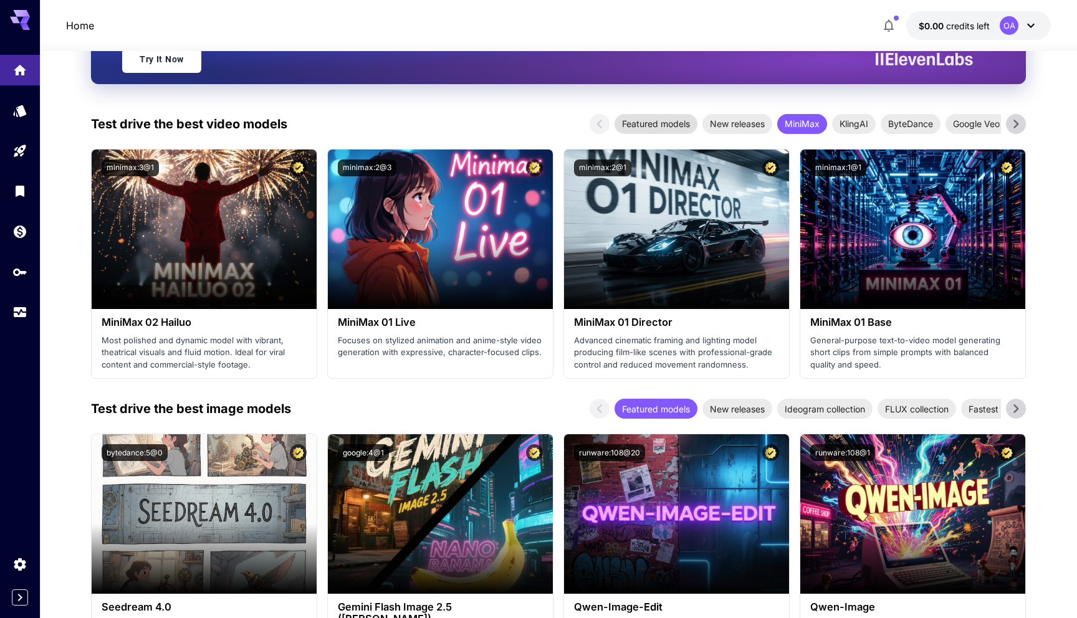
click at [662, 123] on span "Featured models" at bounding box center [655, 123] width 83 height 13
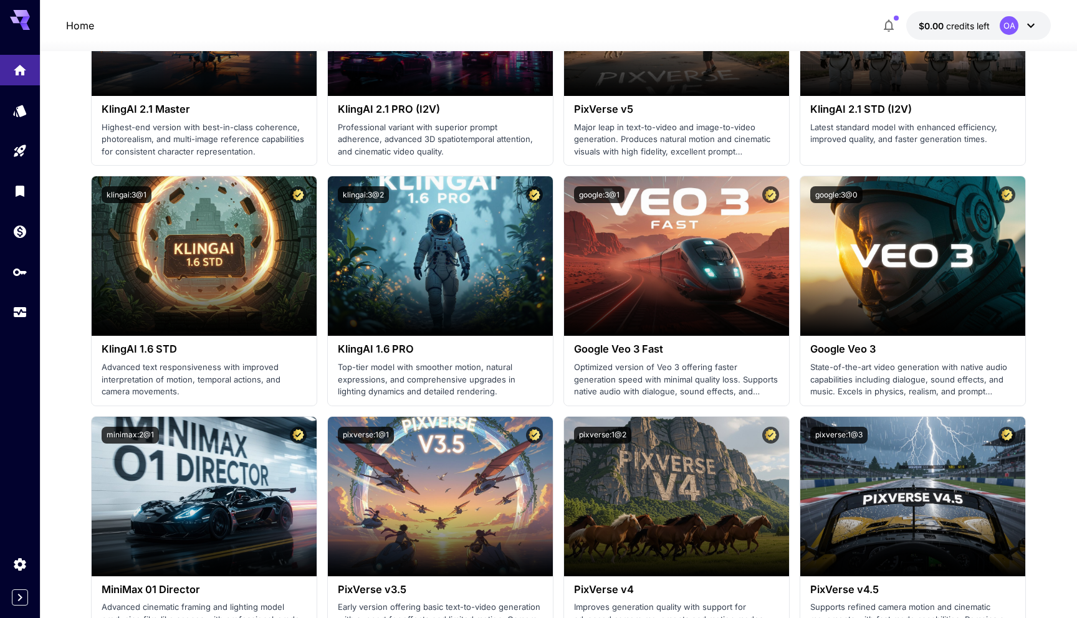
scroll to position [0, 0]
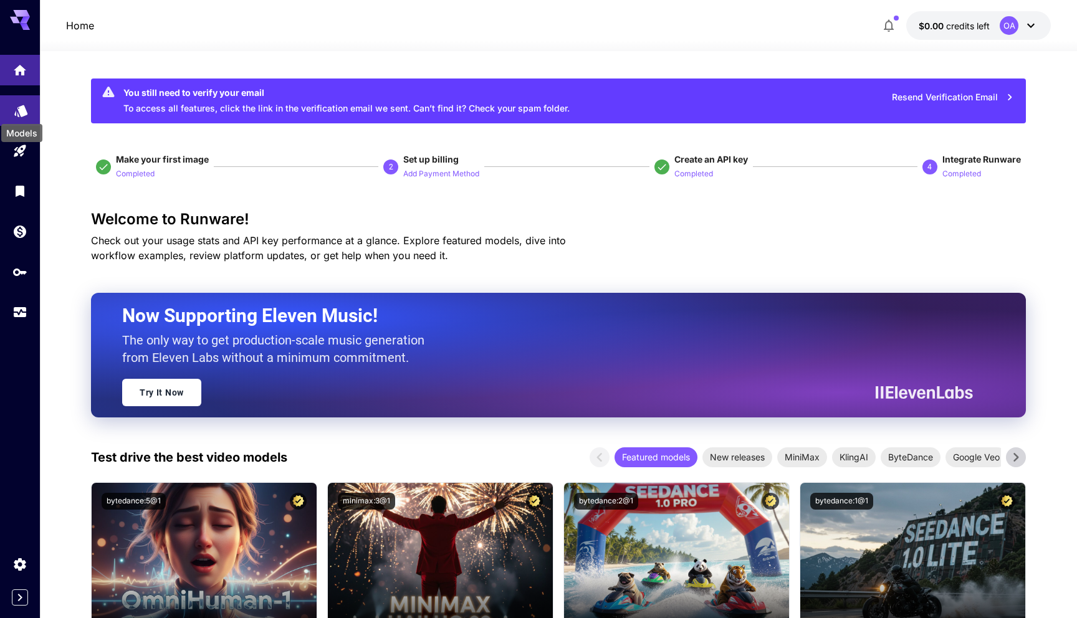
click at [16, 111] on icon "Models" at bounding box center [21, 106] width 15 height 15
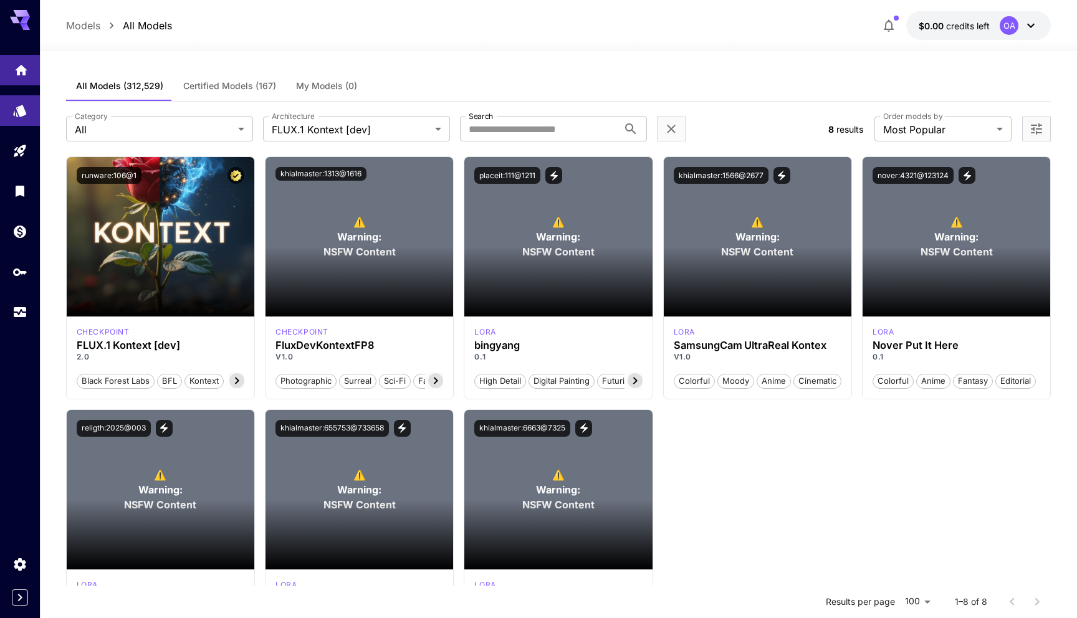
click at [25, 77] on link at bounding box center [20, 70] width 40 height 31
